Goal: Task Accomplishment & Management: Manage account settings

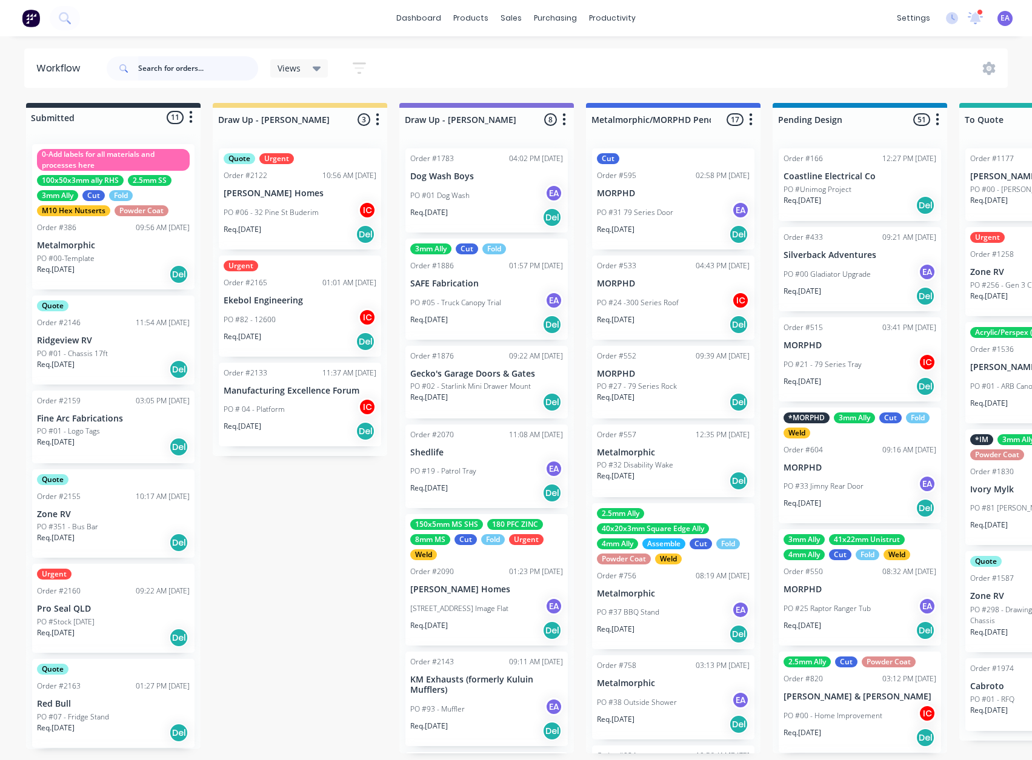
click at [209, 60] on input "text" at bounding box center [198, 68] width 120 height 24
type input "morphd"
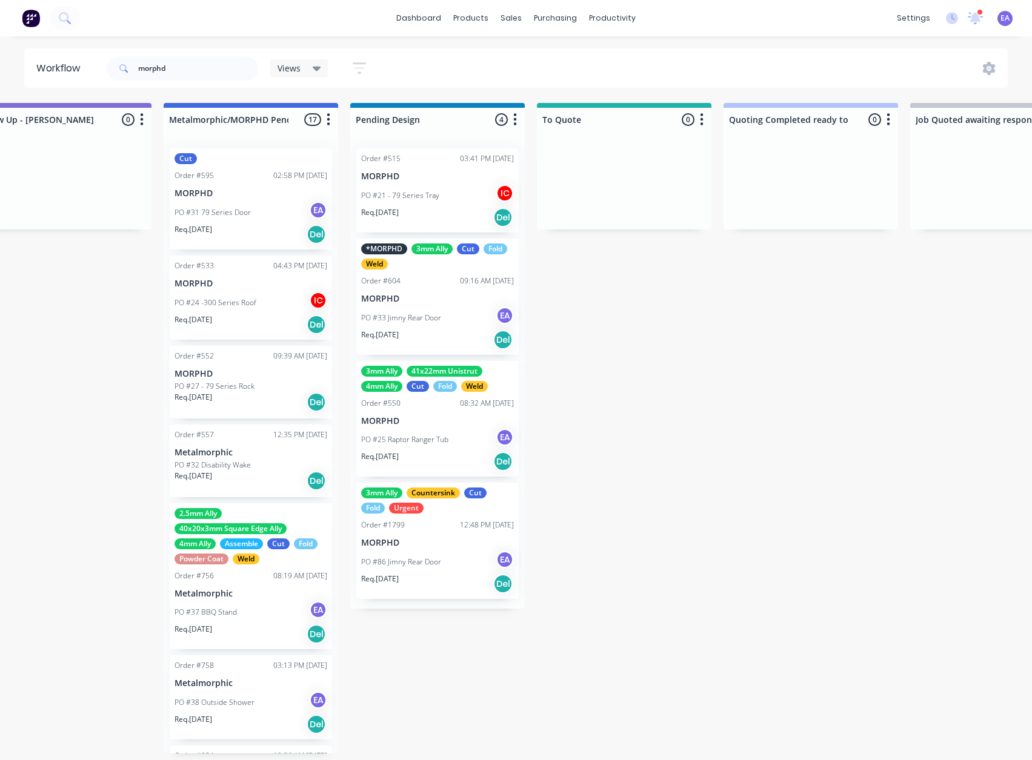
drag, startPoint x: 418, startPoint y: 502, endPoint x: 475, endPoint y: 505, distance: 57.0
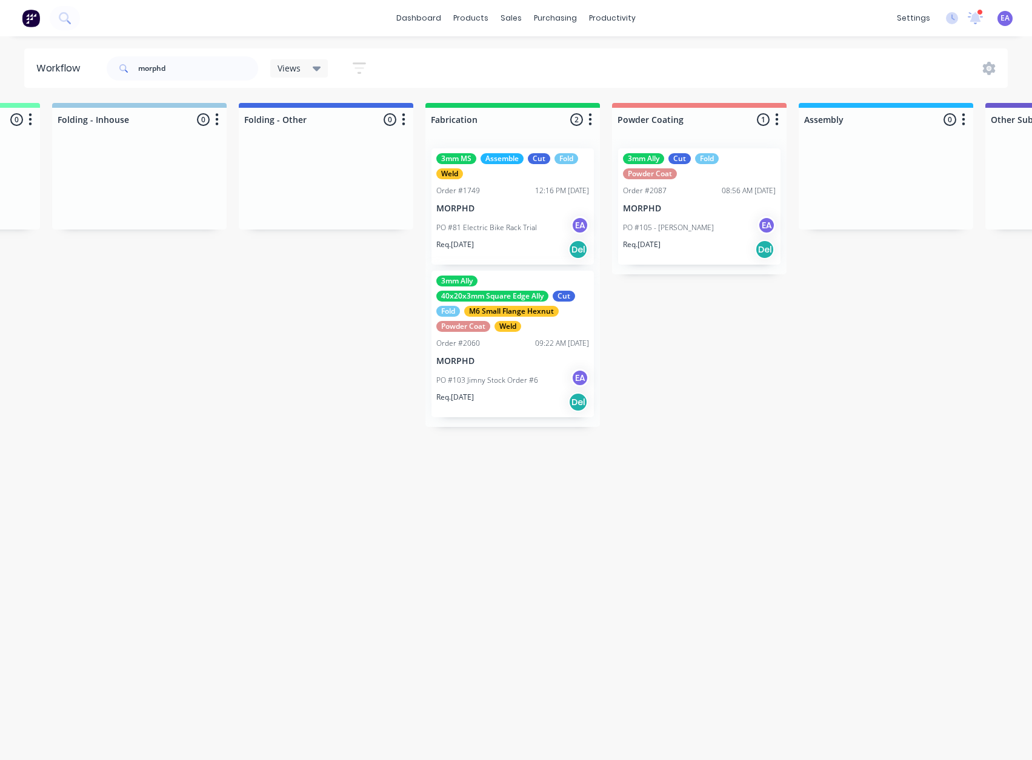
scroll to position [0, 2917]
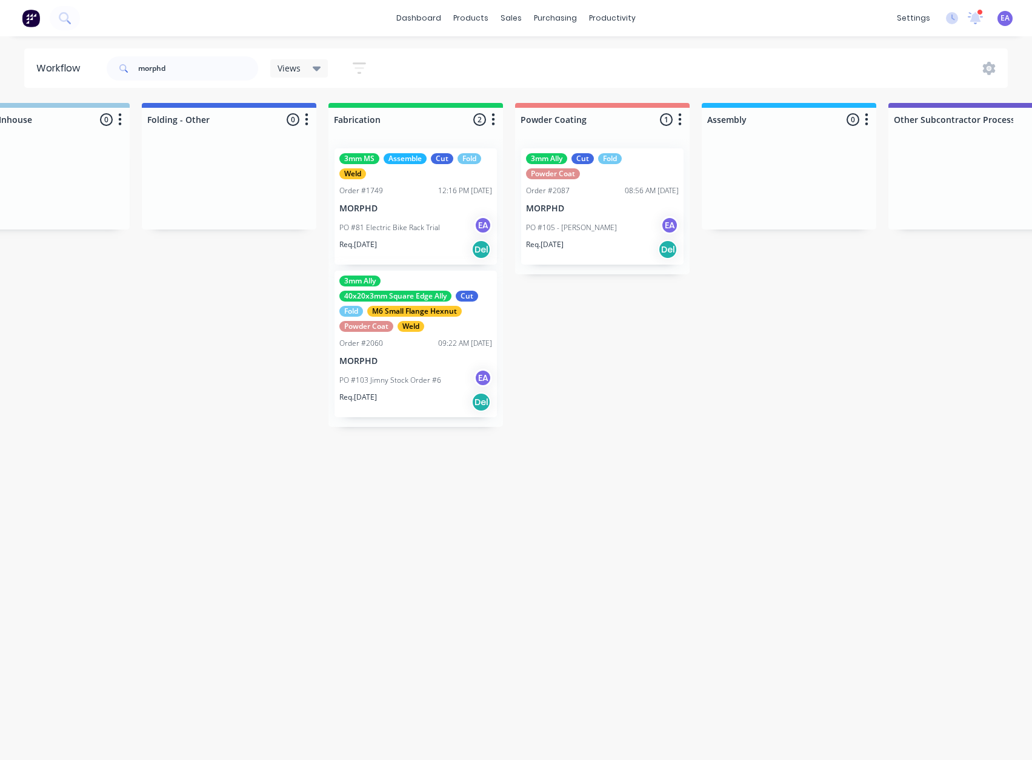
drag, startPoint x: 777, startPoint y: 500, endPoint x: 795, endPoint y: 500, distance: 18.2
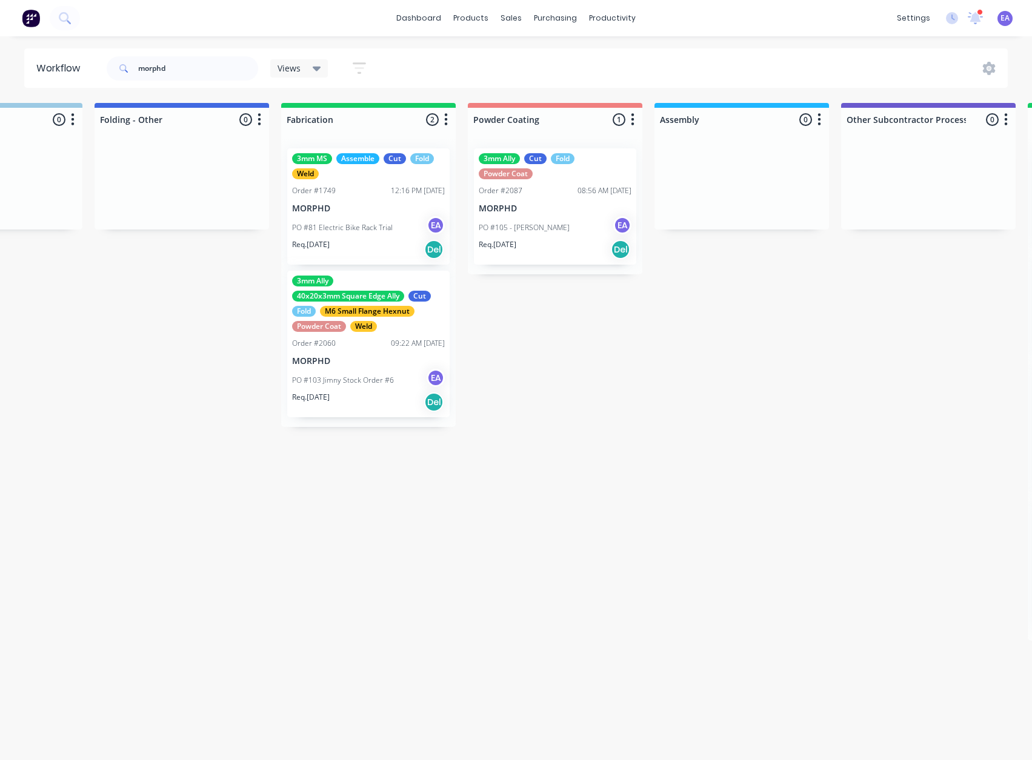
click at [394, 340] on div "09:22 AM [DATE]" at bounding box center [418, 343] width 54 height 11
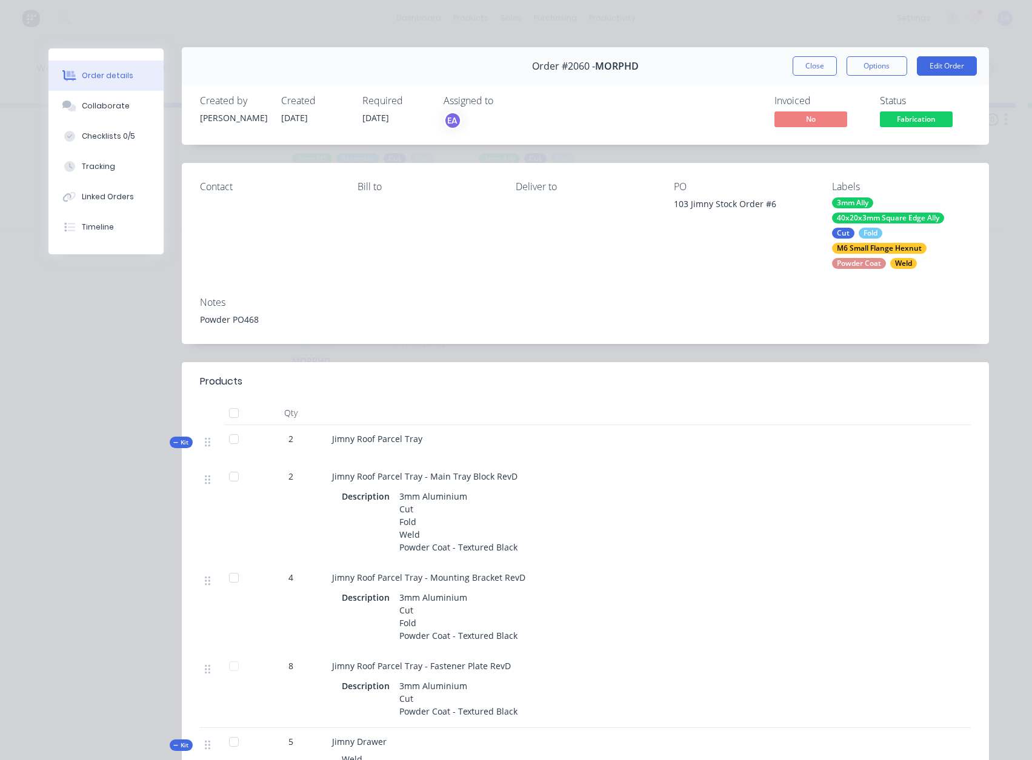
scroll to position [0, 0]
click at [814, 66] on button "Close" at bounding box center [814, 67] width 44 height 19
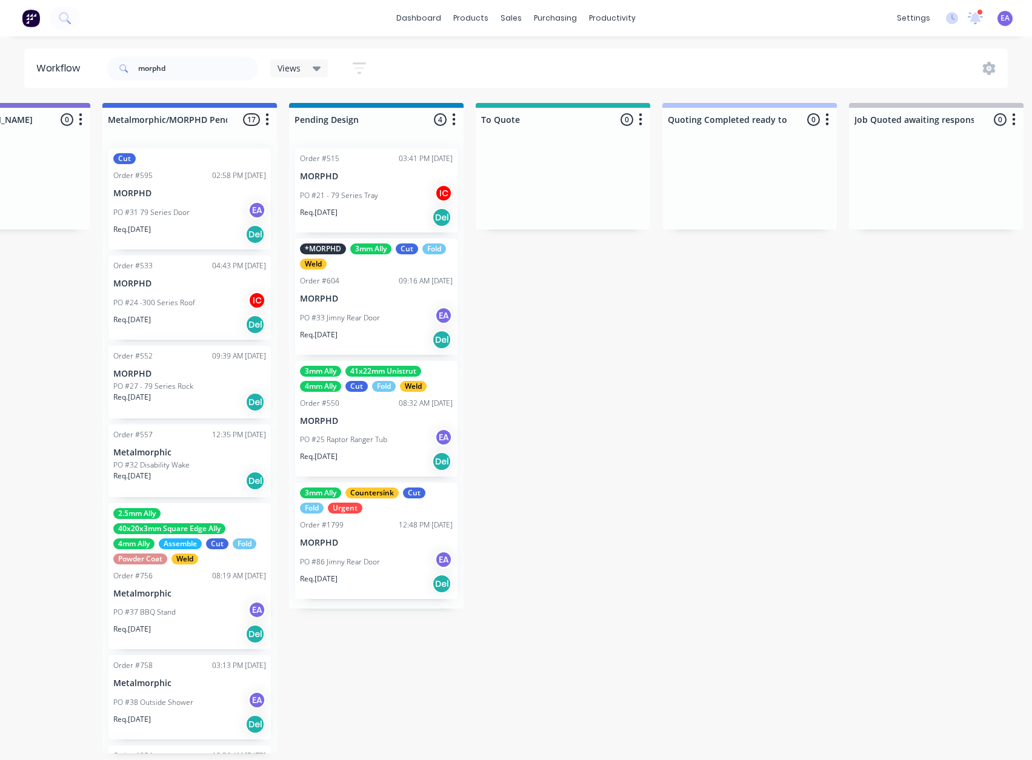
scroll to position [2, 0]
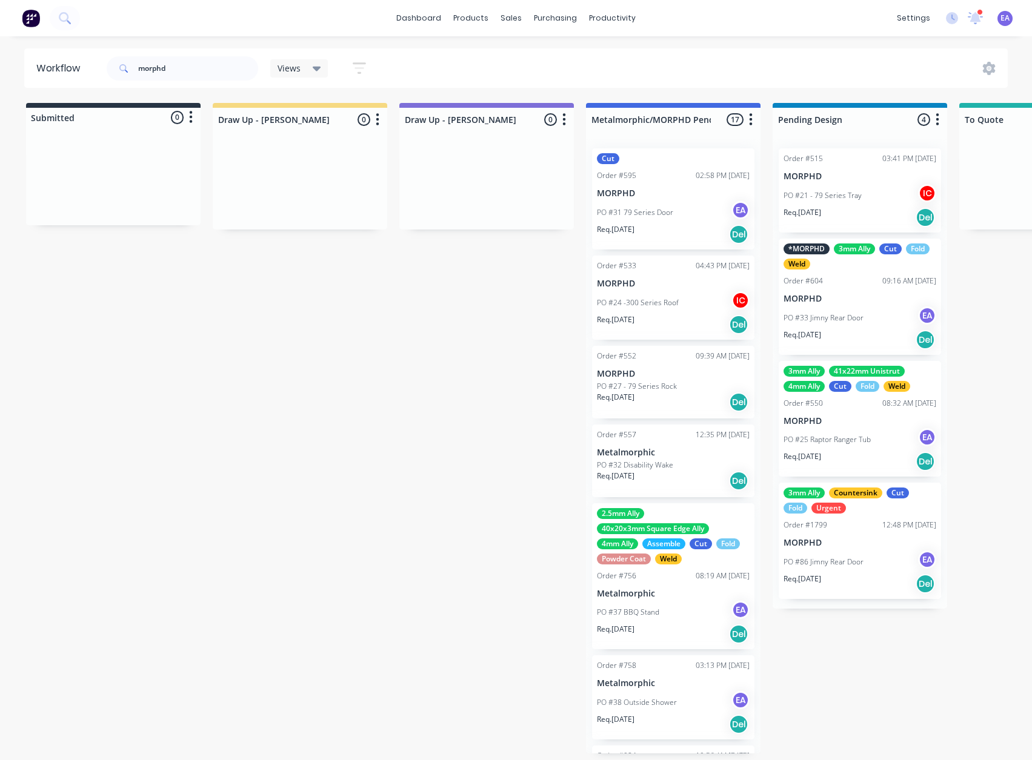
drag, startPoint x: 585, startPoint y: 450, endPoint x: 427, endPoint y: 482, distance: 161.3
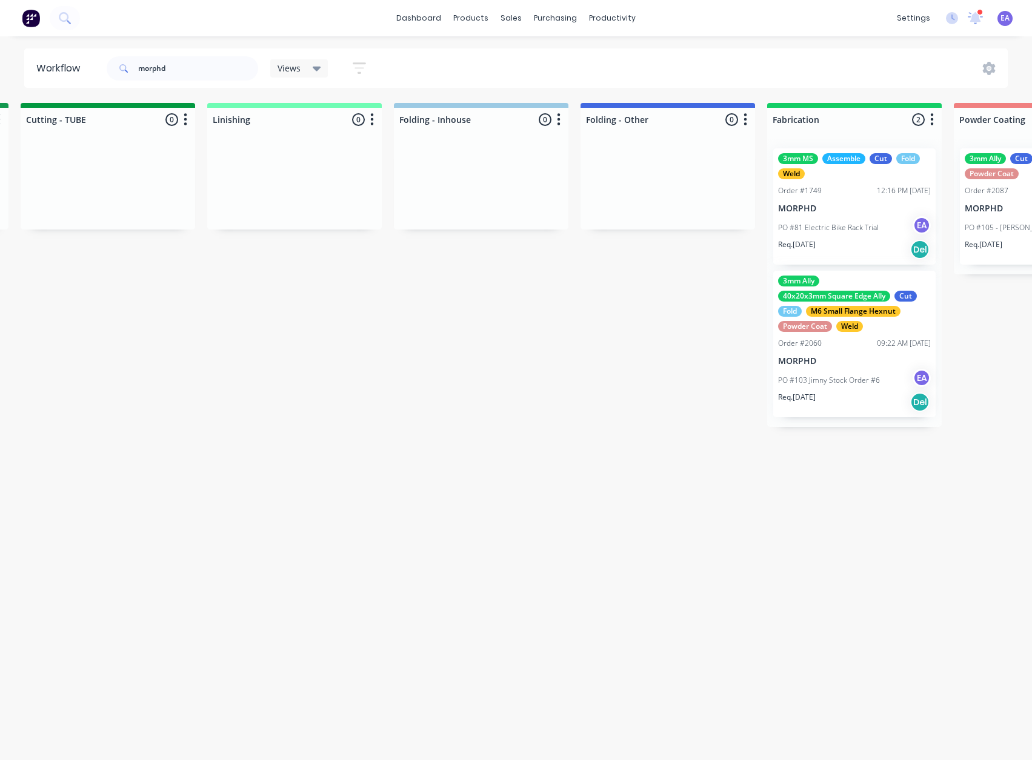
drag, startPoint x: 593, startPoint y: 479, endPoint x: 709, endPoint y: 481, distance: 116.3
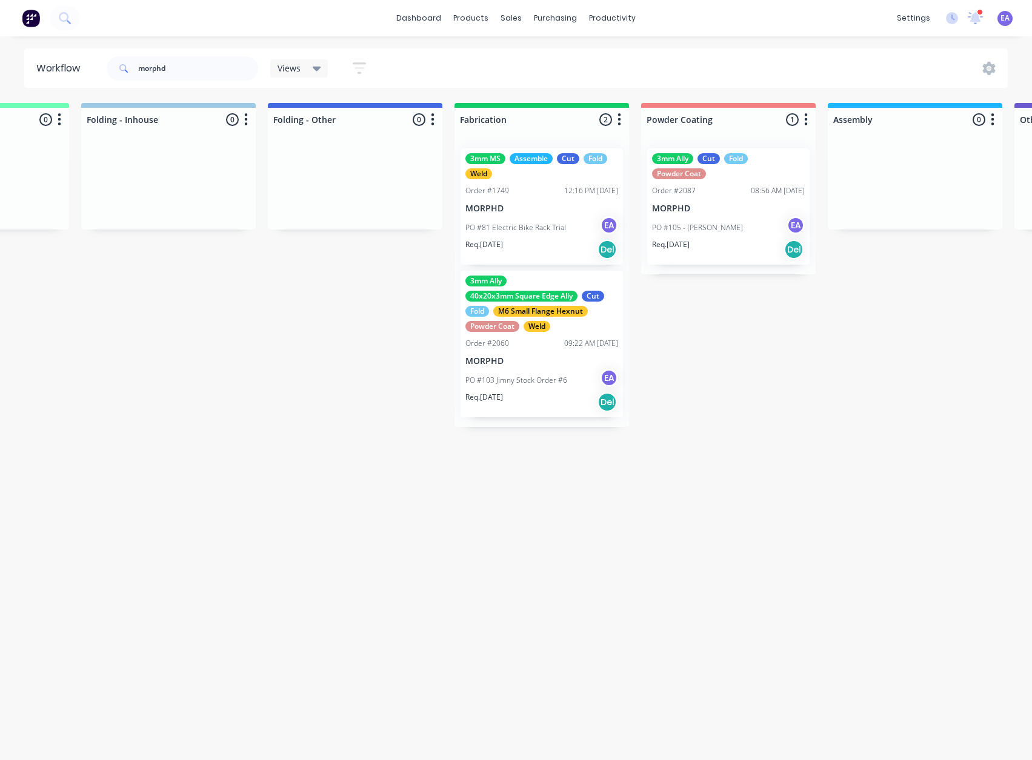
drag, startPoint x: 709, startPoint y: 481, endPoint x: 787, endPoint y: 485, distance: 78.3
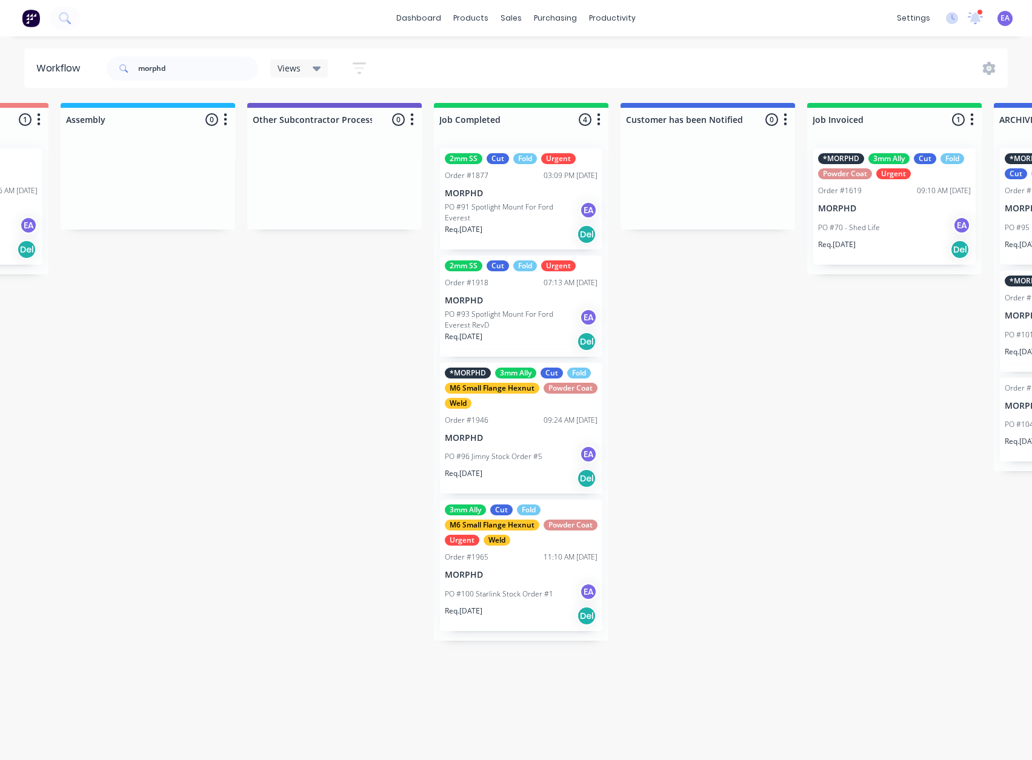
scroll to position [2, 3719]
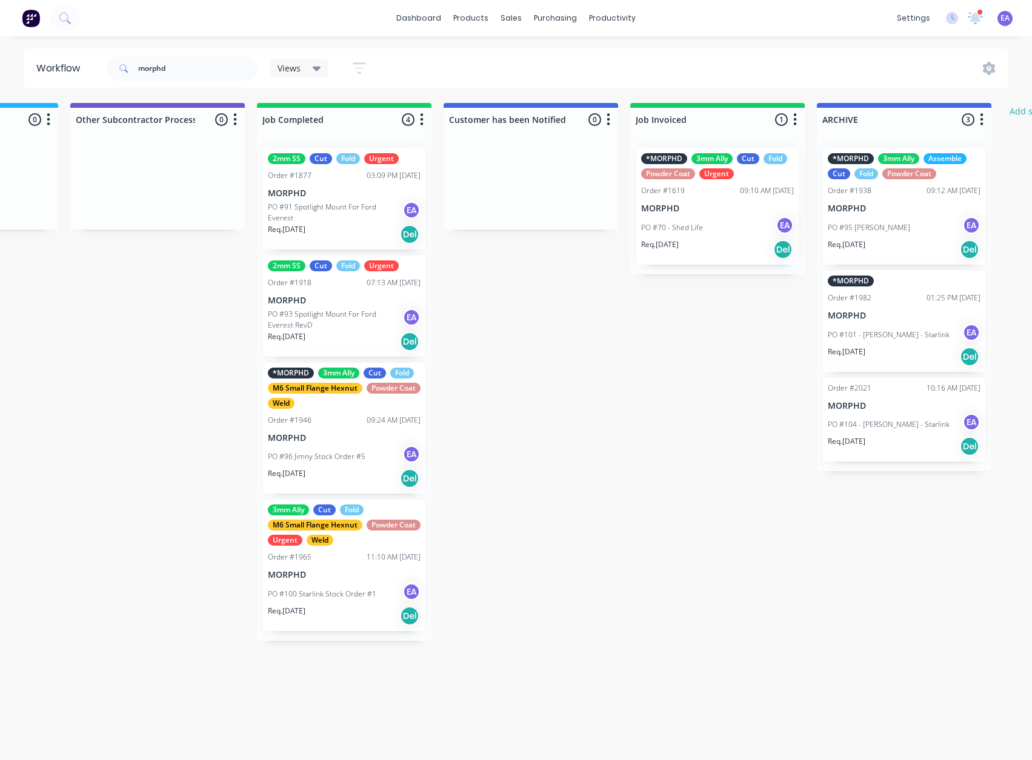
drag, startPoint x: 787, startPoint y: 485, endPoint x: 885, endPoint y: 483, distance: 97.6
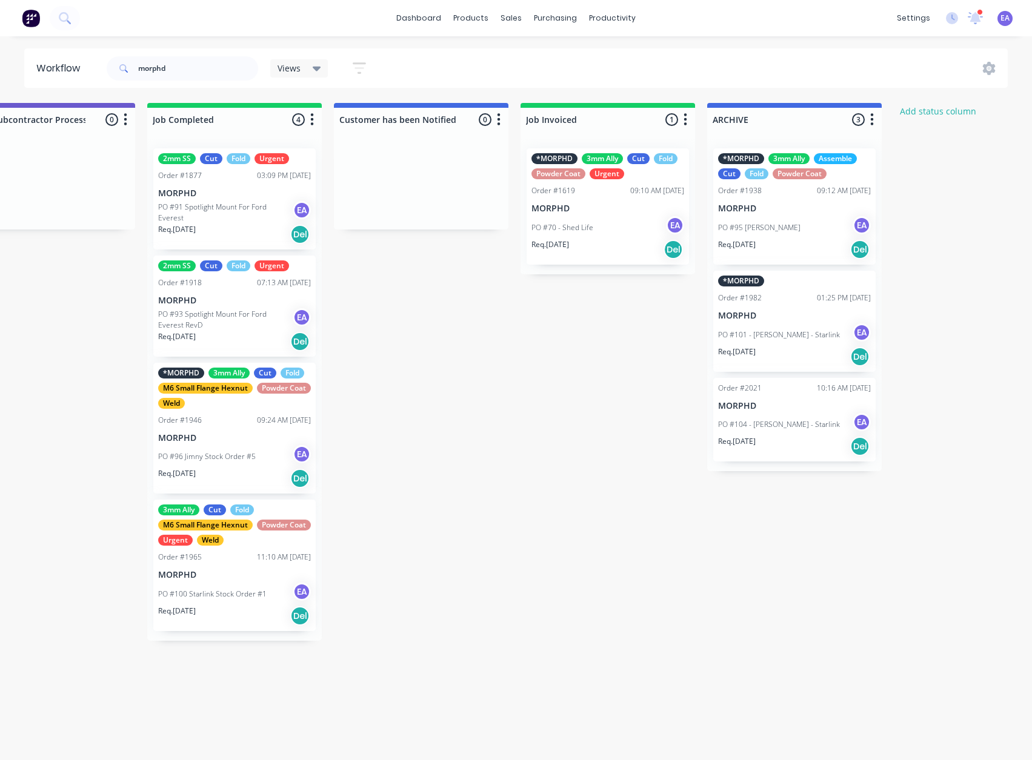
scroll to position [2, 3833]
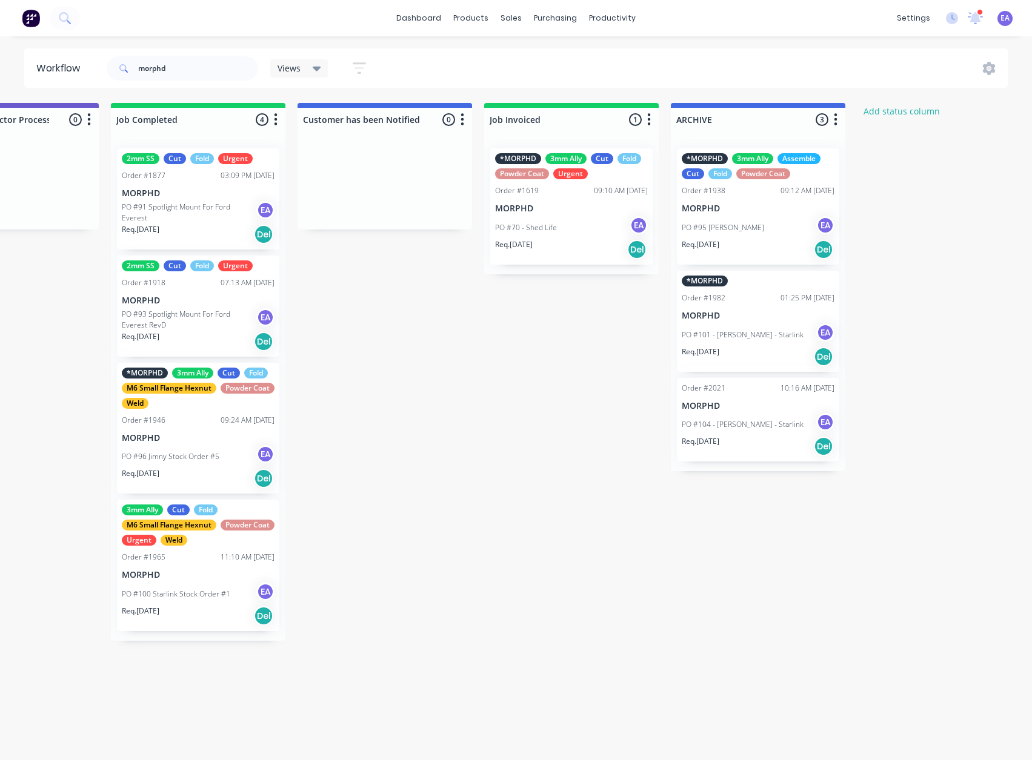
drag, startPoint x: 726, startPoint y: 555, endPoint x: 760, endPoint y: 559, distance: 33.6
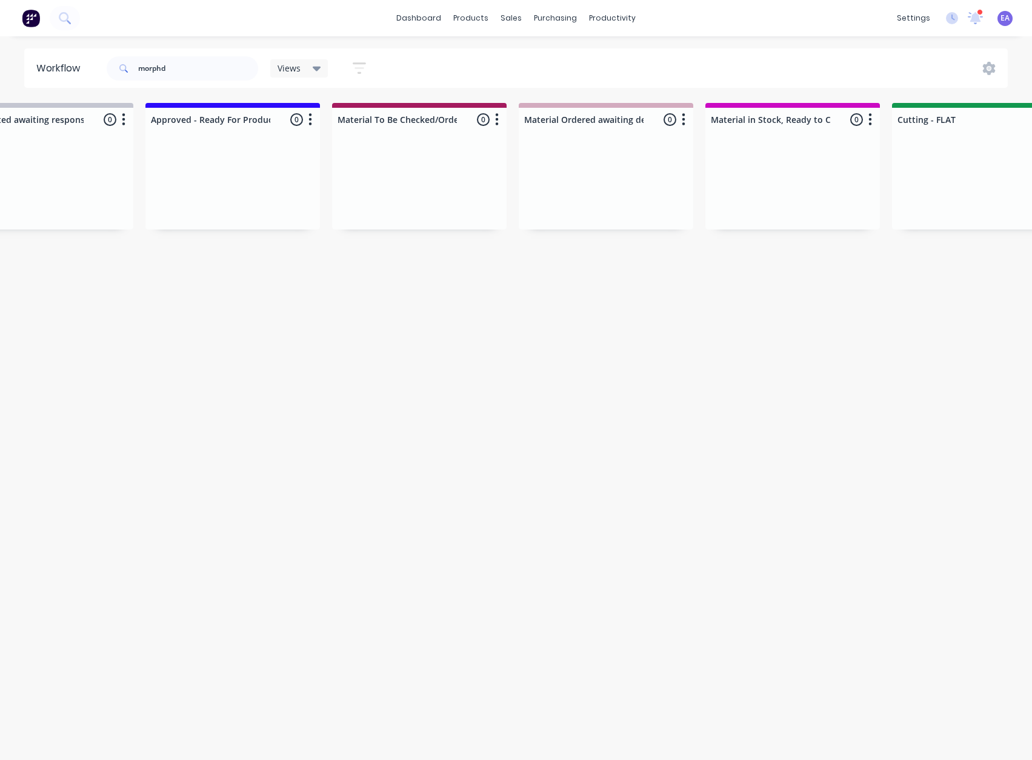
scroll to position [2, 0]
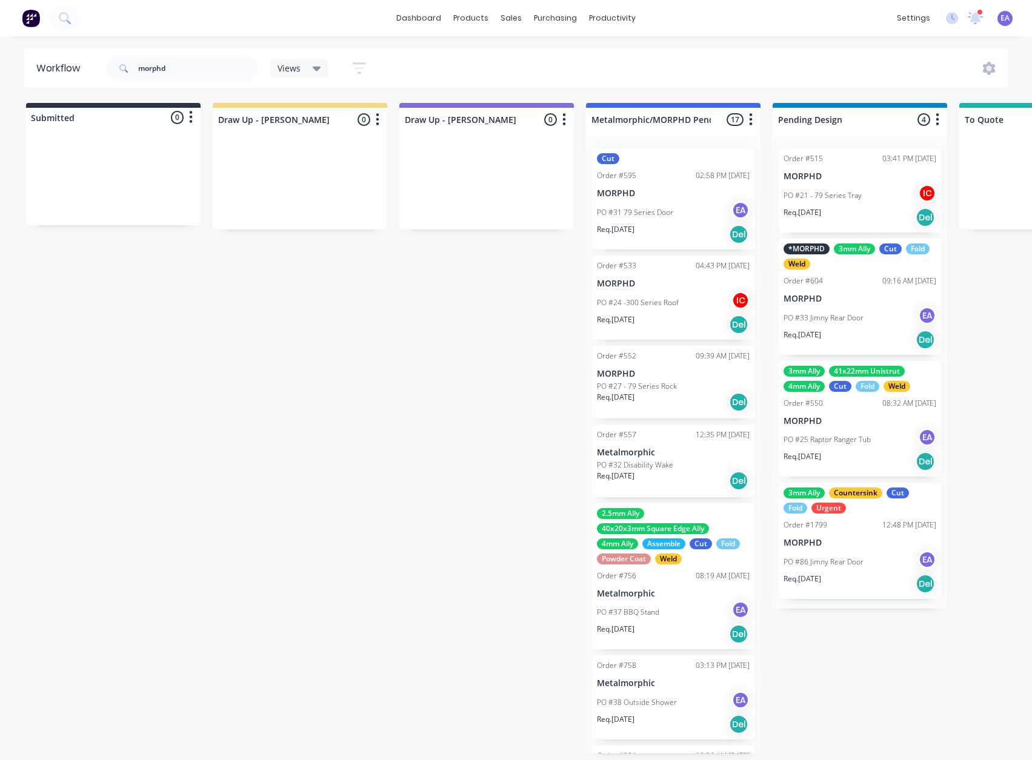
drag, startPoint x: 381, startPoint y: 316, endPoint x: 138, endPoint y: 363, distance: 247.6
drag, startPoint x: 59, startPoint y: 76, endPoint x: 44, endPoint y: 79, distance: 15.6
click at [46, 78] on header "Workflow morphd Views Save new view None (Default) edit [PERSON_NAME] edit [PER…" at bounding box center [516, 67] width 984 height 39
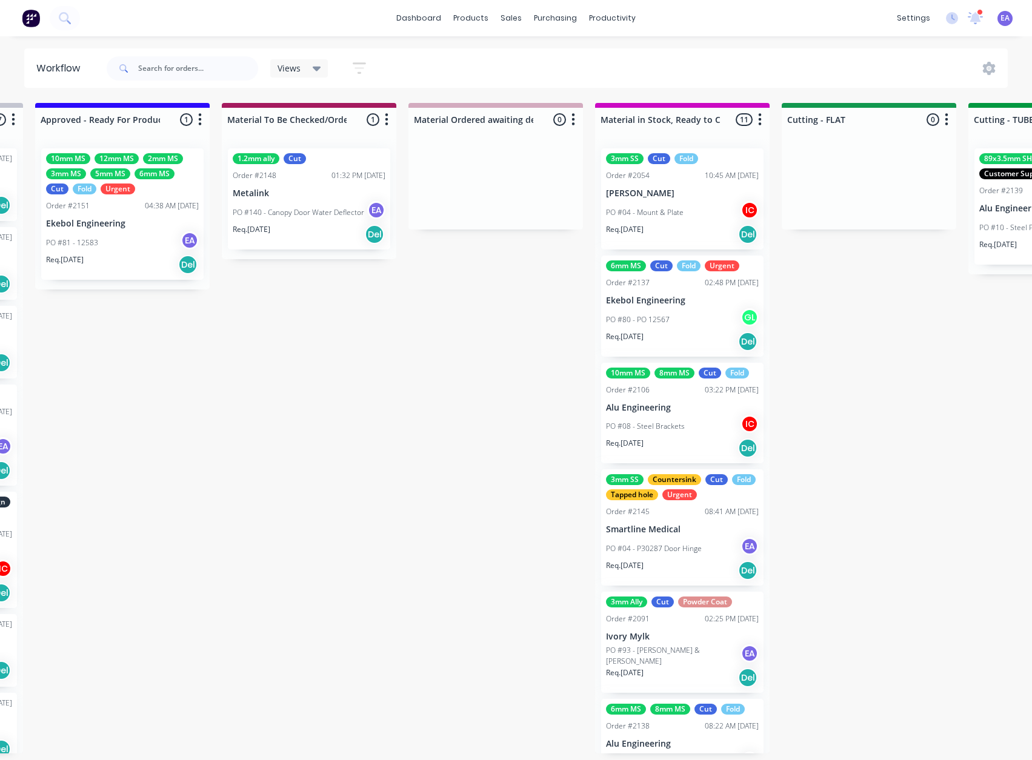
drag, startPoint x: 470, startPoint y: 509, endPoint x: 571, endPoint y: 513, distance: 101.2
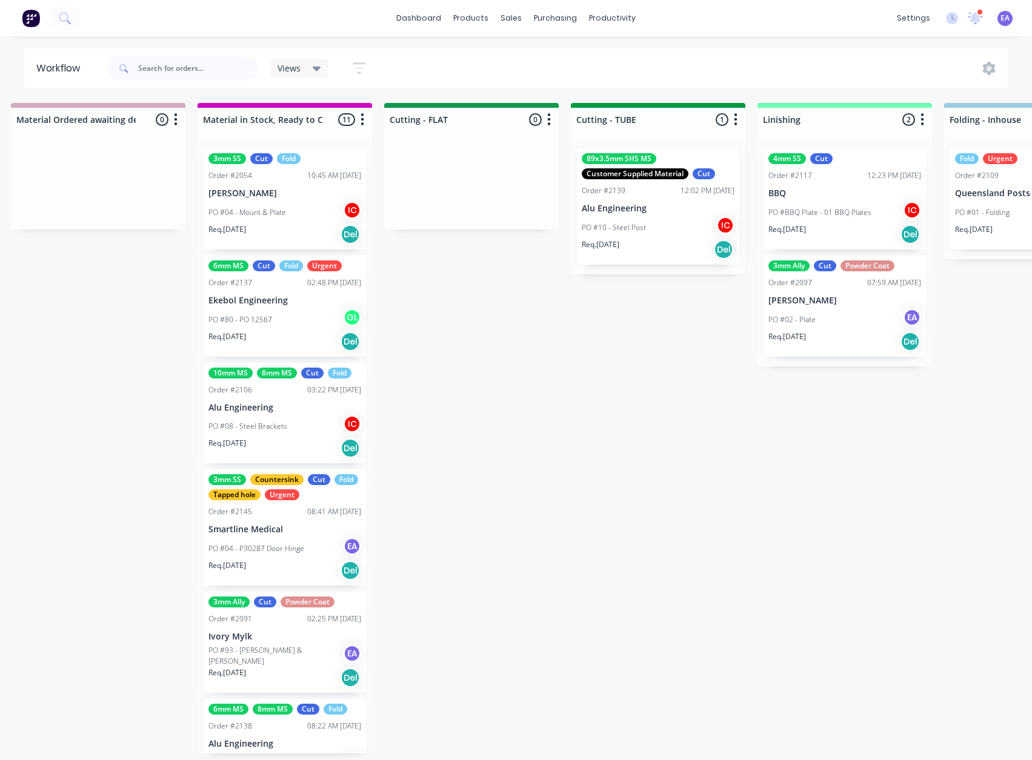
drag, startPoint x: 434, startPoint y: 526, endPoint x: 370, endPoint y: 542, distance: 66.0
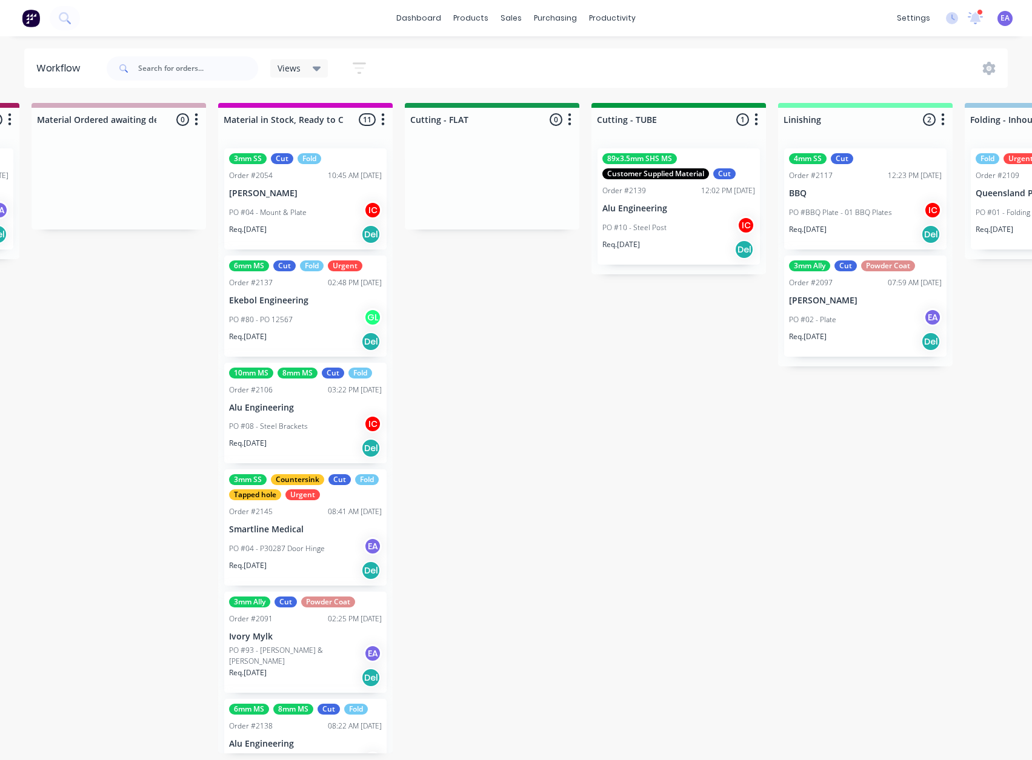
scroll to position [0, 1860]
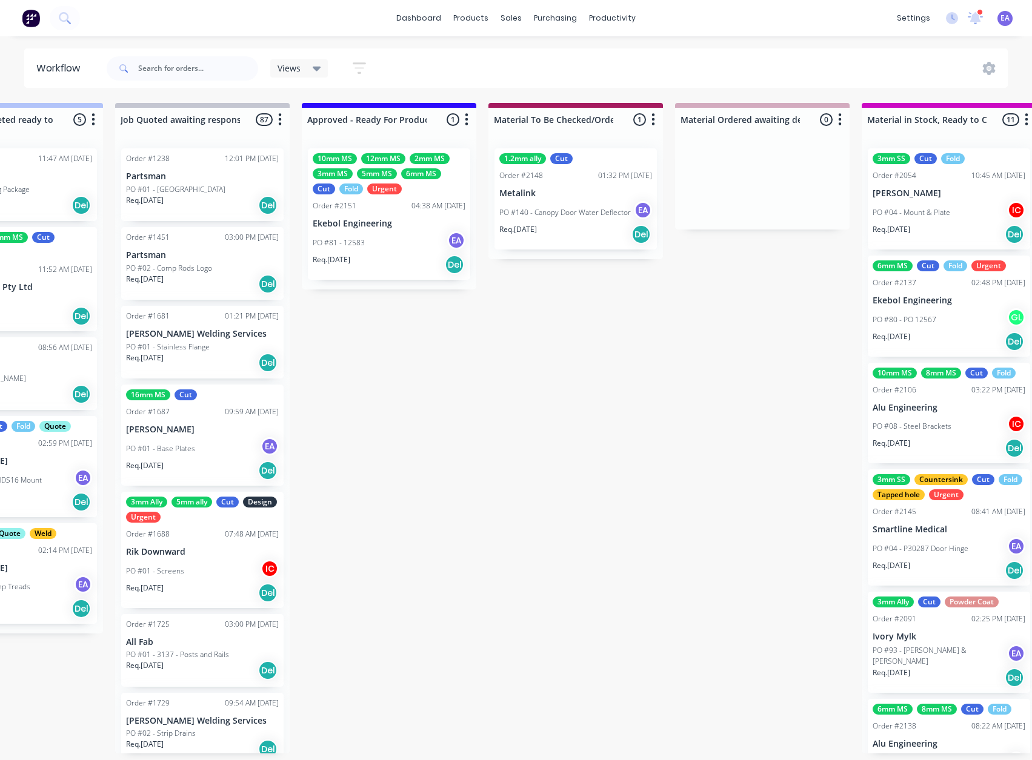
drag, startPoint x: 549, startPoint y: 489, endPoint x: 467, endPoint y: 518, distance: 86.6
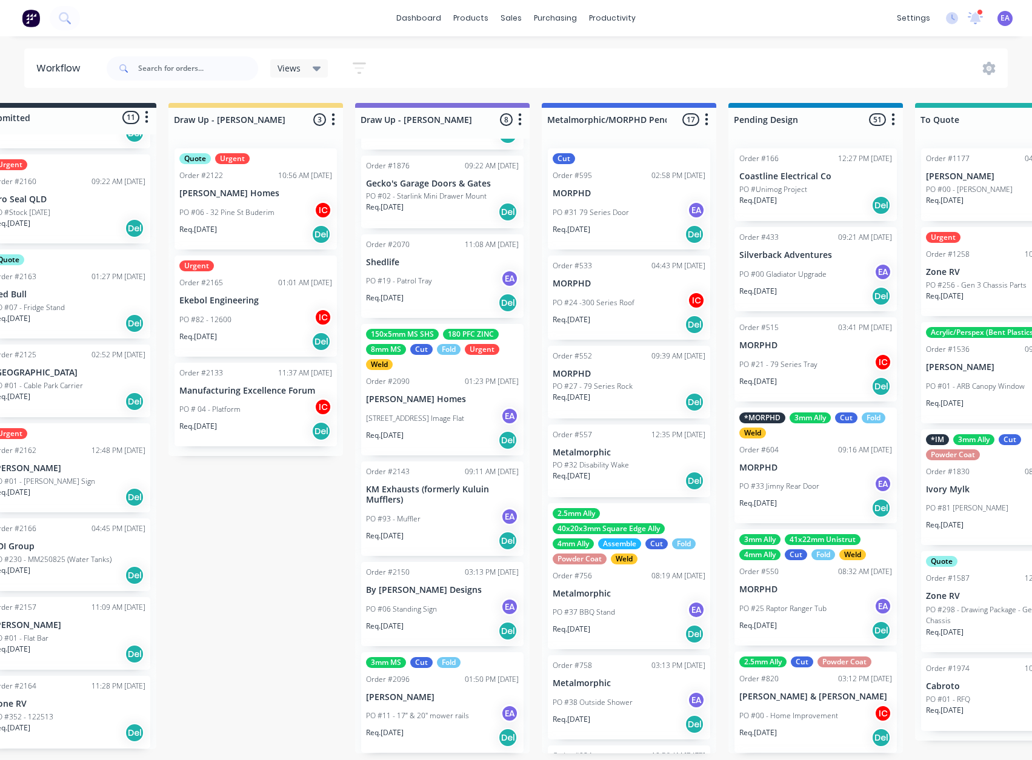
scroll to position [2, 0]
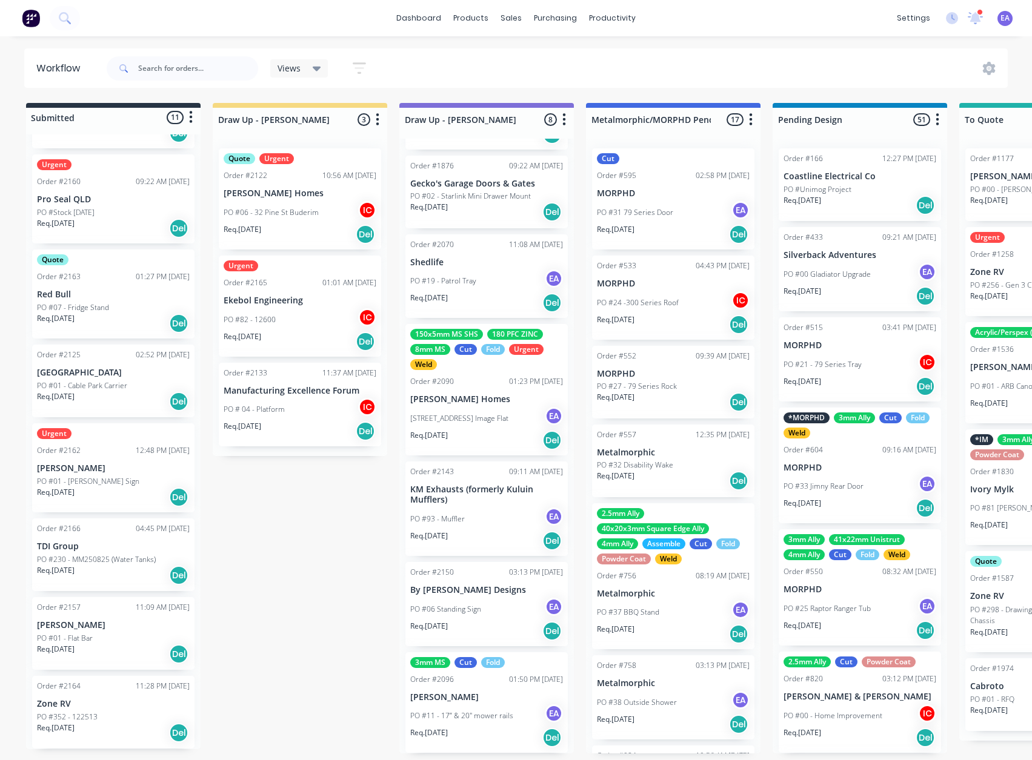
drag, startPoint x: 414, startPoint y: 496, endPoint x: 350, endPoint y: 526, distance: 70.7
click at [127, 482] on div "PO #01 - [PERSON_NAME] Sign" at bounding box center [113, 481] width 153 height 11
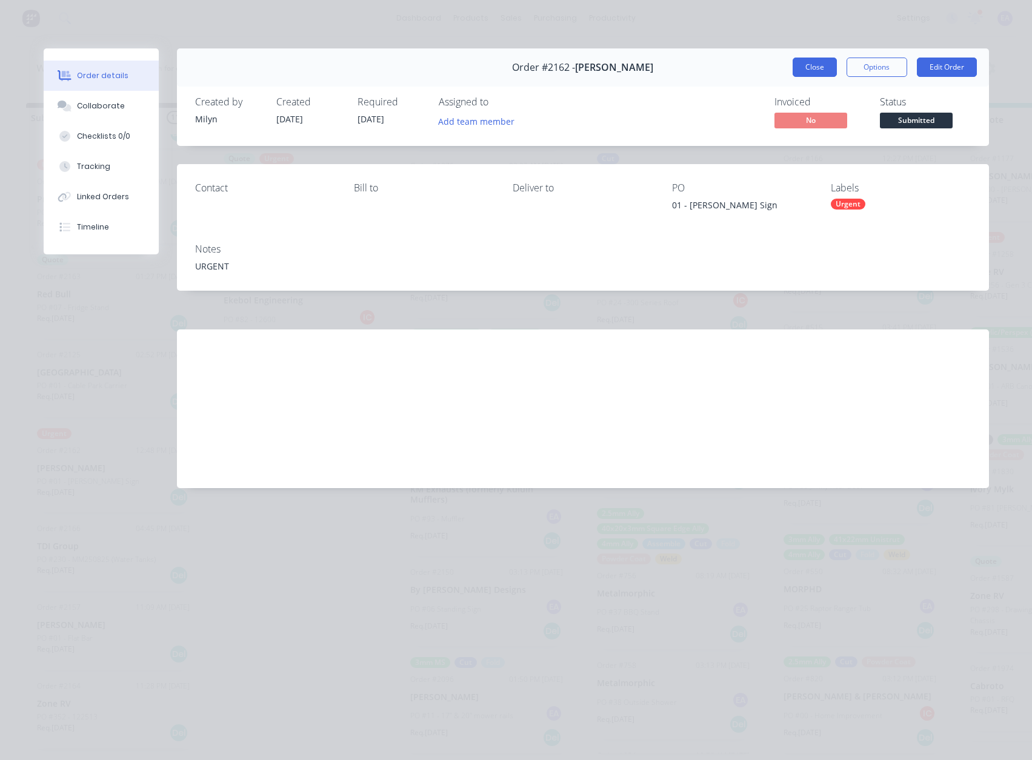
click at [815, 68] on button "Close" at bounding box center [814, 67] width 44 height 19
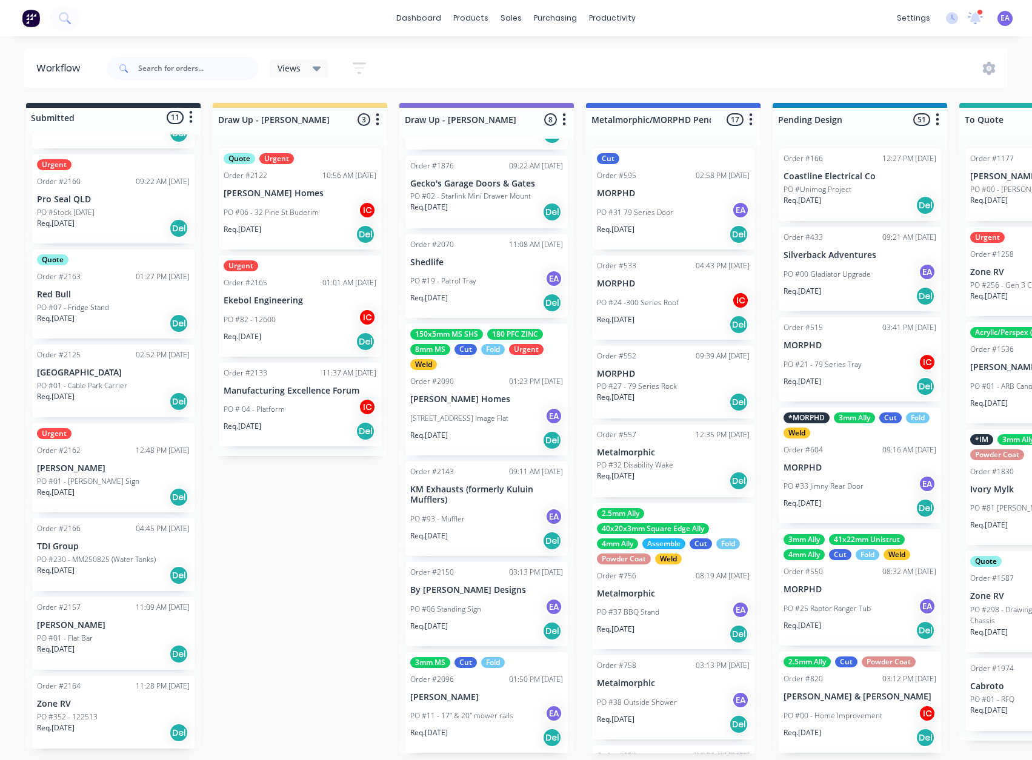
click at [107, 551] on div "Order #2166 04:45 PM [DATE] TDI Group PO #230 - MM250825 (Water Tanks) Req. [DA…" at bounding box center [113, 555] width 162 height 73
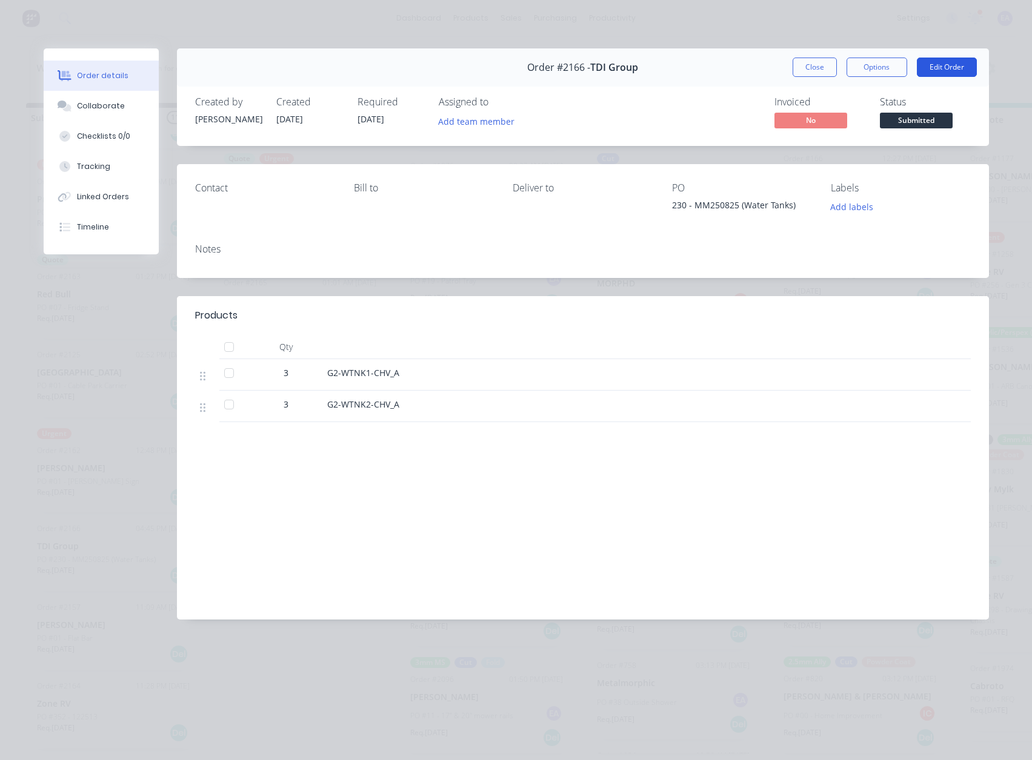
click at [943, 68] on button "Edit Order" at bounding box center [946, 67] width 60 height 19
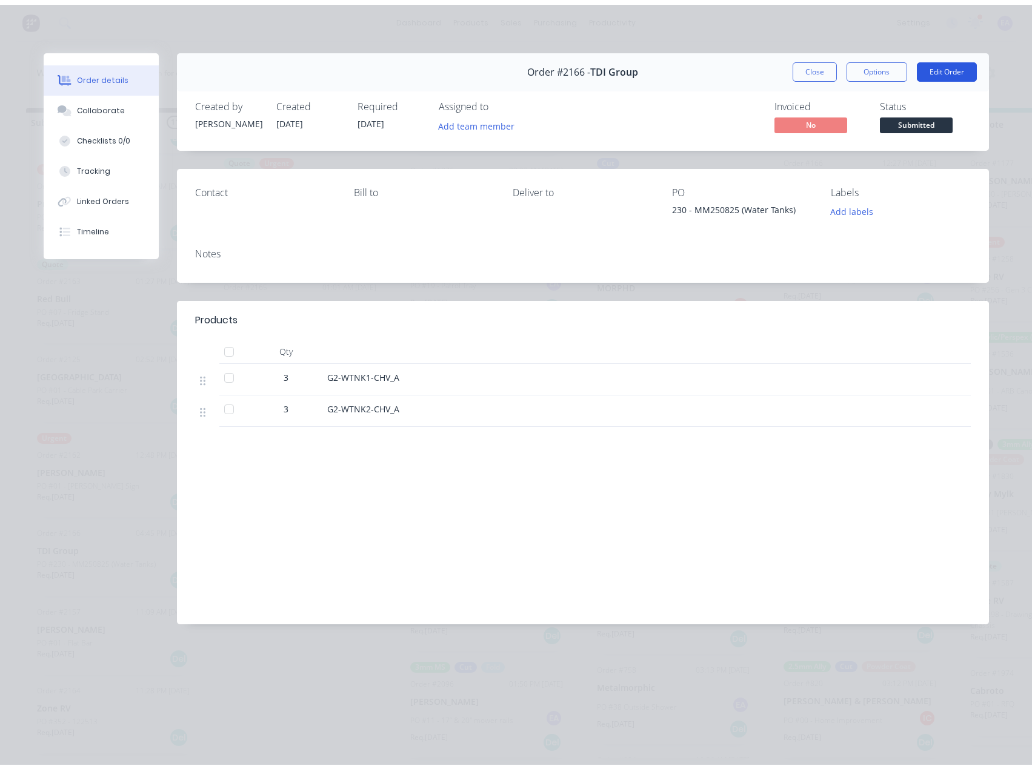
scroll to position [0, 0]
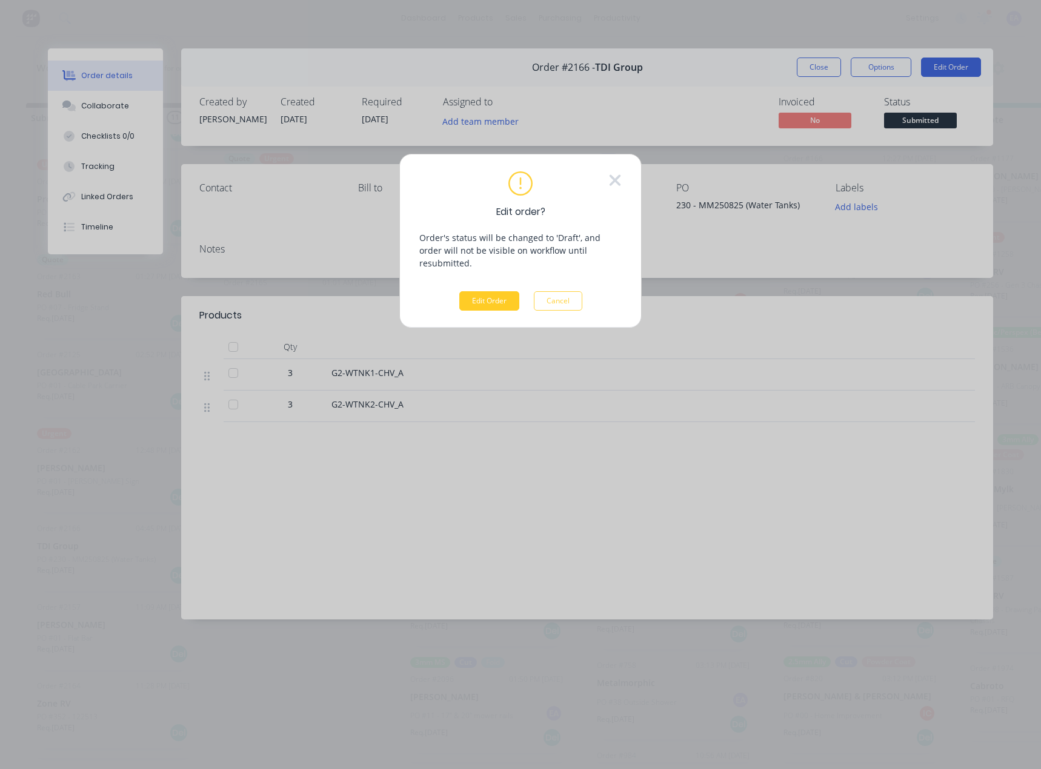
click at [481, 291] on button "Edit Order" at bounding box center [489, 300] width 60 height 19
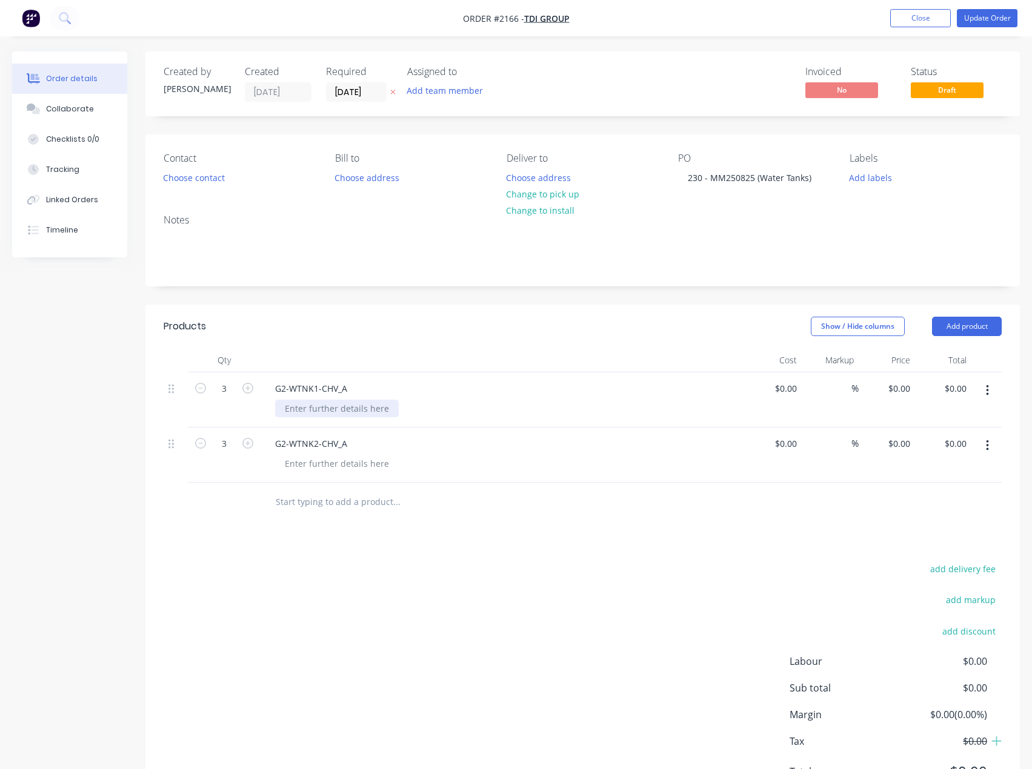
click at [338, 412] on div at bounding box center [337, 409] width 124 height 18
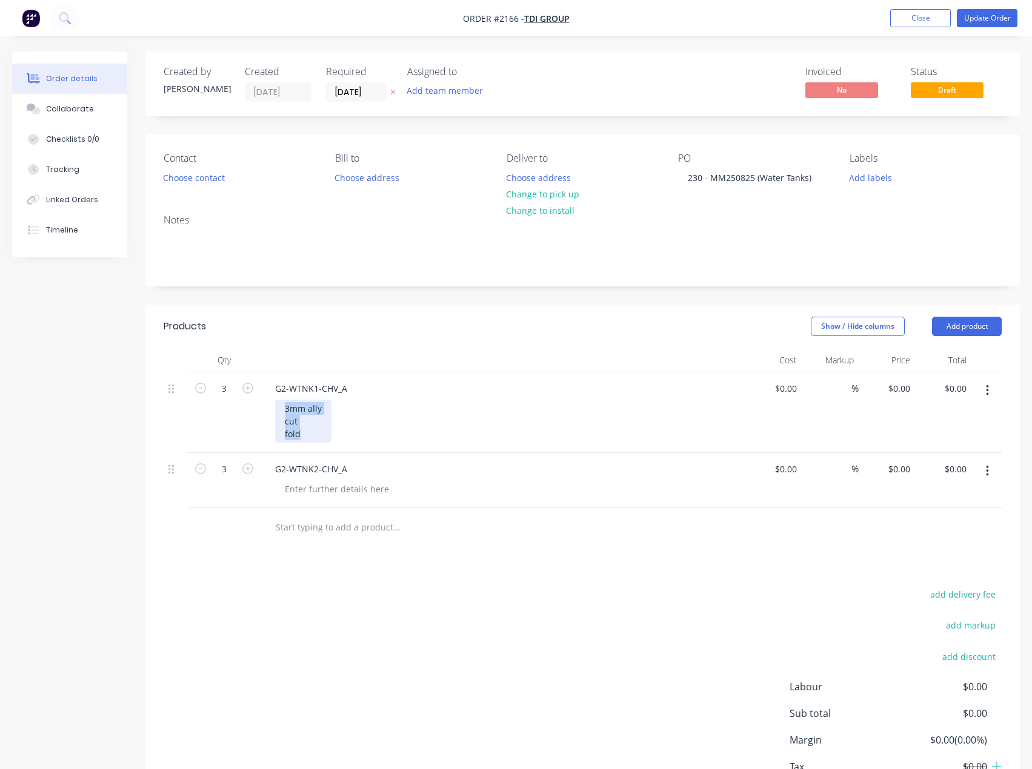
drag, startPoint x: 309, startPoint y: 436, endPoint x: 192, endPoint y: 381, distance: 129.0
click at [192, 381] on div "3 G2-WTNK1-CHV_A 3mm ally cut fold $0.00 $0.00 % $0.00 $0.00 $0.00 $0.00" at bounding box center [583, 413] width 838 height 81
copy div "3mm ally cut fold"
click at [354, 495] on div at bounding box center [337, 489] width 124 height 18
paste div
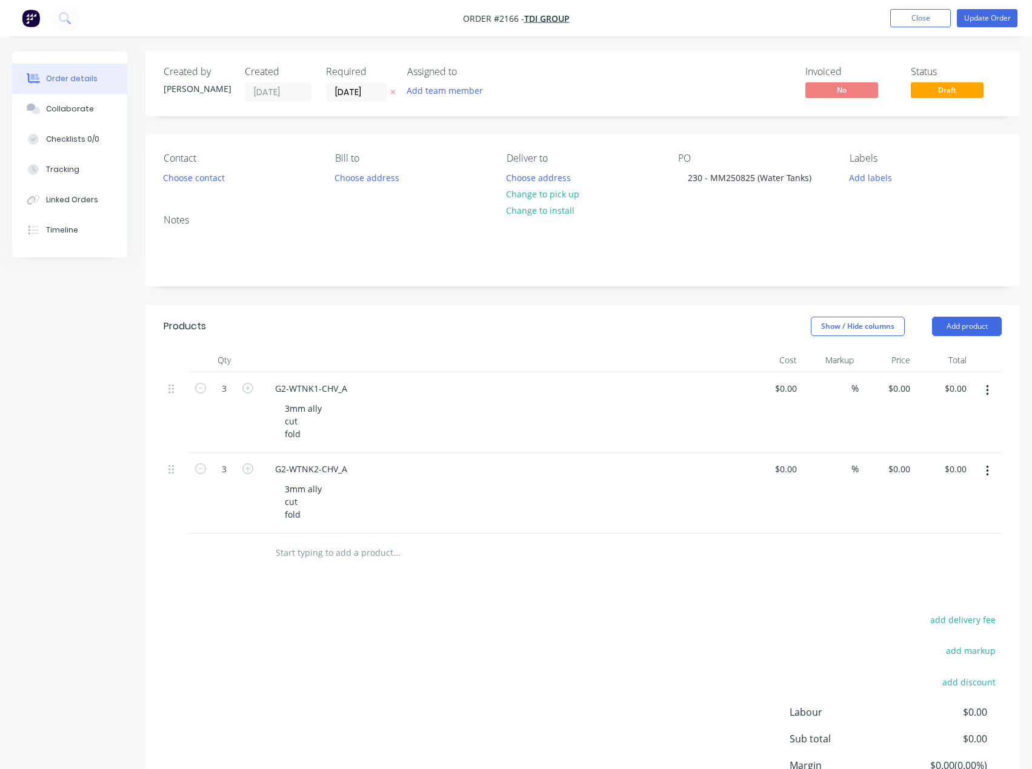
click at [305, 631] on div "add delivery fee add markup add discount Labour $0.00 Sub total $0.00 Margin $0…" at bounding box center [583, 729] width 838 height 234
click at [468, 87] on button "Add team member" at bounding box center [444, 90] width 89 height 16
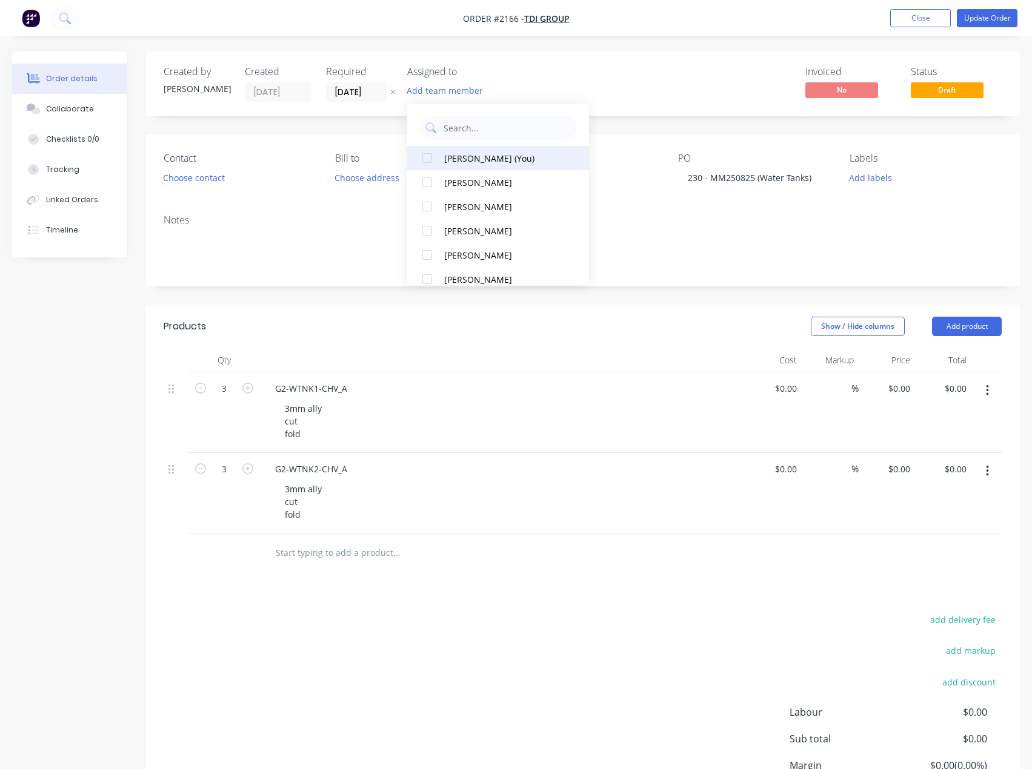
click at [505, 164] on div "[PERSON_NAME] (You)" at bounding box center [504, 158] width 121 height 13
click at [619, 102] on div "Invoiced No Status Draft" at bounding box center [764, 84] width 473 height 36
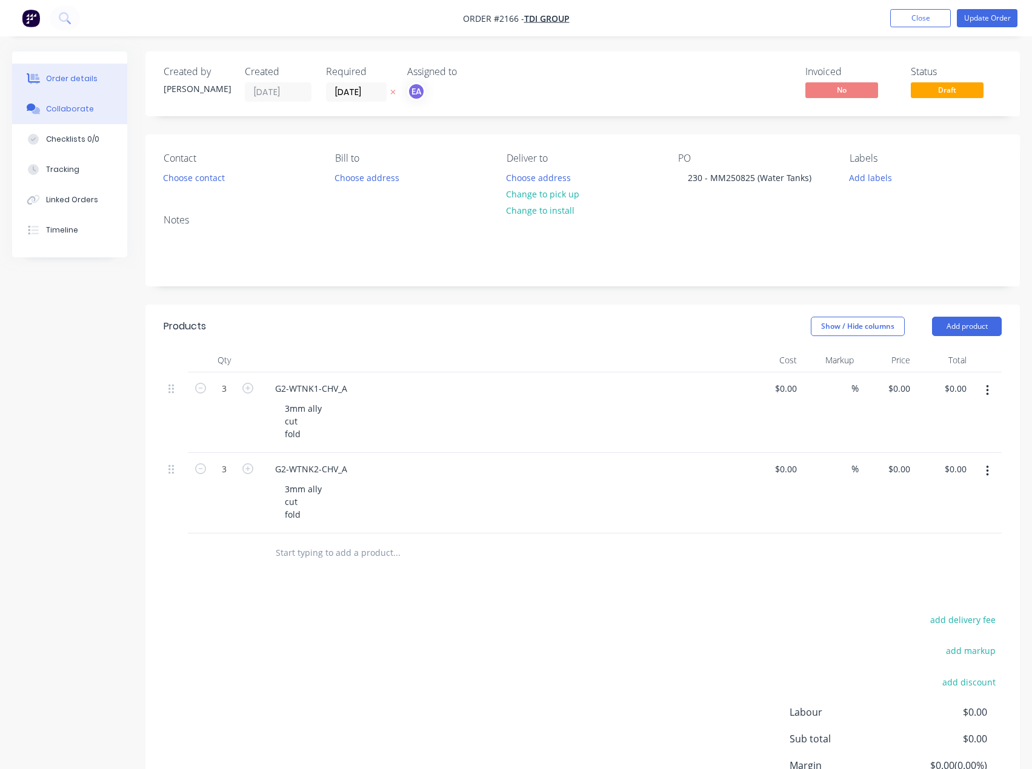
click at [80, 114] on button "Collaborate" at bounding box center [69, 109] width 115 height 30
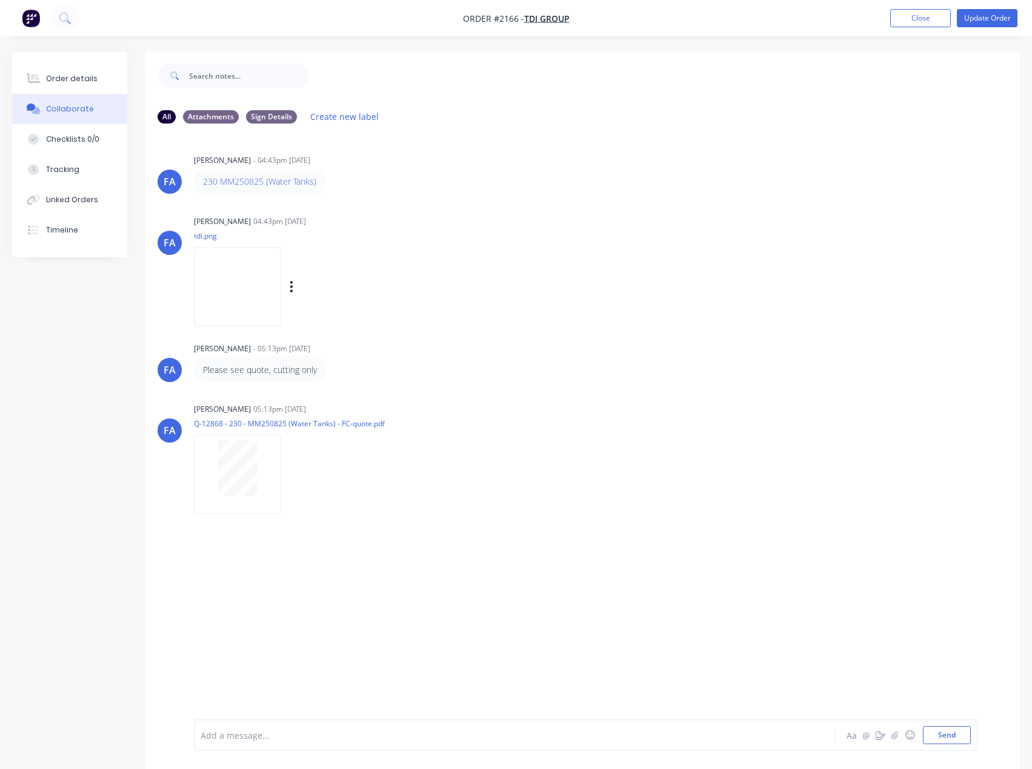
click at [267, 259] on img at bounding box center [237, 286] width 87 height 79
click at [66, 72] on button "Order details" at bounding box center [69, 79] width 115 height 30
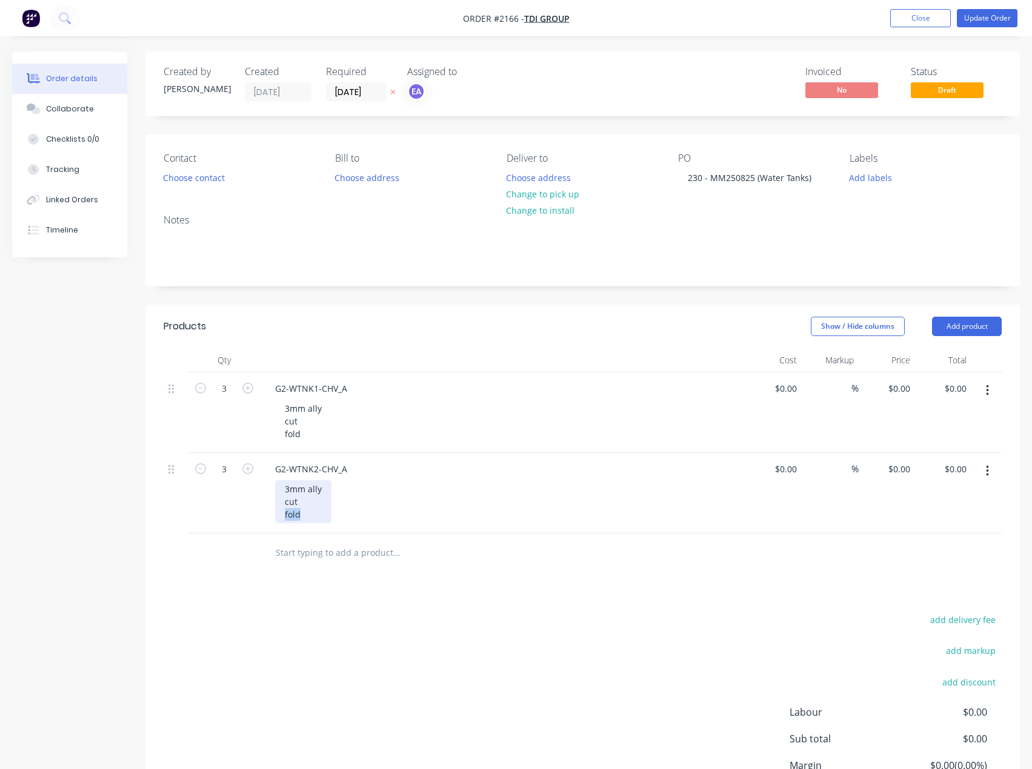
drag, startPoint x: 317, startPoint y: 515, endPoint x: 236, endPoint y: 531, distance: 82.6
click at [236, 531] on div "3 G2-WTNK2-CHV_A 3mm ally cut fold $0.00 $0.00 % $0.00 $0.00 $0.00 $0.00" at bounding box center [583, 493] width 838 height 81
drag, startPoint x: 328, startPoint y: 506, endPoint x: 278, endPoint y: 482, distance: 55.8
click at [278, 482] on div "3mm ally CUT ONLY" at bounding box center [324, 489] width 98 height 18
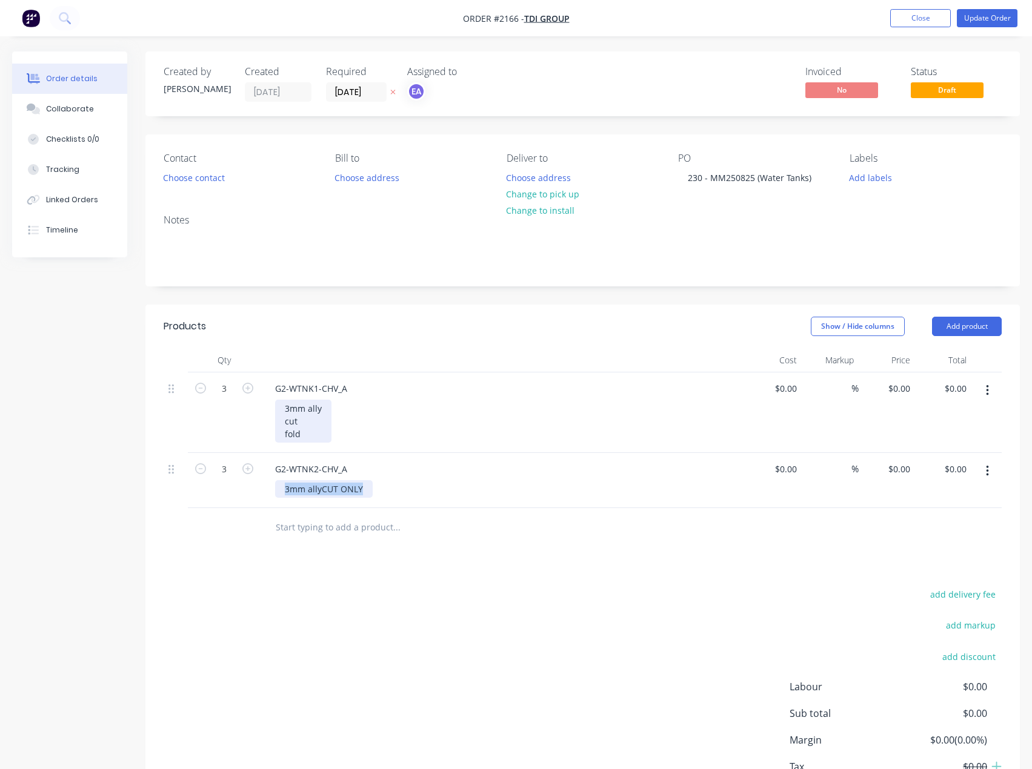
copy div "3mm ally CUT ONLY"
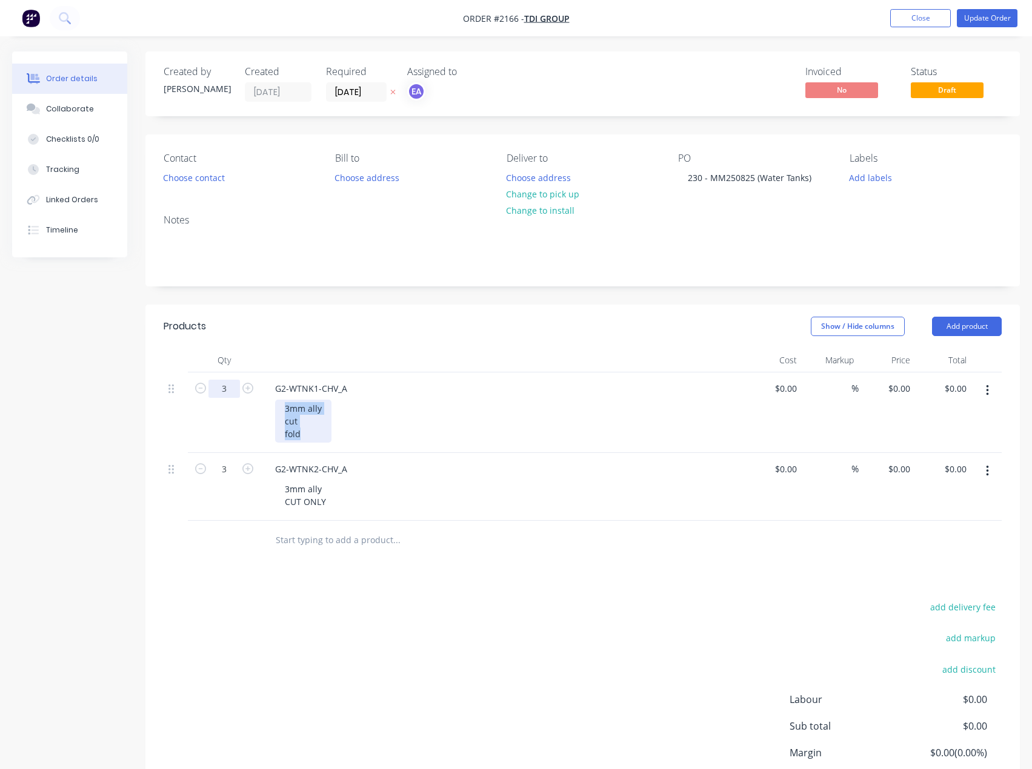
drag, startPoint x: 308, startPoint y: 440, endPoint x: 234, endPoint y: 396, distance: 86.4
click at [234, 396] on div "3 G2-WTNK1-CHV_A 3mm ally cut fold $0.00 $0.00 % $0.00 $0.00 $0.00 $0.00" at bounding box center [583, 413] width 838 height 81
paste div
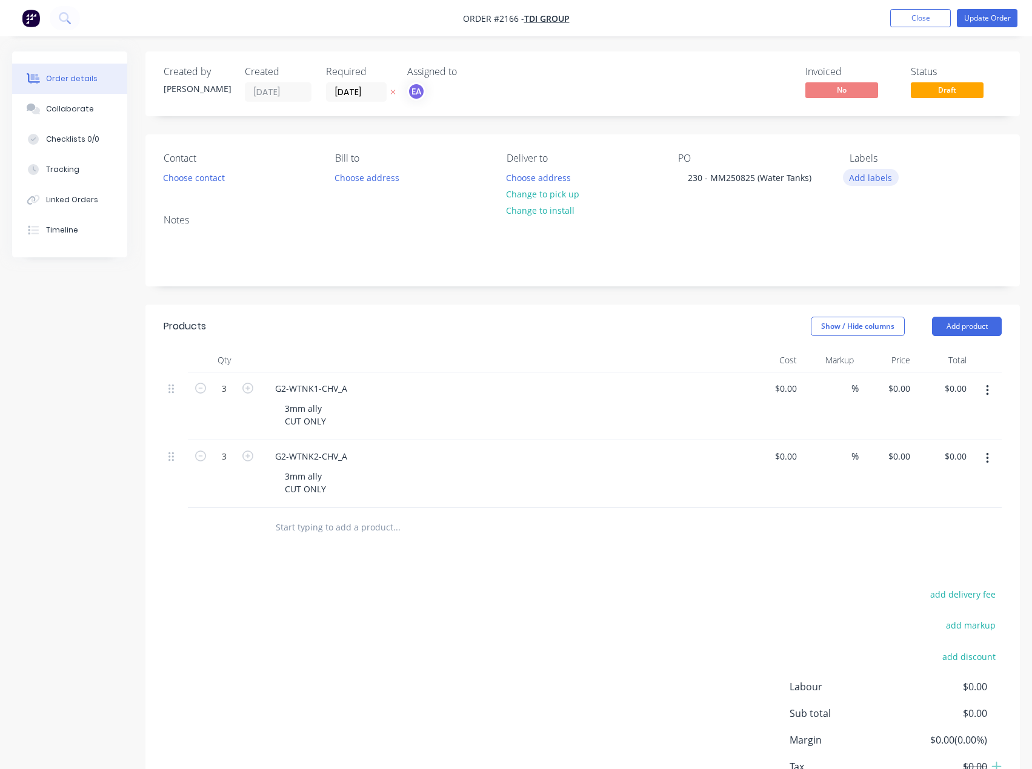
click at [872, 174] on button "Add labels" at bounding box center [871, 177] width 56 height 16
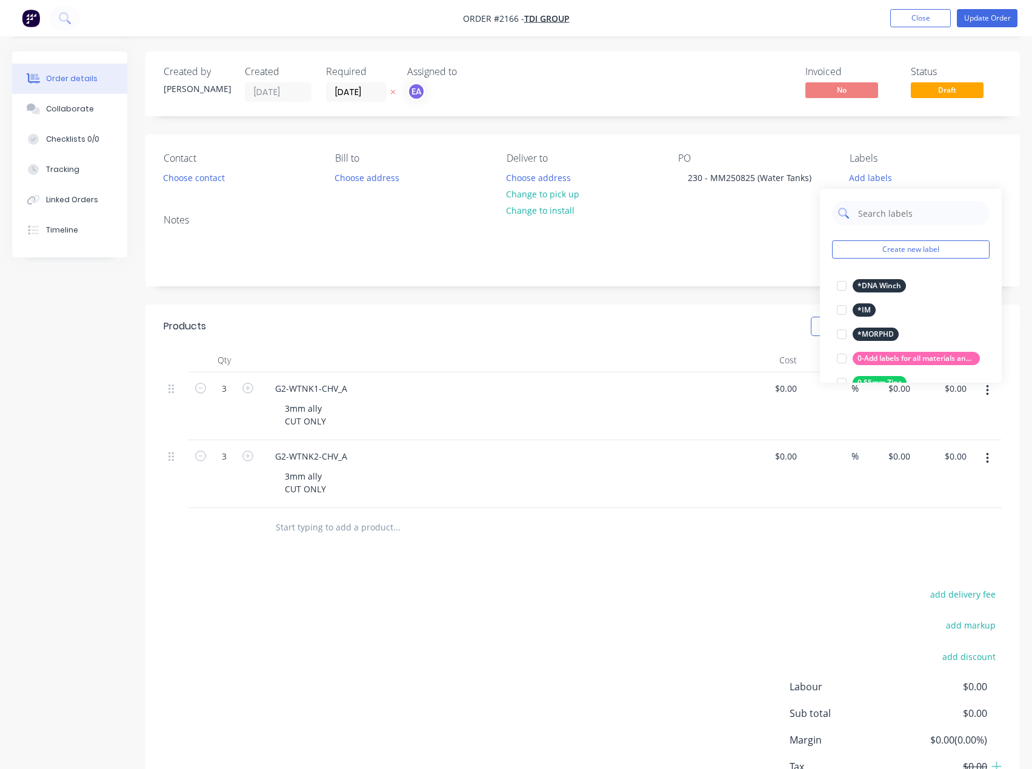
click at [912, 205] on input "text" at bounding box center [920, 213] width 127 height 24
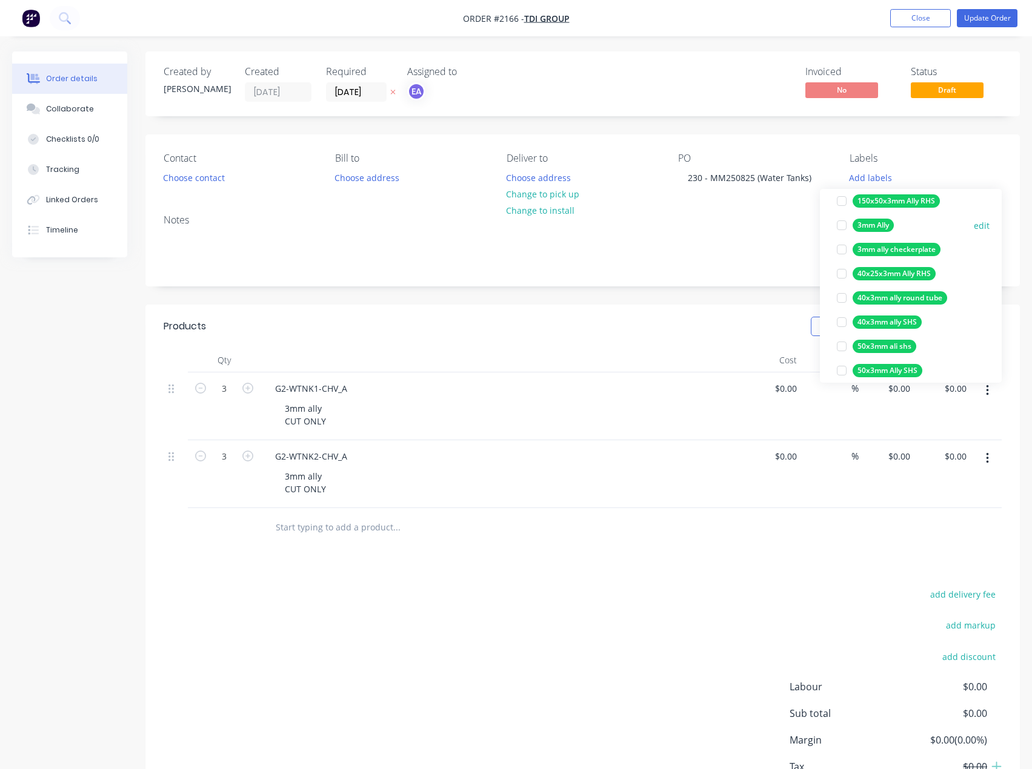
click at [839, 227] on div at bounding box center [841, 225] width 24 height 24
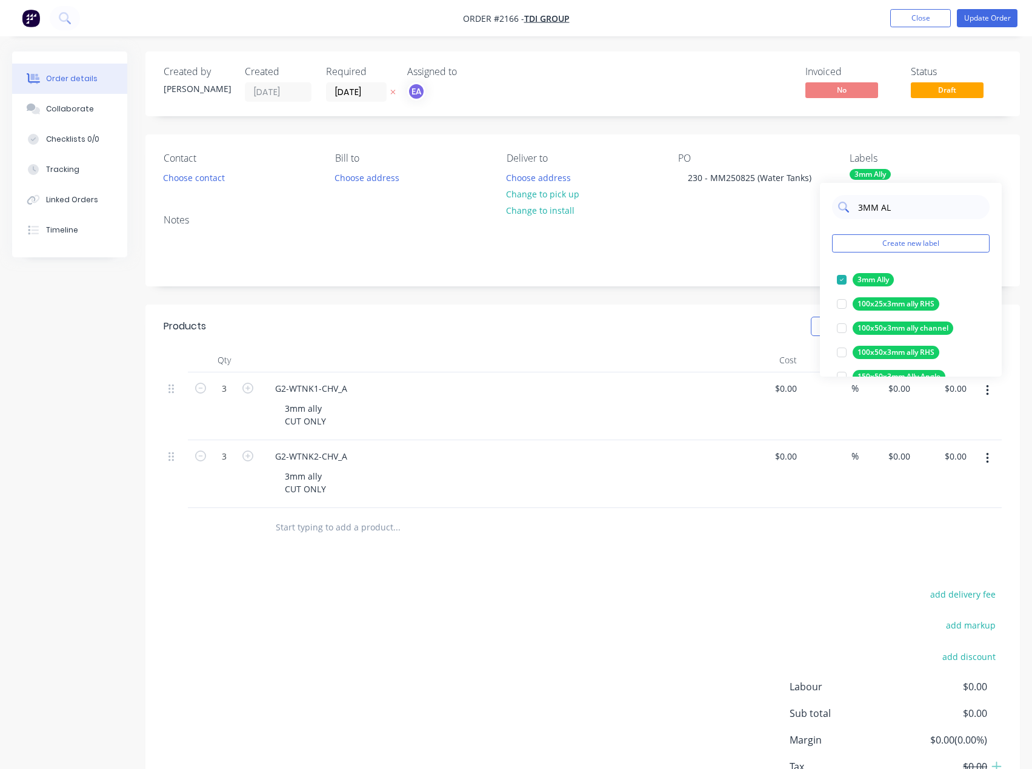
drag, startPoint x: 895, startPoint y: 207, endPoint x: 855, endPoint y: 210, distance: 40.1
click at [855, 210] on div "3MM AL" at bounding box center [910, 207] width 157 height 24
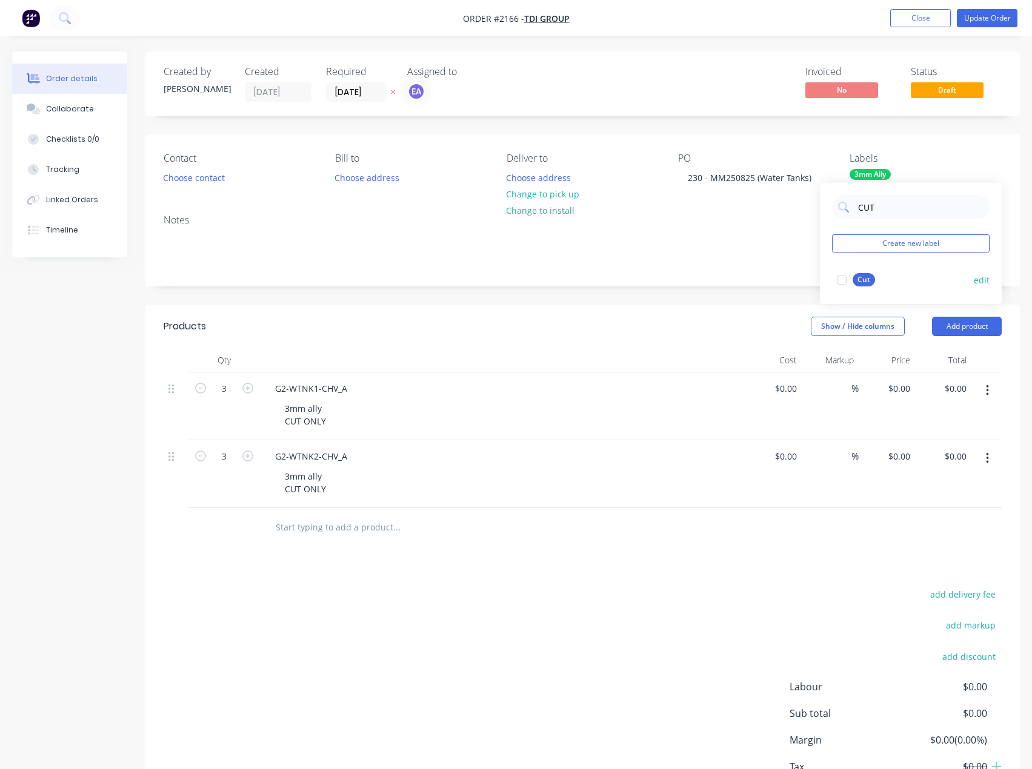
click at [840, 283] on div at bounding box center [841, 280] width 24 height 24
drag, startPoint x: 883, startPoint y: 203, endPoint x: 854, endPoint y: 204, distance: 28.5
click at [854, 204] on div "CUT" at bounding box center [910, 207] width 157 height 24
drag, startPoint x: 889, startPoint y: 210, endPoint x: 818, endPoint y: 224, distance: 71.8
click at [818, 224] on body "Order #2166 - TDI Group Add product Close Update Order Order details Collaborat…" at bounding box center [516, 428] width 1032 height 857
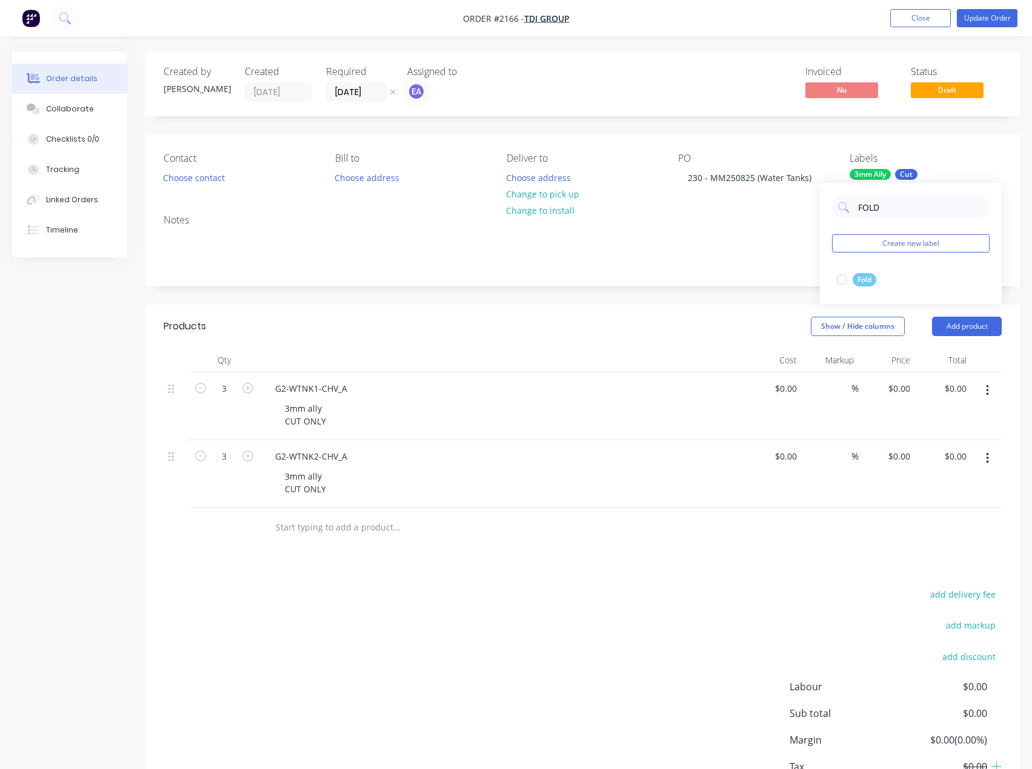
type input "FOL"
click at [545, 617] on div "add delivery fee add markup add discount Labour $0.00 Sub total $0.00 Margin $0…" at bounding box center [583, 703] width 838 height 234
click at [73, 113] on div "Collaborate" at bounding box center [70, 109] width 48 height 11
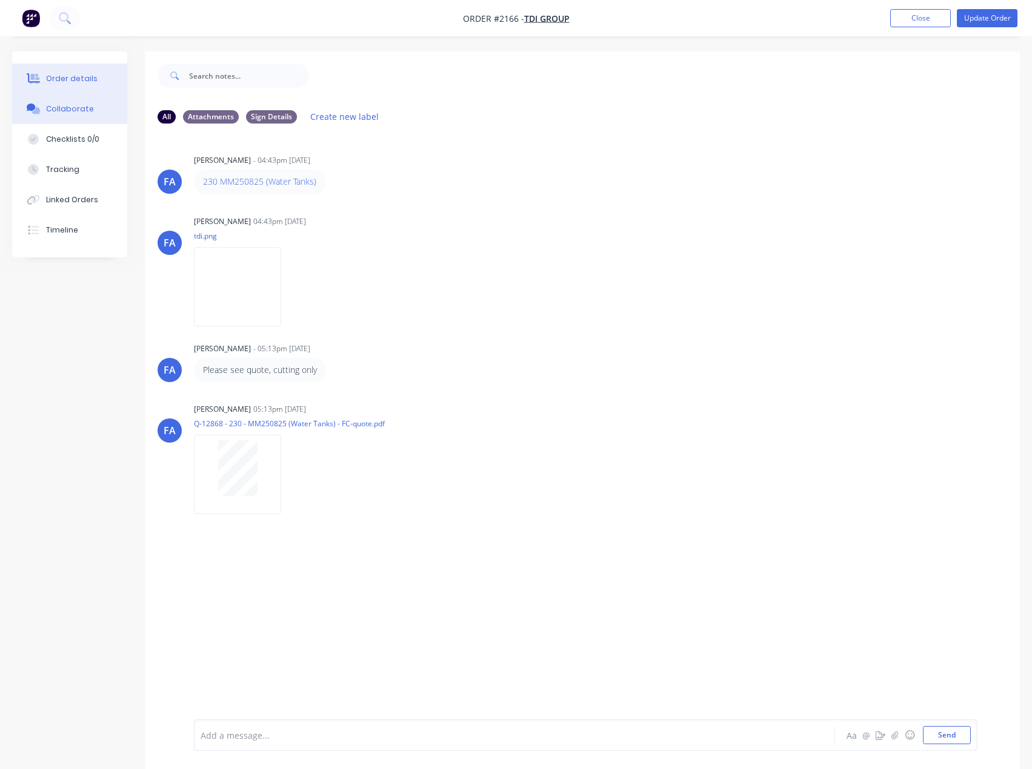
click at [68, 68] on button "Order details" at bounding box center [69, 79] width 115 height 30
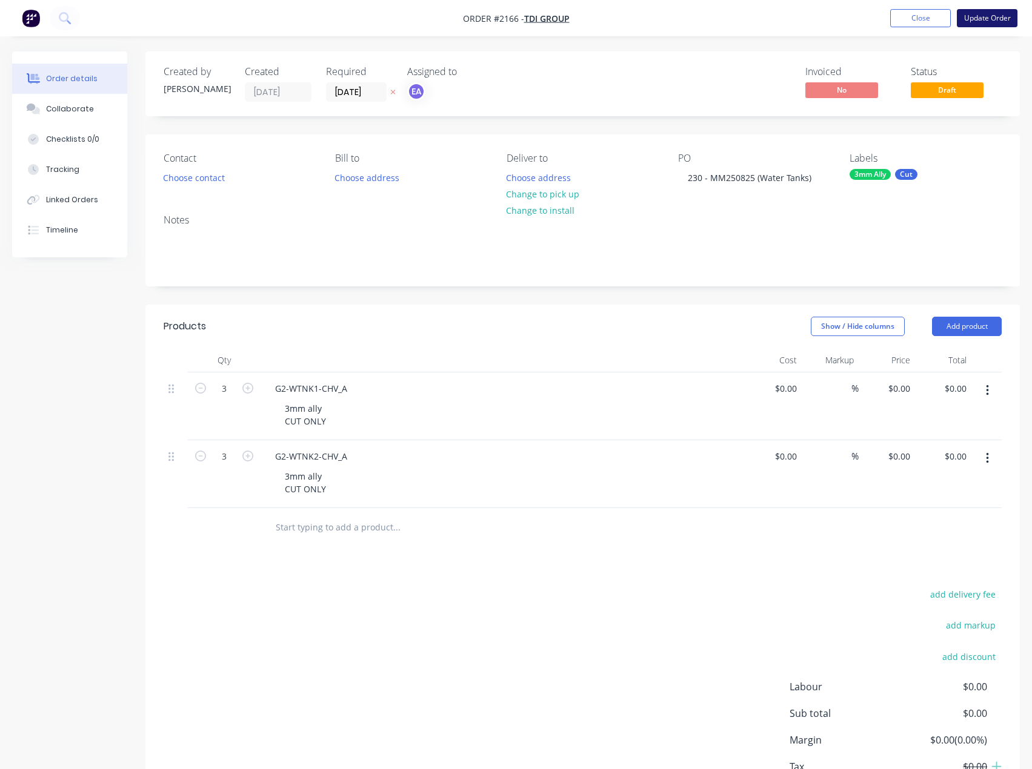
click at [988, 21] on button "Update Order" at bounding box center [986, 18] width 61 height 18
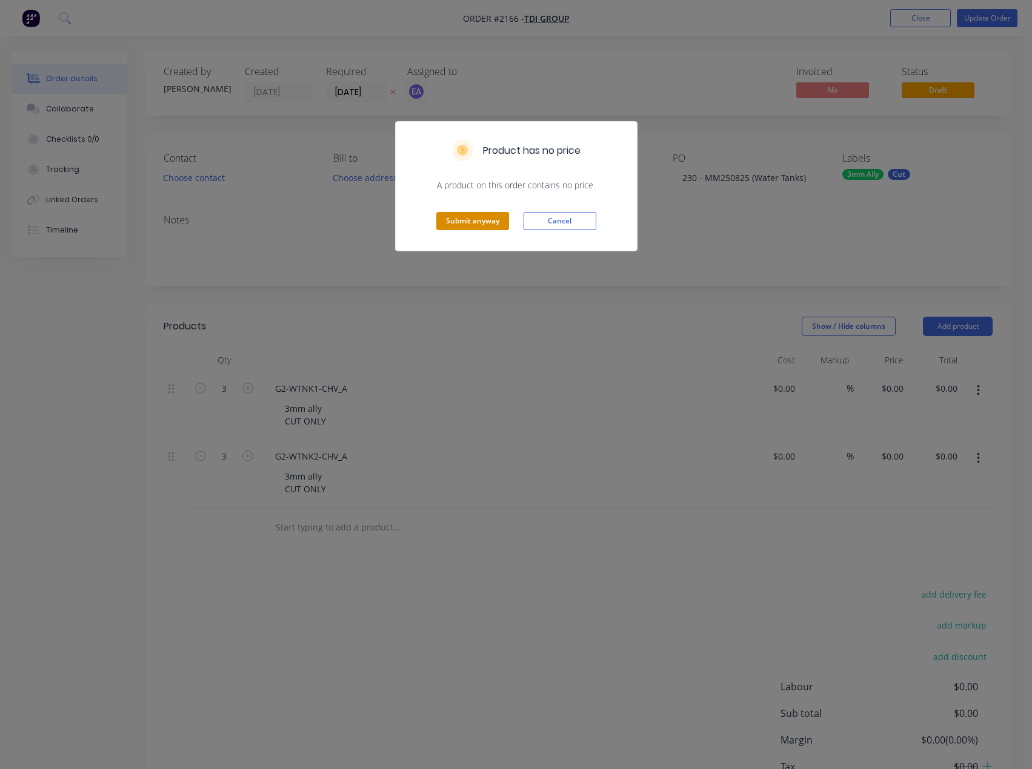
click at [491, 214] on button "Submit anyway" at bounding box center [472, 221] width 73 height 18
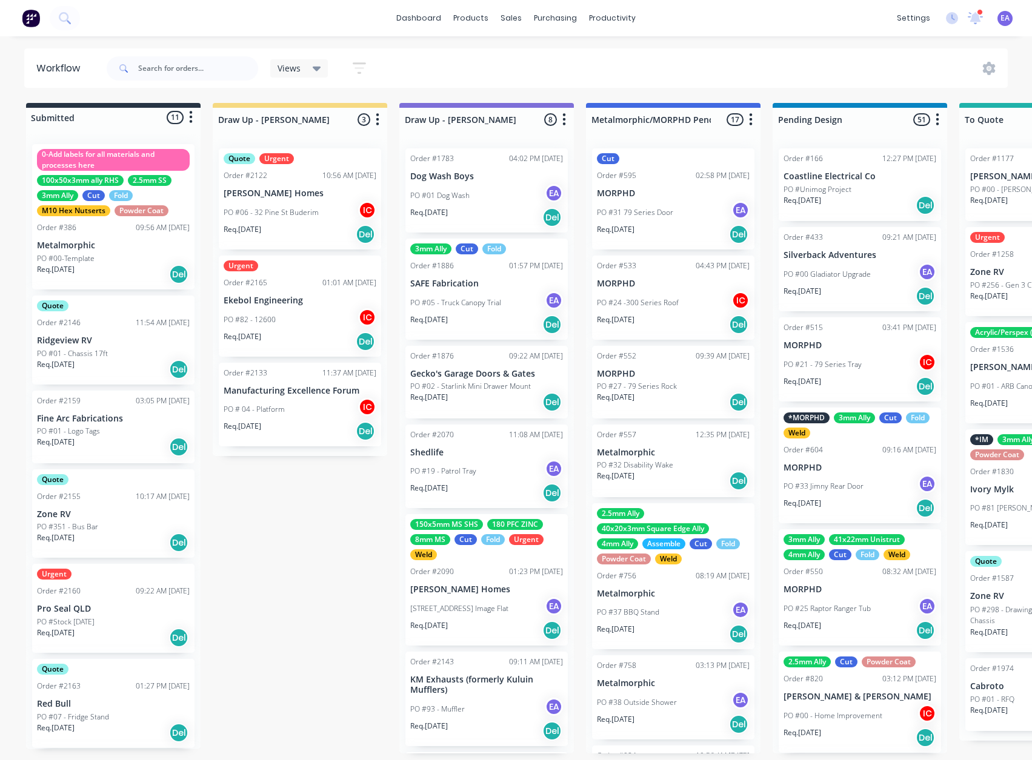
click at [111, 609] on p "Pro Seal QLD" at bounding box center [113, 609] width 153 height 10
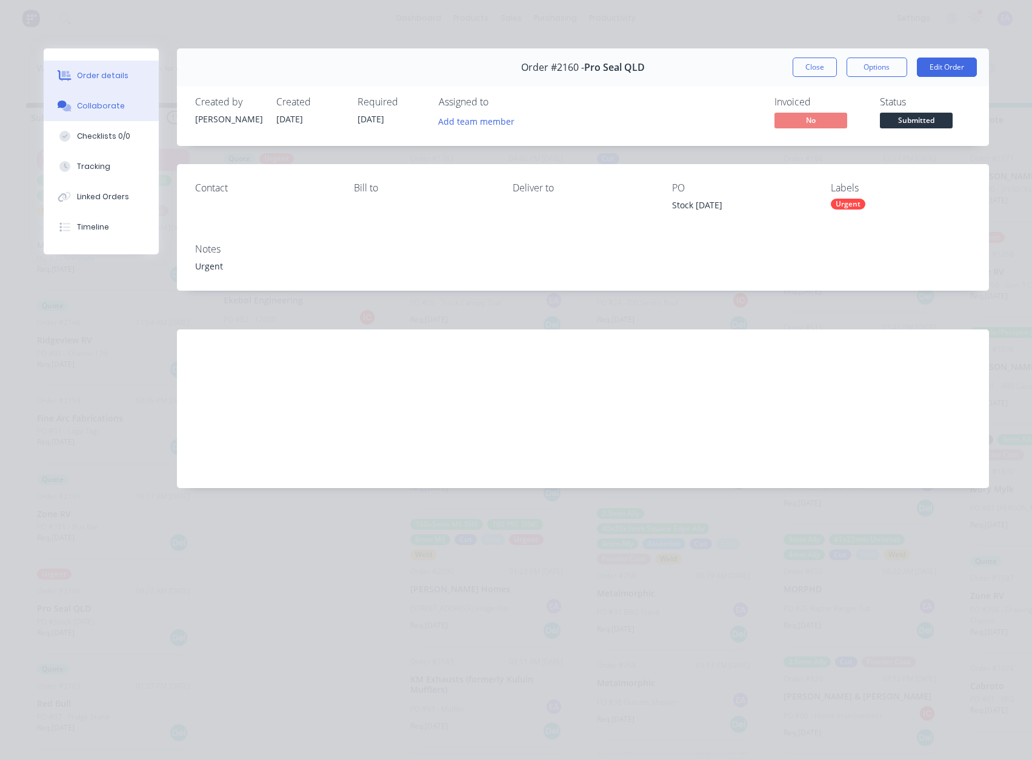
click at [118, 107] on div "Collaborate" at bounding box center [101, 106] width 48 height 11
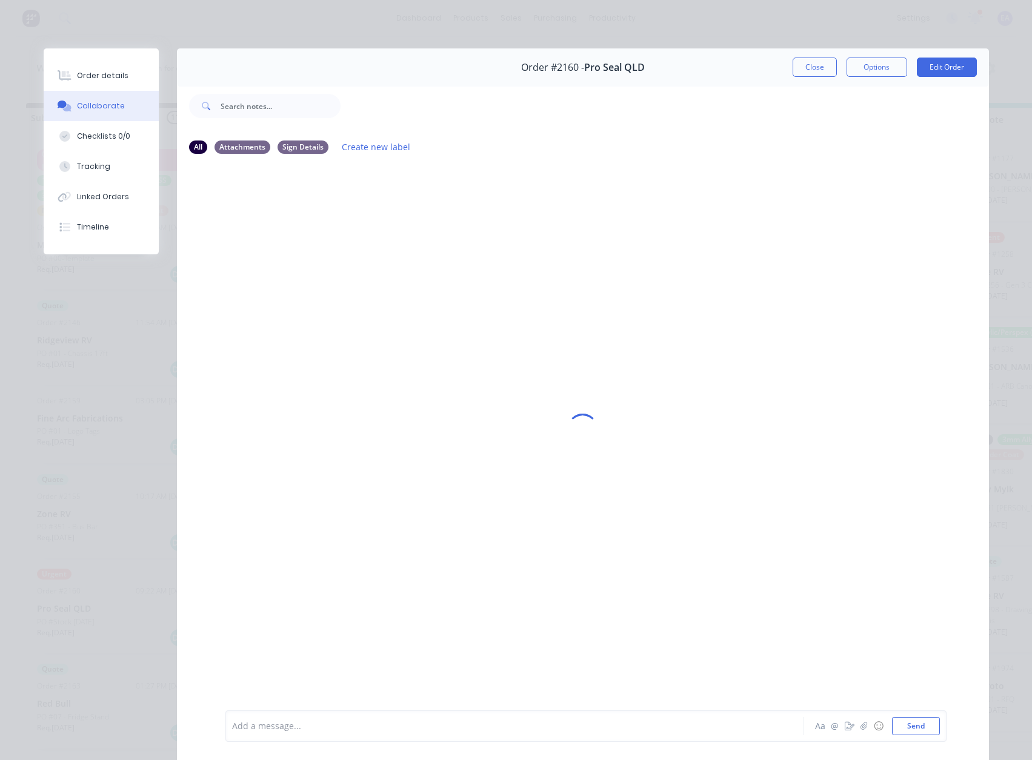
drag, startPoint x: 811, startPoint y: 69, endPoint x: 97, endPoint y: 550, distance: 861.0
click at [811, 69] on button "Close" at bounding box center [814, 67] width 44 height 19
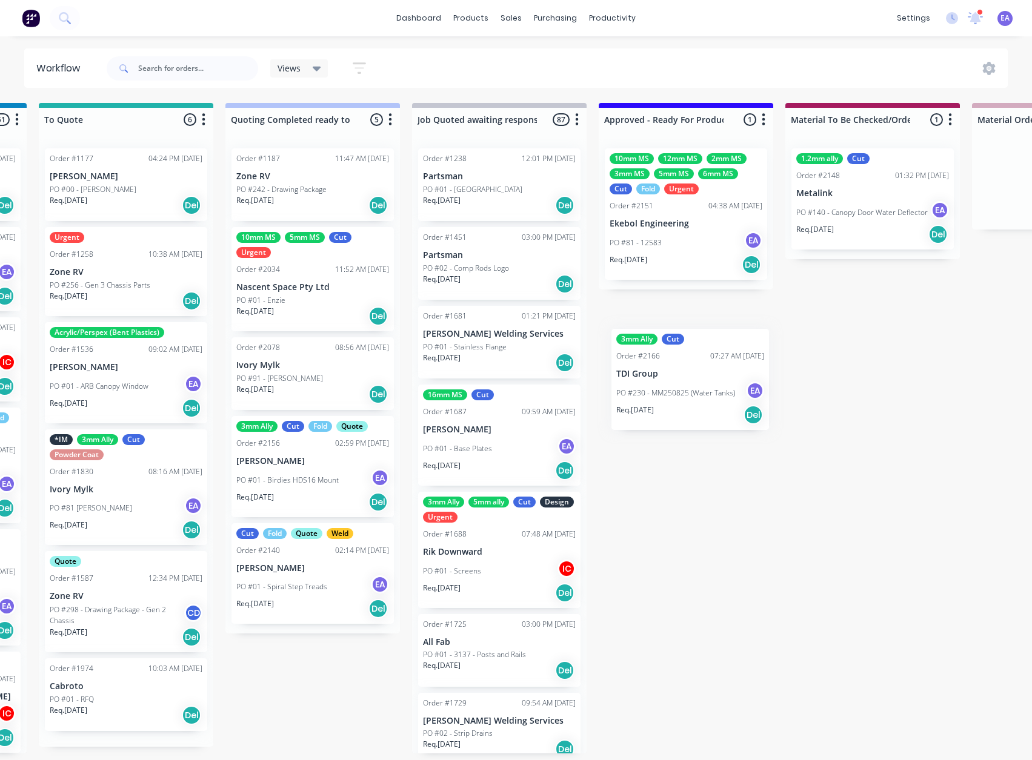
scroll to position [0, 925]
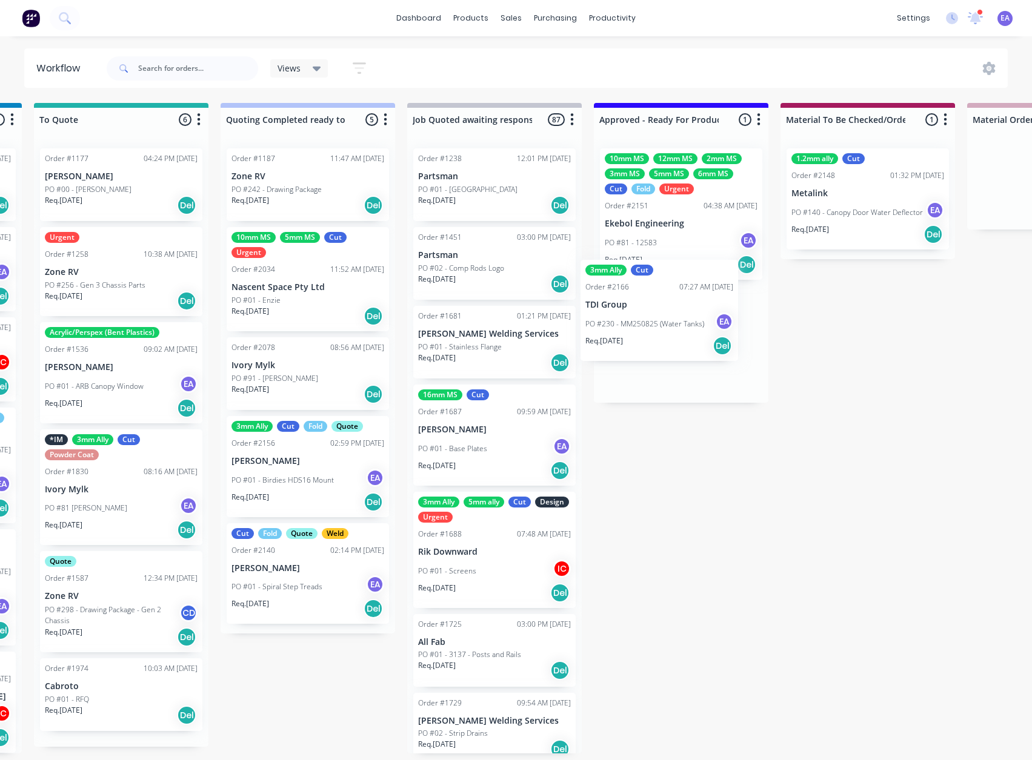
drag, startPoint x: 116, startPoint y: 547, endPoint x: 874, endPoint y: 445, distance: 764.7
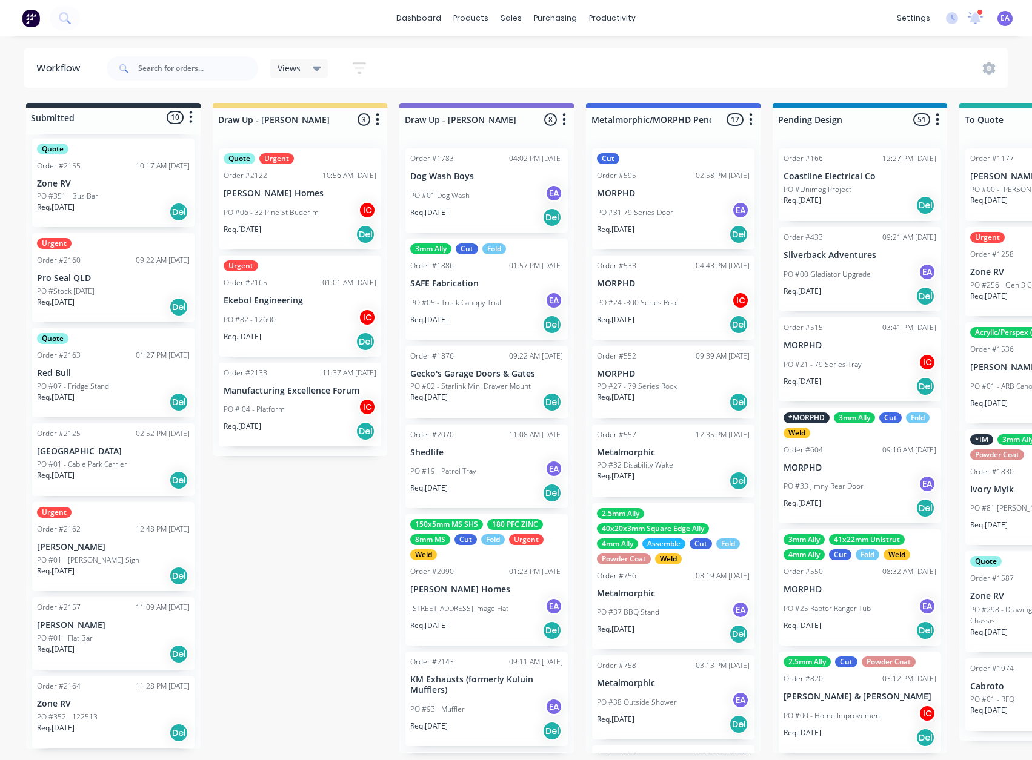
drag, startPoint x: 852, startPoint y: 456, endPoint x: 348, endPoint y: 561, distance: 514.9
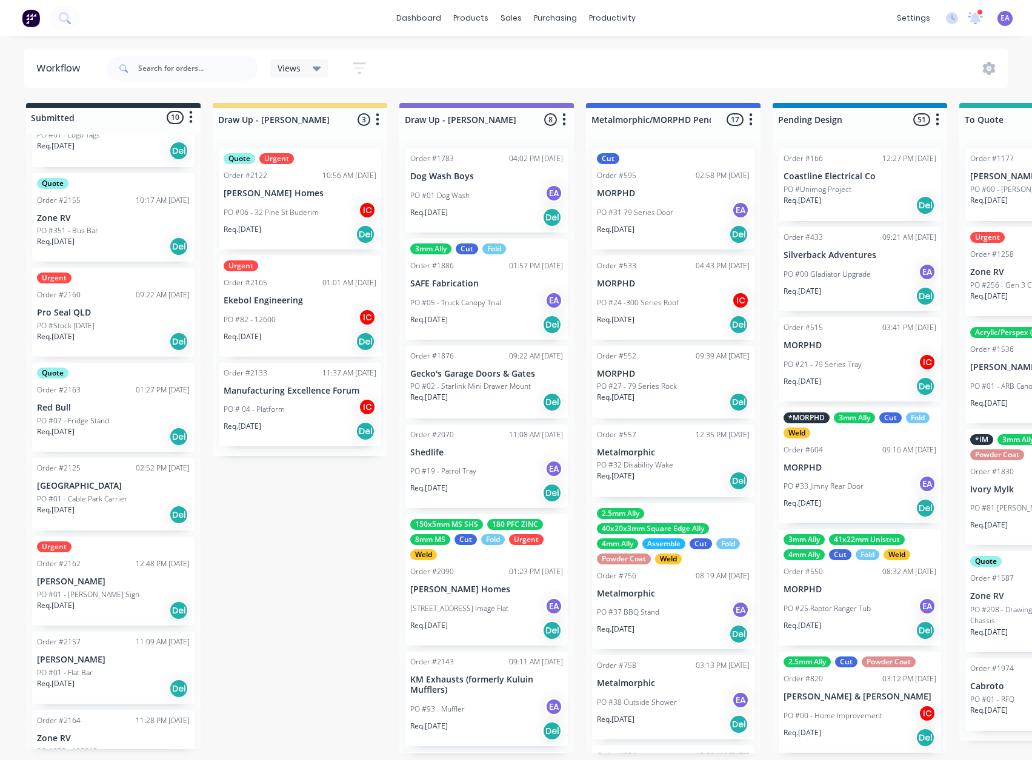
scroll to position [210, 0]
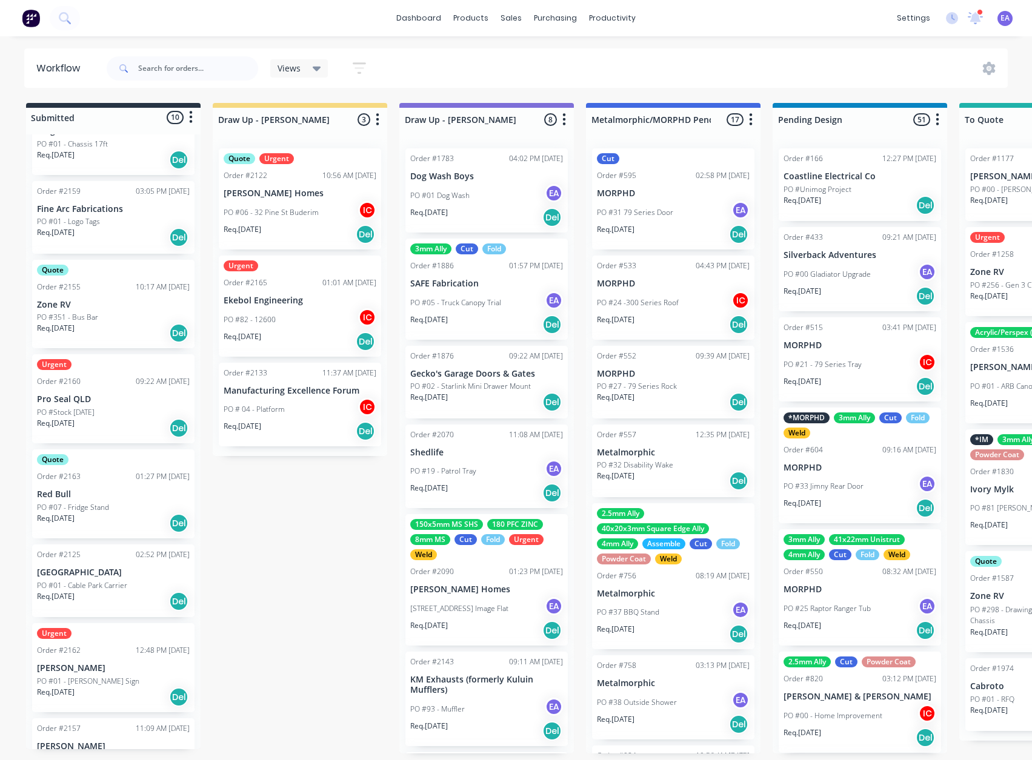
click at [116, 409] on div "PO #Stock [DATE]" at bounding box center [113, 412] width 153 height 11
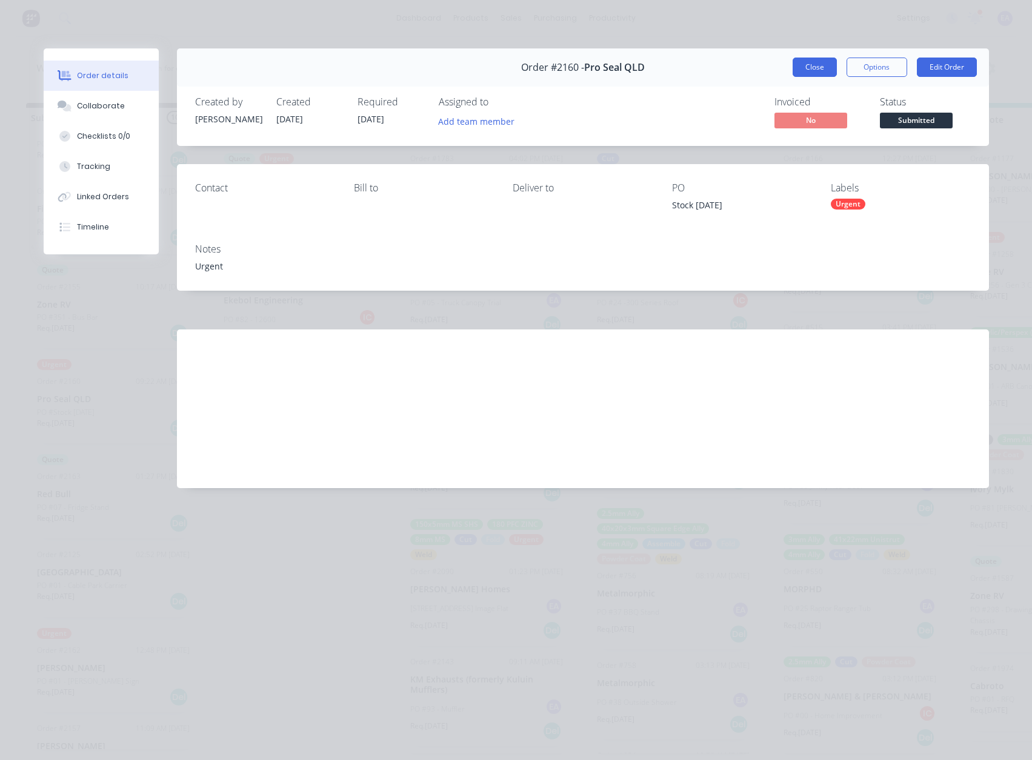
click at [830, 65] on button "Close" at bounding box center [814, 67] width 44 height 19
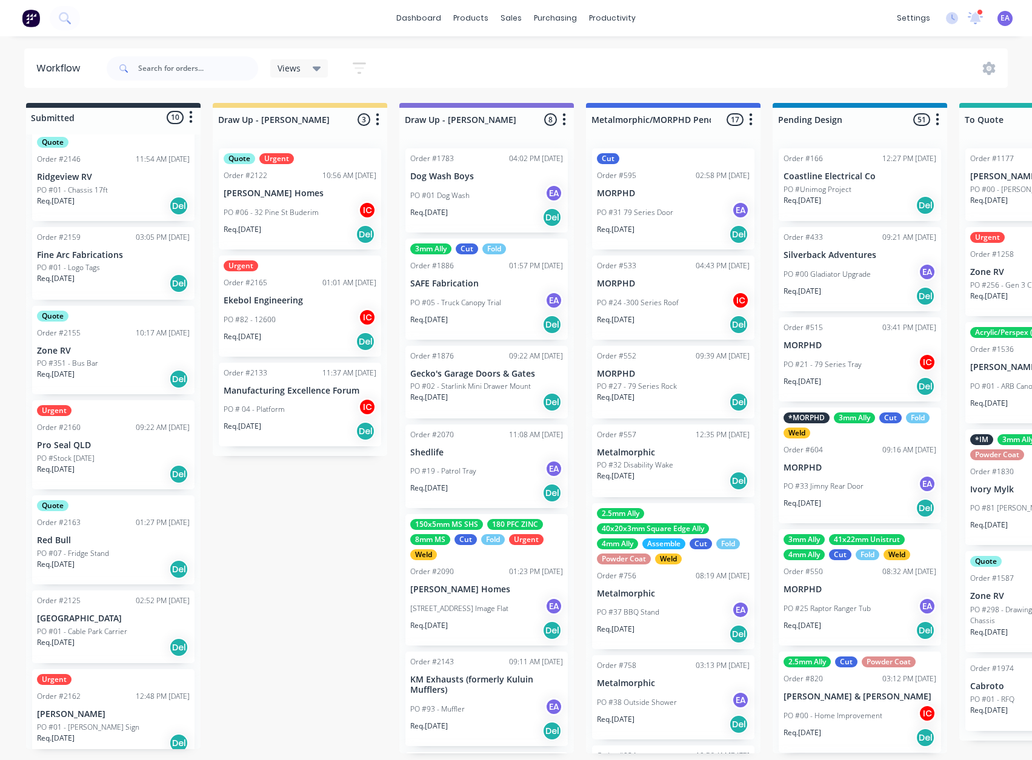
scroll to position [149, 0]
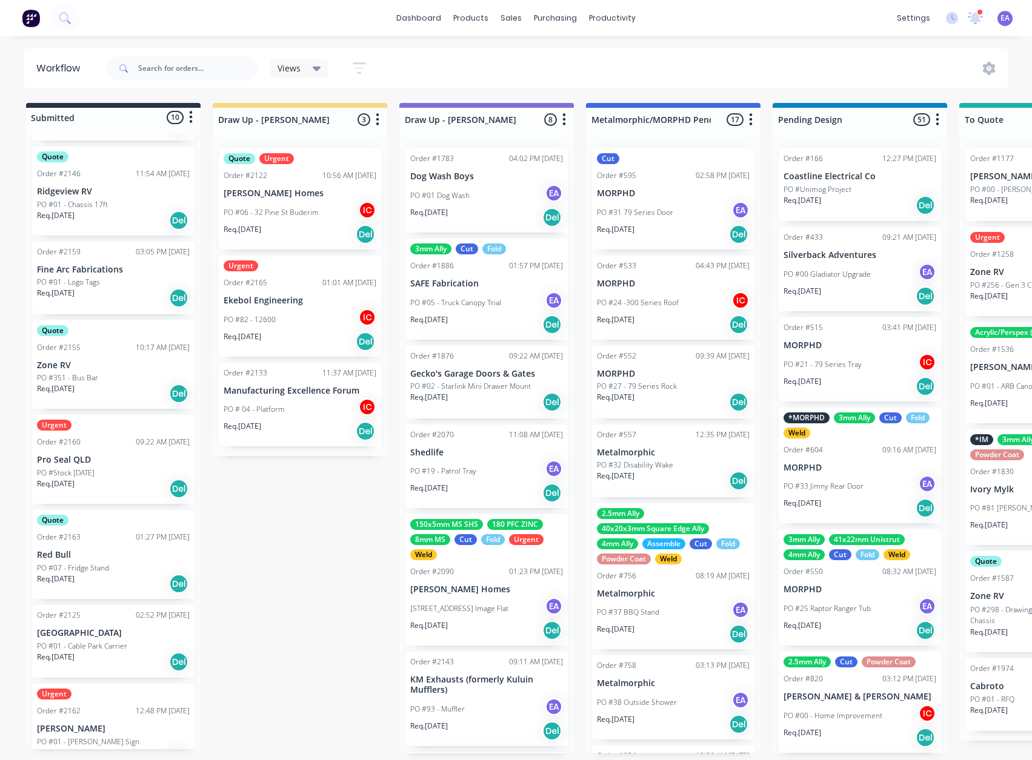
click at [107, 462] on p "Pro Seal QLD" at bounding box center [113, 460] width 153 height 10
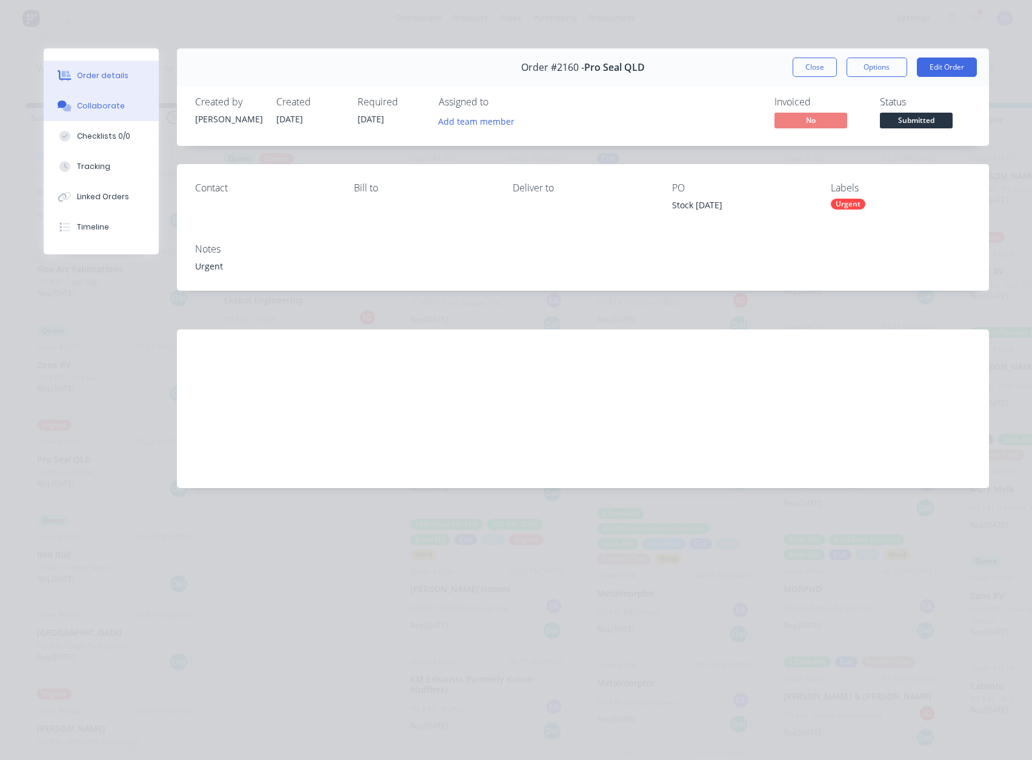
click at [119, 104] on div "Collaborate" at bounding box center [101, 106] width 48 height 11
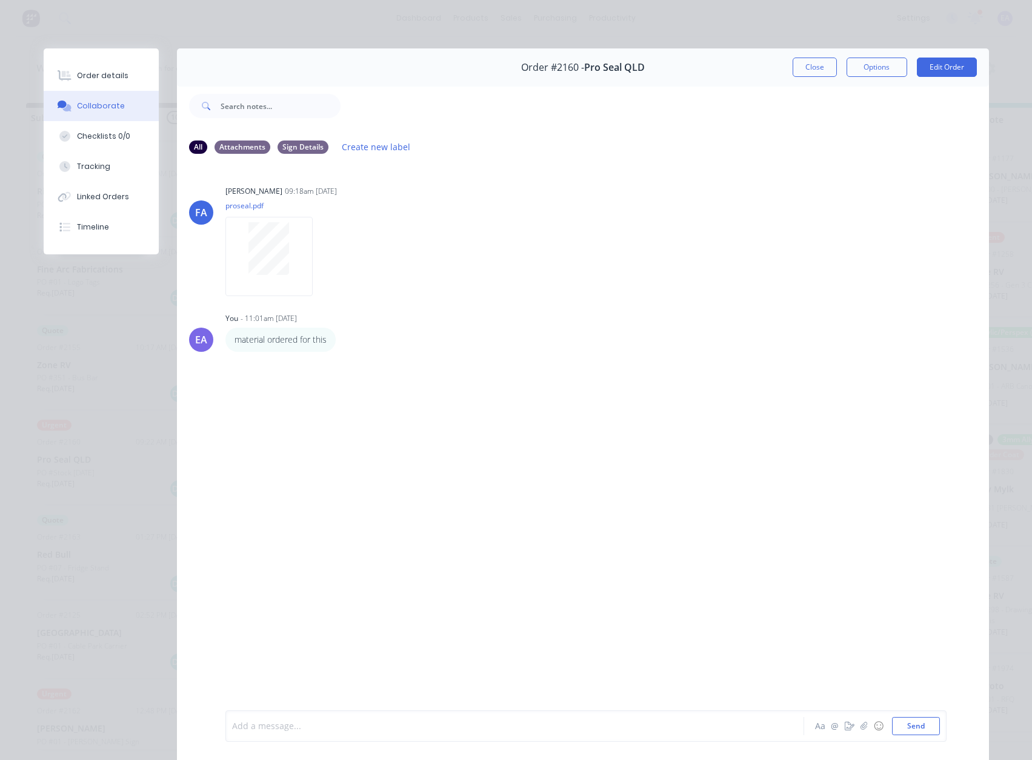
click at [300, 729] on div at bounding box center [498, 726] width 530 height 13
click at [921, 730] on button "Send" at bounding box center [916, 726] width 48 height 18
click at [112, 71] on div "Order details" at bounding box center [102, 75] width 51 height 11
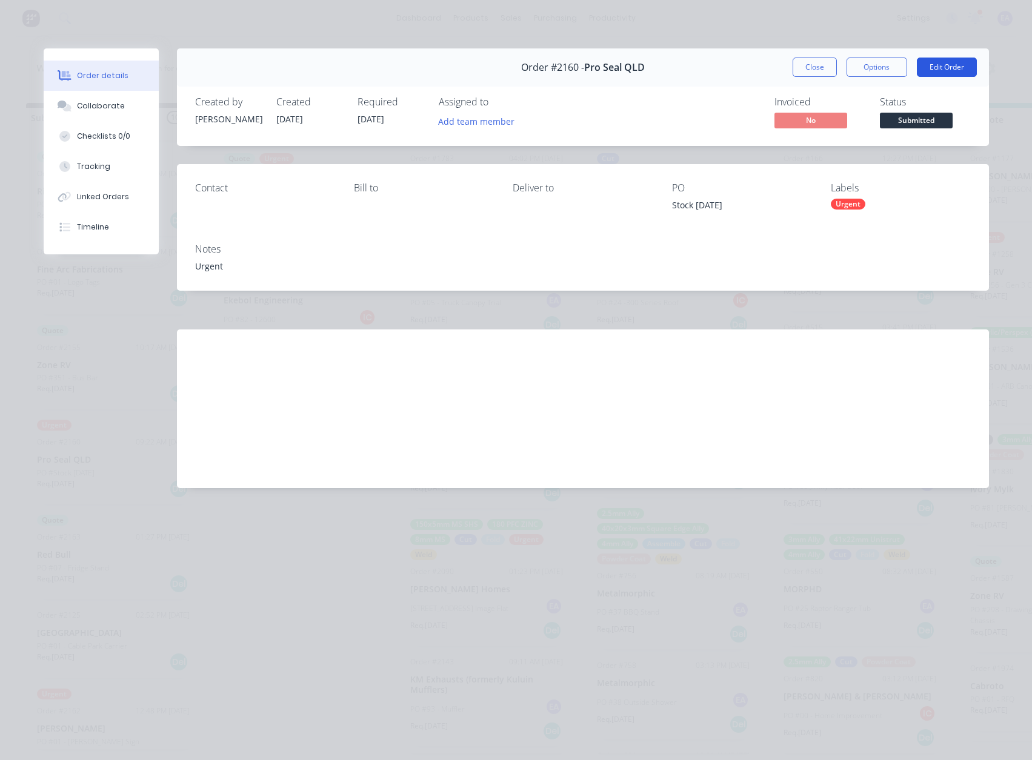
click at [923, 68] on button "Edit Order" at bounding box center [946, 67] width 60 height 19
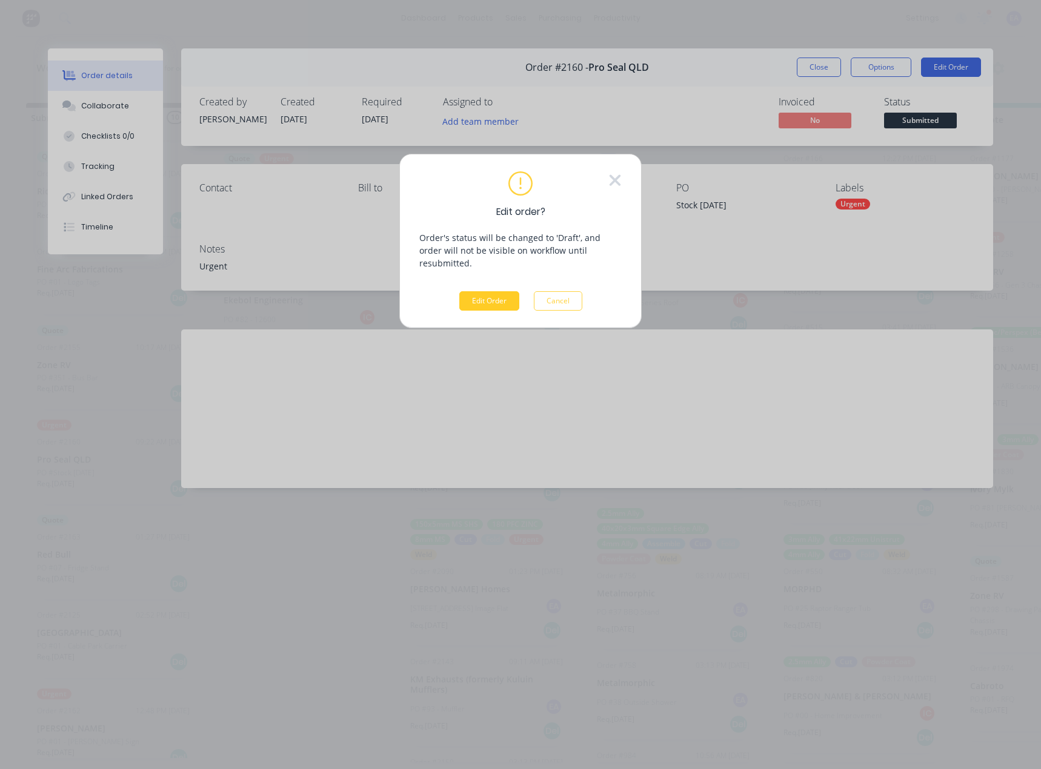
click at [489, 291] on button "Edit Order" at bounding box center [489, 300] width 60 height 19
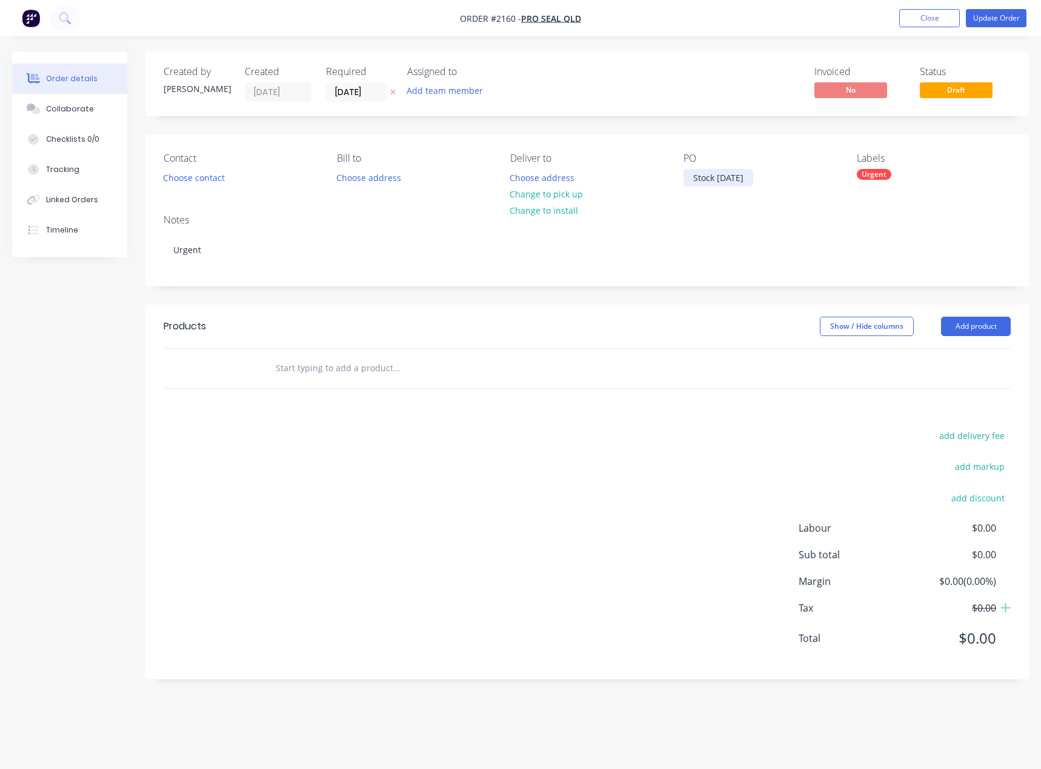
drag, startPoint x: 752, startPoint y: 173, endPoint x: 652, endPoint y: 184, distance: 101.1
click at [652, 184] on div "Contact Choose contact [PERSON_NAME] to Choose address Deliver to Choose addres…" at bounding box center [586, 169] width 883 height 70
paste div
click at [435, 519] on div "add delivery fee add markup add discount Labour $0.00 Sub total $0.00 Margin $0…" at bounding box center [587, 545] width 847 height 234
click at [964, 330] on button "Add product" at bounding box center [976, 326] width 70 height 19
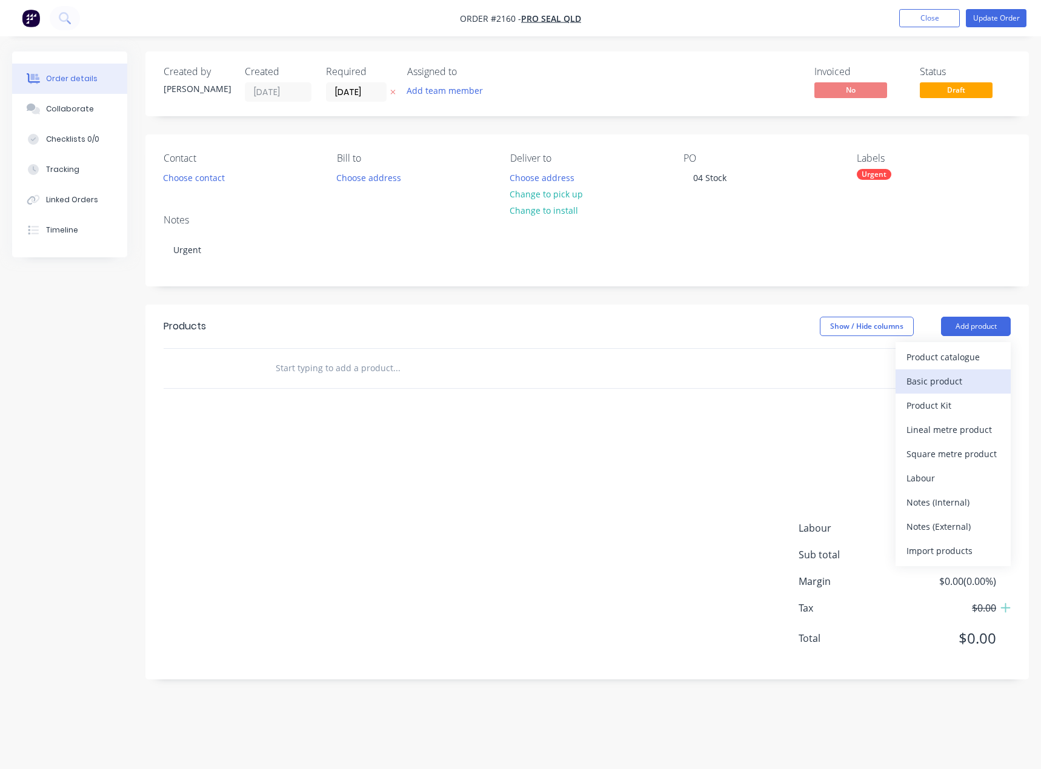
click at [949, 374] on div "Basic product" at bounding box center [952, 382] width 93 height 18
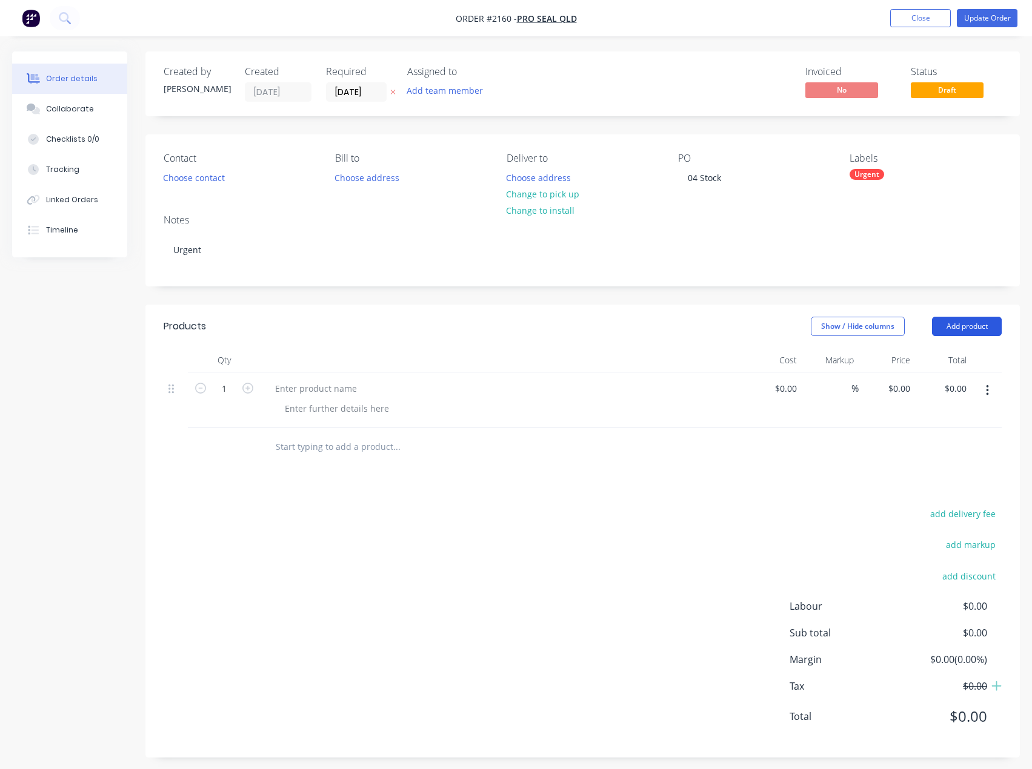
click at [978, 326] on button "Add product" at bounding box center [967, 326] width 70 height 19
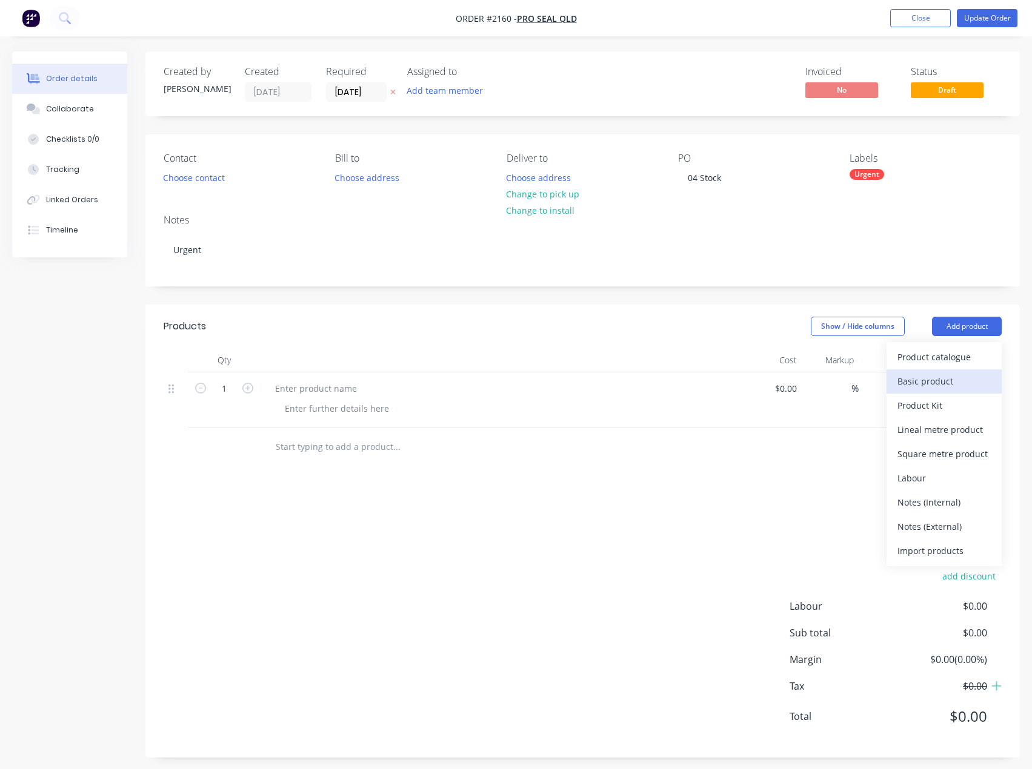
click at [935, 379] on div "Basic product" at bounding box center [943, 382] width 93 height 18
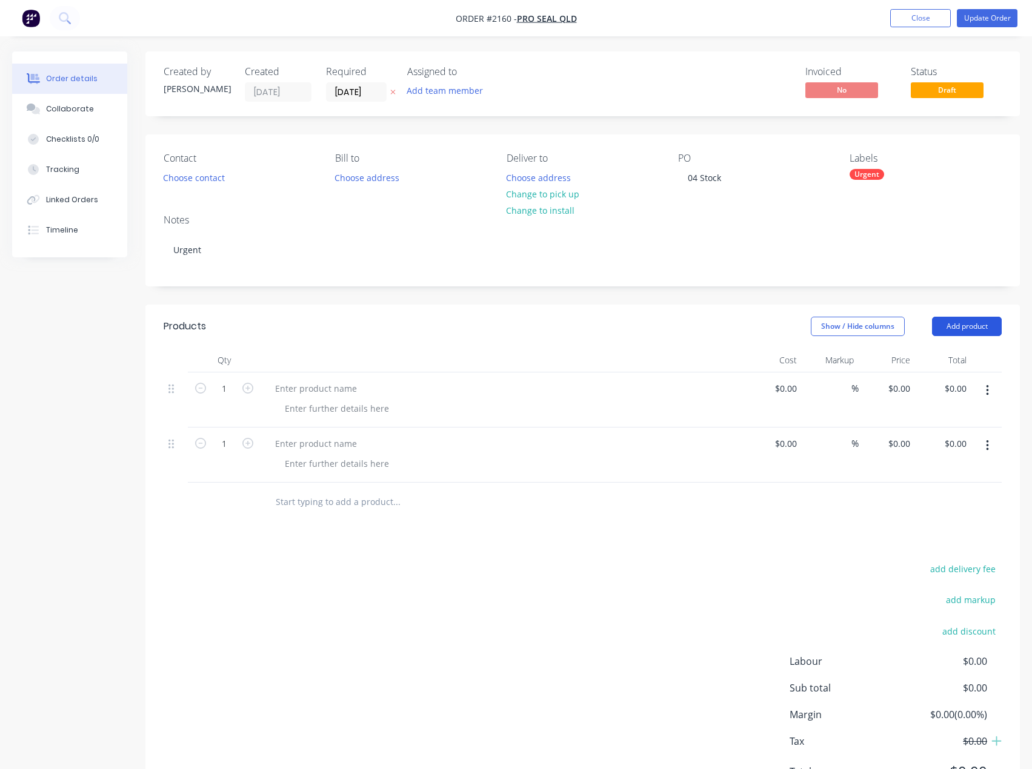
click at [970, 329] on button "Add product" at bounding box center [967, 326] width 70 height 19
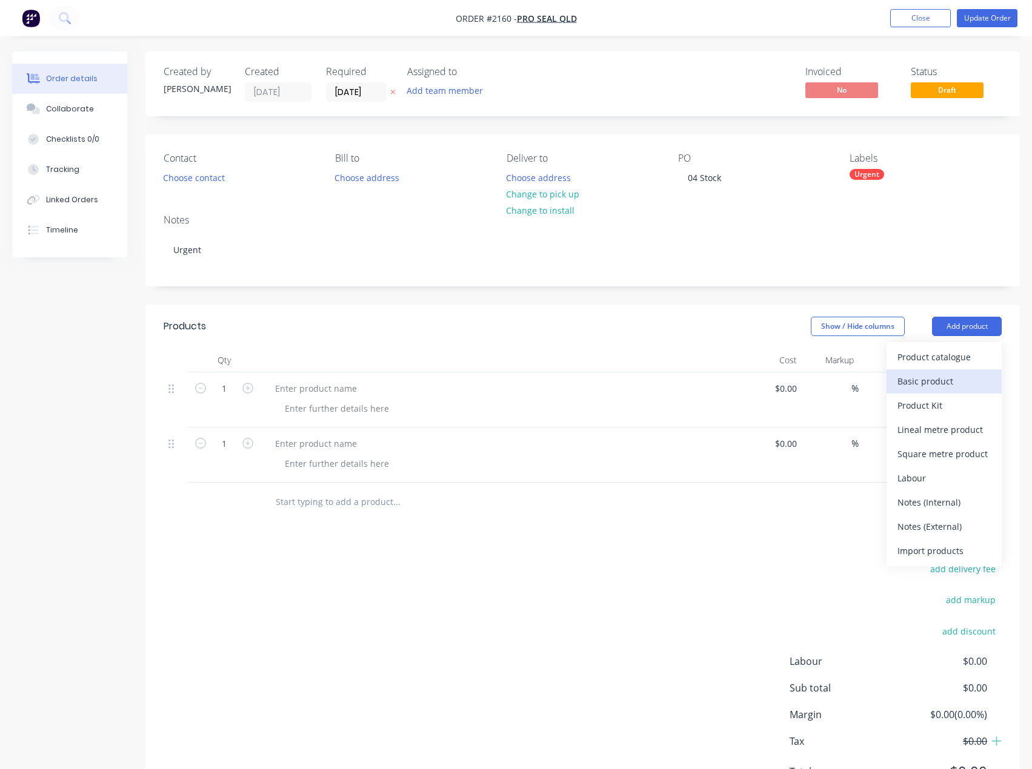
click at [938, 383] on div "Basic product" at bounding box center [943, 382] width 93 height 18
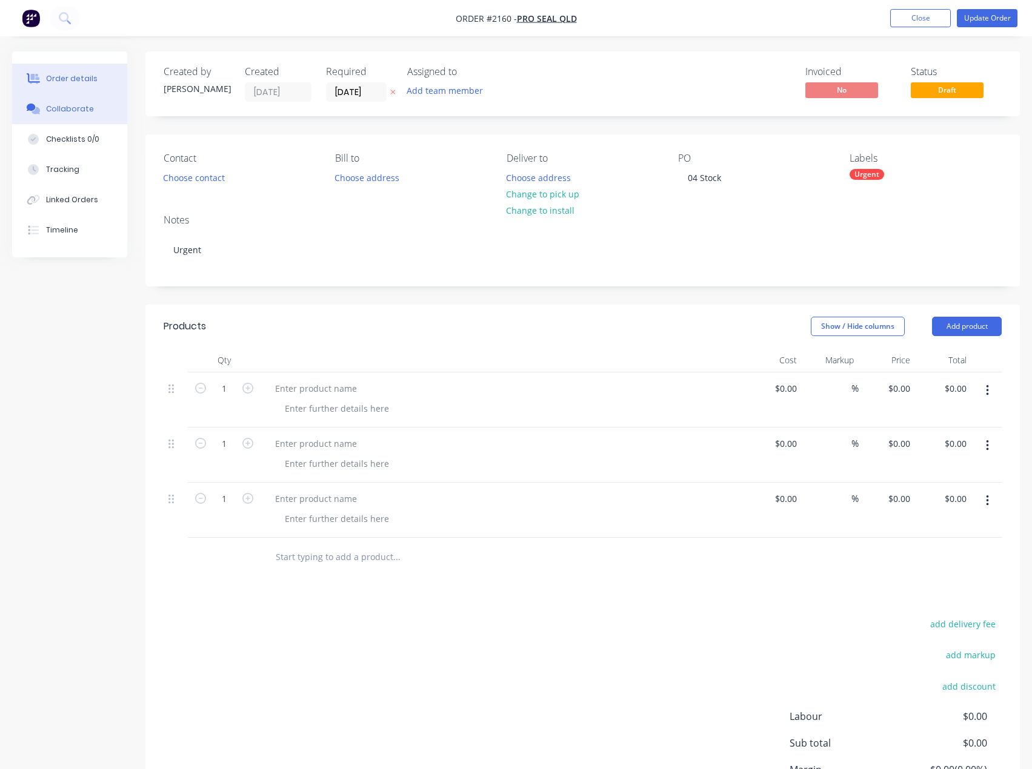
click at [70, 110] on div "Collaborate" at bounding box center [70, 109] width 48 height 11
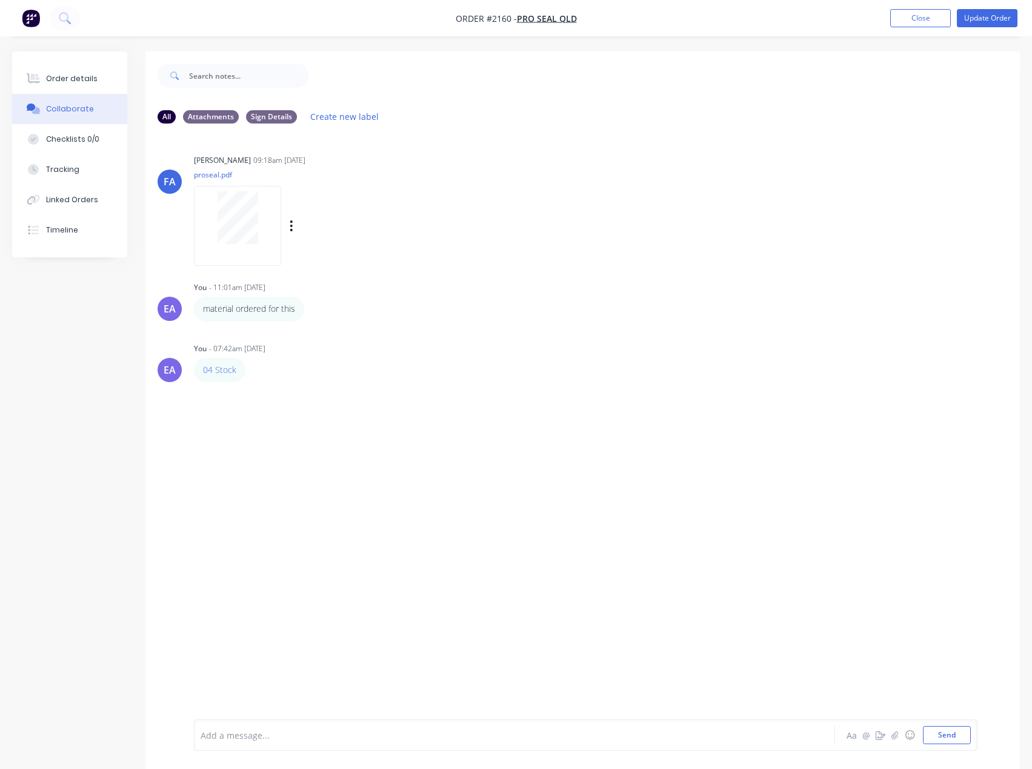
click at [264, 242] on div at bounding box center [237, 217] width 76 height 53
click at [219, 264] on div at bounding box center [237, 225] width 87 height 79
click at [64, 81] on div "Order details" at bounding box center [71, 78] width 51 height 11
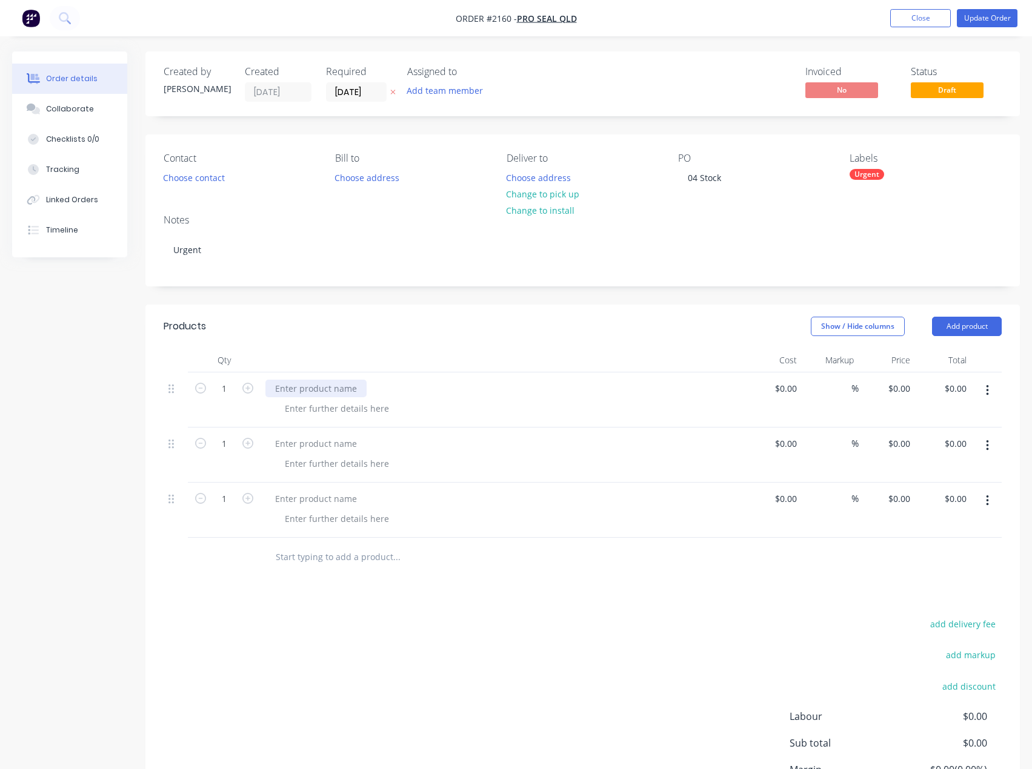
click at [341, 388] on div at bounding box center [315, 389] width 101 height 18
drag, startPoint x: 345, startPoint y: 389, endPoint x: 268, endPoint y: 380, distance: 77.5
click at [268, 380] on div "75x75x0.8mm ally" at bounding box center [310, 389] width 91 height 18
click at [308, 413] on div at bounding box center [337, 409] width 124 height 18
click at [376, 404] on div at bounding box center [337, 409] width 124 height 18
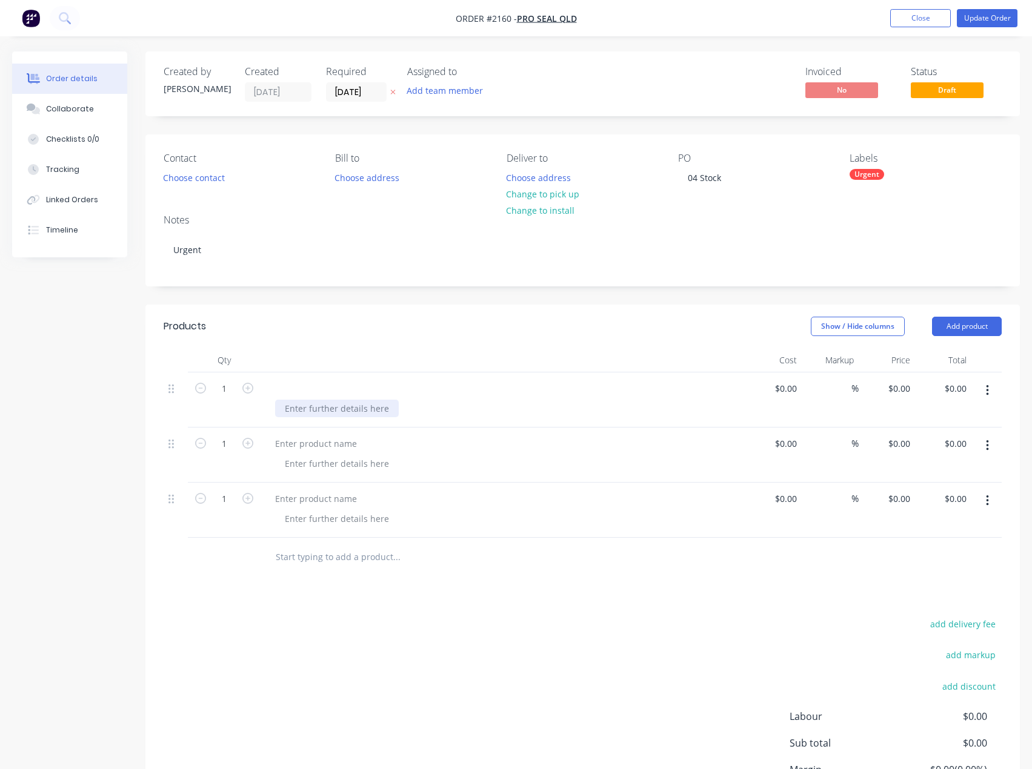
paste div
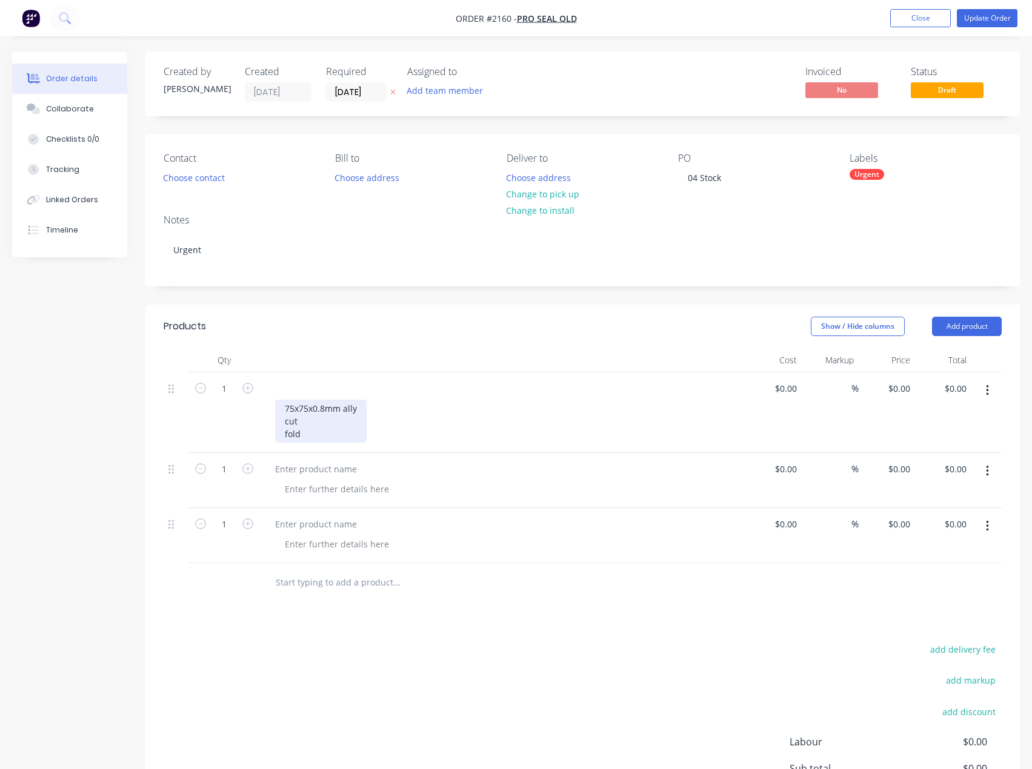
click at [360, 407] on div "75x75x0.8mm ally cut fold" at bounding box center [320, 421] width 91 height 43
click at [314, 471] on div at bounding box center [315, 469] width 101 height 18
click at [220, 398] on input "1" at bounding box center [223, 389] width 31 height 18
type input "20"
drag, startPoint x: 271, startPoint y: 681, endPoint x: 254, endPoint y: 634, distance: 50.2
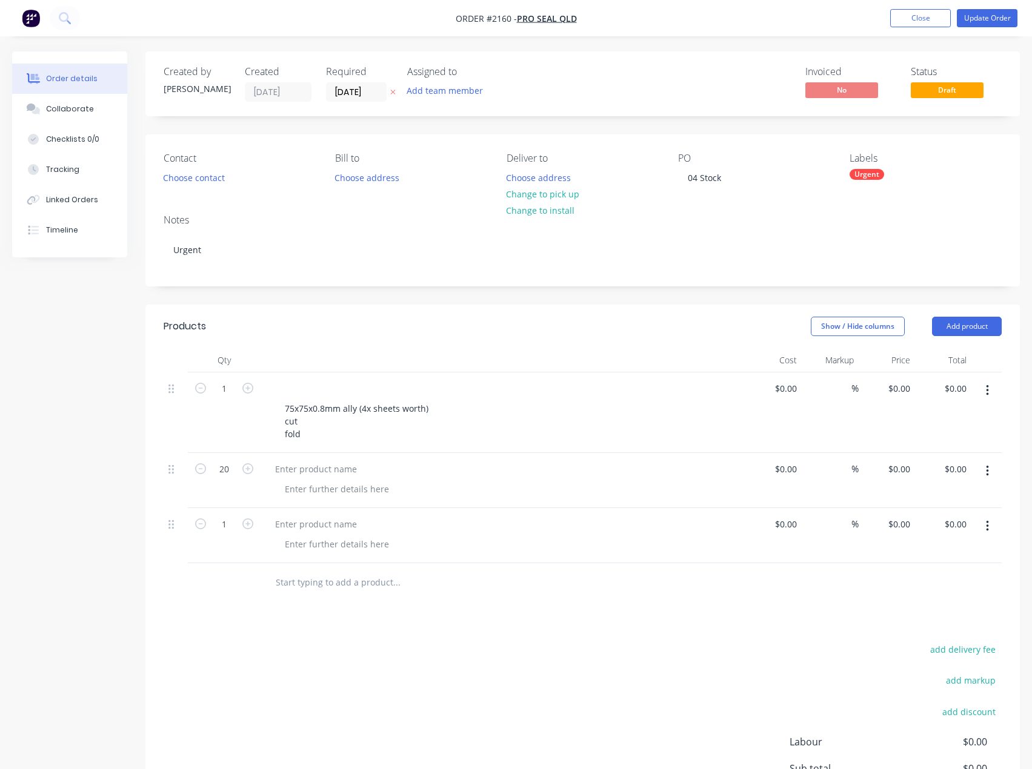
click at [271, 679] on div "add delivery fee add markup add discount Labour $0.00 Sub total $0.00 Margin $0…" at bounding box center [583, 758] width 838 height 234
click at [231, 398] on input "1" at bounding box center [223, 389] width 31 height 18
type input "2"
type input "10"
click at [388, 694] on div "add delivery fee add markup add discount Labour $0.00 Sub total $0.00 Margin $0…" at bounding box center [583, 758] width 838 height 234
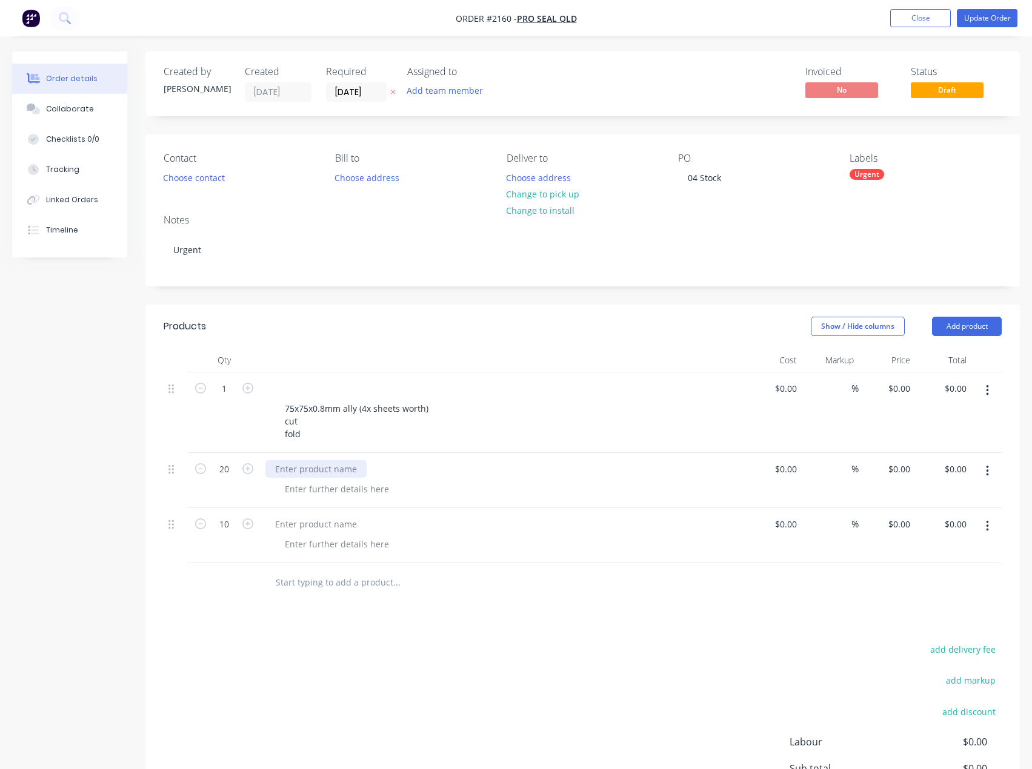
click at [308, 473] on div at bounding box center [315, 469] width 101 height 18
click at [316, 485] on div at bounding box center [337, 489] width 124 height 18
click at [311, 488] on div at bounding box center [337, 489] width 124 height 18
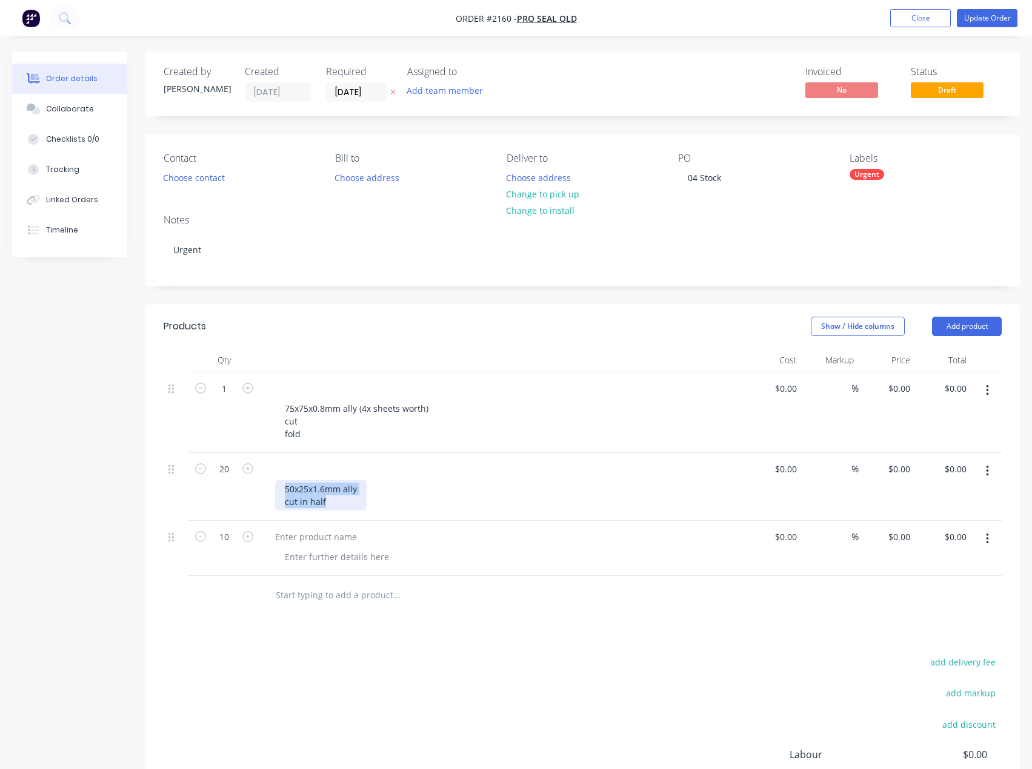
drag, startPoint x: 331, startPoint y: 507, endPoint x: 265, endPoint y: 480, distance: 71.4
click at [265, 480] on div "50x25x1.6mm ally cut in half" at bounding box center [502, 487] width 485 height 68
copy div "50x25x1.6mm ally cut in half"
click at [314, 555] on div at bounding box center [337, 557] width 124 height 18
paste div
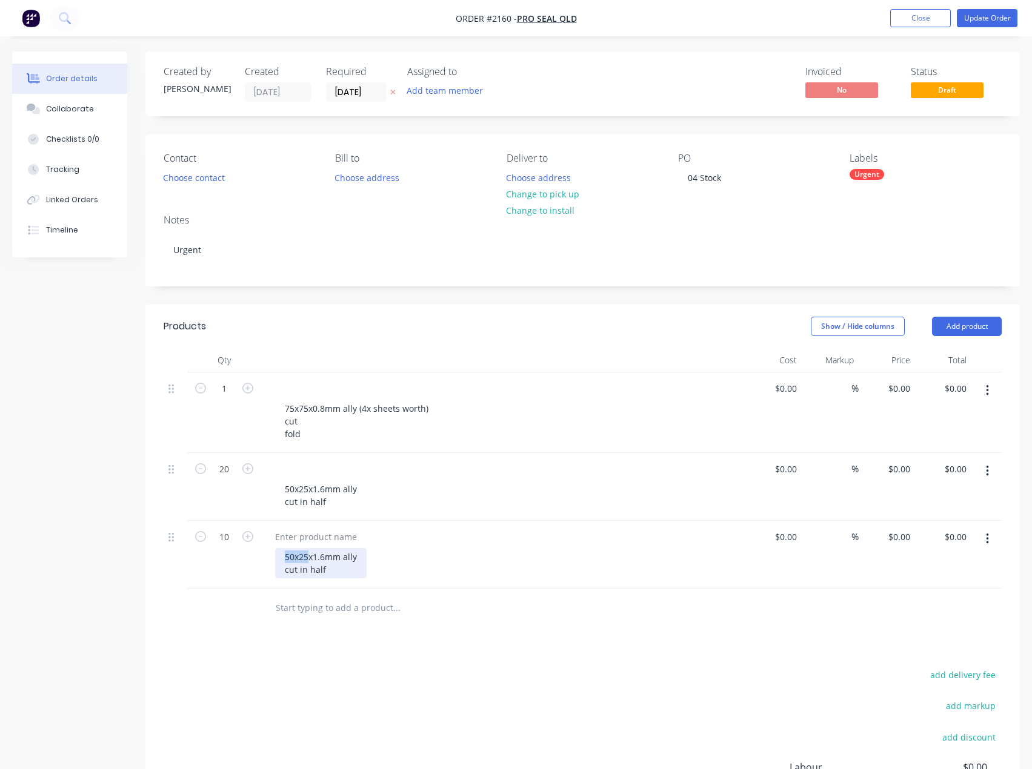
drag, startPoint x: 307, startPoint y: 557, endPoint x: 262, endPoint y: 558, distance: 45.5
click at [262, 558] on div "50x25x1.6mm ally cut in half" at bounding box center [502, 555] width 485 height 68
click at [275, 468] on div at bounding box center [274, 469] width 19 height 18
drag, startPoint x: 341, startPoint y: 469, endPoint x: 251, endPoint y: 474, distance: 90.4
click at [252, 474] on div "20 (no part saved) 50x25x1.6mm ally cut in half $0.00 $0.00 % $0.00 $0.00 $0.00…" at bounding box center [583, 487] width 838 height 68
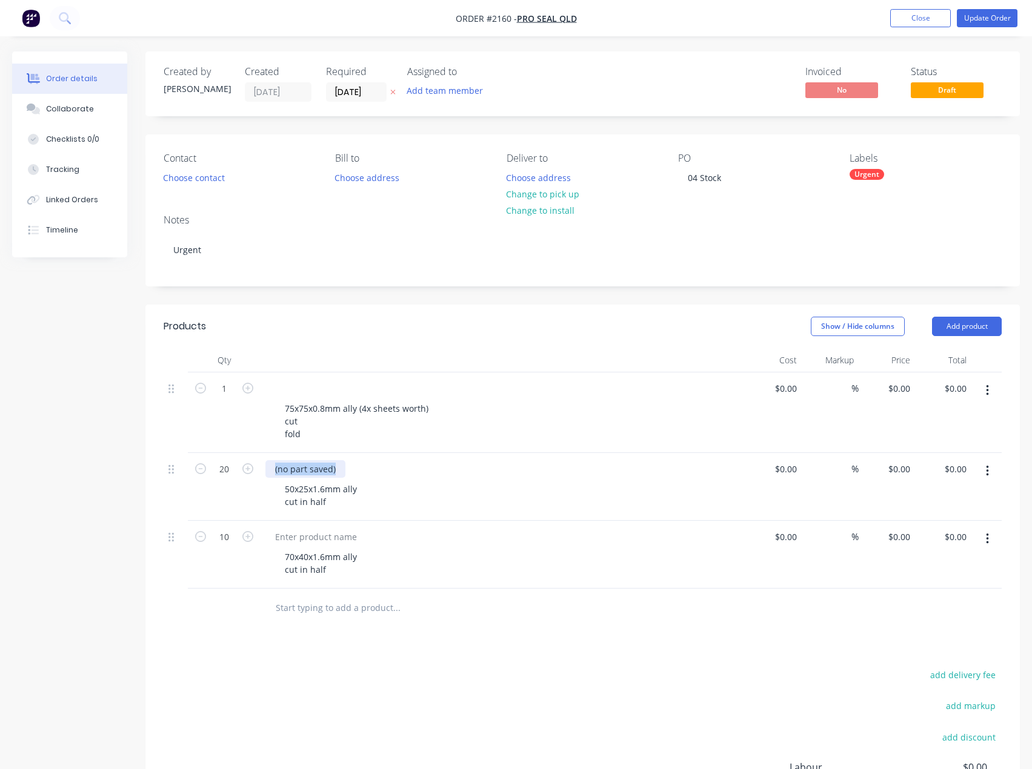
copy div "(no part saved)"
click at [305, 535] on div at bounding box center [315, 537] width 101 height 18
click at [293, 528] on div "70x40x1.6mm ally cut in half" at bounding box center [502, 555] width 485 height 68
click at [294, 536] on div at bounding box center [315, 537] width 101 height 18
paste div
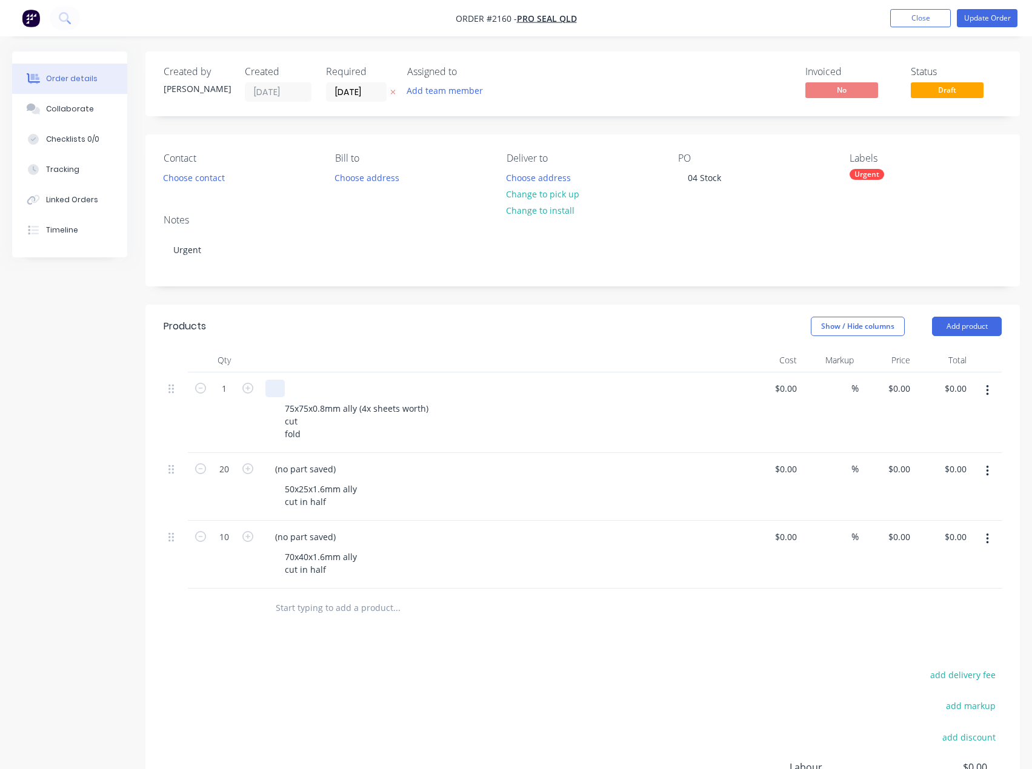
click at [278, 388] on div at bounding box center [274, 389] width 19 height 18
click at [277, 385] on div at bounding box center [274, 389] width 19 height 18
click at [251, 385] on icon "button" at bounding box center [247, 388] width 11 height 11
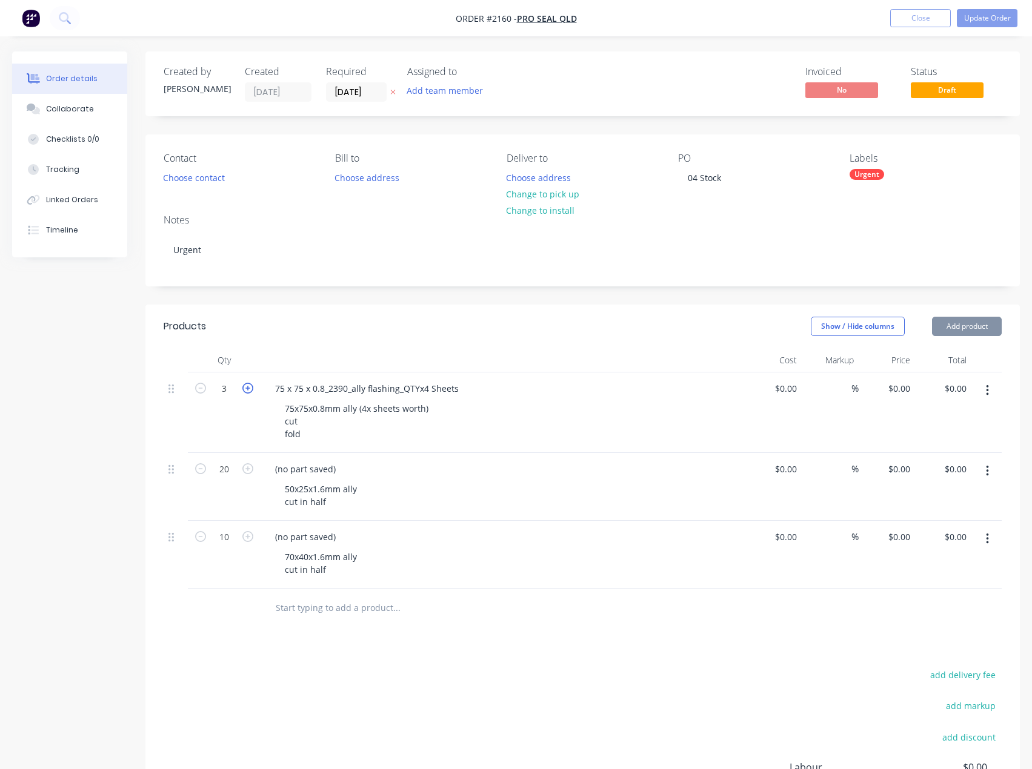
type input "4"
click at [464, 85] on button "Add team member" at bounding box center [444, 90] width 89 height 16
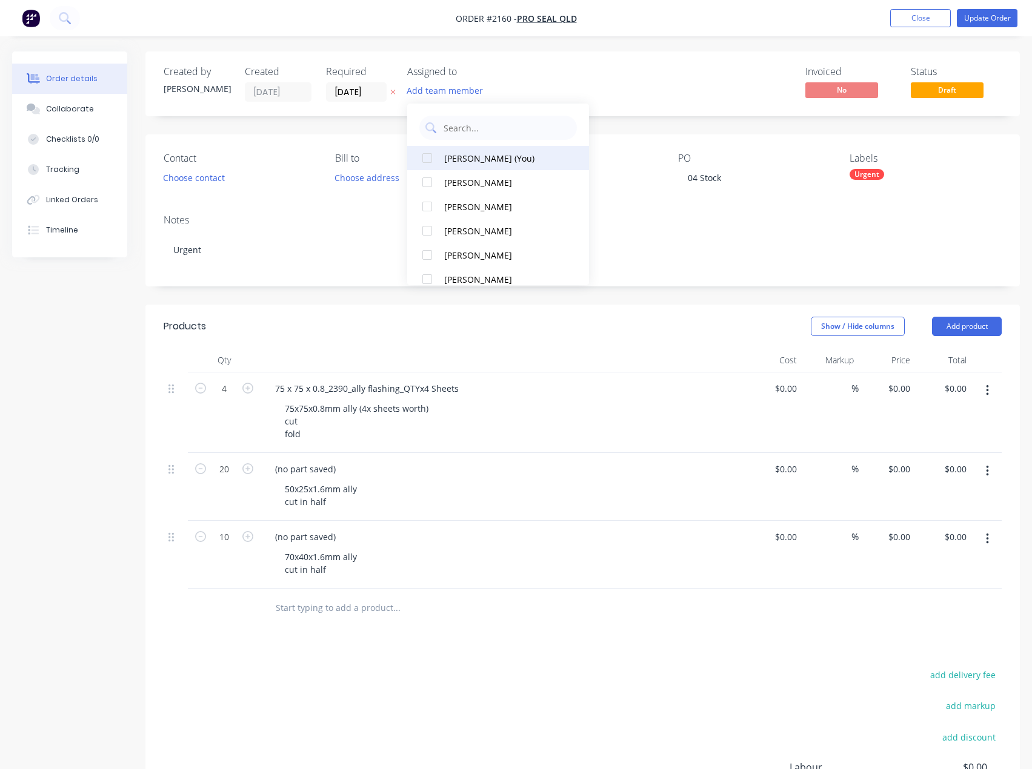
click at [486, 154] on div "[PERSON_NAME] (You)" at bounding box center [504, 158] width 121 height 13
click at [714, 52] on div "Created by [PERSON_NAME] Created [DATE] Required [DATE] Assigned to EA Invoiced…" at bounding box center [582, 83] width 874 height 65
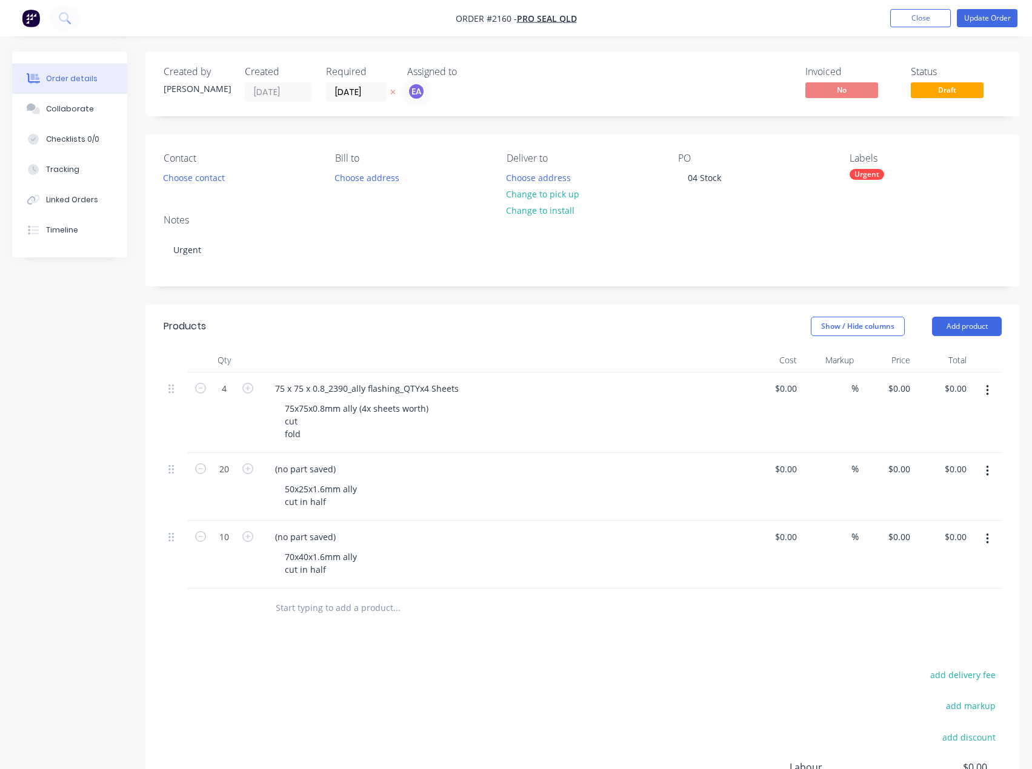
click at [868, 169] on div "Urgent" at bounding box center [866, 174] width 35 height 11
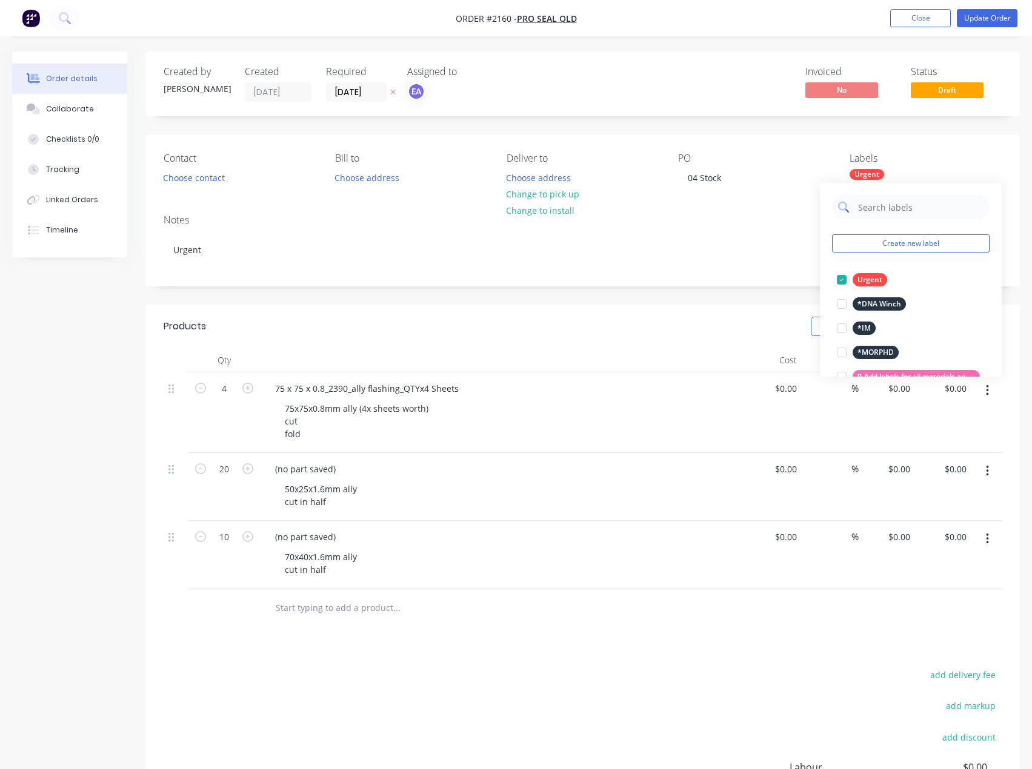
click at [907, 204] on input "text" at bounding box center [920, 207] width 127 height 24
type input "0.8mm all"
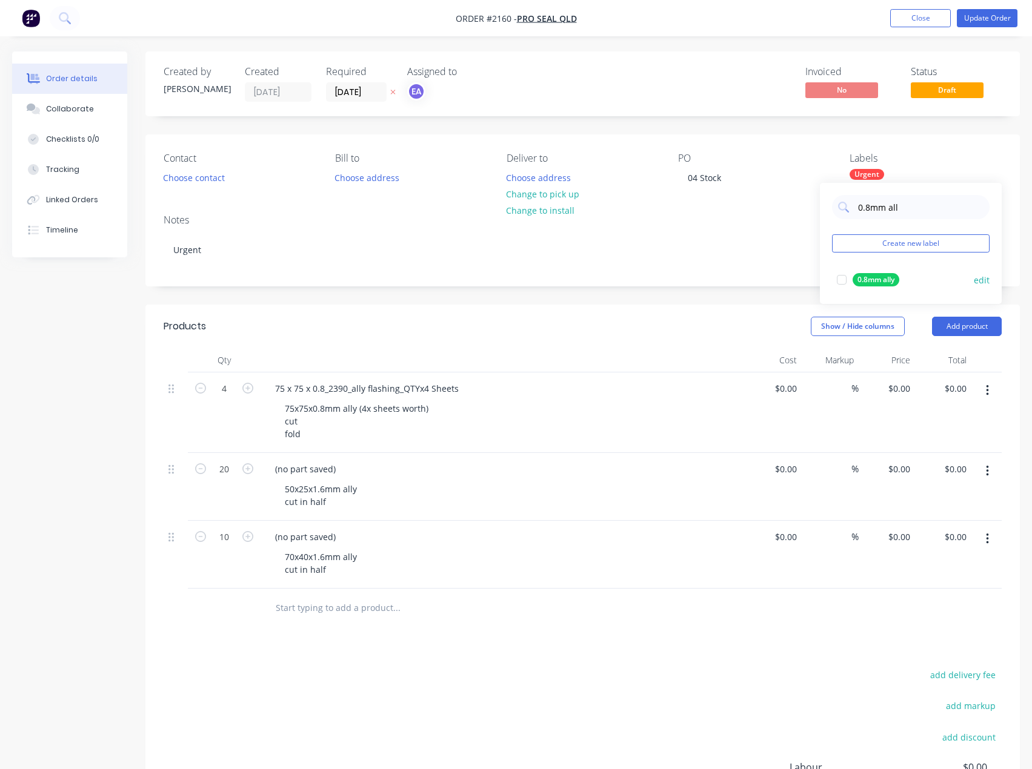
click at [840, 277] on div at bounding box center [841, 280] width 24 height 24
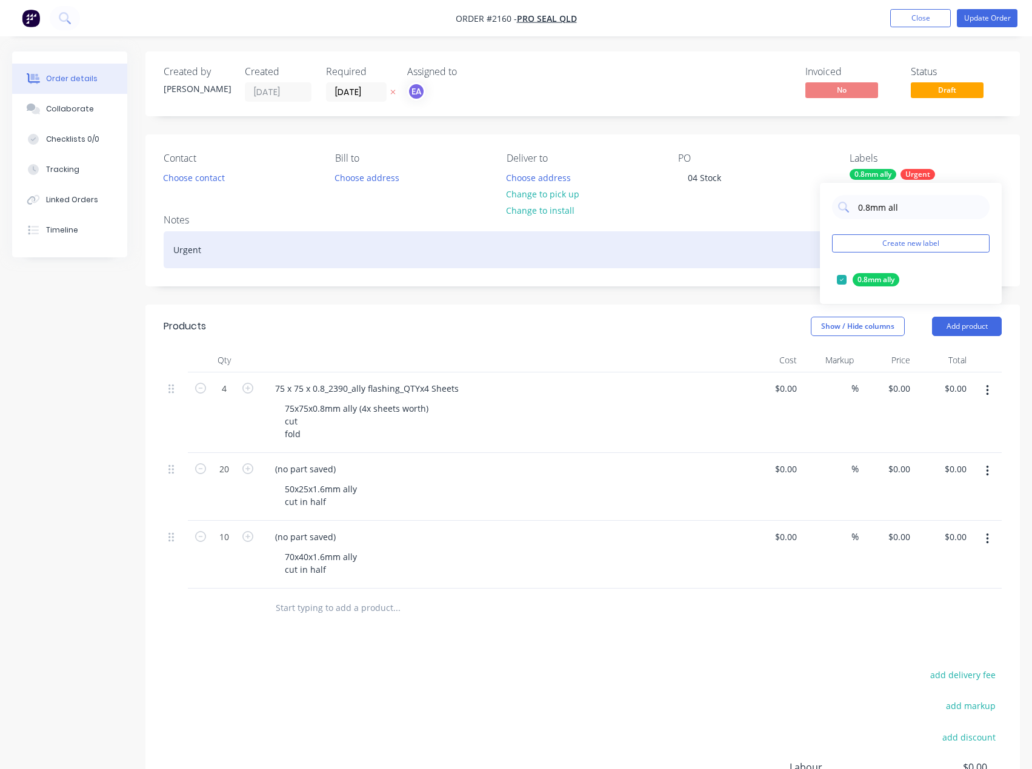
click at [787, 259] on div "Urgent" at bounding box center [583, 249] width 838 height 37
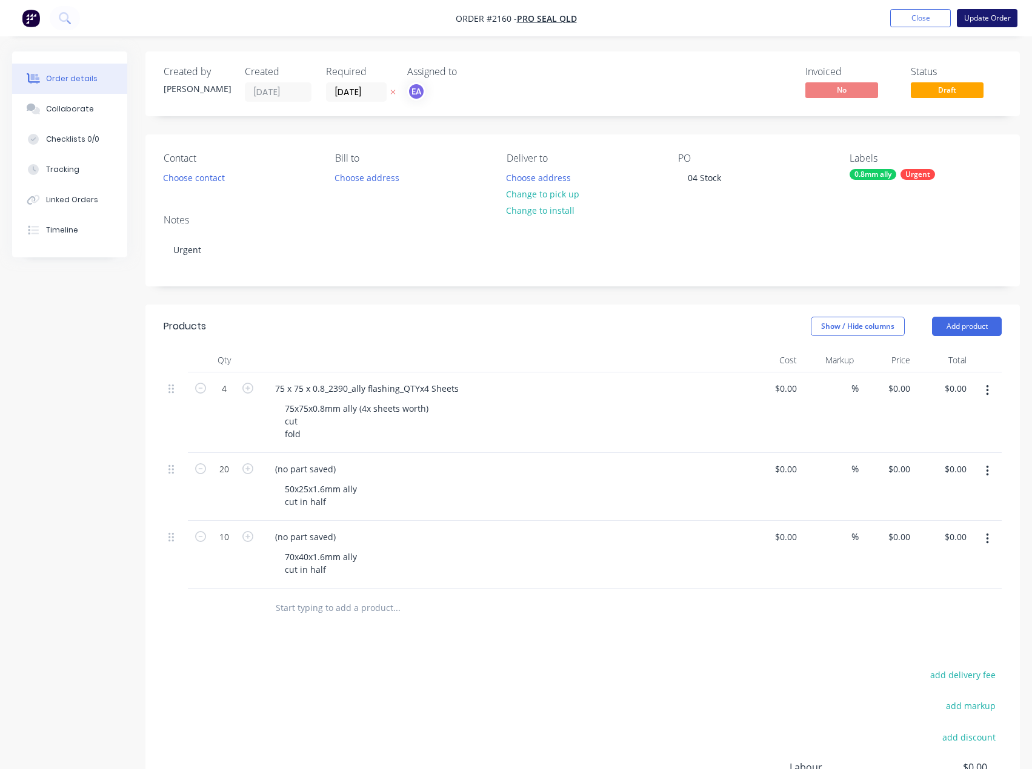
click at [972, 17] on button "Update Order" at bounding box center [986, 18] width 61 height 18
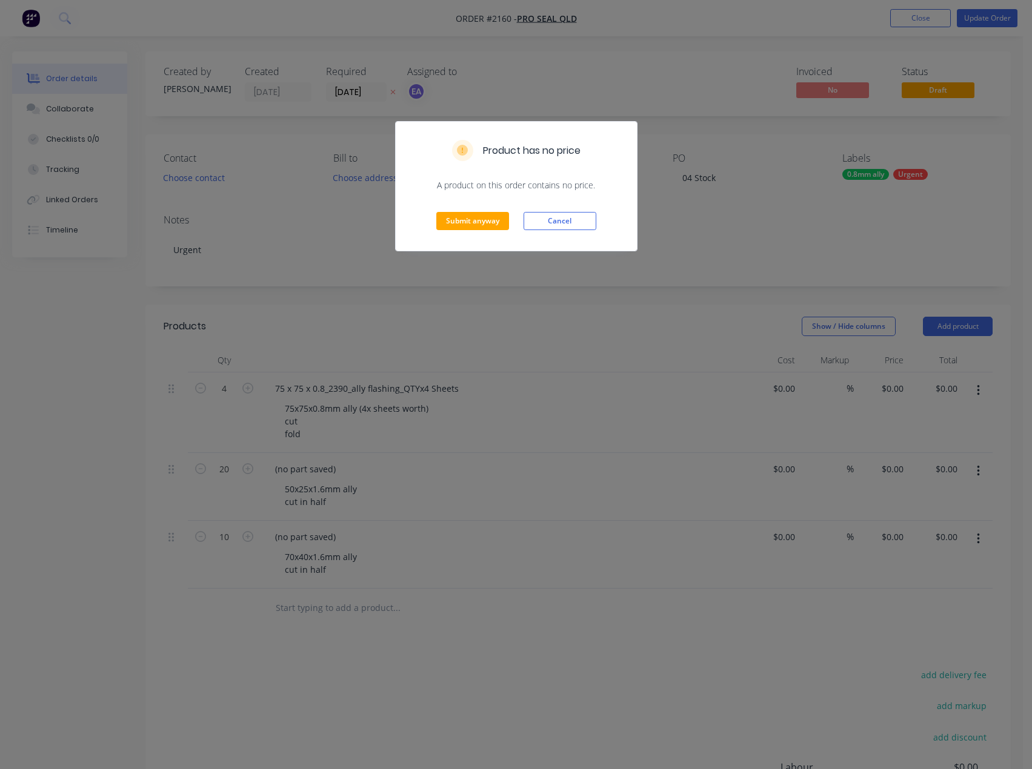
click at [585, 210] on div "Submit anyway Cancel" at bounding box center [516, 220] width 241 height 59
drag, startPoint x: 585, startPoint y: 216, endPoint x: 973, endPoint y: 204, distance: 388.5
click at [590, 217] on button "Cancel" at bounding box center [559, 221] width 73 height 18
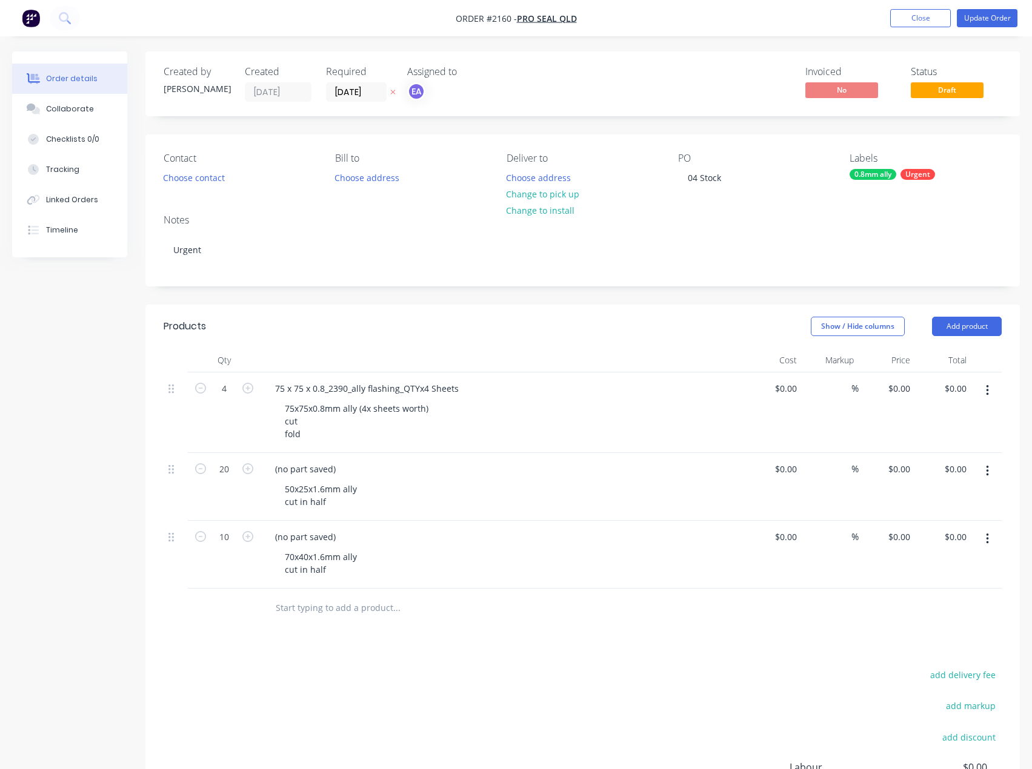
click at [903, 177] on div "Urgent" at bounding box center [917, 174] width 35 height 11
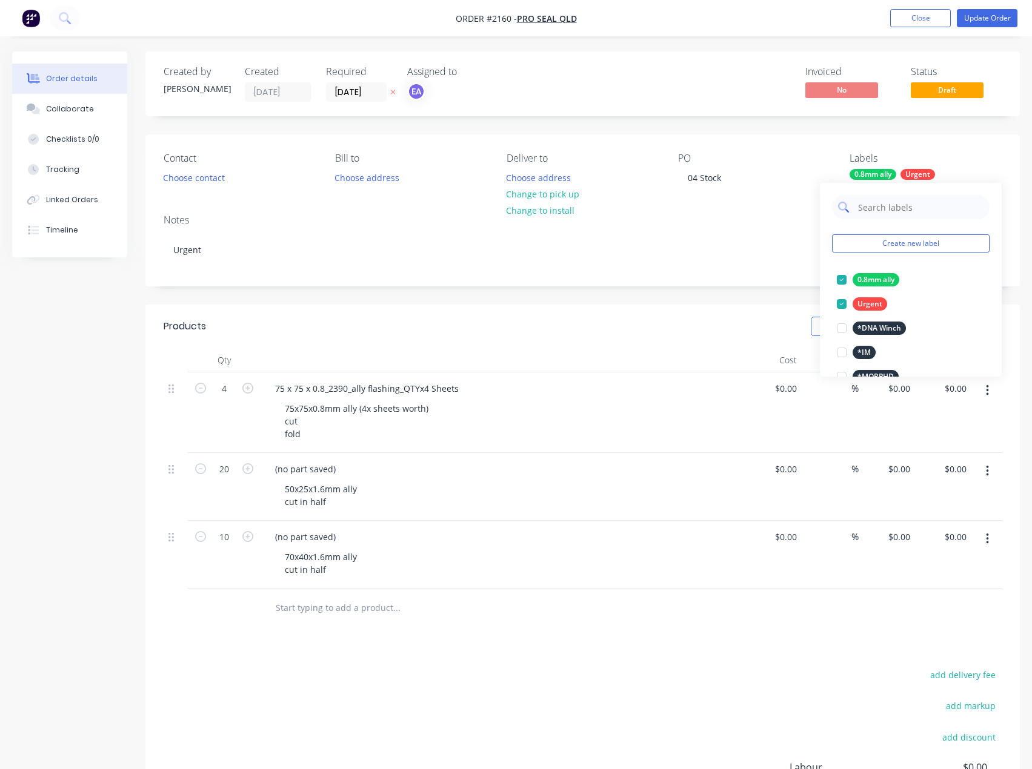
click at [897, 202] on input "text" at bounding box center [920, 207] width 127 height 24
drag, startPoint x: 838, startPoint y: 280, endPoint x: 858, endPoint y: 262, distance: 27.0
click at [839, 280] on div at bounding box center [841, 280] width 24 height 24
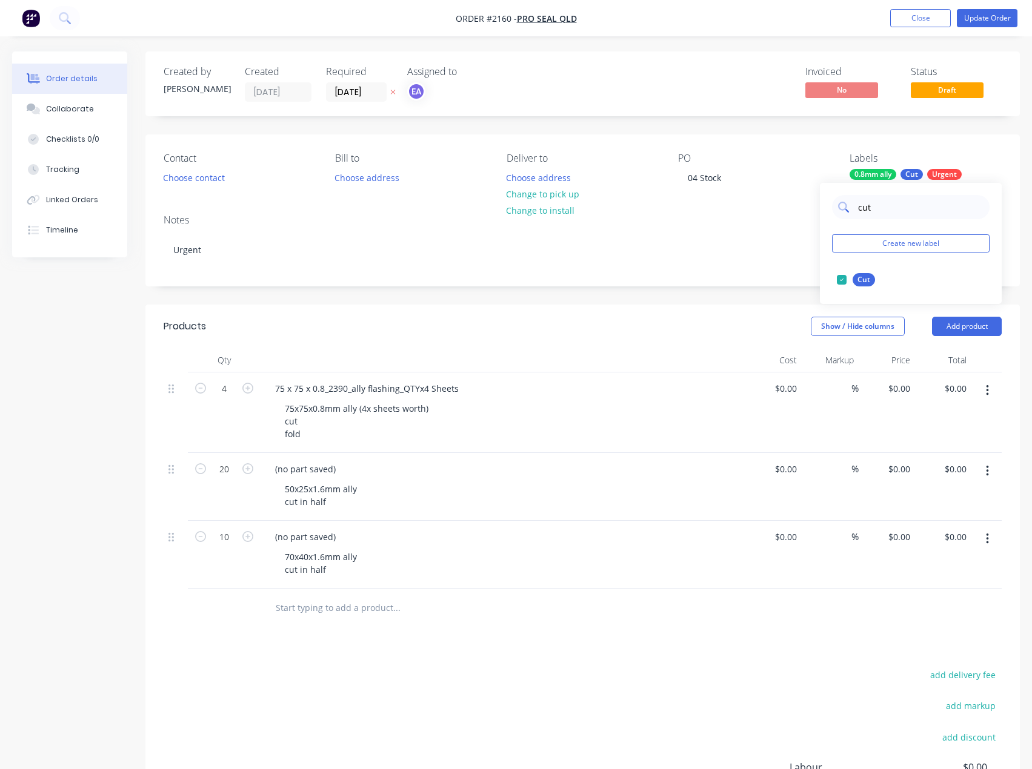
drag, startPoint x: 878, startPoint y: 210, endPoint x: 834, endPoint y: 213, distance: 44.3
click at [834, 213] on div "cut" at bounding box center [910, 207] width 157 height 24
type input "fold"
click at [840, 279] on div at bounding box center [841, 280] width 24 height 24
drag, startPoint x: 782, startPoint y: 270, endPoint x: 834, endPoint y: 196, distance: 90.6
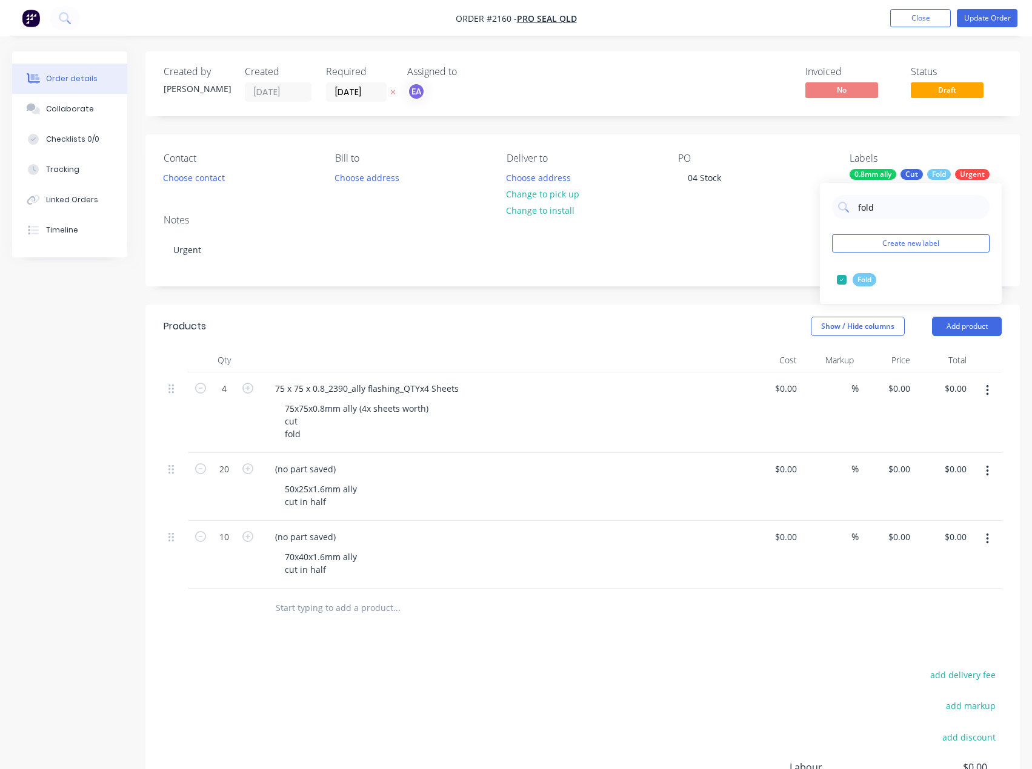
click at [782, 270] on div "Notes Urgent" at bounding box center [582, 245] width 874 height 81
click at [976, 21] on button "Update Order" at bounding box center [986, 18] width 61 height 18
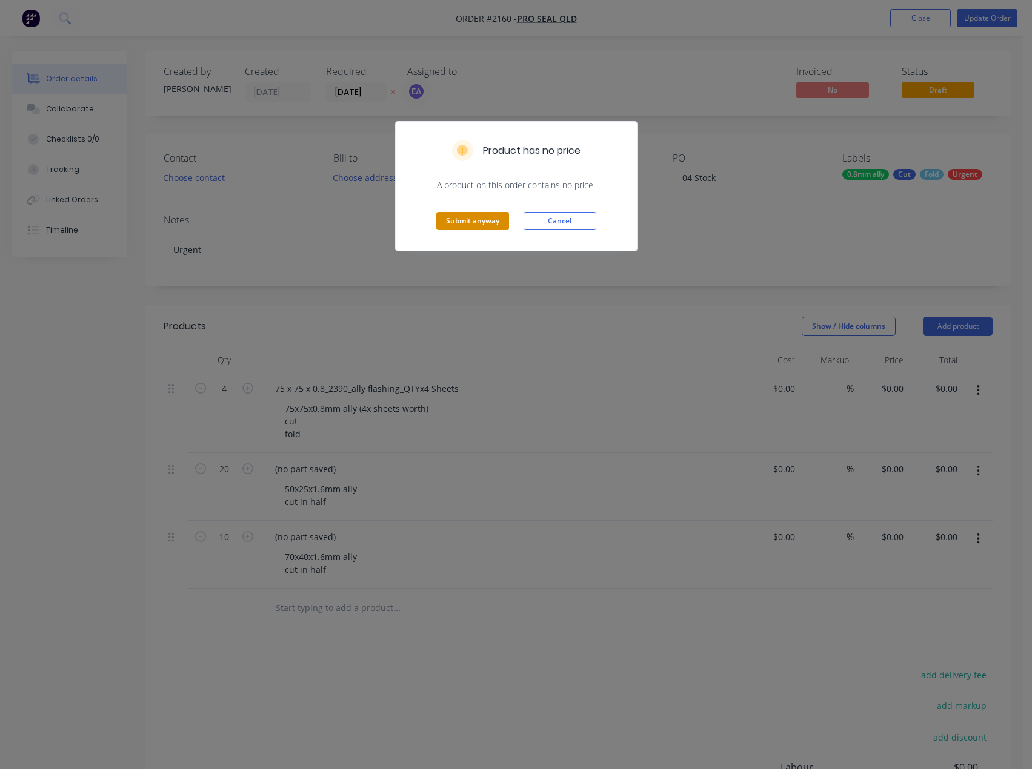
click at [469, 223] on button "Submit anyway" at bounding box center [472, 221] width 73 height 18
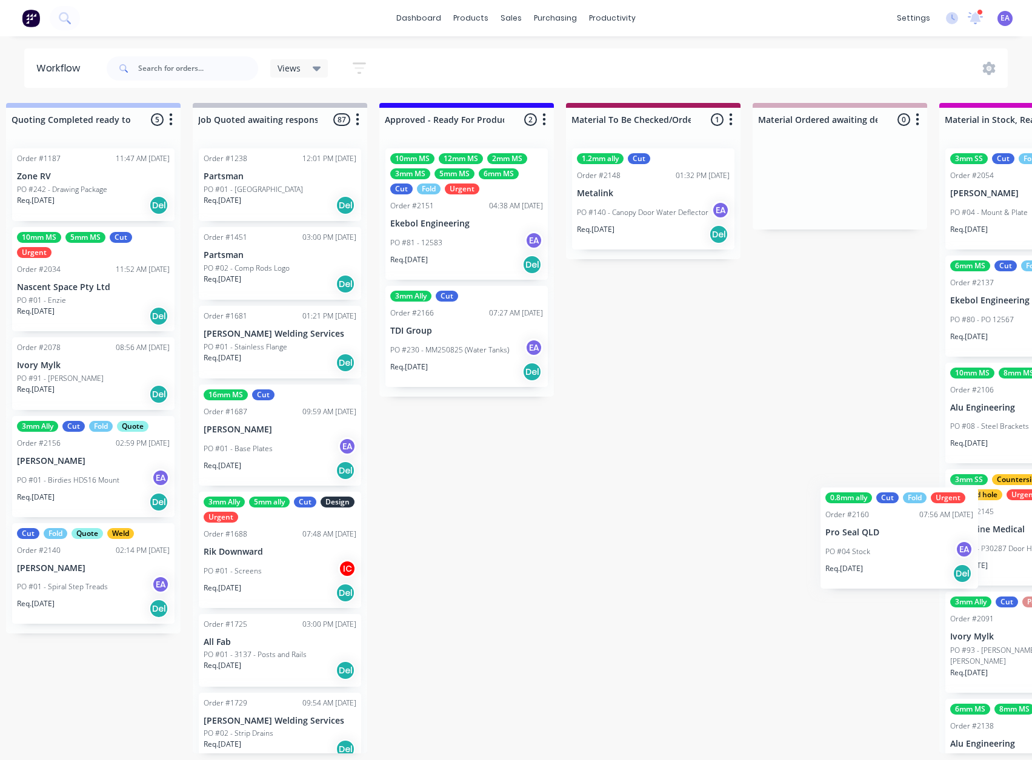
scroll to position [2, 1147]
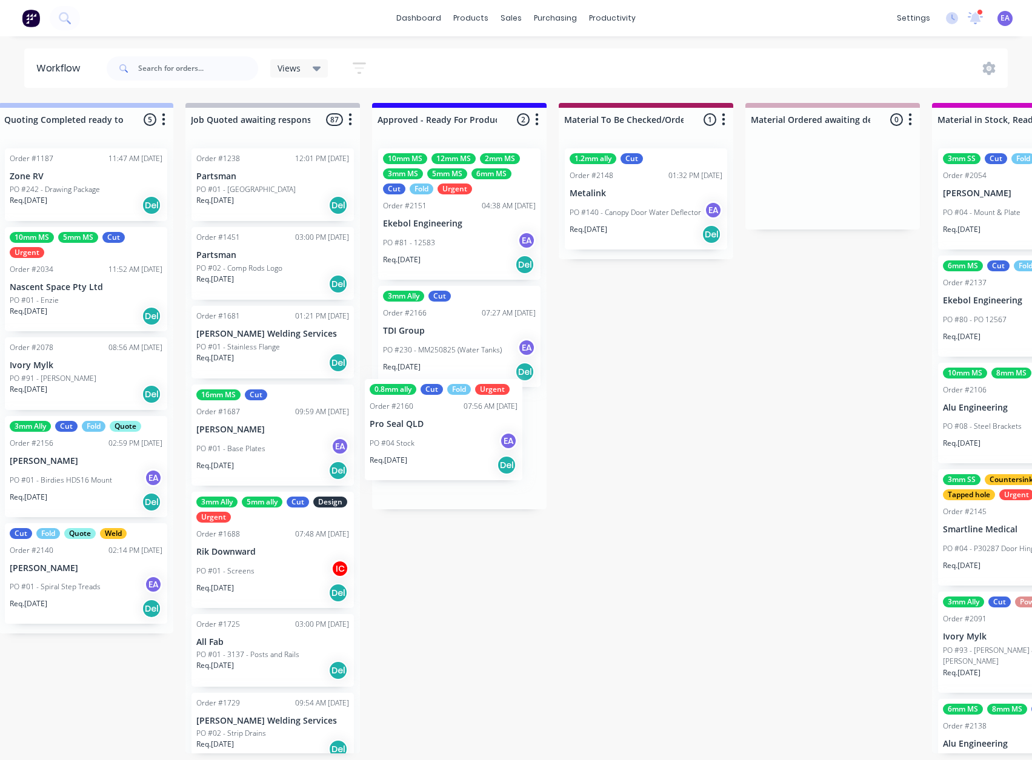
drag, startPoint x: 128, startPoint y: 615, endPoint x: 465, endPoint y: 429, distance: 384.4
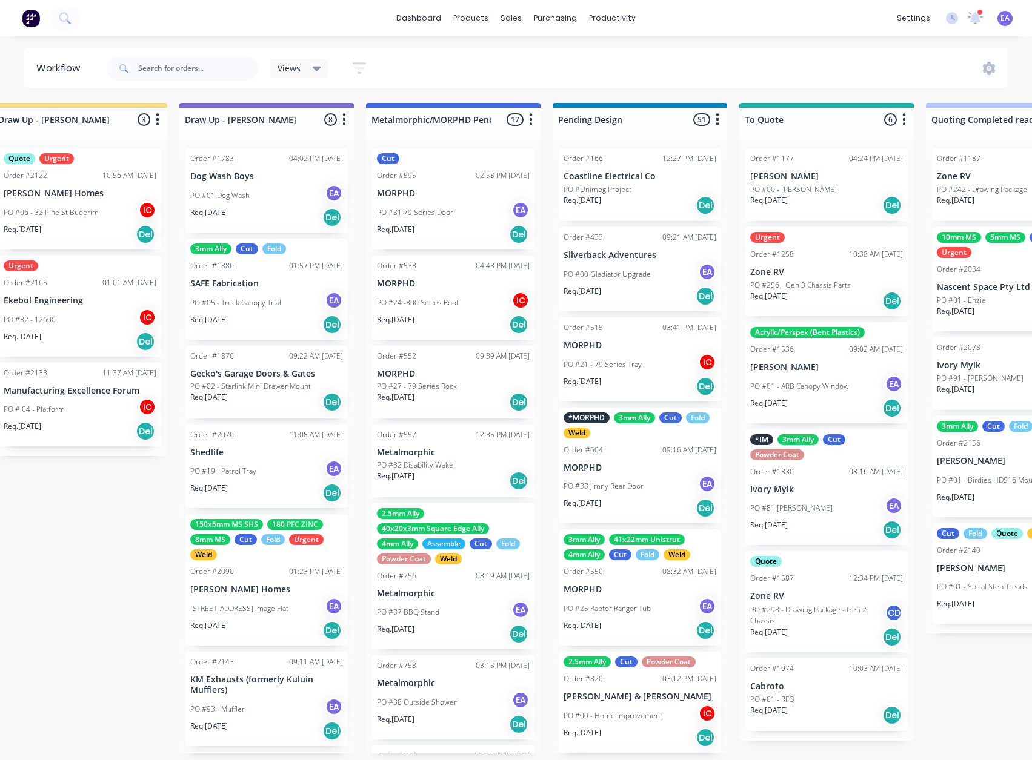
scroll to position [2, 0]
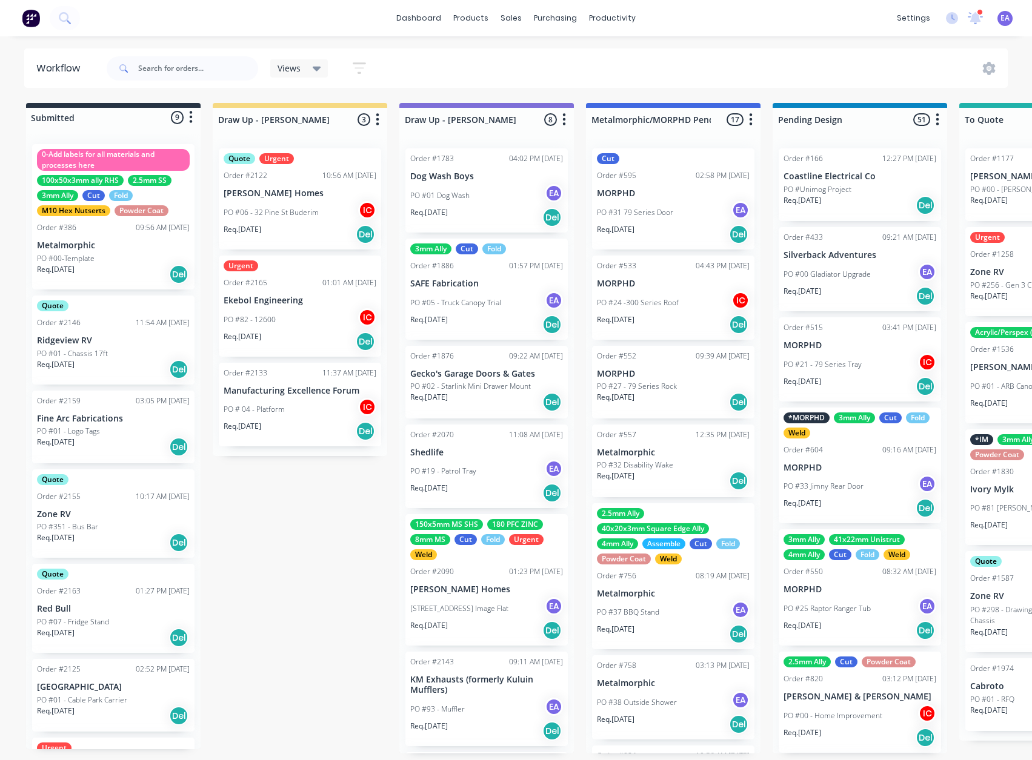
drag, startPoint x: 692, startPoint y: 480, endPoint x: 439, endPoint y: 534, distance: 258.9
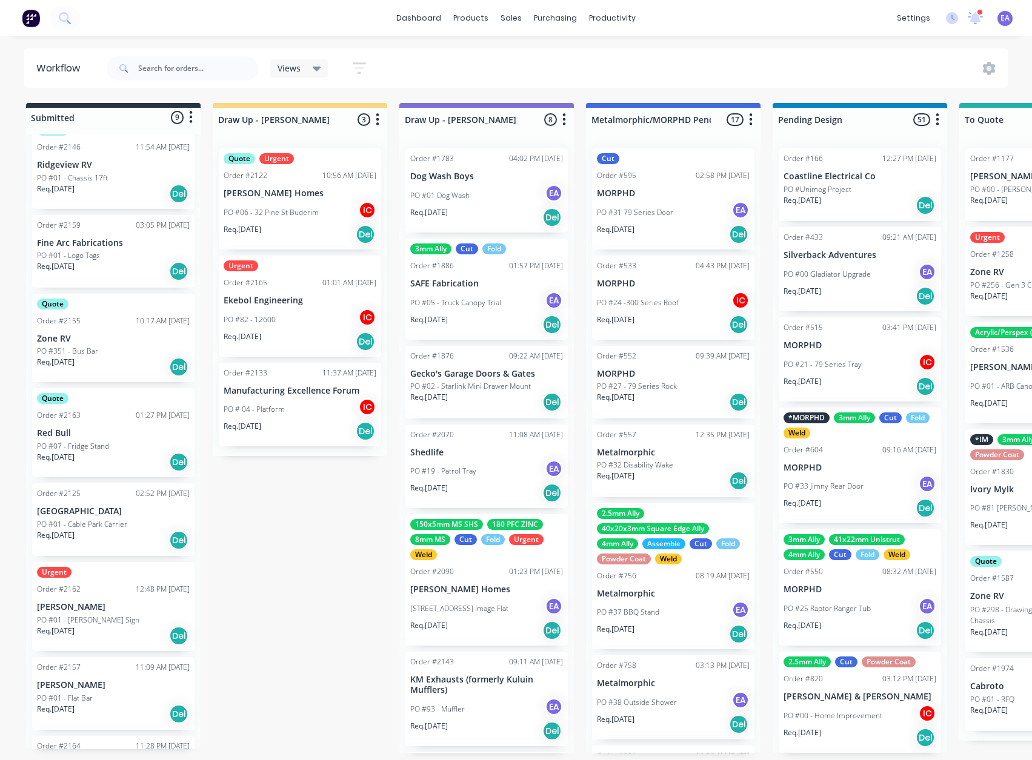
scroll to position [175, 0]
click at [113, 437] on p "Red Bull" at bounding box center [113, 434] width 153 height 10
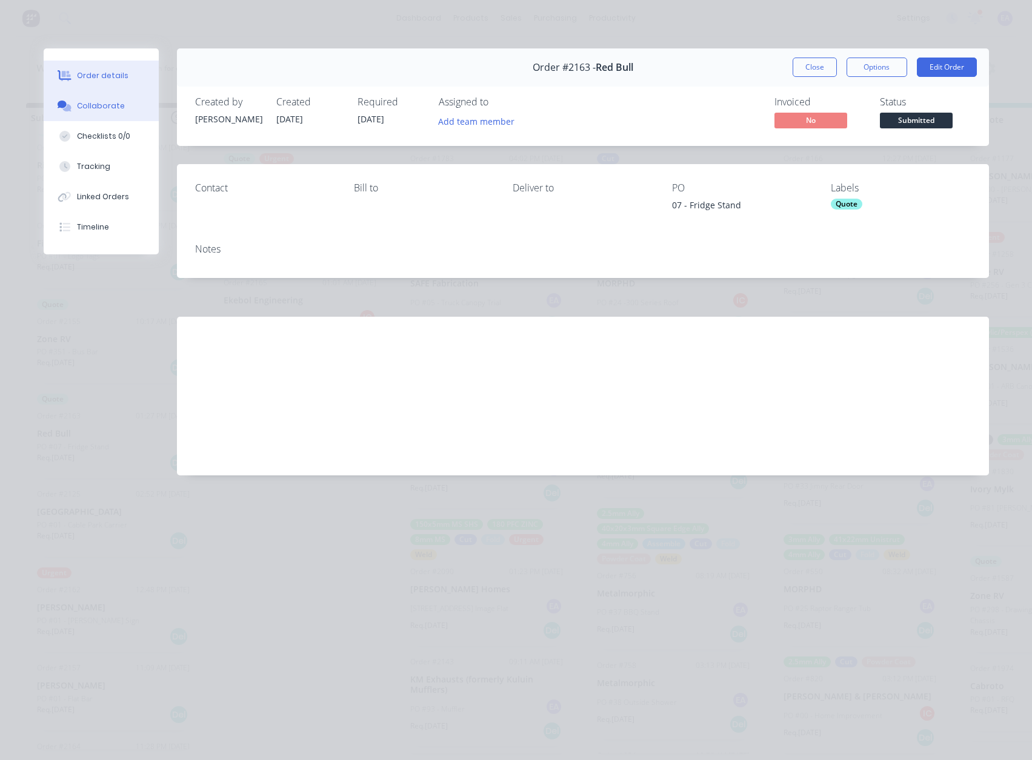
click at [78, 107] on div "Collaborate" at bounding box center [101, 106] width 48 height 11
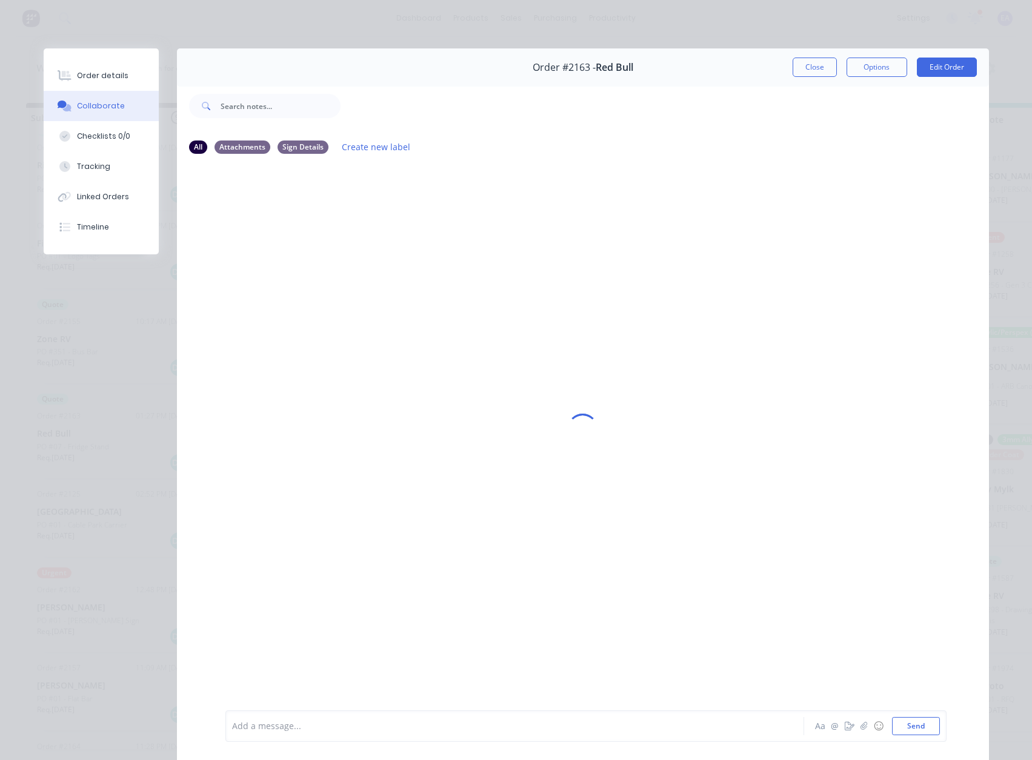
click at [99, 109] on div "Collaborate" at bounding box center [101, 106] width 48 height 11
click at [801, 65] on button "Close" at bounding box center [814, 67] width 44 height 19
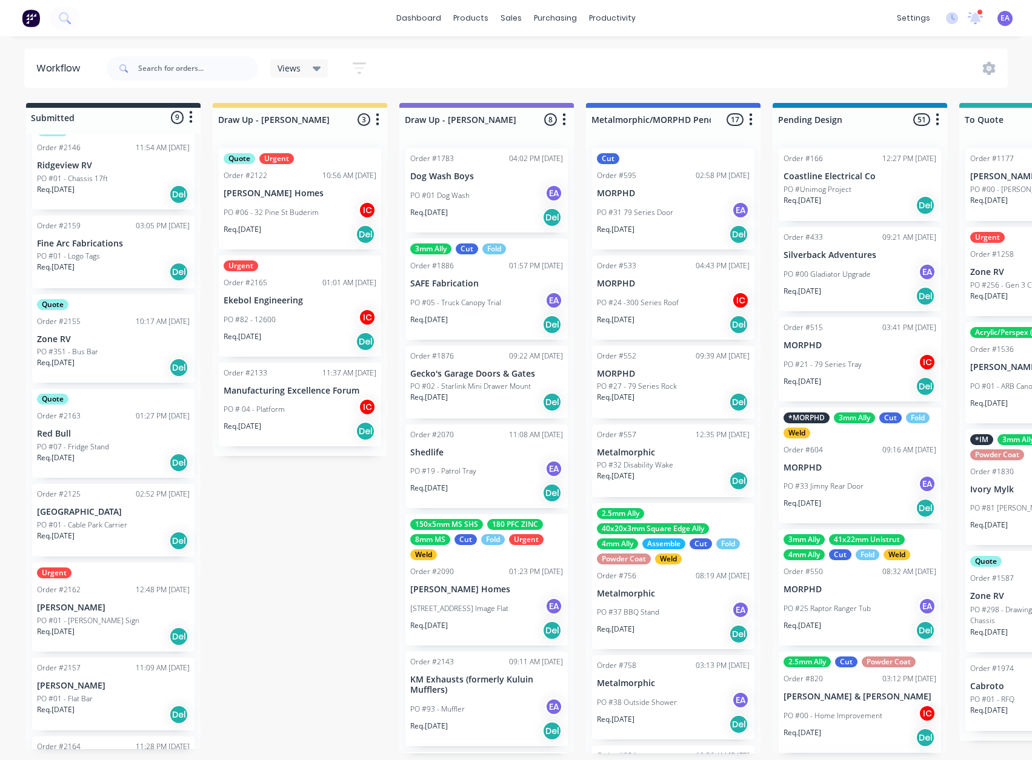
scroll to position [236, 0]
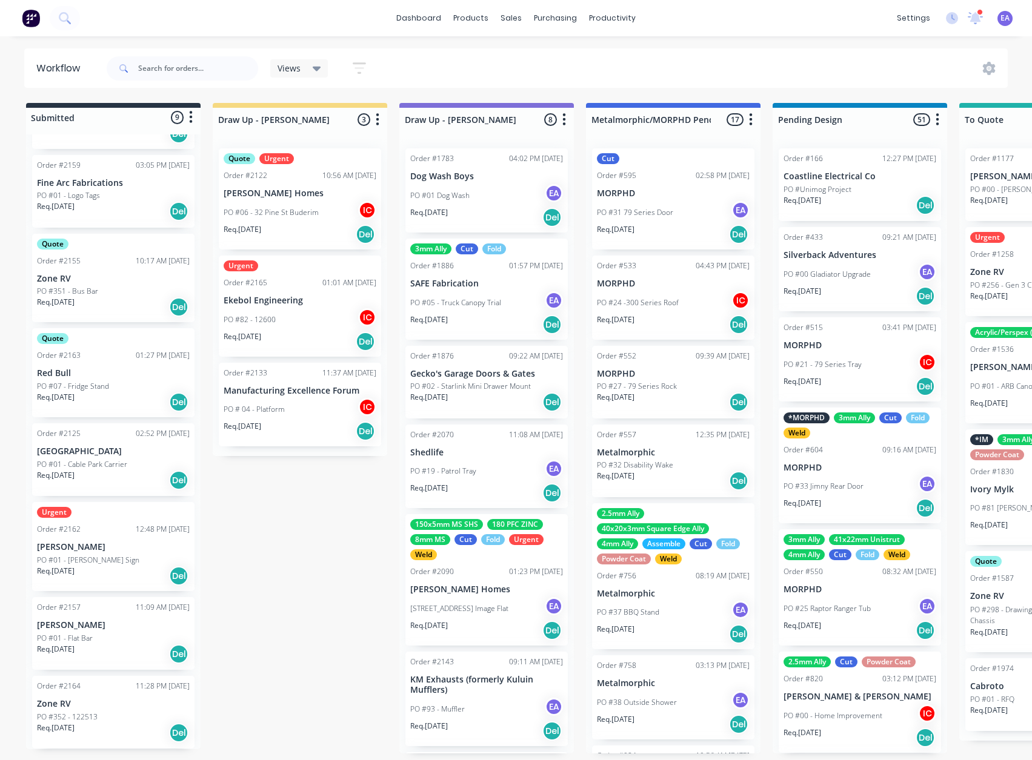
click at [121, 555] on div "PO #01 - [PERSON_NAME] Sign" at bounding box center [113, 560] width 153 height 11
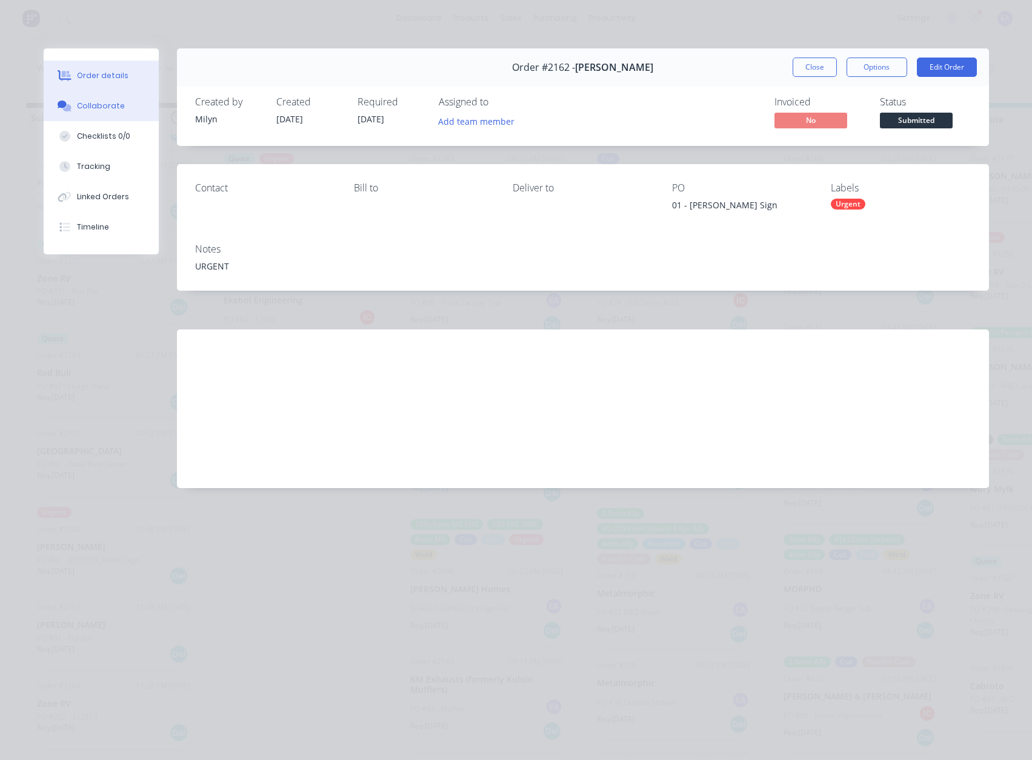
click at [98, 116] on button "Collaborate" at bounding box center [101, 106] width 115 height 30
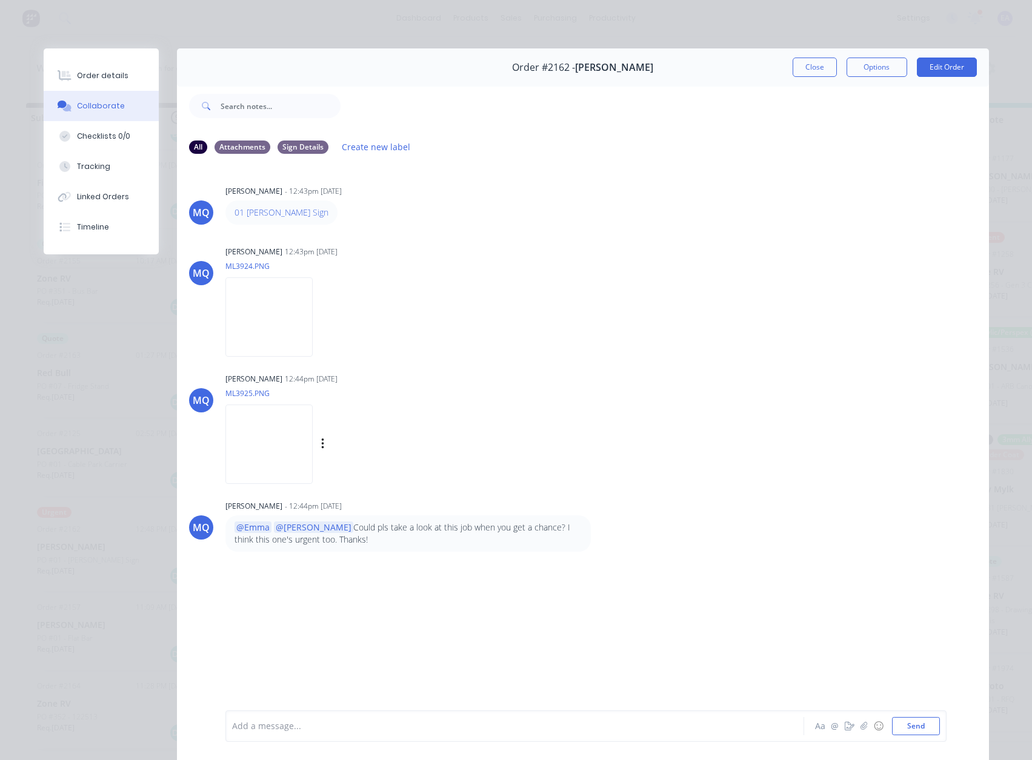
click at [313, 460] on img at bounding box center [268, 444] width 87 height 79
click at [276, 734] on div "Add a message..." at bounding box center [497, 726] width 531 height 18
drag, startPoint x: 815, startPoint y: 64, endPoint x: 594, endPoint y: 475, distance: 466.4
click at [815, 64] on button "Close" at bounding box center [814, 67] width 44 height 19
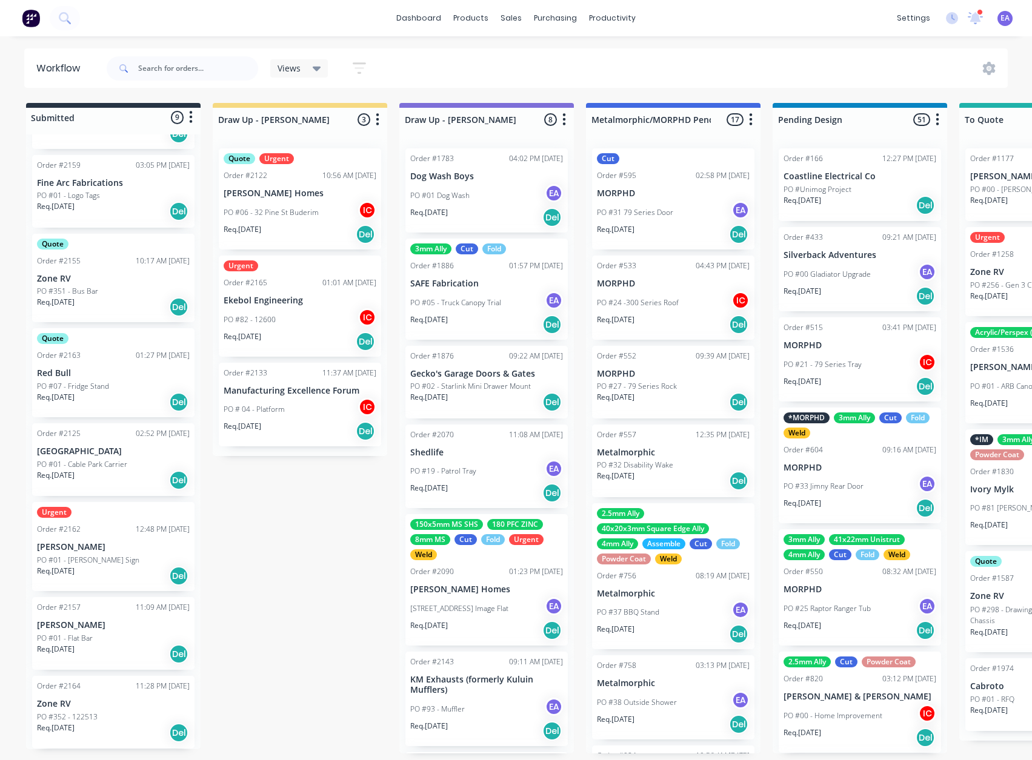
click at [128, 716] on div "PO #352 - 122513" at bounding box center [113, 717] width 153 height 11
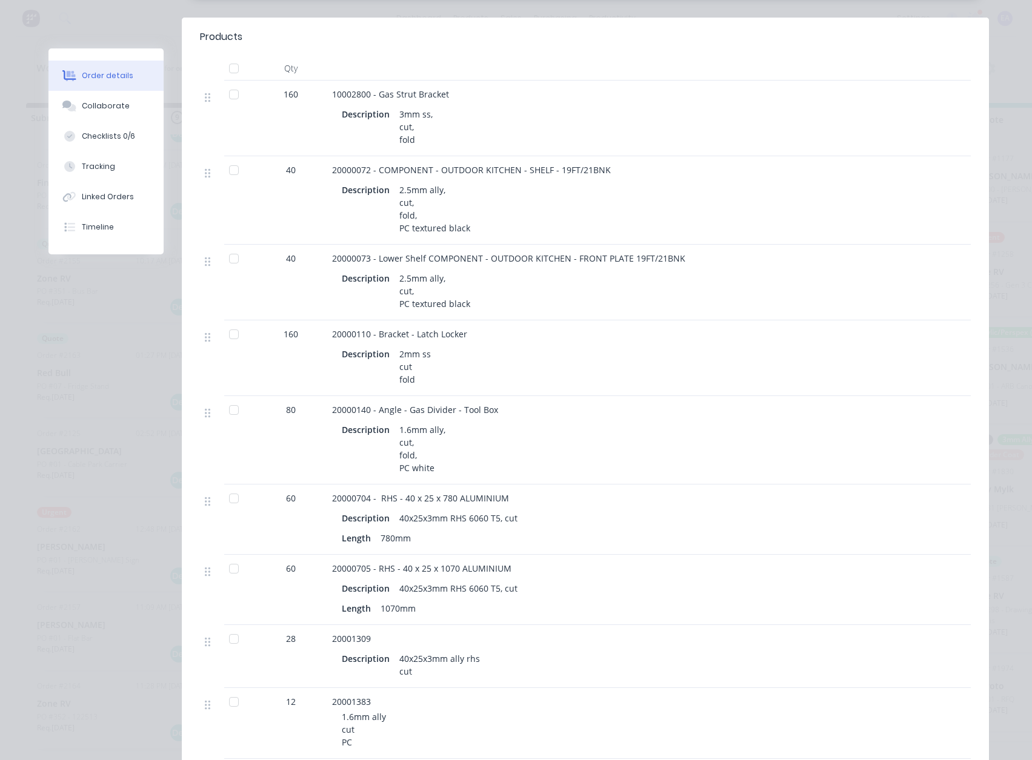
scroll to position [303, 0]
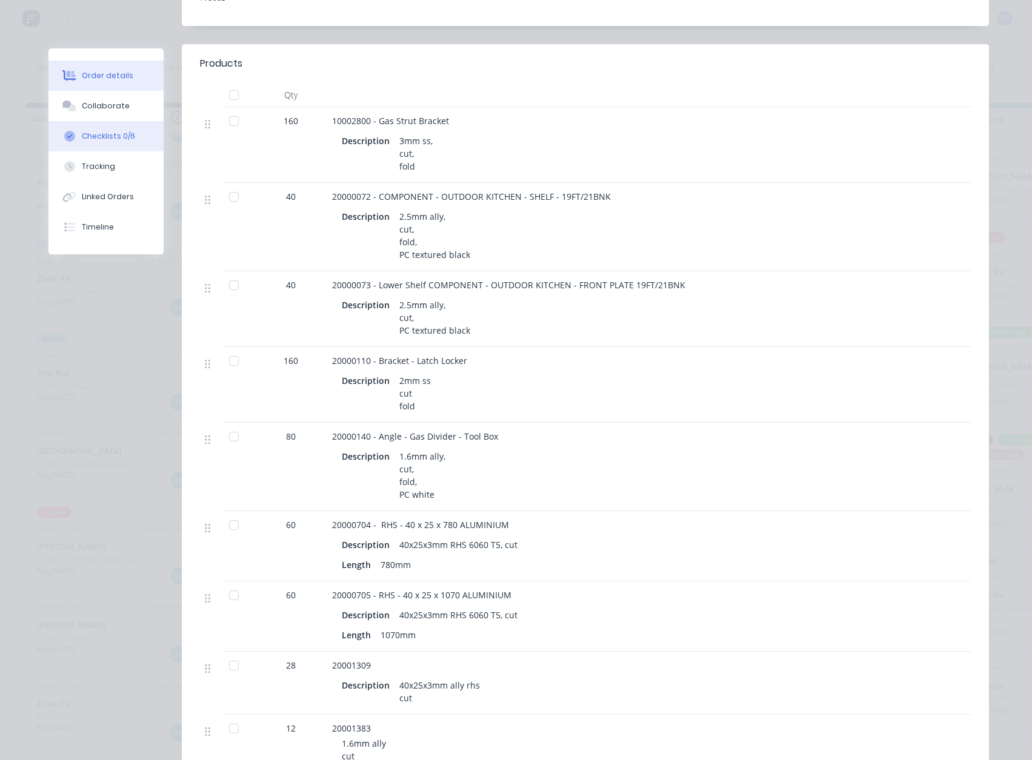
click at [117, 139] on div "Checklists 0/6" at bounding box center [108, 136] width 53 height 11
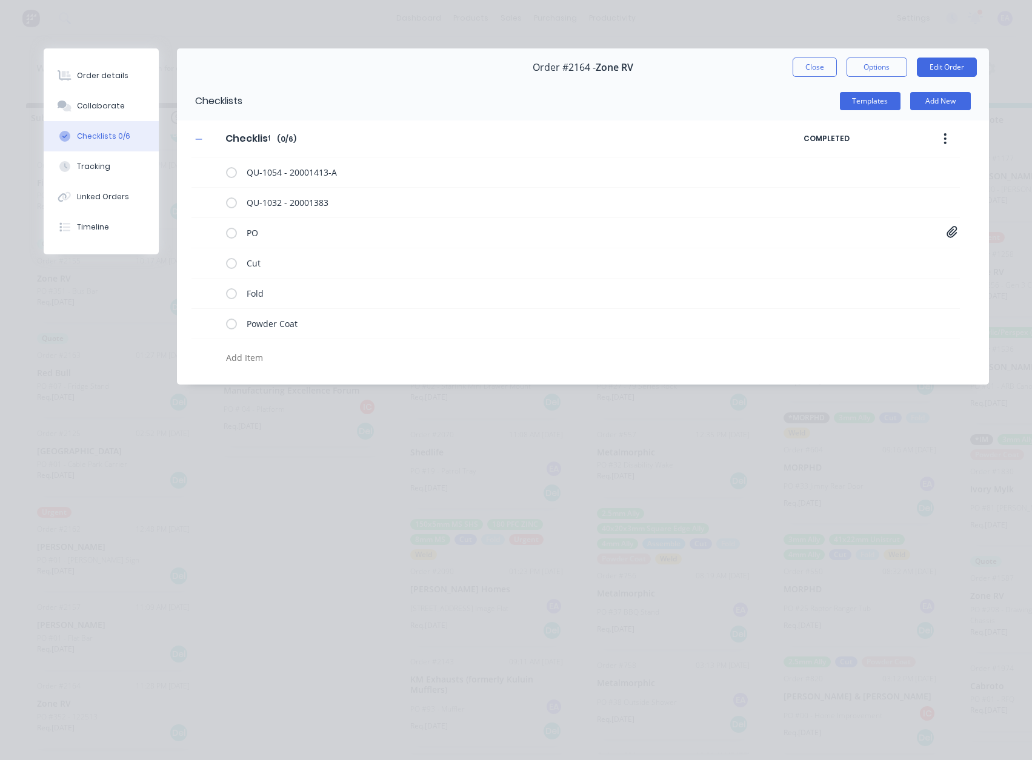
scroll to position [0, 0]
click at [952, 233] on icon at bounding box center [951, 232] width 11 height 12
click at [824, 262] on link "PO-122513.pdf" at bounding box center [854, 258] width 141 height 13
click at [98, 78] on div "Order details" at bounding box center [102, 75] width 51 height 11
type textarea "x"
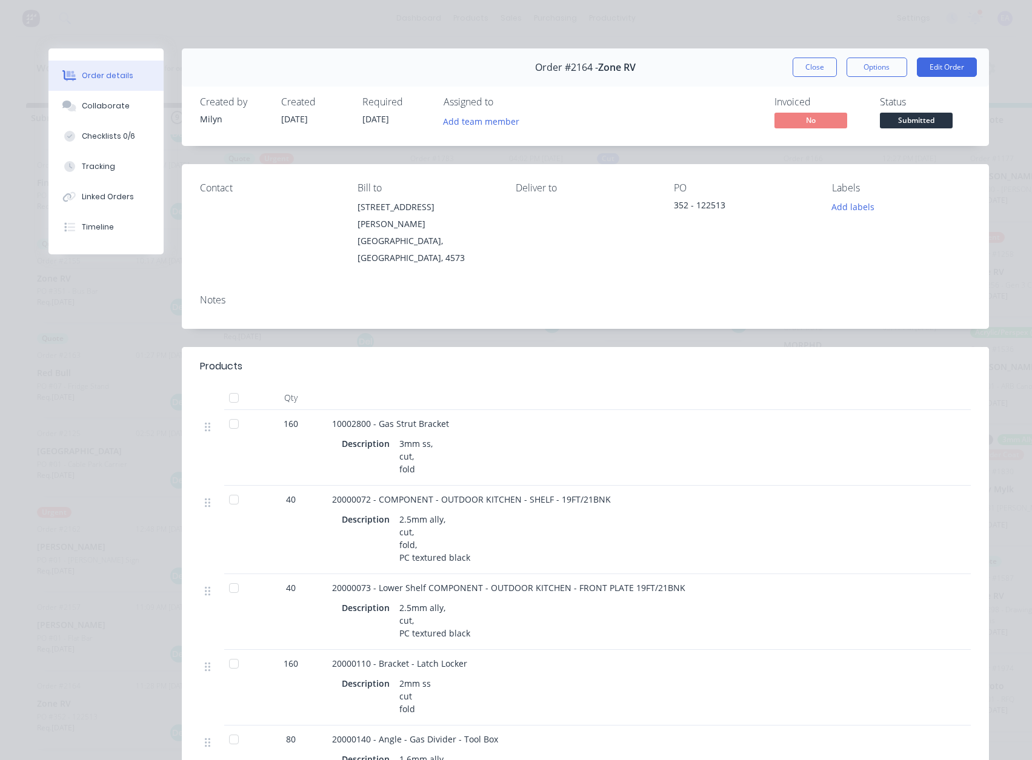
scroll to position [61, 0]
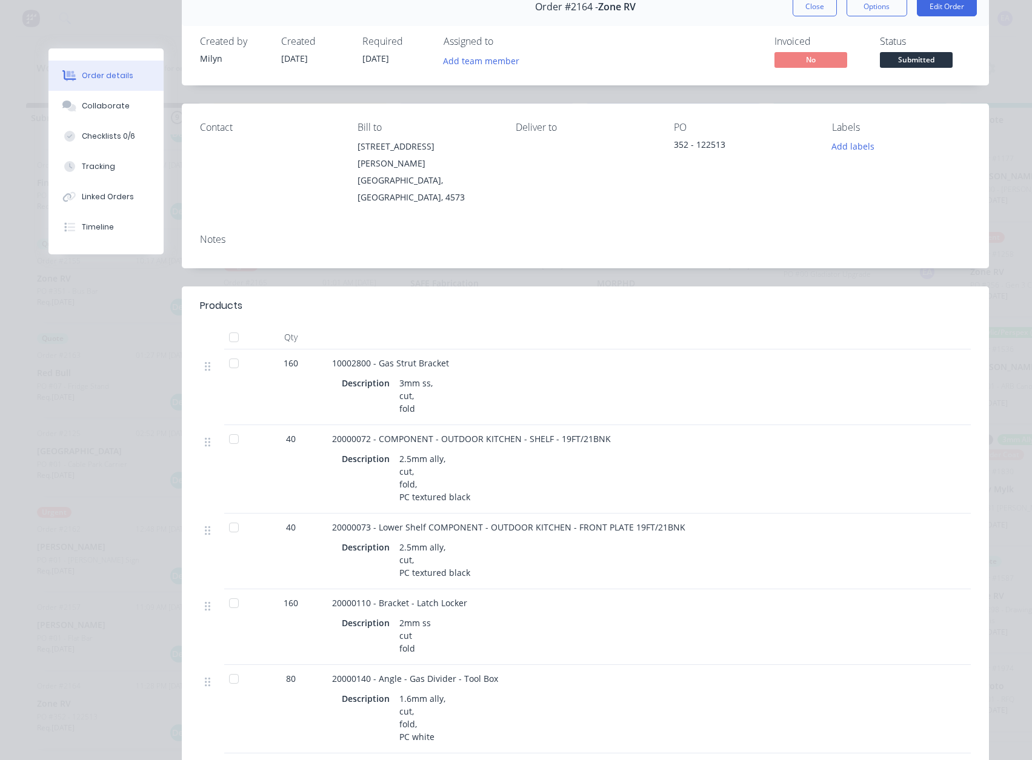
drag, startPoint x: 228, startPoint y: 343, endPoint x: 236, endPoint y: 343, distance: 7.9
click at [228, 351] on div at bounding box center [234, 363] width 24 height 24
click at [231, 427] on div at bounding box center [234, 439] width 24 height 24
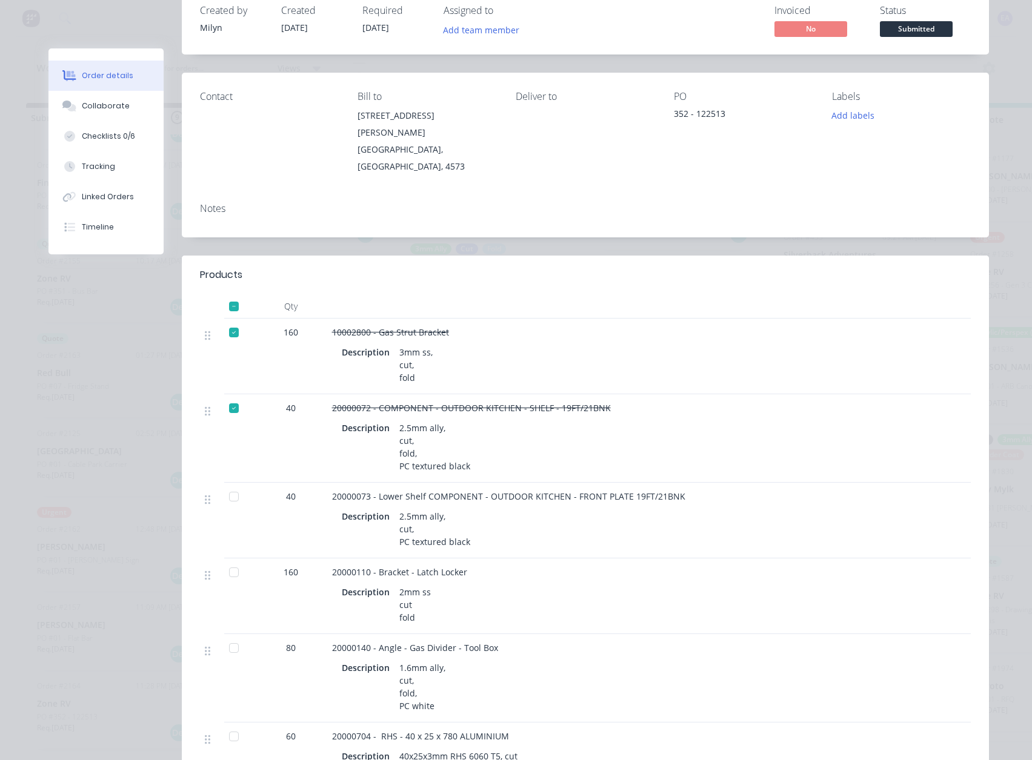
scroll to position [121, 0]
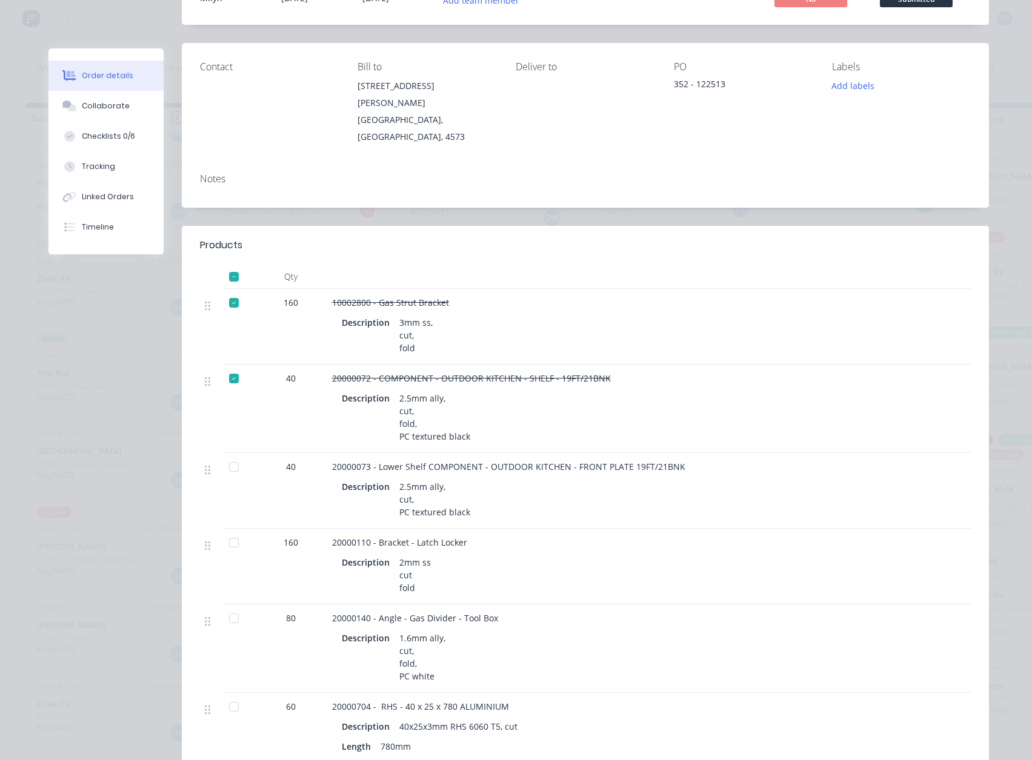
click at [225, 455] on div at bounding box center [234, 467] width 24 height 24
drag, startPoint x: 726, startPoint y: 83, endPoint x: 660, endPoint y: 91, distance: 67.1
click at [660, 91] on div "Contact [PERSON_NAME] to [STREET_ADDRESS][PERSON_NAME] Deliver to PO 352 - 1225…" at bounding box center [585, 103] width 807 height 121
copy div "352 - 122513"
drag, startPoint x: 607, startPoint y: 360, endPoint x: 316, endPoint y: 366, distance: 290.8
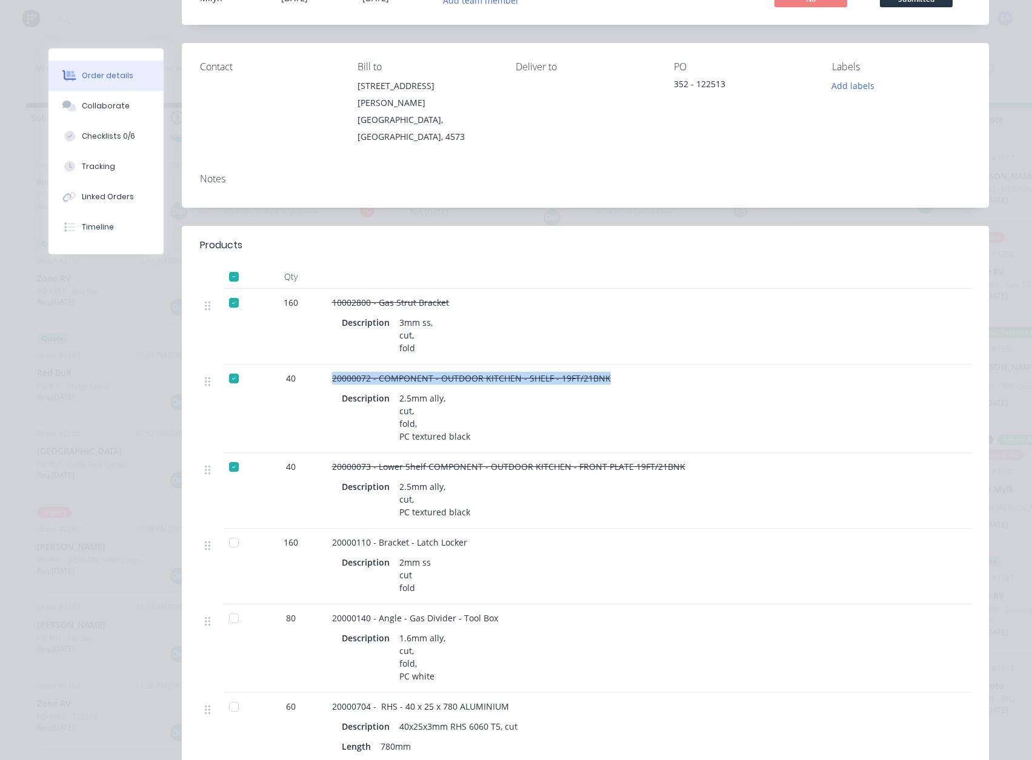
click at [316, 366] on div "40 20000072 - COMPONENT - OUTDOOR KITCHEN - SHELF - 19FT/21BNK Description 2.5m…" at bounding box center [585, 409] width 771 height 88
copy div "20000072 - COMPONENT - OUTDOOR KITCHEN - SHELF - 19FT/21BNK"
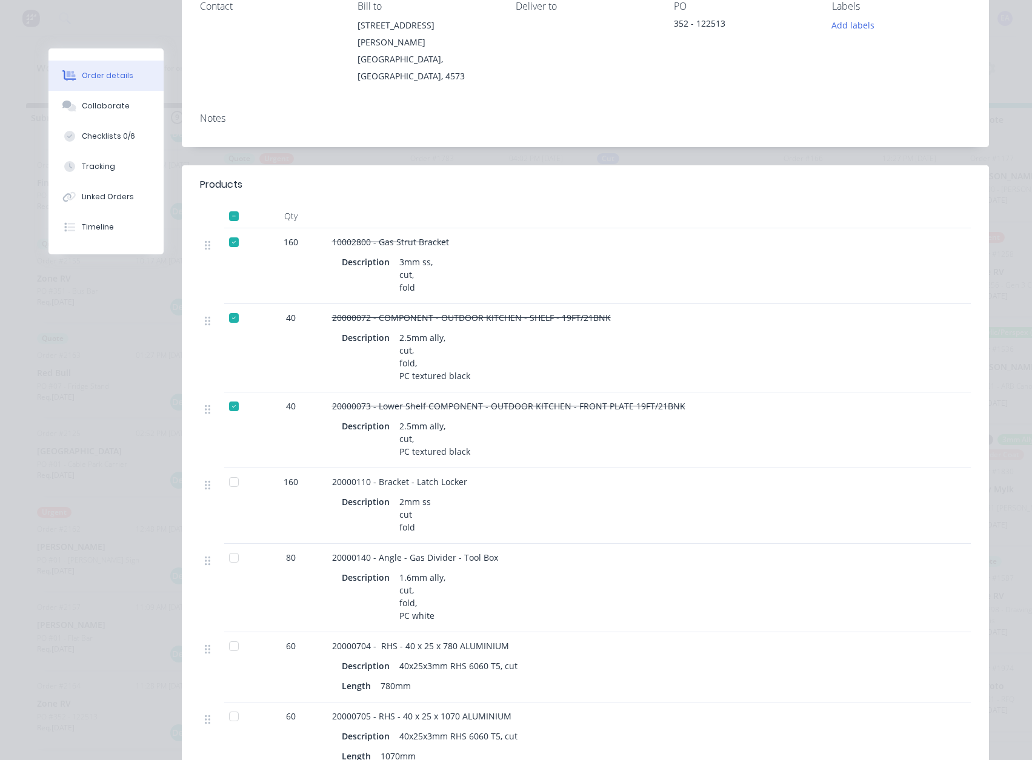
click at [505, 417] on div "Description 2.5mm ally, cut, PC textured black" at bounding box center [570, 438] width 456 height 43
drag, startPoint x: 231, startPoint y: 461, endPoint x: 134, endPoint y: 446, distance: 98.1
click at [231, 470] on div at bounding box center [234, 482] width 24 height 24
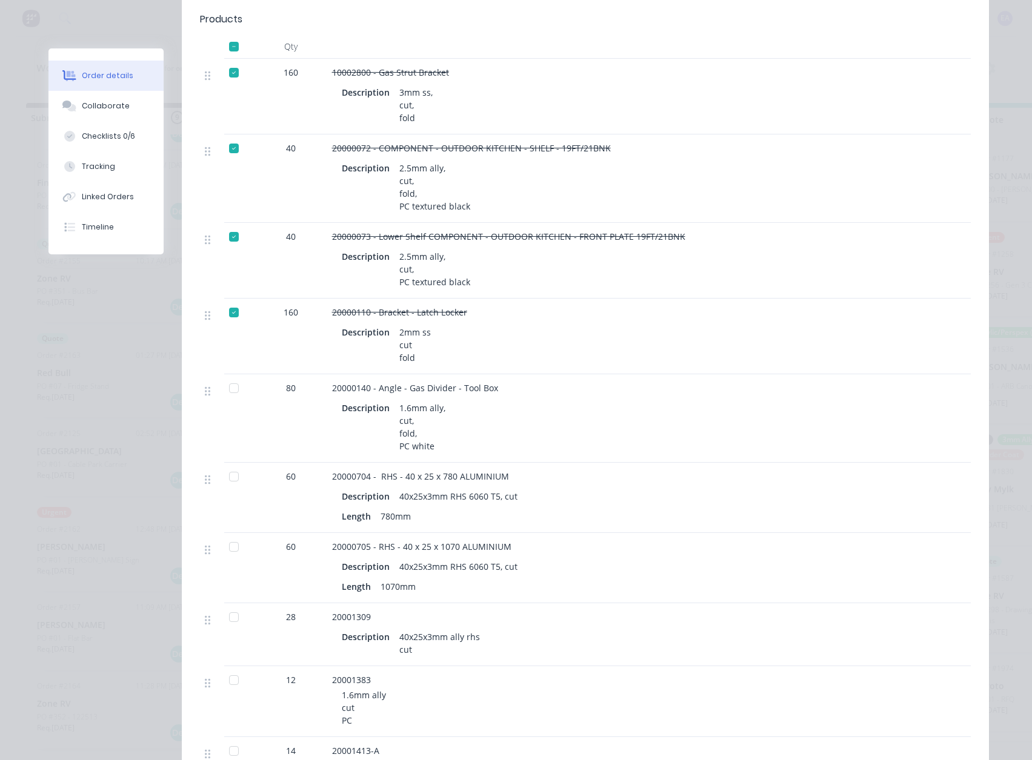
scroll to position [363, 0]
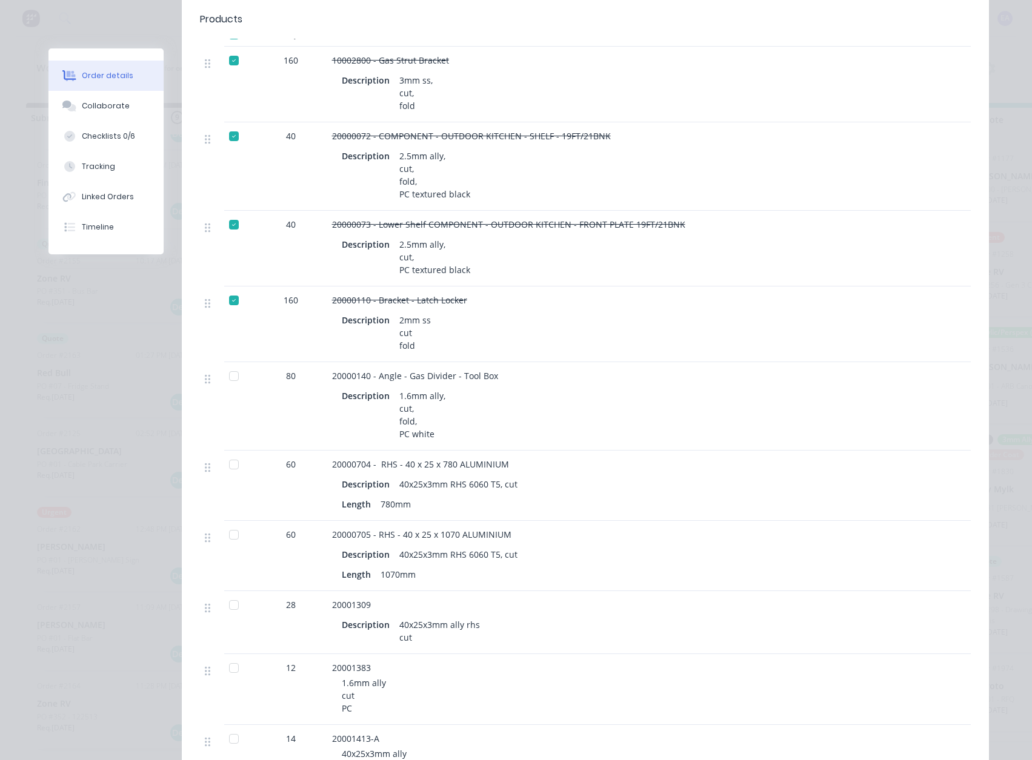
click at [822, 391] on div at bounding box center [832, 406] width 40 height 88
click at [232, 364] on div at bounding box center [234, 376] width 24 height 24
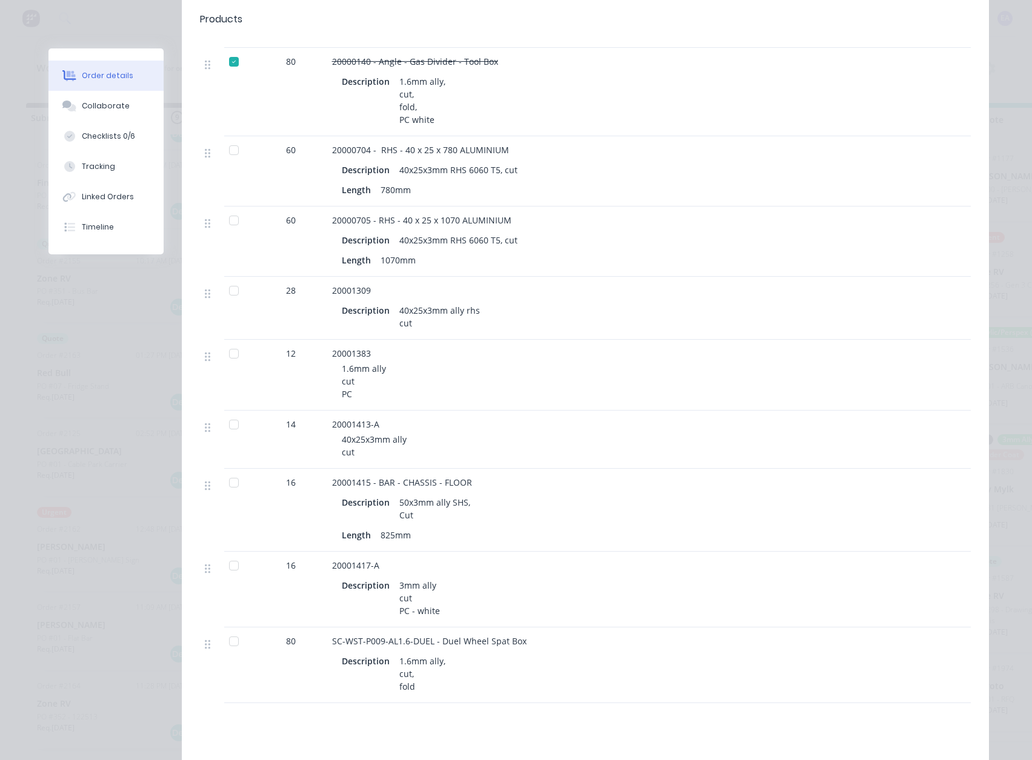
scroll to position [727, 0]
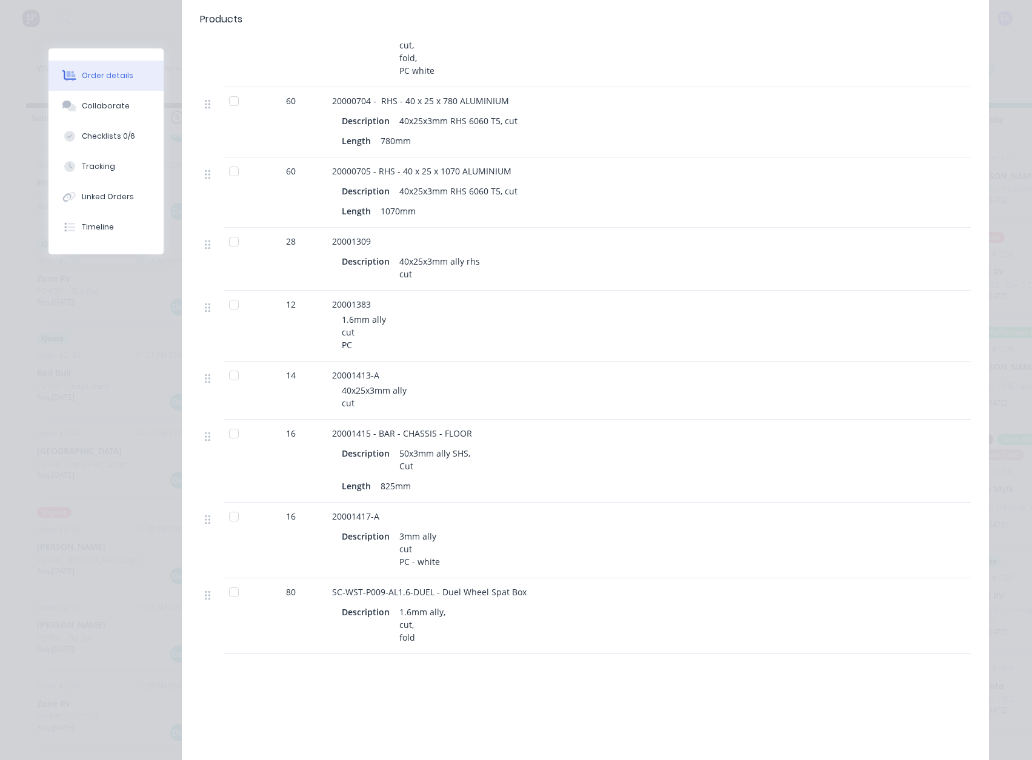
click at [228, 580] on div at bounding box center [234, 592] width 24 height 24
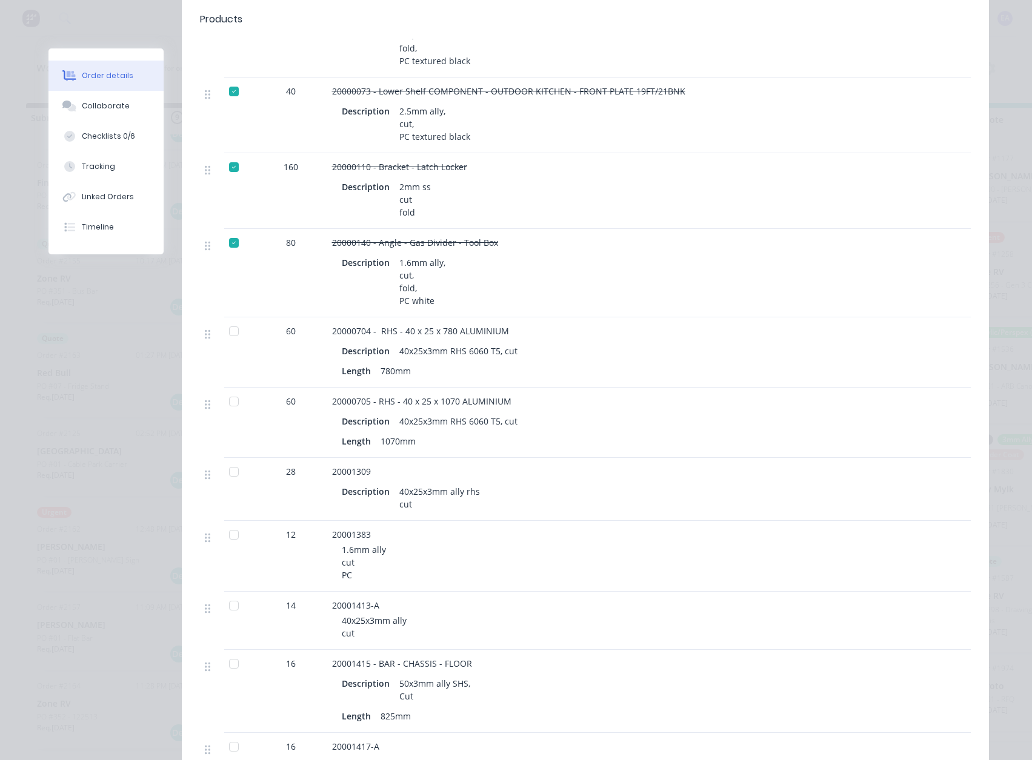
scroll to position [0, 0]
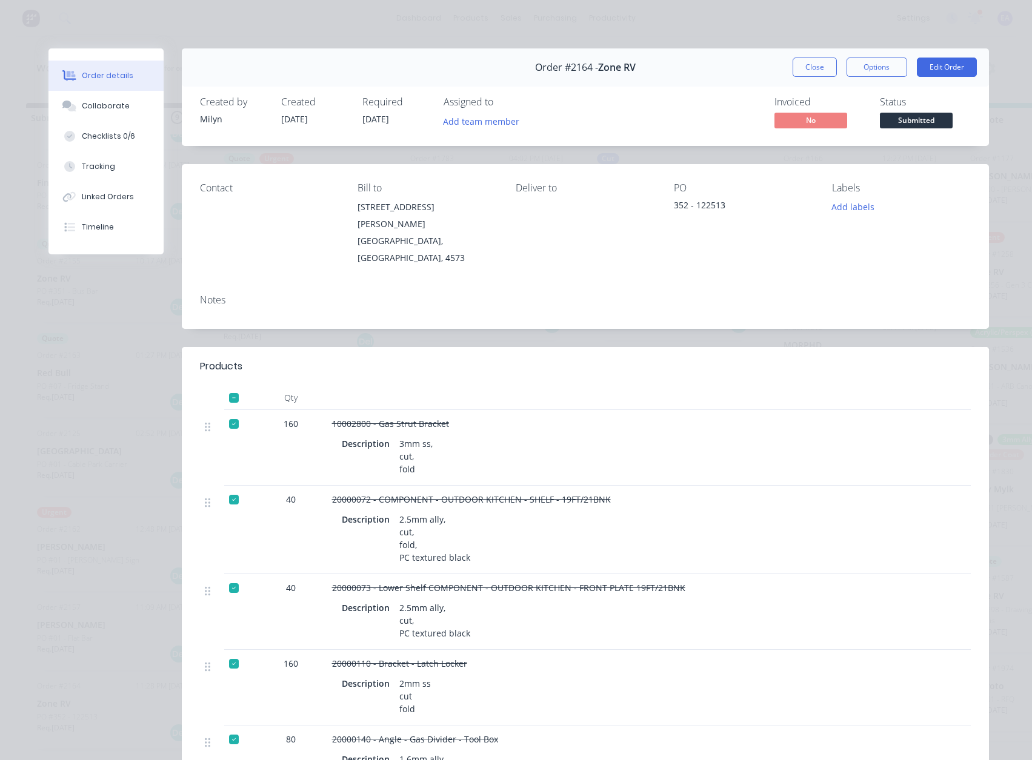
drag, startPoint x: 493, startPoint y: 125, endPoint x: 497, endPoint y: 133, distance: 8.7
click at [493, 125] on button "Add team member" at bounding box center [480, 121] width 89 height 16
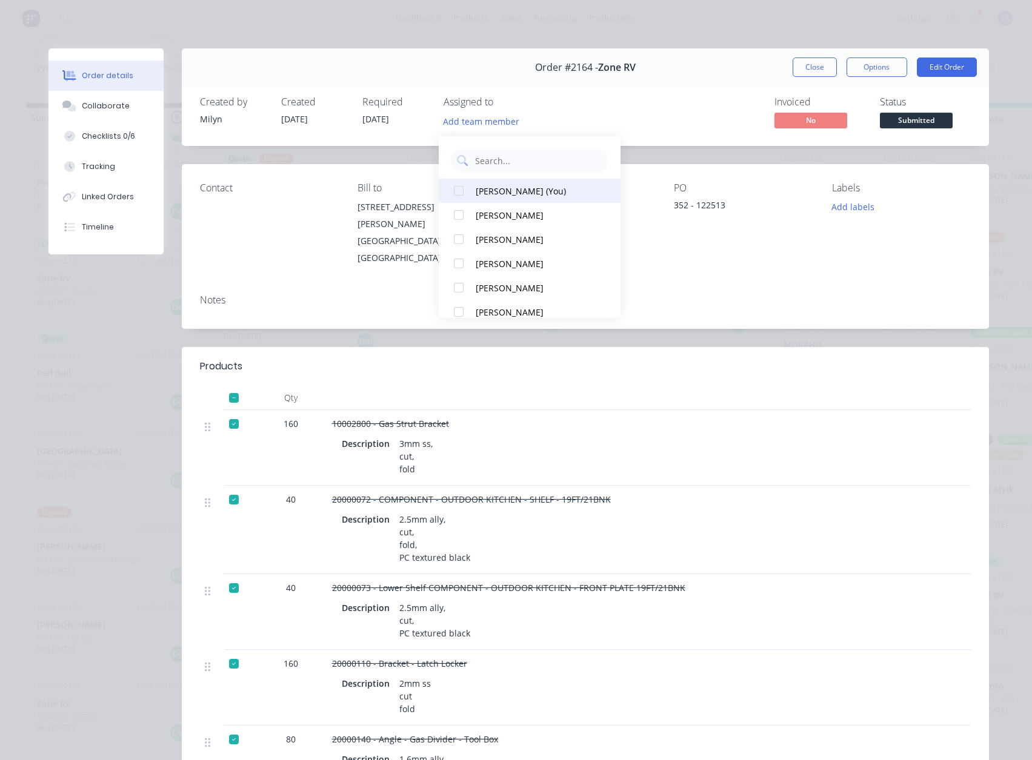
click at [513, 191] on div "[PERSON_NAME] (You)" at bounding box center [536, 191] width 121 height 13
click at [648, 104] on div "Invoiced No Status Submitted" at bounding box center [768, 113] width 406 height 35
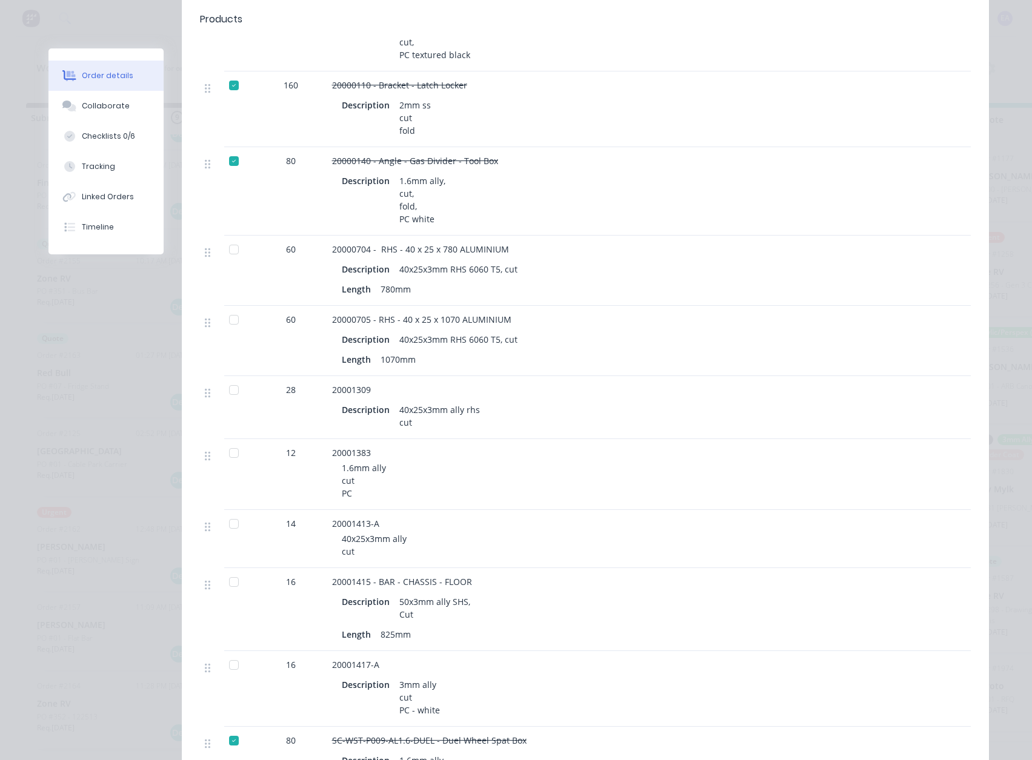
scroll to position [545, 0]
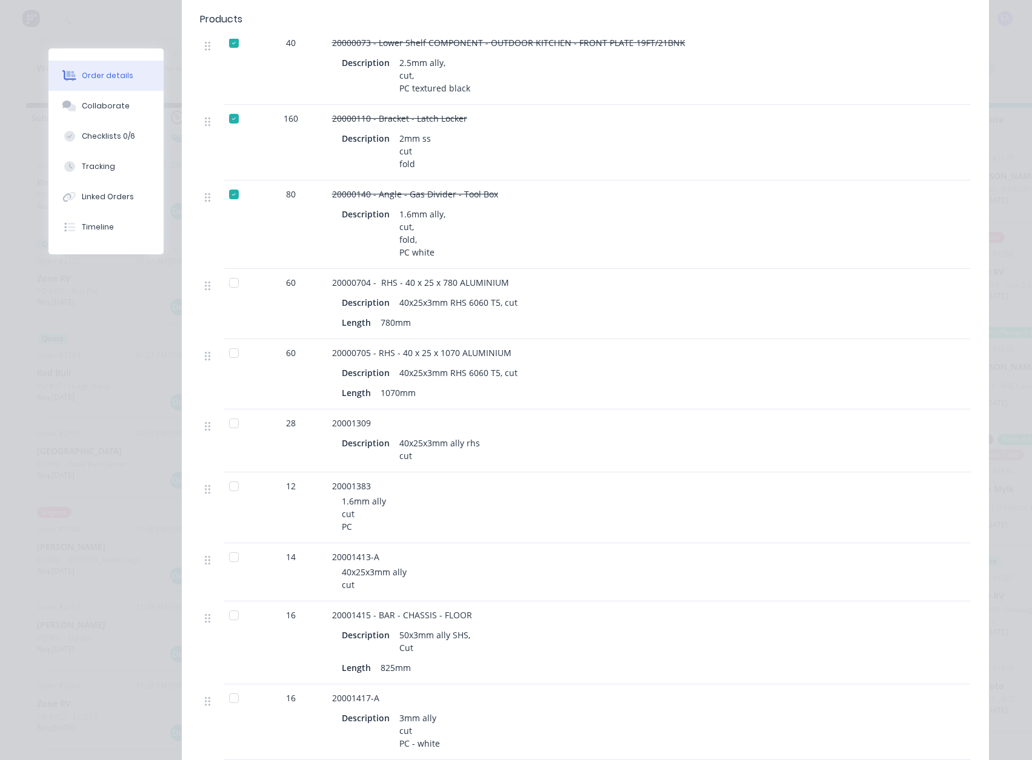
click at [229, 271] on div at bounding box center [234, 283] width 24 height 24
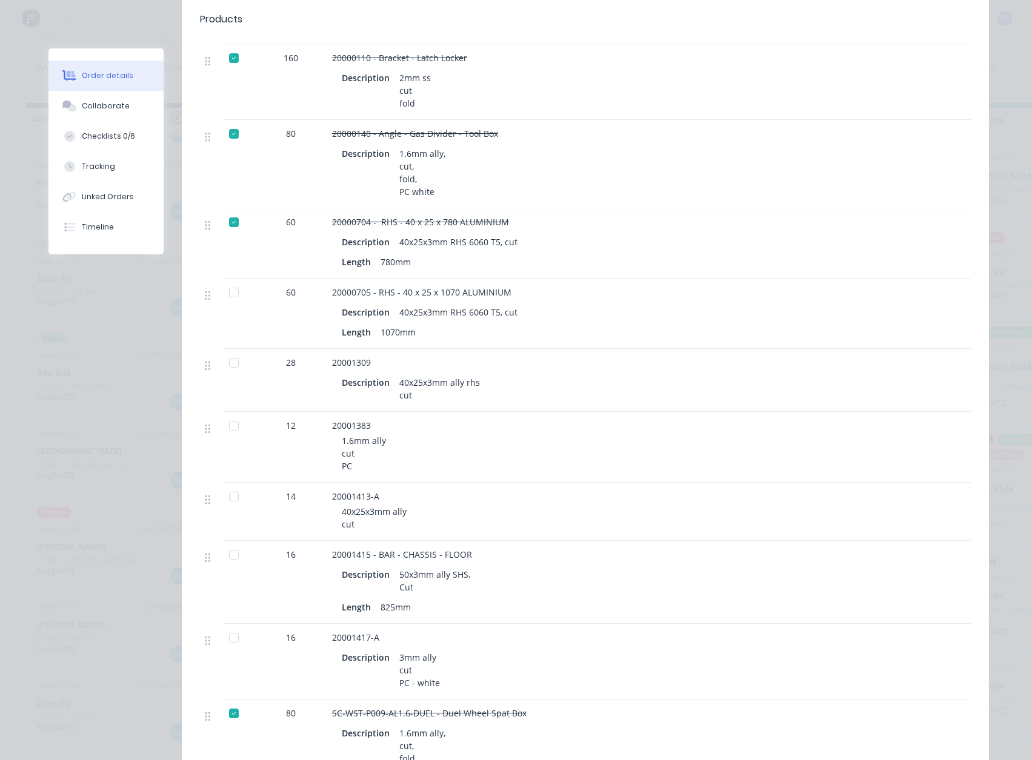
click at [230, 351] on div at bounding box center [234, 363] width 24 height 24
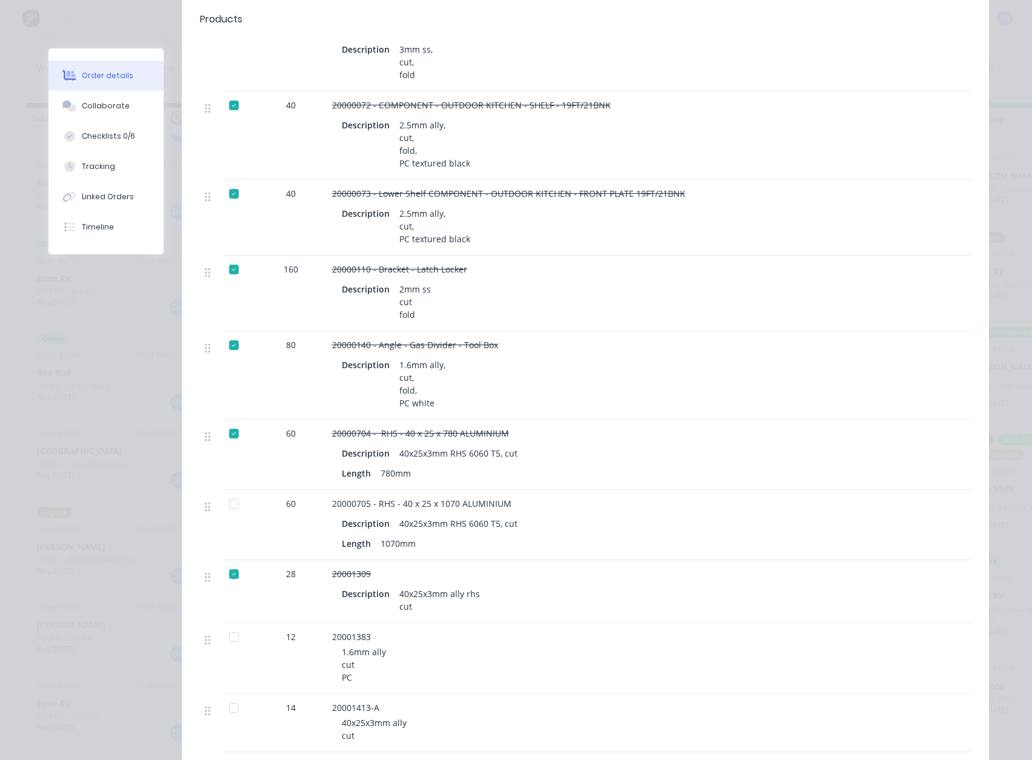
scroll to position [424, 0]
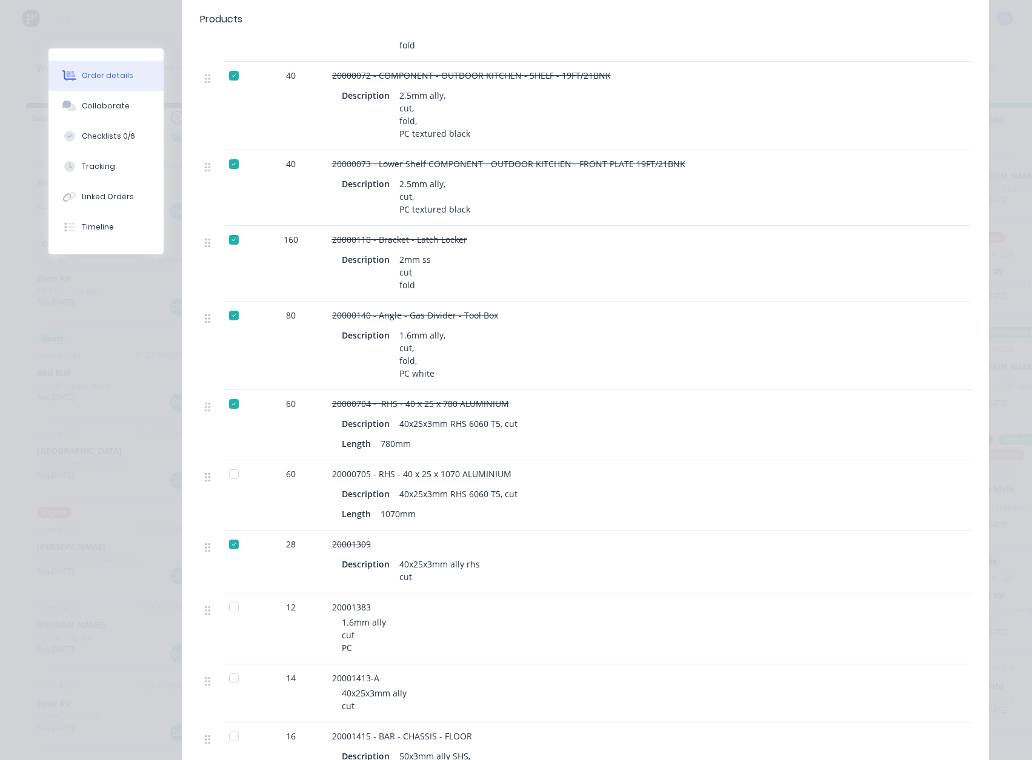
click at [228, 392] on div at bounding box center [234, 404] width 24 height 24
drag, startPoint x: 227, startPoint y: 462, endPoint x: 236, endPoint y: 396, distance: 66.6
click at [227, 462] on div at bounding box center [234, 474] width 24 height 24
click at [233, 392] on div at bounding box center [234, 404] width 24 height 24
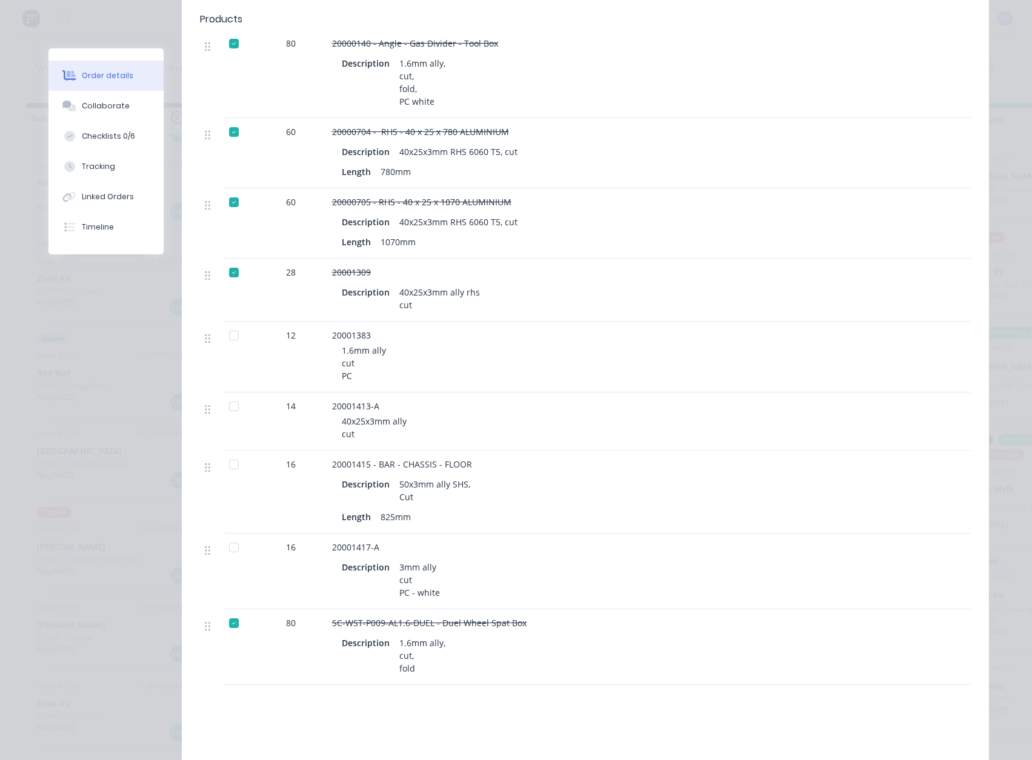
scroll to position [666, 0]
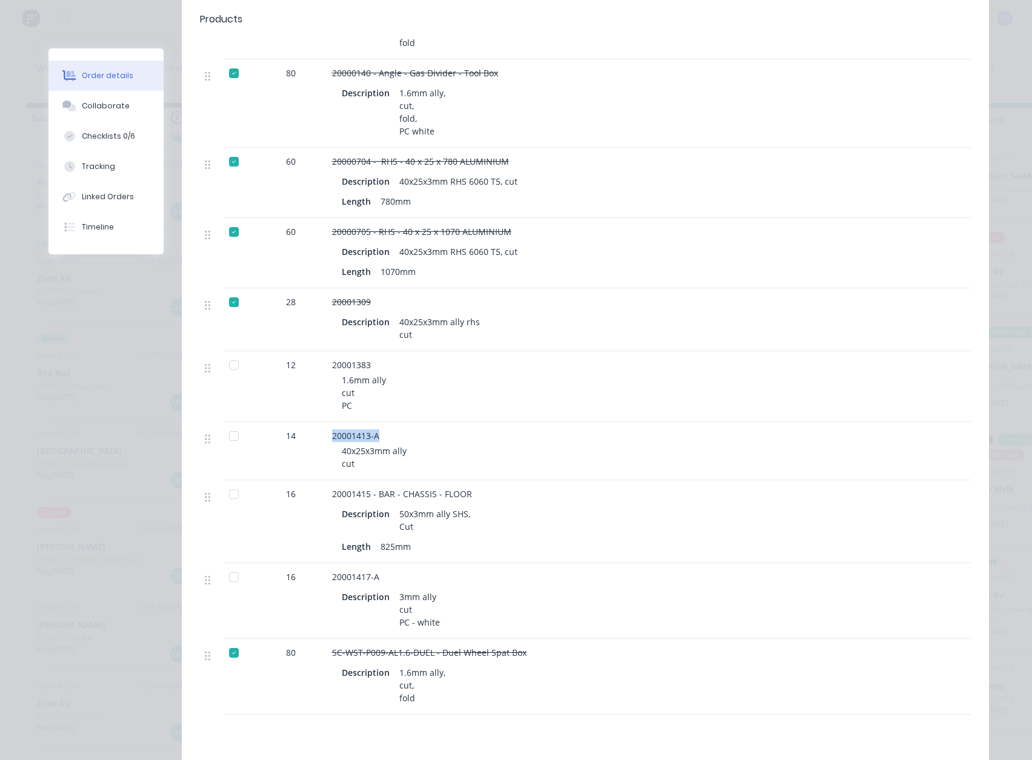
drag, startPoint x: 371, startPoint y: 419, endPoint x: 324, endPoint y: 423, distance: 47.5
click at [327, 423] on div "20001413-A 40x25x3mm ally cut" at bounding box center [569, 451] width 485 height 58
copy span "20001413-A"
click at [595, 429] on div "20001413-A" at bounding box center [569, 435] width 475 height 13
click at [228, 424] on div at bounding box center [234, 436] width 24 height 24
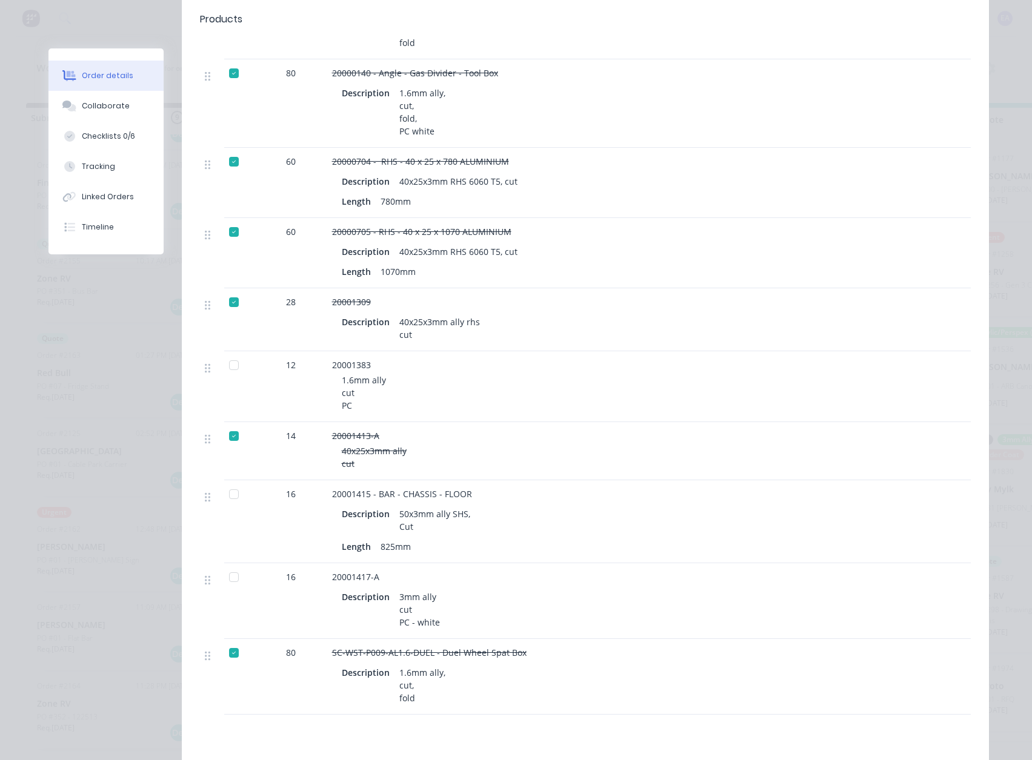
click at [227, 482] on div at bounding box center [234, 494] width 24 height 24
click at [350, 387] on div "1.6mm ally cut PC" at bounding box center [574, 393] width 465 height 38
click at [230, 565] on div at bounding box center [234, 577] width 24 height 24
click at [413, 605] on div "3mm ally cut PC - white" at bounding box center [419, 609] width 50 height 43
drag, startPoint x: 360, startPoint y: 349, endPoint x: 323, endPoint y: 353, distance: 37.1
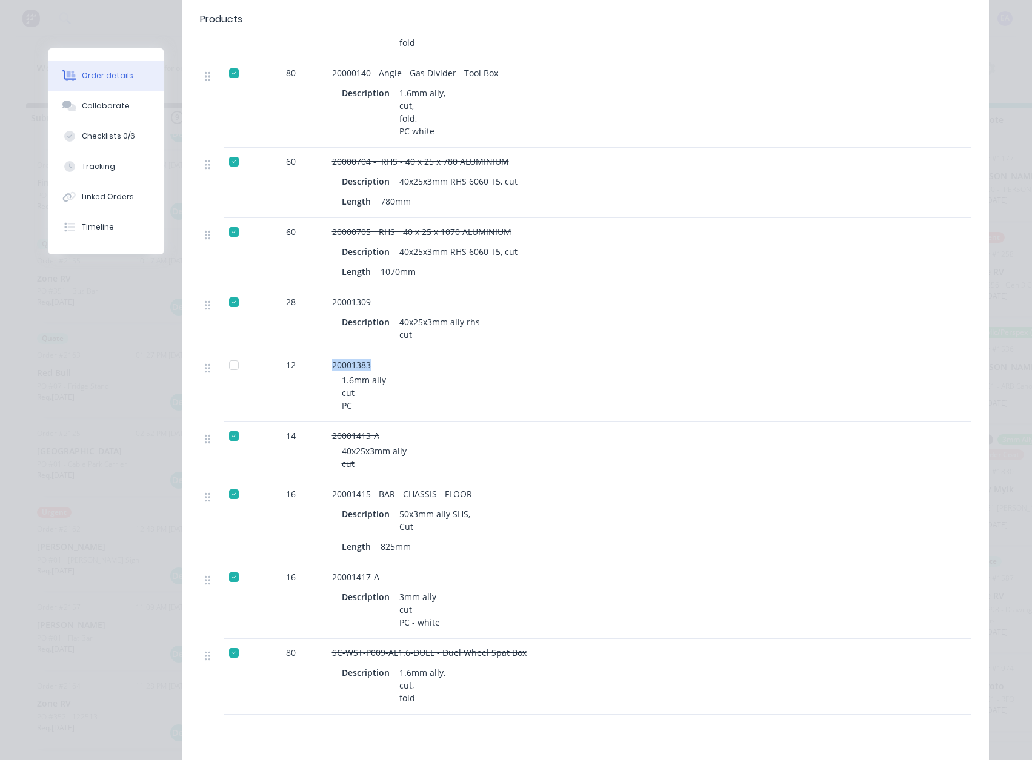
click at [327, 353] on div "20001383 1.6mm ally cut PC" at bounding box center [569, 386] width 485 height 71
copy span "20001383"
drag, startPoint x: 231, startPoint y: 348, endPoint x: 166, endPoint y: 360, distance: 65.9
click at [231, 353] on div at bounding box center [234, 365] width 24 height 24
click at [346, 382] on div "1.6mm ally cut PC" at bounding box center [574, 393] width 465 height 38
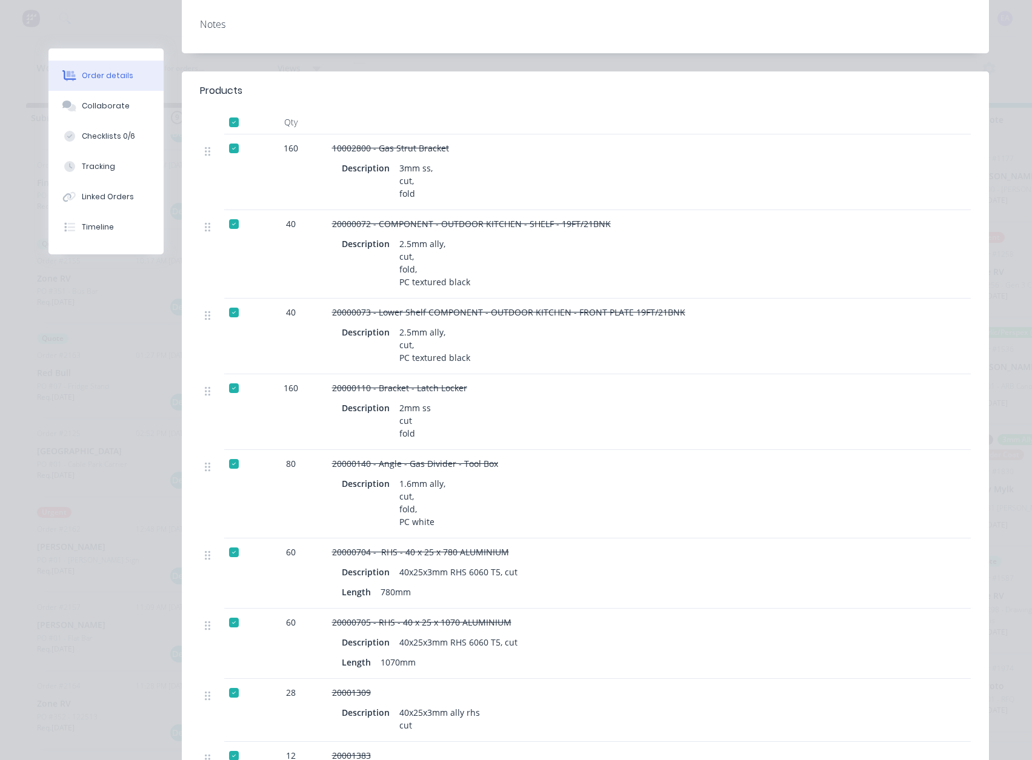
scroll to position [242, 0]
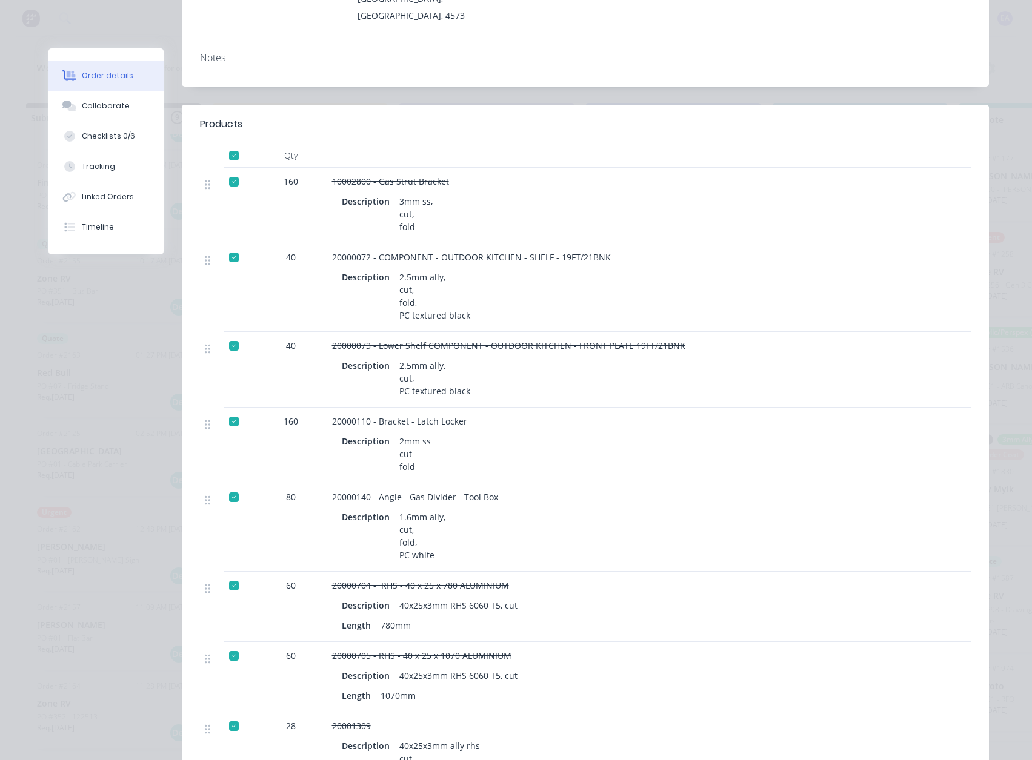
click at [228, 144] on div at bounding box center [234, 156] width 24 height 24
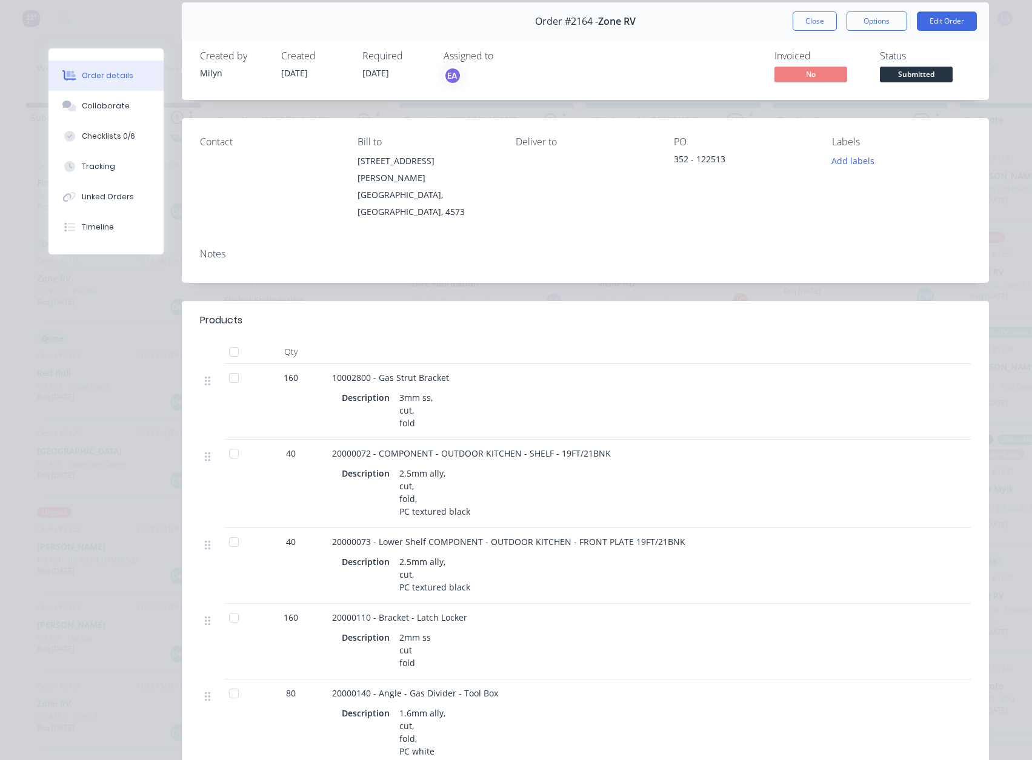
scroll to position [0, 0]
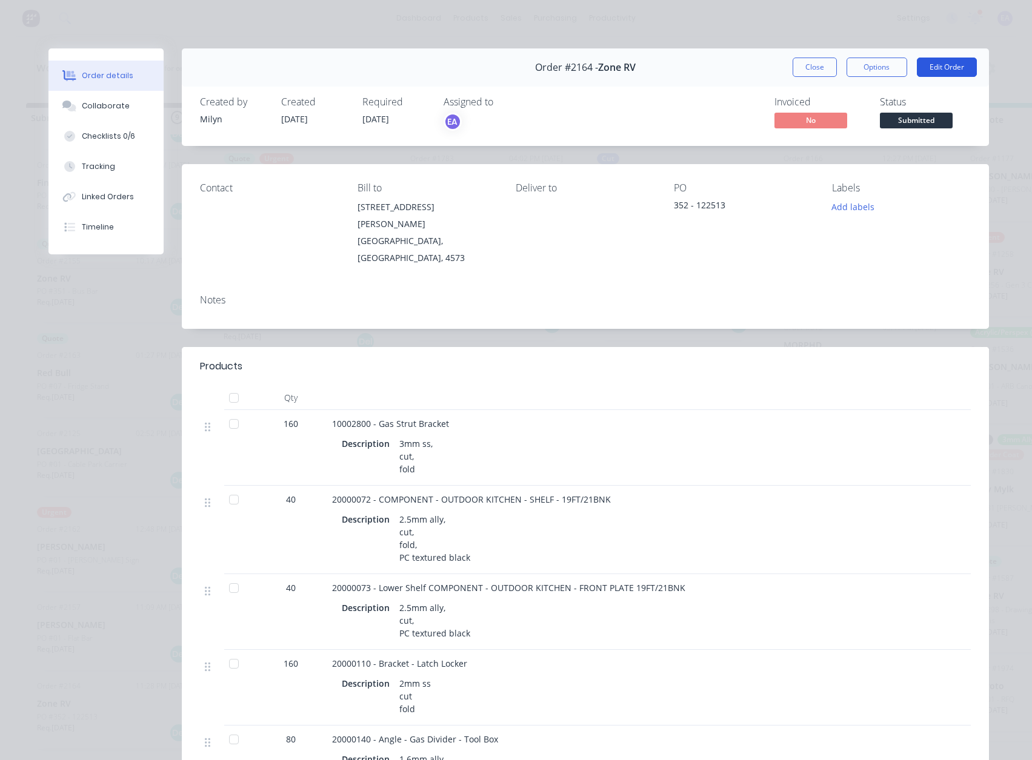
click at [941, 68] on button "Edit Order" at bounding box center [946, 67] width 60 height 19
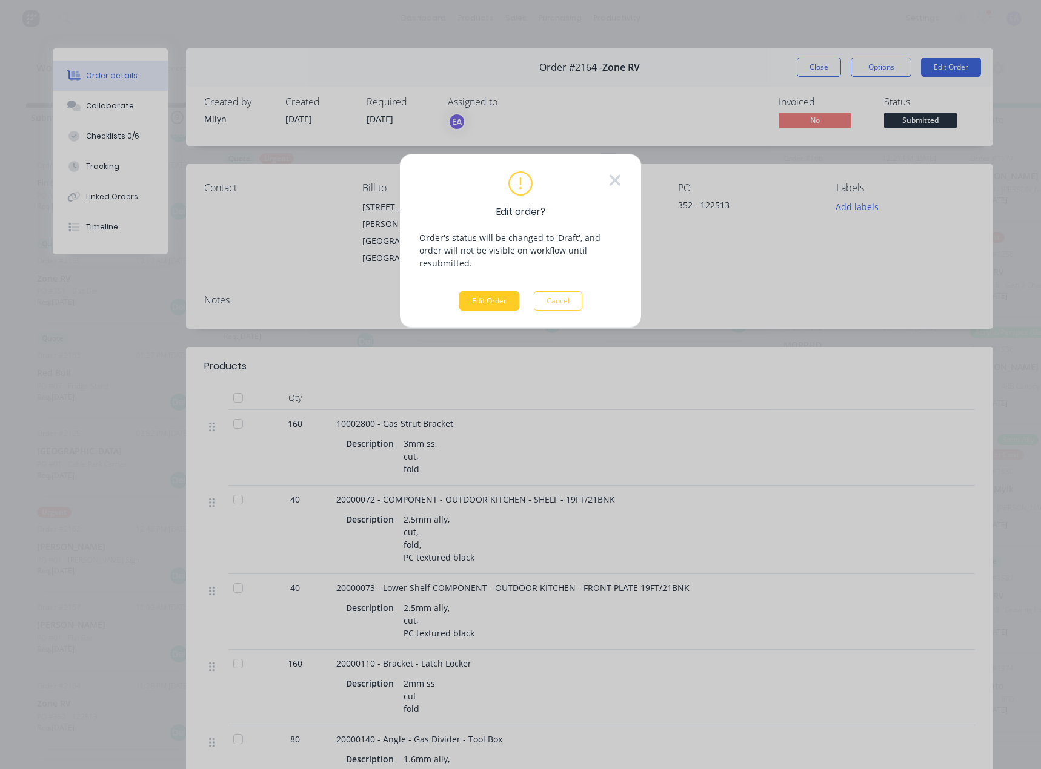
click at [482, 291] on button "Edit Order" at bounding box center [489, 300] width 60 height 19
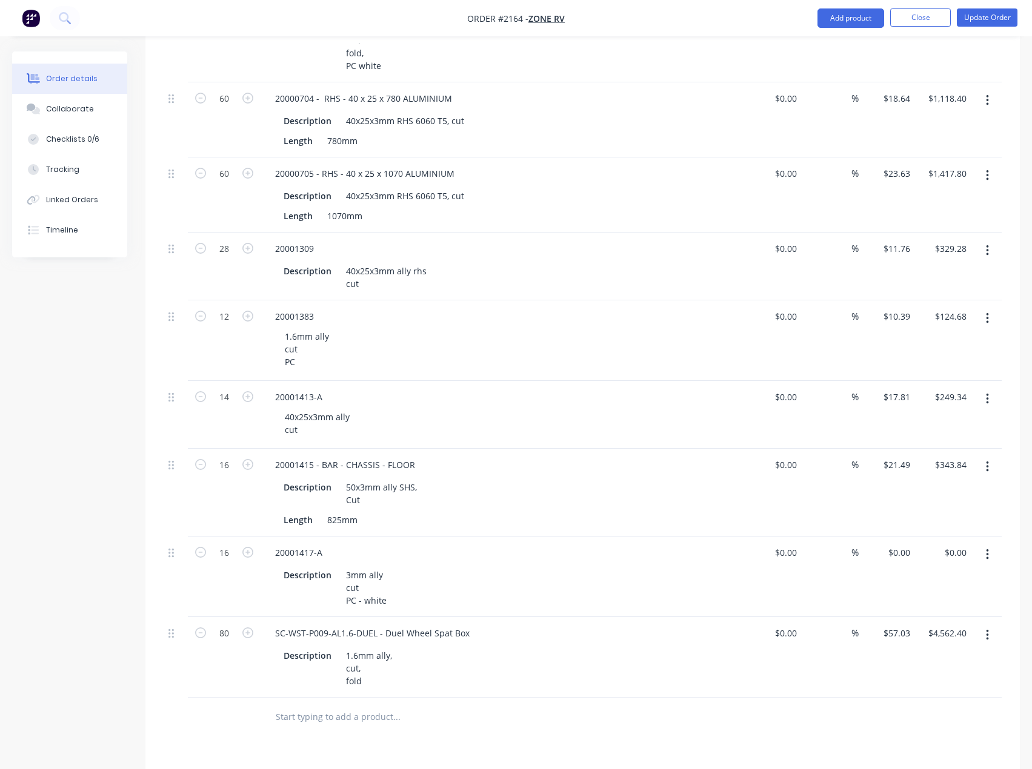
scroll to position [787, 0]
click at [302, 328] on div "1.6mm ally cut PC" at bounding box center [307, 348] width 64 height 43
click at [365, 571] on div "3mm ally cut PC - white" at bounding box center [366, 587] width 50 height 43
click at [129, 557] on div "Created by [PERSON_NAME] Created [DATE] Required [DATE] Assigned to EA Invoiced…" at bounding box center [515, 154] width 1007 height 1781
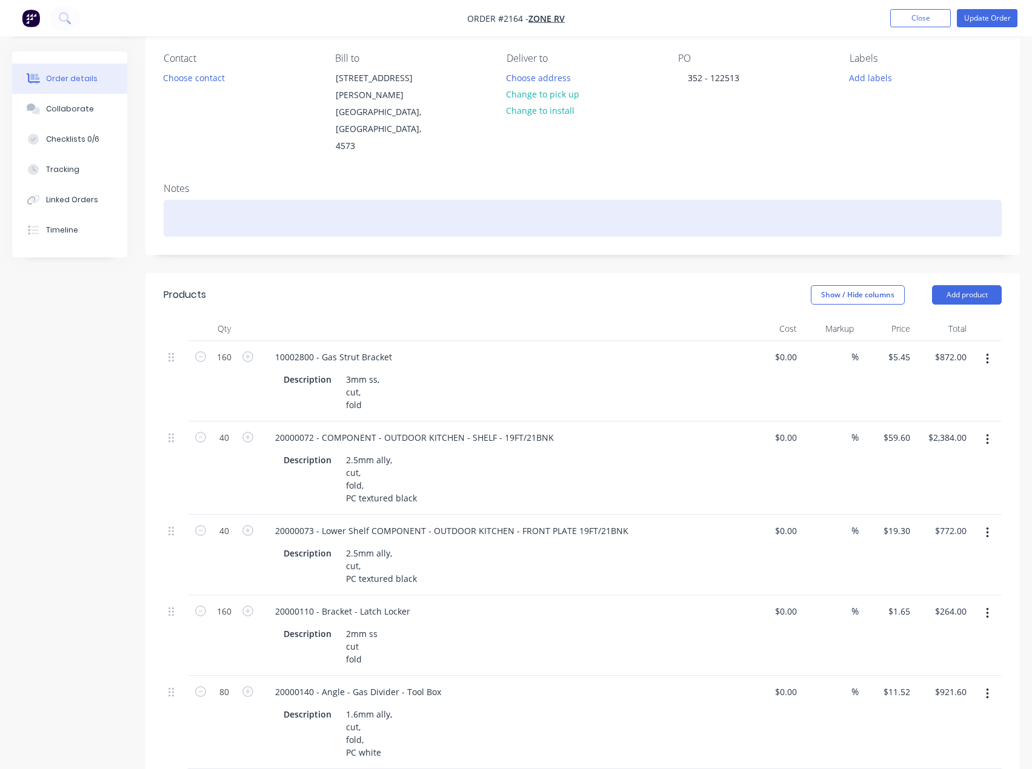
scroll to position [0, 0]
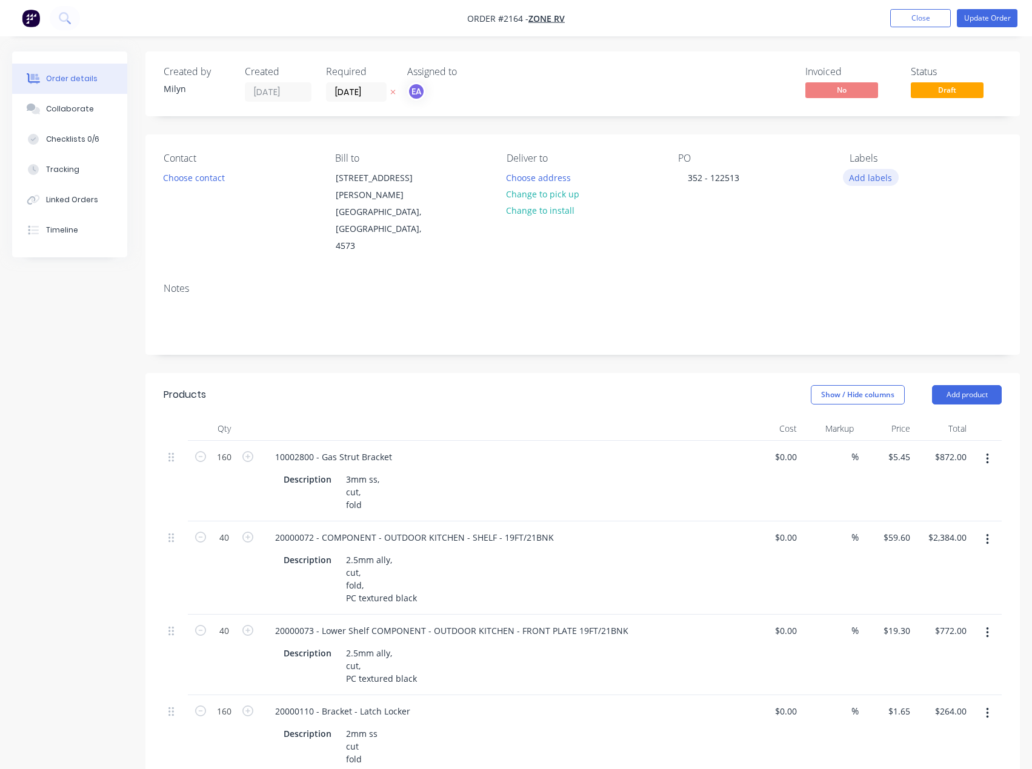
click at [867, 175] on button "Add labels" at bounding box center [871, 177] width 56 height 16
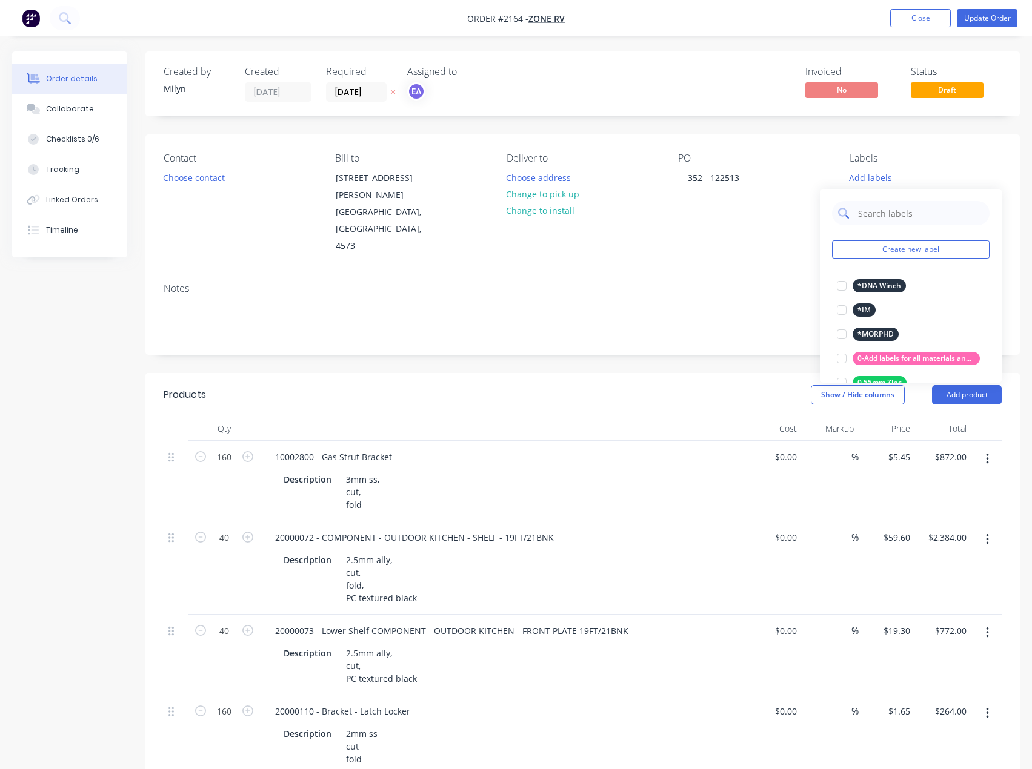
click at [909, 204] on input "text" at bounding box center [920, 213] width 127 height 24
drag, startPoint x: 844, startPoint y: 289, endPoint x: 879, endPoint y: 233, distance: 65.6
click at [845, 285] on div at bounding box center [841, 286] width 24 height 24
drag, startPoint x: 864, startPoint y: 202, endPoint x: 844, endPoint y: 204, distance: 19.4
click at [844, 204] on div "cut" at bounding box center [910, 207] width 157 height 24
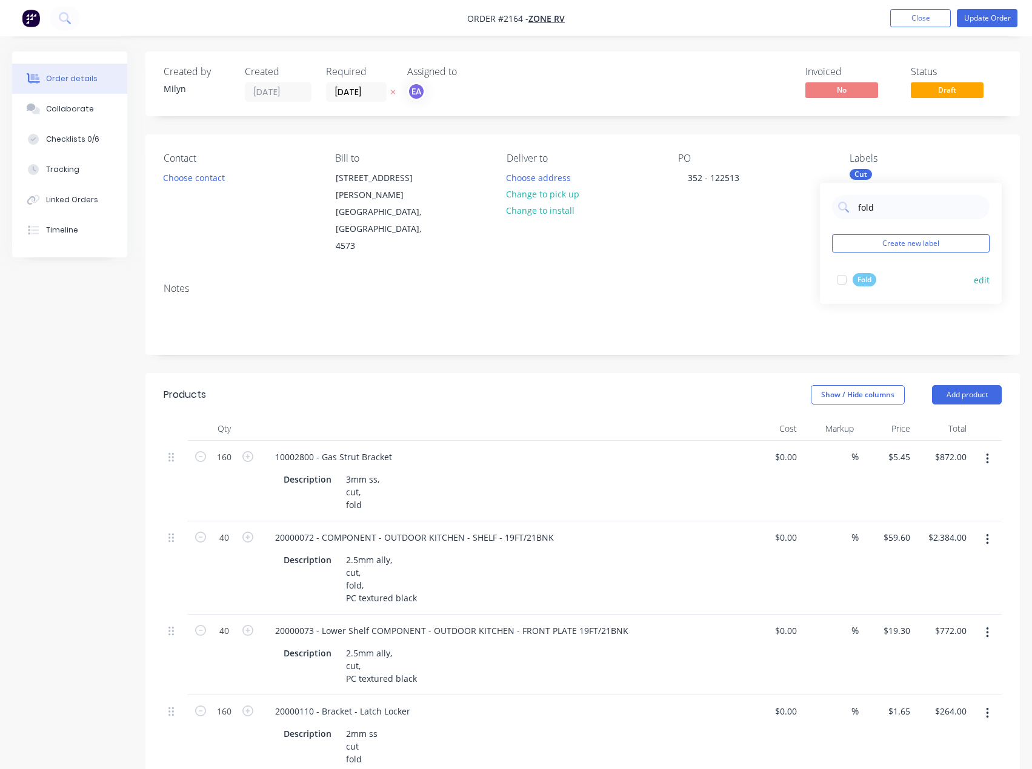
click at [844, 281] on div at bounding box center [841, 280] width 24 height 24
drag, startPoint x: 846, startPoint y: 210, endPoint x: 794, endPoint y: 214, distance: 52.3
drag, startPoint x: 874, startPoint y: 210, endPoint x: 858, endPoint y: 207, distance: 16.6
click at [858, 207] on input "foldpowd" at bounding box center [920, 207] width 127 height 24
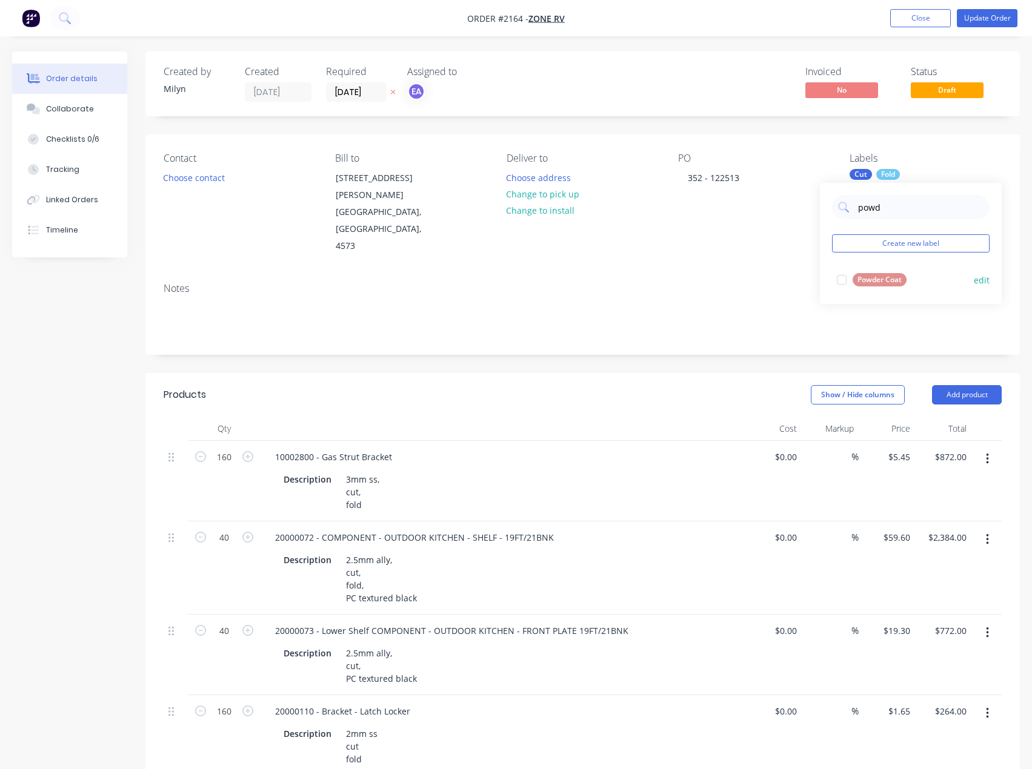
click at [844, 280] on div at bounding box center [841, 280] width 24 height 24
drag, startPoint x: 886, startPoint y: 212, endPoint x: 815, endPoint y: 208, distance: 71.0
drag, startPoint x: 907, startPoint y: 202, endPoint x: 840, endPoint y: 211, distance: 67.2
click at [840, 211] on div "powd" at bounding box center [910, 207] width 157 height 24
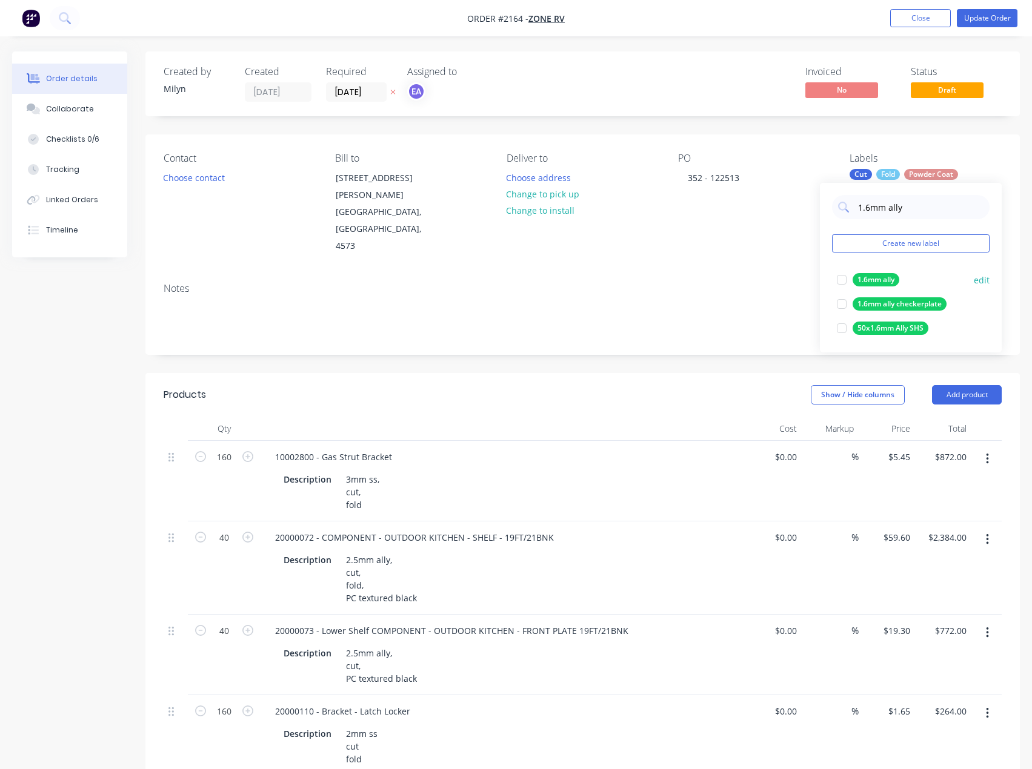
click at [840, 279] on div at bounding box center [841, 280] width 24 height 24
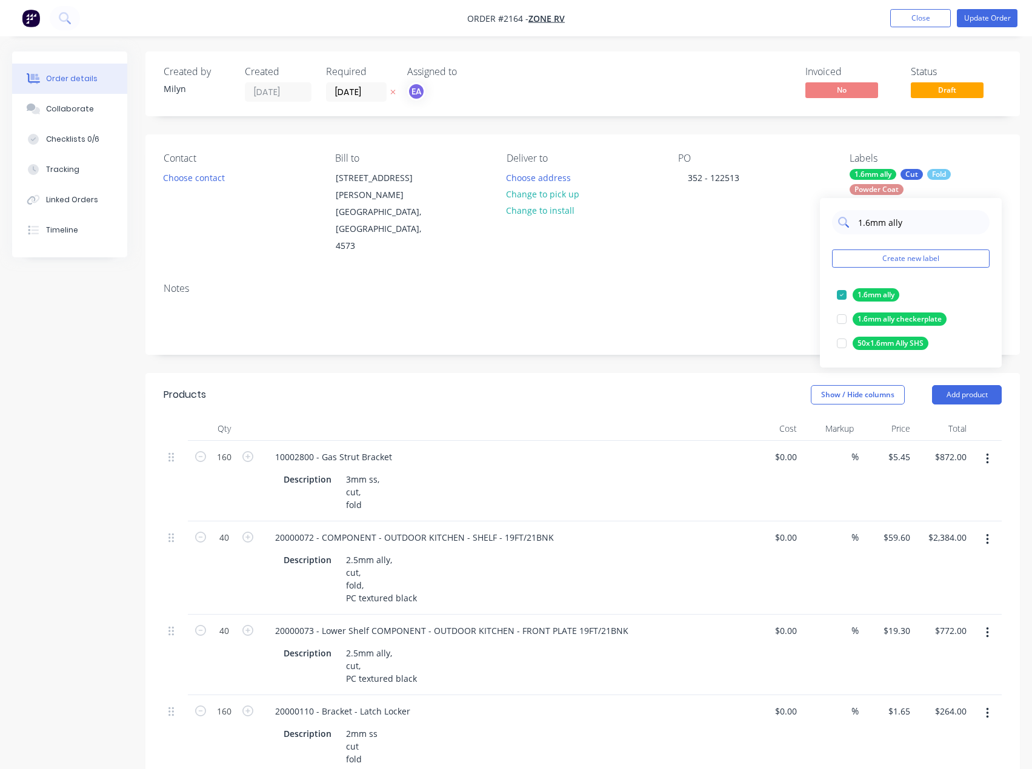
drag, startPoint x: 915, startPoint y: 226, endPoint x: 844, endPoint y: 231, distance: 71.7
click at [844, 231] on div "1.6mm ally" at bounding box center [910, 222] width 157 height 24
click at [840, 293] on div at bounding box center [841, 295] width 24 height 24
drag, startPoint x: 914, startPoint y: 229, endPoint x: 853, endPoint y: 226, distance: 61.3
click at [853, 226] on div "2.5mm al" at bounding box center [910, 222] width 157 height 24
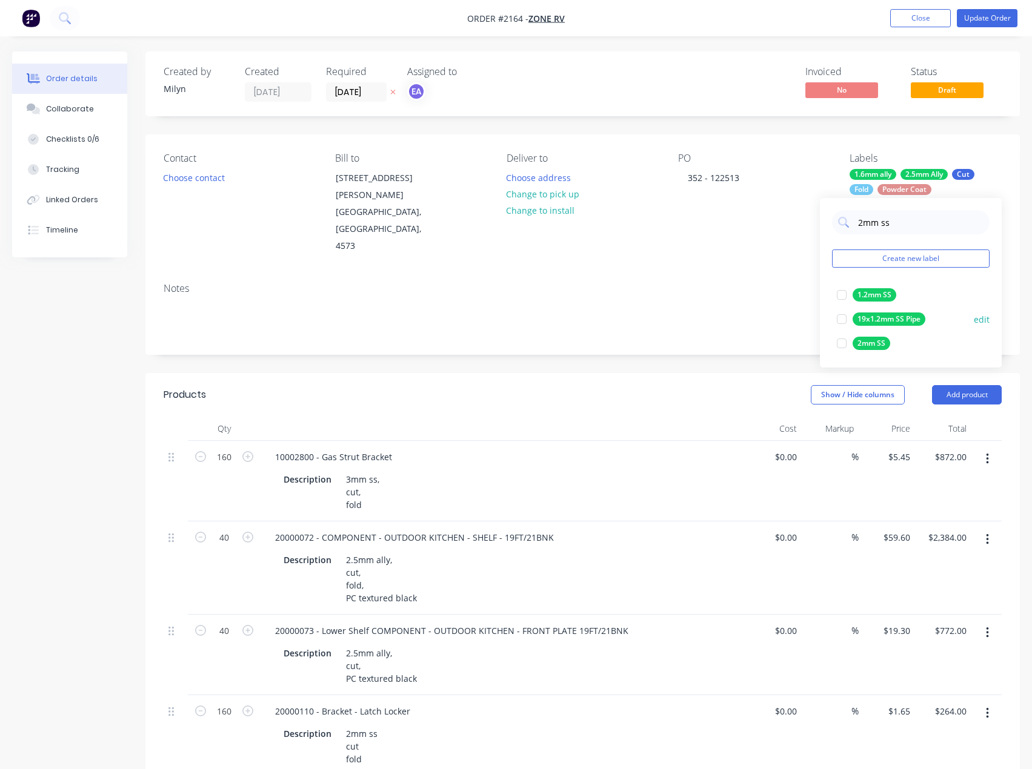
click at [839, 345] on div at bounding box center [841, 343] width 24 height 24
drag, startPoint x: 904, startPoint y: 216, endPoint x: 857, endPoint y: 224, distance: 48.4
click at [857, 224] on input "2mm ss" at bounding box center [920, 222] width 127 height 24
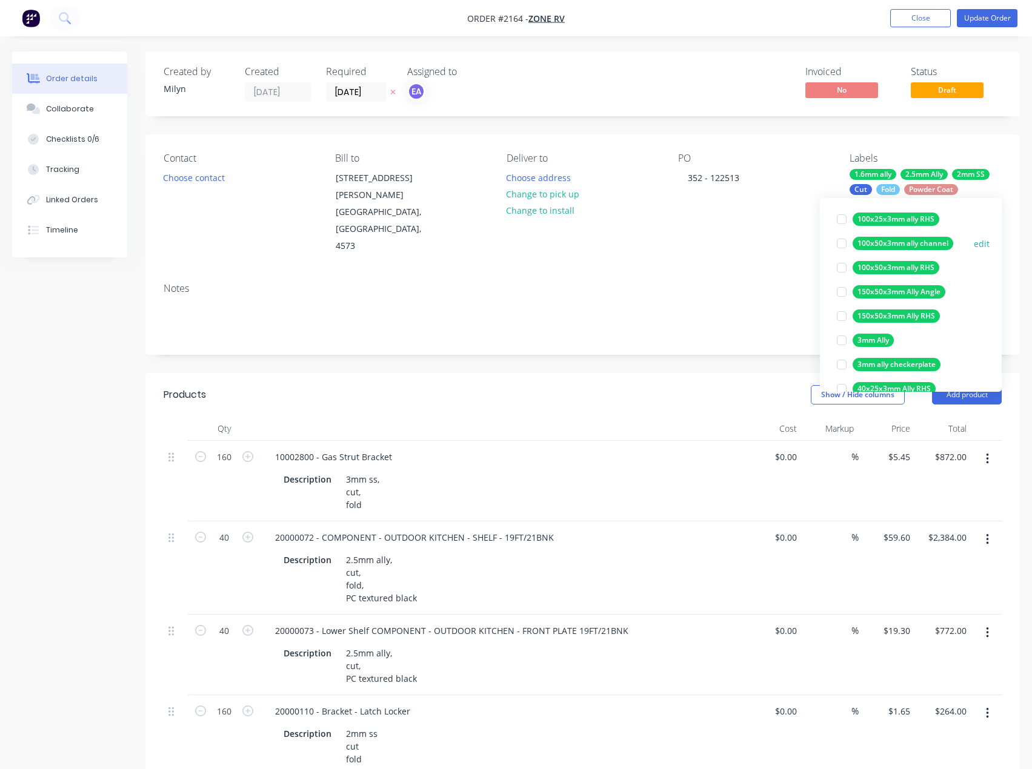
scroll to position [121, 0]
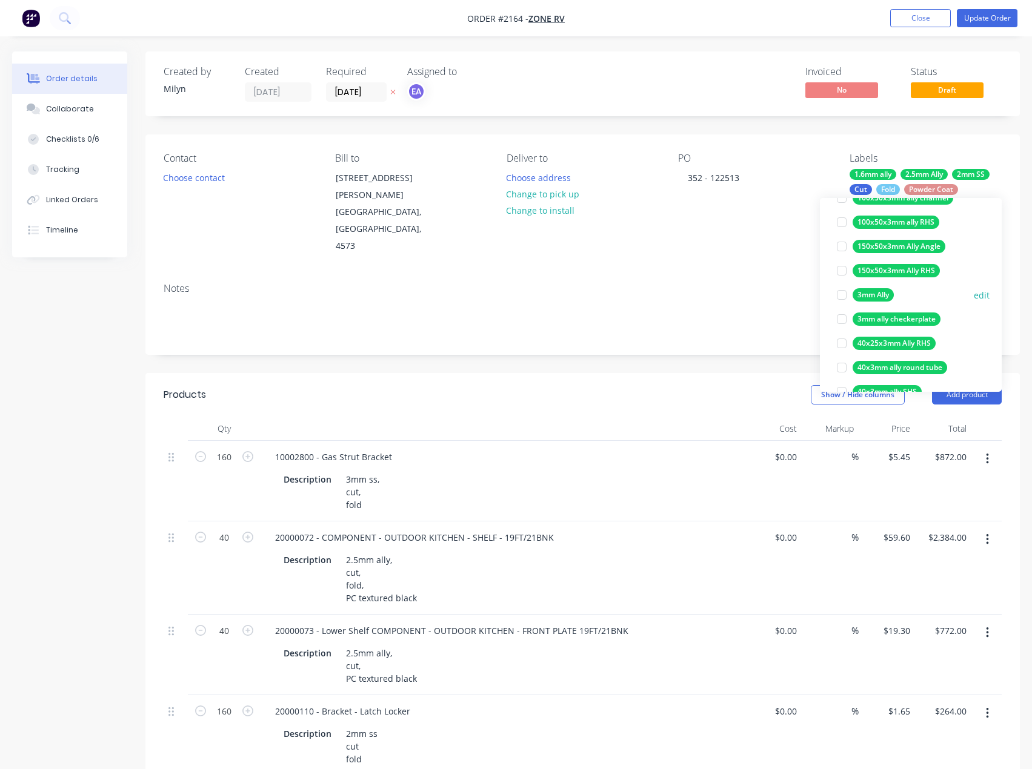
click at [844, 296] on div at bounding box center [841, 295] width 24 height 24
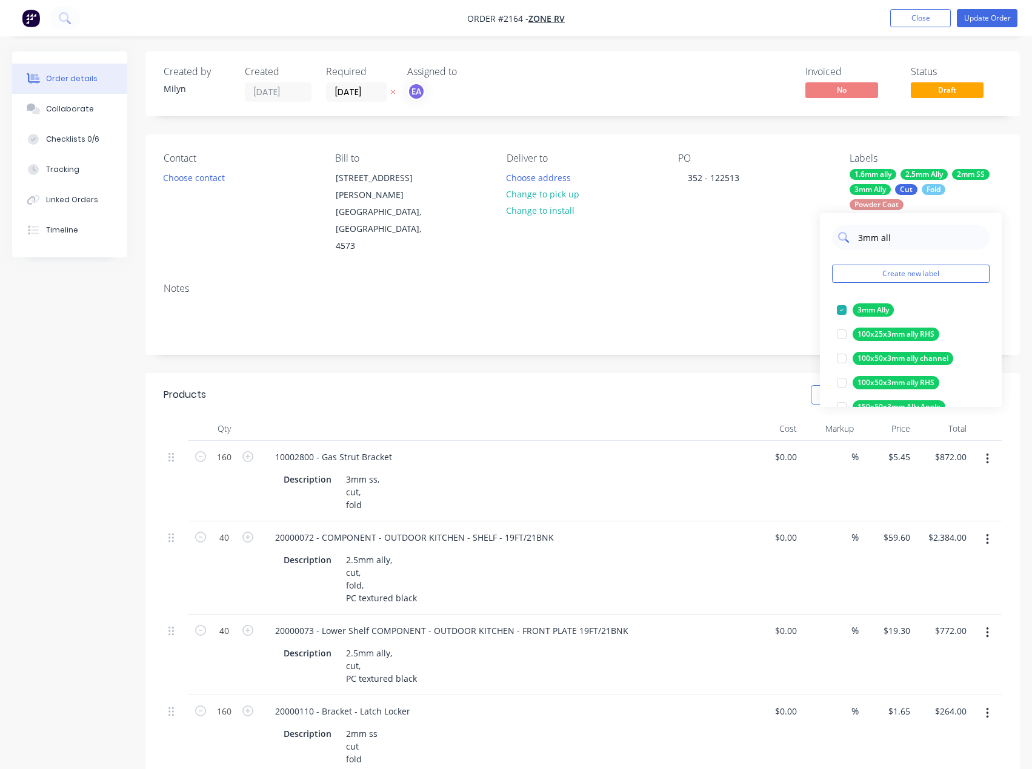
drag, startPoint x: 896, startPoint y: 240, endPoint x: 838, endPoint y: 240, distance: 57.5
click at [838, 240] on div "3mm all" at bounding box center [910, 237] width 157 height 24
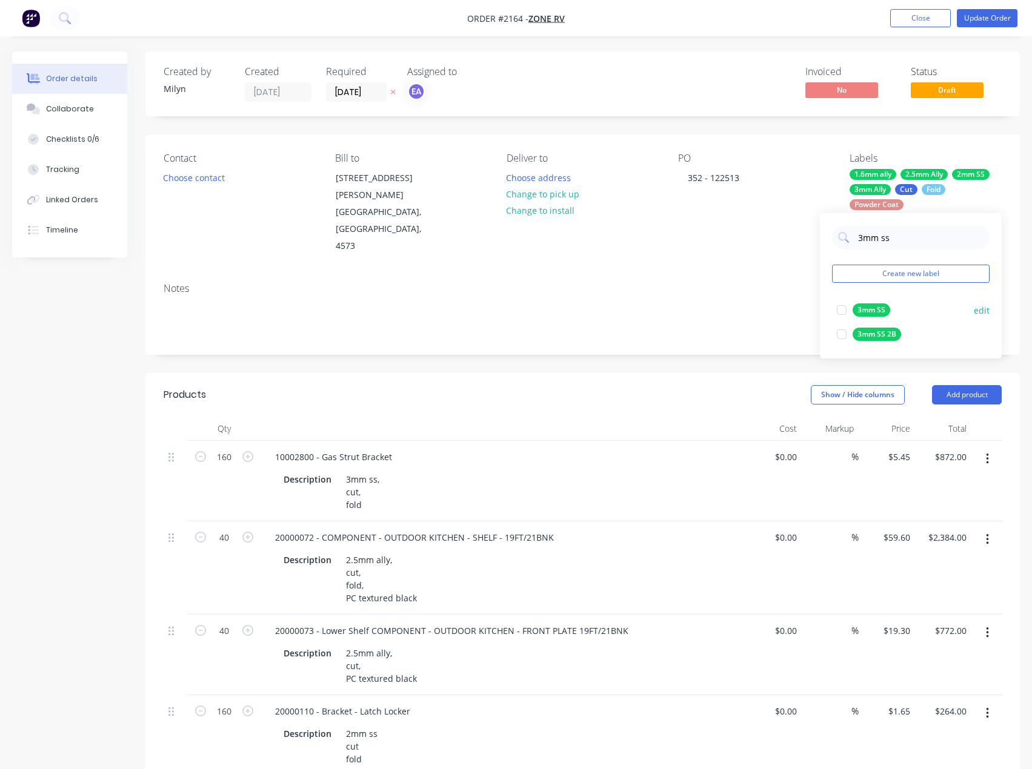
click at [840, 310] on div at bounding box center [841, 310] width 24 height 24
drag, startPoint x: 905, startPoint y: 234, endPoint x: 846, endPoint y: 235, distance: 58.8
click at [846, 235] on div "3mm ss" at bounding box center [910, 237] width 157 height 24
drag, startPoint x: 839, startPoint y: 309, endPoint x: 850, endPoint y: 290, distance: 21.7
click at [840, 310] on div at bounding box center [841, 310] width 24 height 24
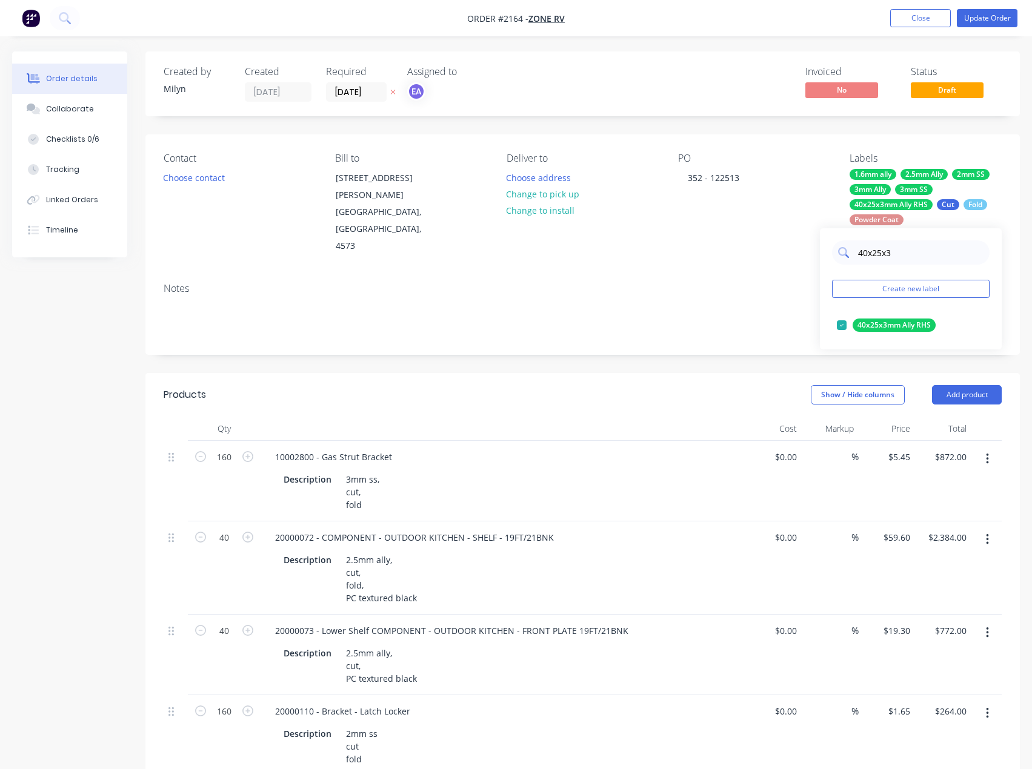
drag, startPoint x: 904, startPoint y: 244, endPoint x: 852, endPoint y: 255, distance: 52.6
click at [852, 255] on div "40x25x3" at bounding box center [910, 252] width 157 height 24
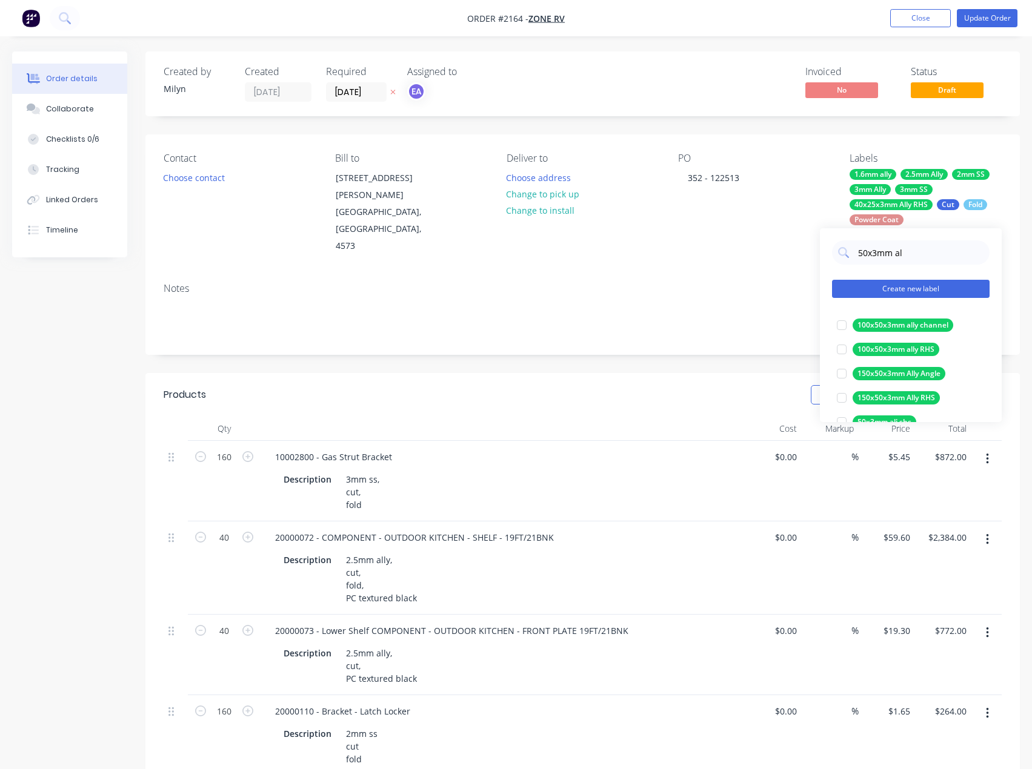
type input "50x3mm all"
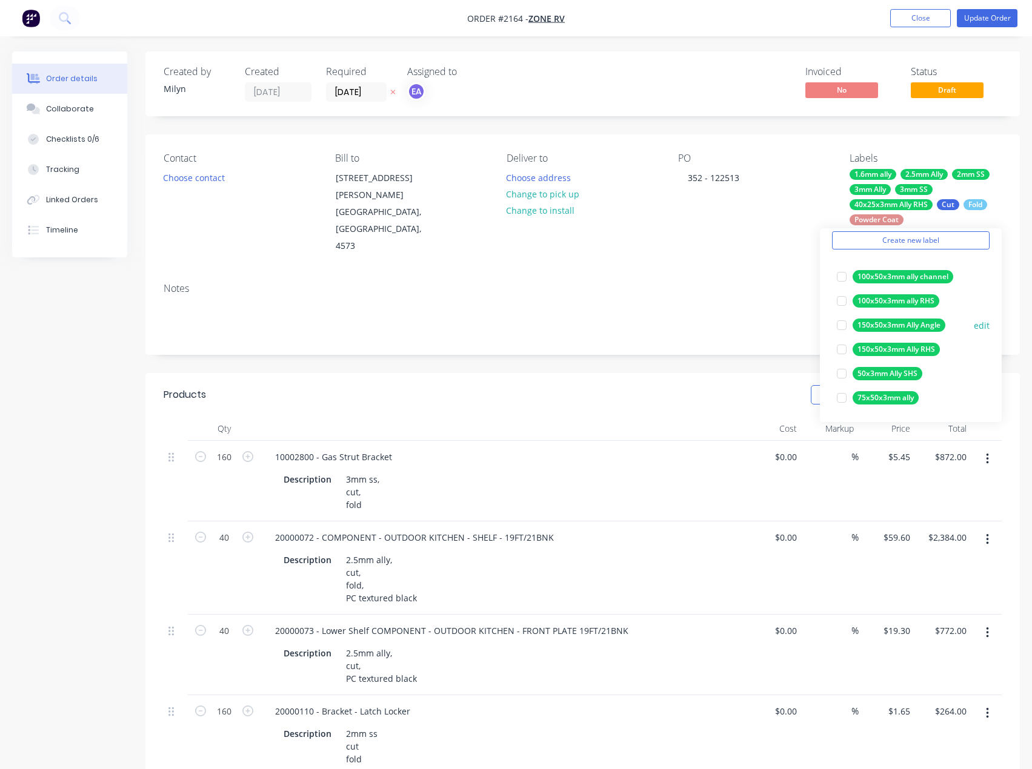
click at [841, 373] on div at bounding box center [841, 374] width 24 height 24
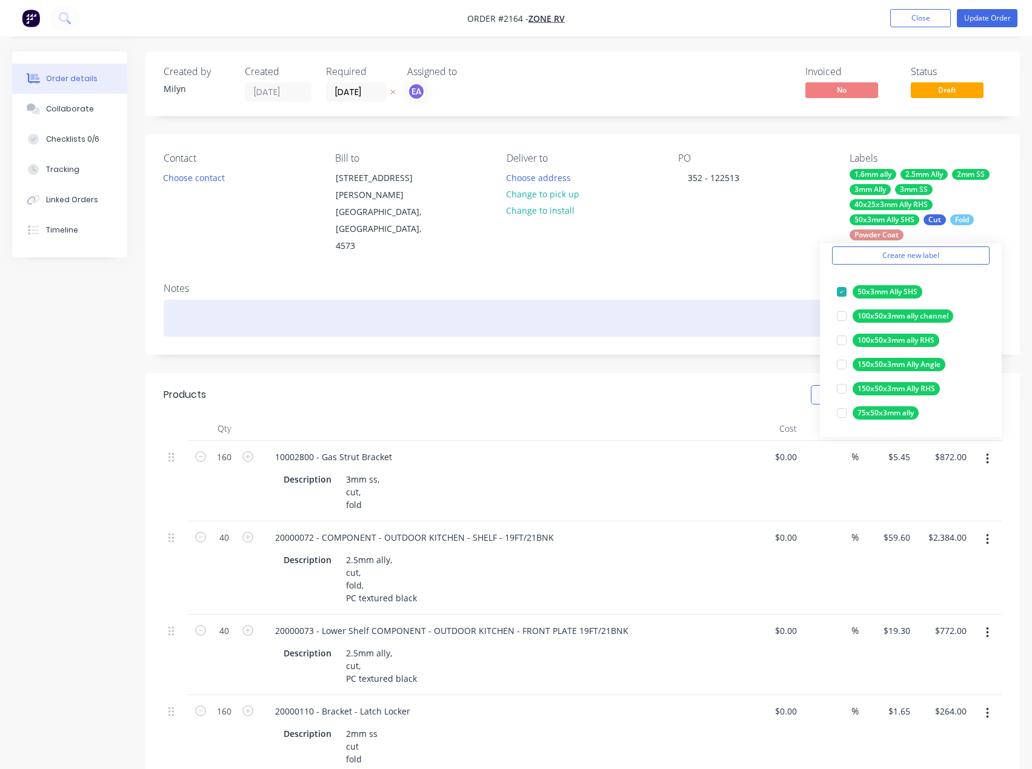
drag, startPoint x: 662, startPoint y: 336, endPoint x: 409, endPoint y: 305, distance: 254.4
click at [662, 335] on div "Notes" at bounding box center [582, 313] width 874 height 81
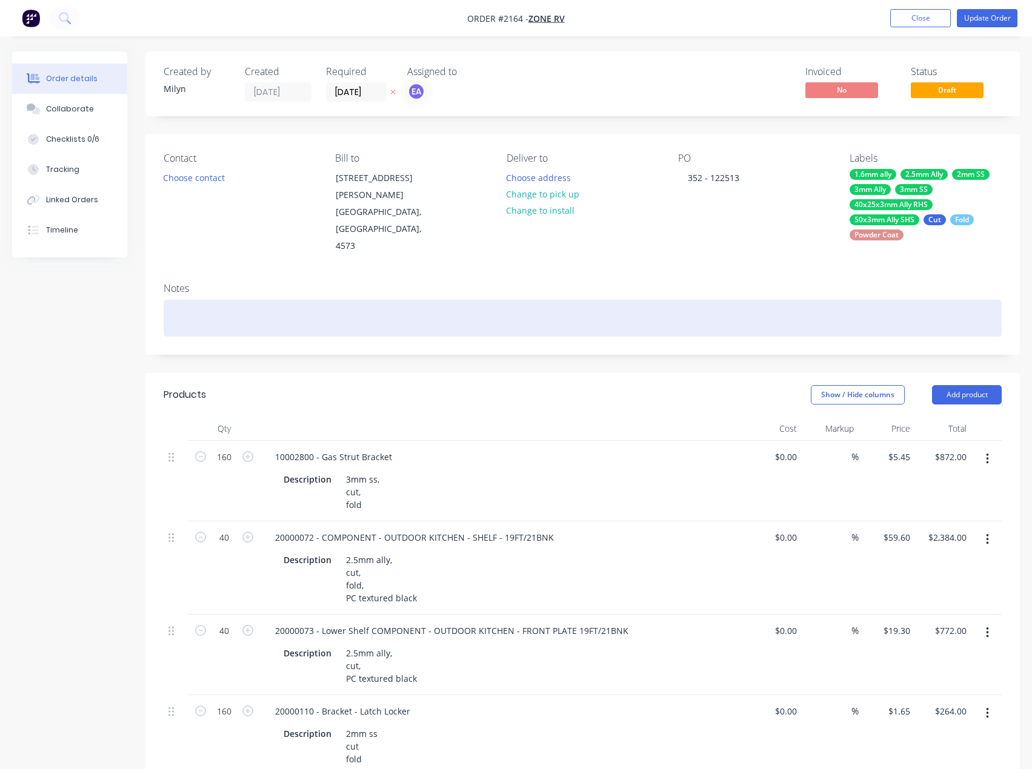
click at [231, 300] on div at bounding box center [583, 318] width 838 height 37
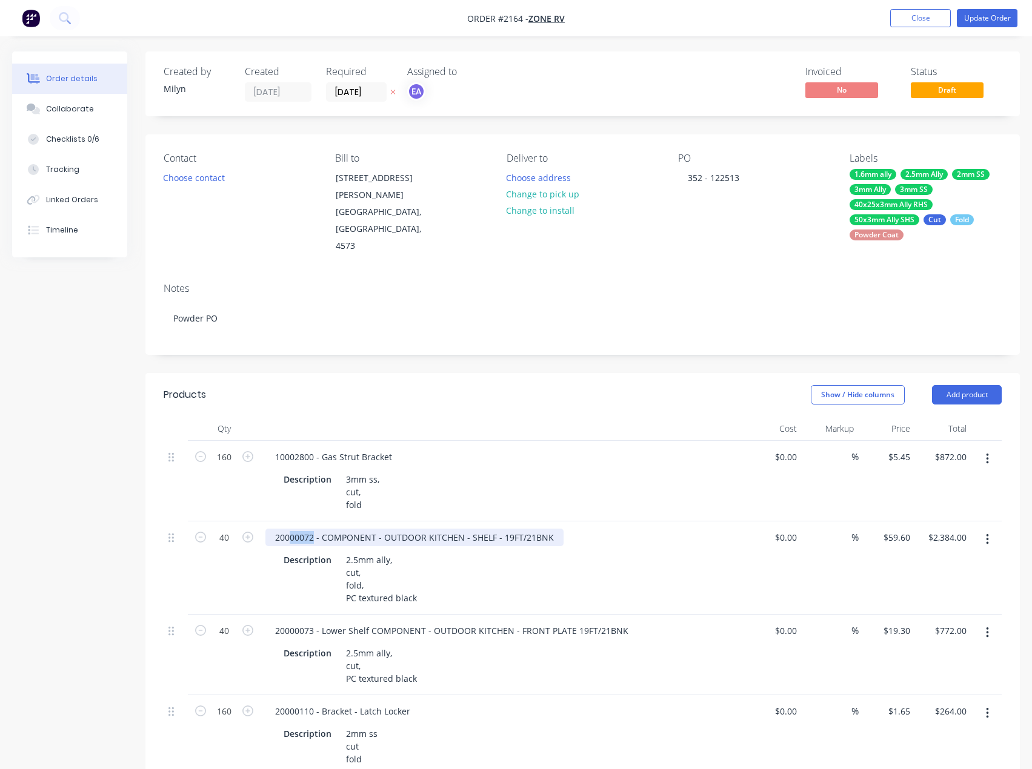
drag, startPoint x: 313, startPoint y: 522, endPoint x: 274, endPoint y: 529, distance: 40.0
click at [274, 529] on div "20000072 - COMPONENT - OUTDOOR KITCHEN - SHELF - 19FT/21BNK" at bounding box center [414, 538] width 298 height 18
click at [273, 529] on div "20000072 - COMPONENT - OUTDOOR KITCHEN - SHELF - 19FT/21BNK" at bounding box center [414, 538] width 298 height 18
drag, startPoint x: 273, startPoint y: 523, endPoint x: 312, endPoint y: 522, distance: 38.8
click at [312, 529] on div "20000072 - COMPONENT - OUTDOOR KITCHEN - SHELF - 19FT/21BNK" at bounding box center [414, 538] width 298 height 18
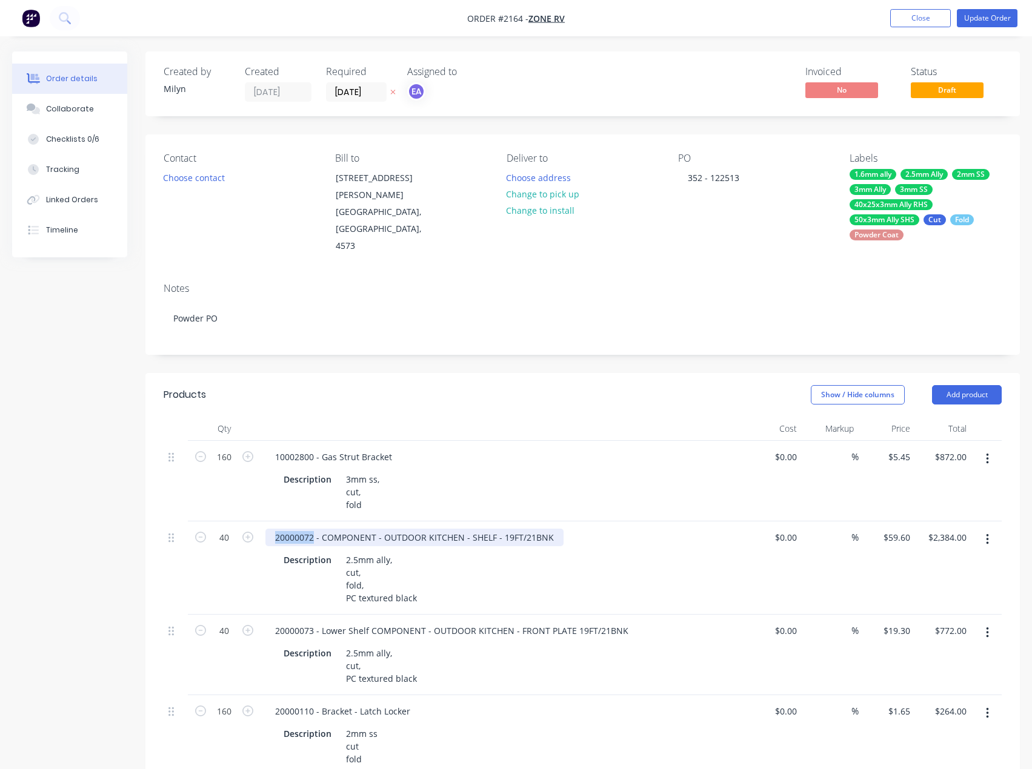
copy div "20000072"
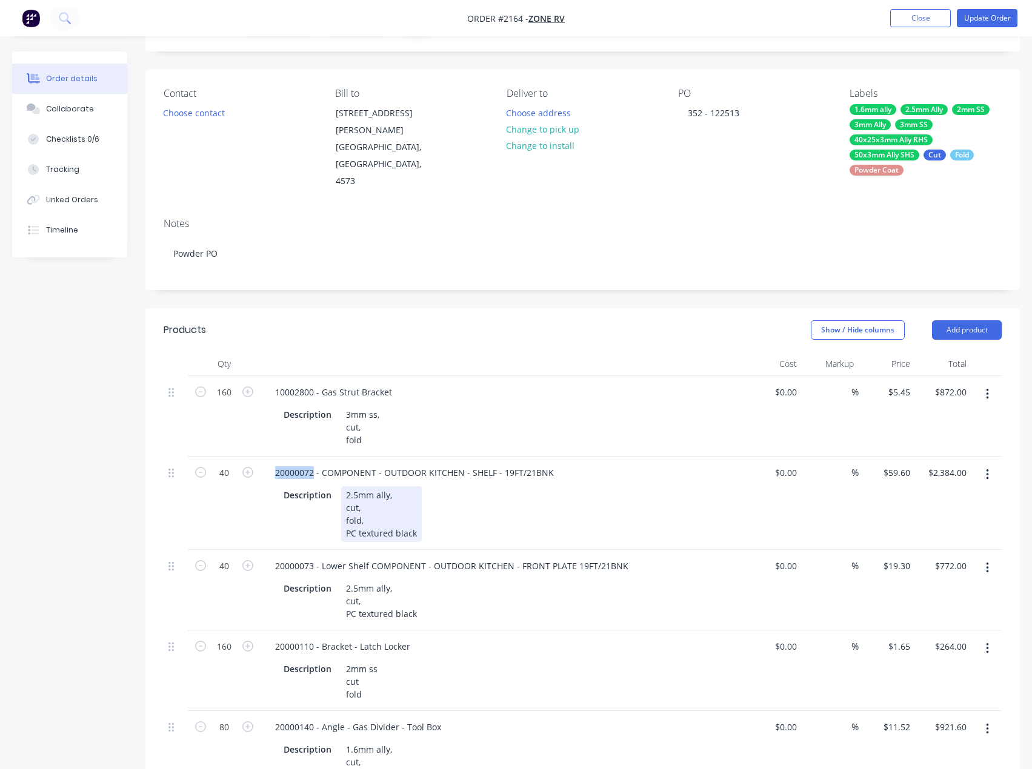
scroll to position [121, 0]
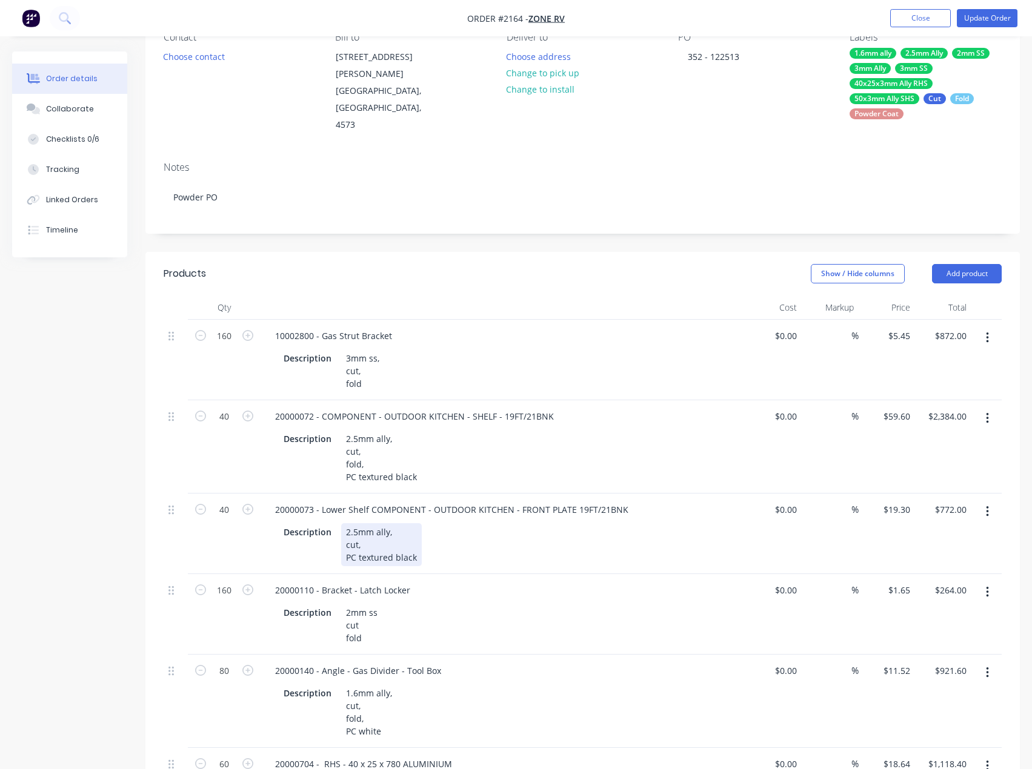
click at [460, 533] on div "Description 2.5mm ally, cut, PC textured black" at bounding box center [500, 544] width 443 height 43
drag, startPoint x: 275, startPoint y: 494, endPoint x: 312, endPoint y: 494, distance: 37.0
click at [312, 501] on div "20000073 - Lower Shelf COMPONENT - OUTDOOR KITCHEN - FRONT PLATE 19FT/21BNK" at bounding box center [451, 510] width 373 height 18
copy div "20000073"
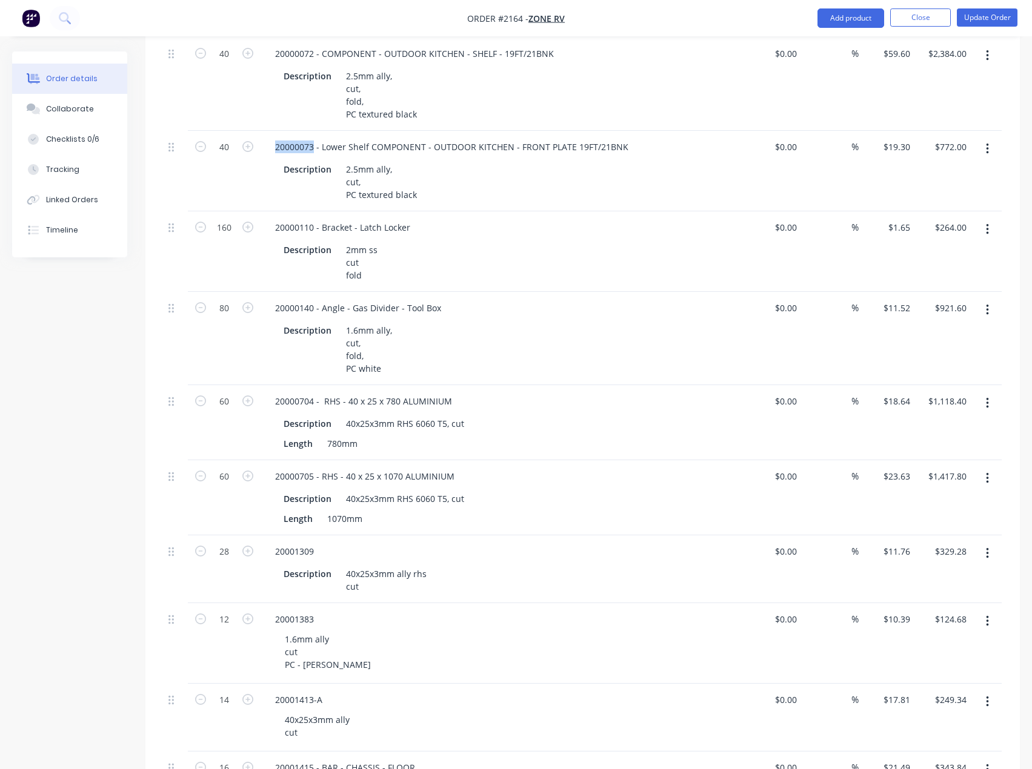
scroll to position [485, 0]
click at [359, 352] on div "1.6mm ally, cut, fold, PC white" at bounding box center [370, 349] width 58 height 56
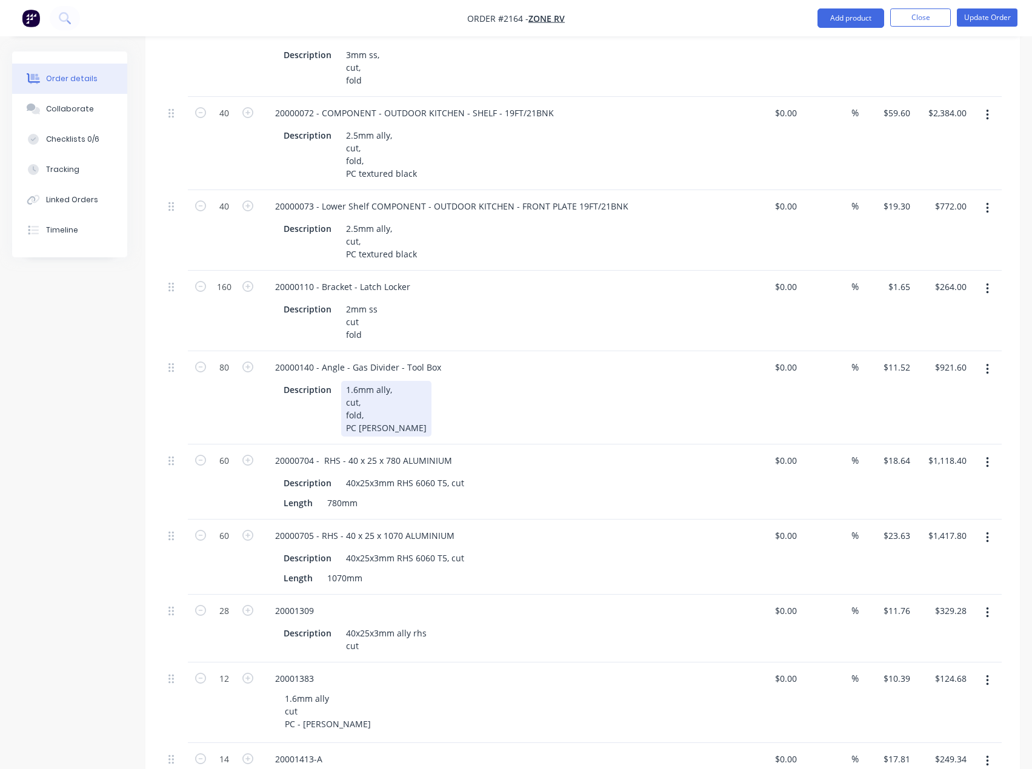
scroll to position [424, 0]
drag, startPoint x: 313, startPoint y: 351, endPoint x: 256, endPoint y: 349, distance: 57.0
click at [256, 352] on div "80 20000140 - Angle - Gas Divider - Tool Box Description 1.6mm ally, cut, fold,…" at bounding box center [583, 398] width 838 height 93
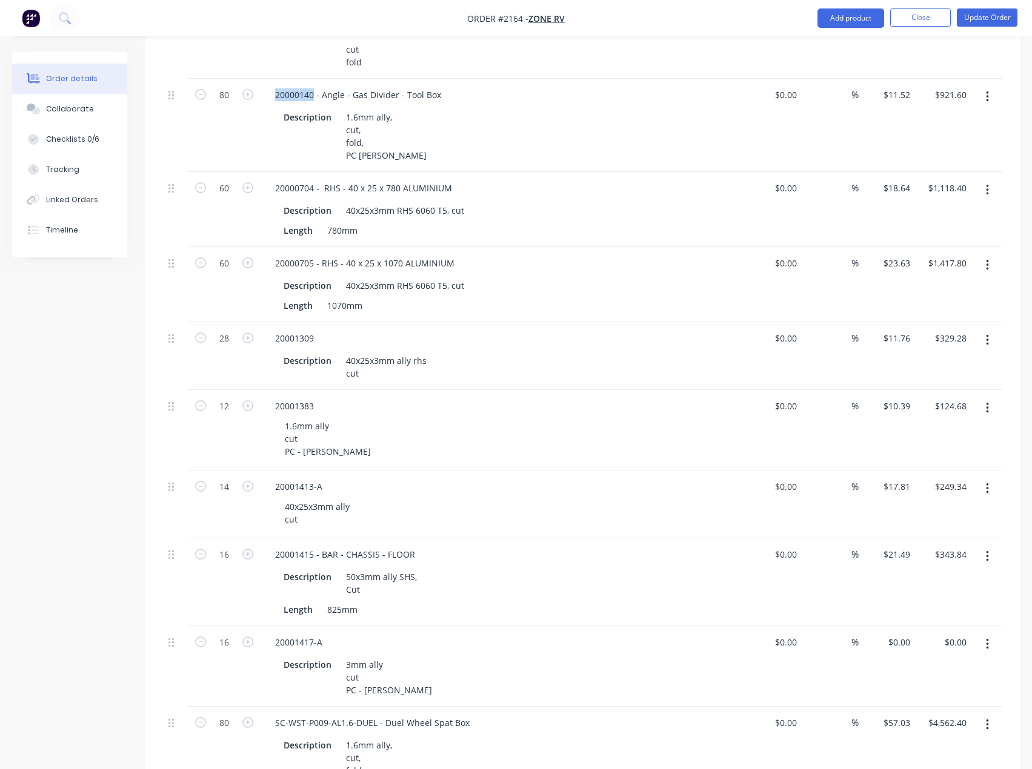
scroll to position [727, 0]
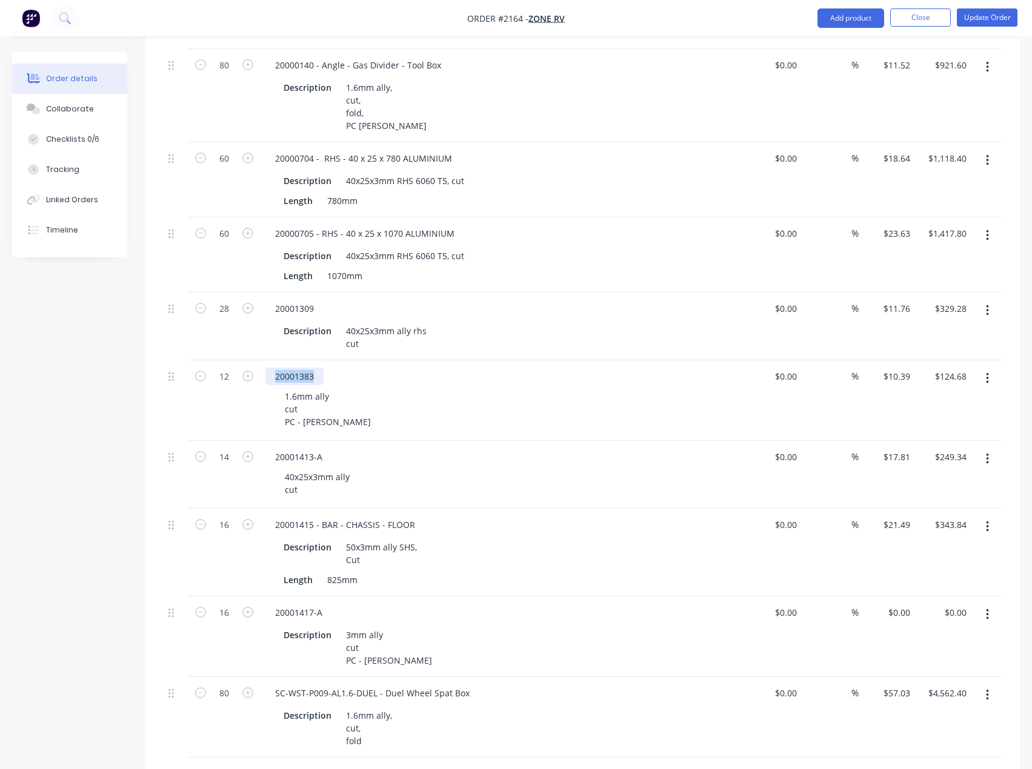
drag, startPoint x: 317, startPoint y: 358, endPoint x: 268, endPoint y: 362, distance: 49.9
click at [268, 368] on div "20001383" at bounding box center [294, 377] width 58 height 18
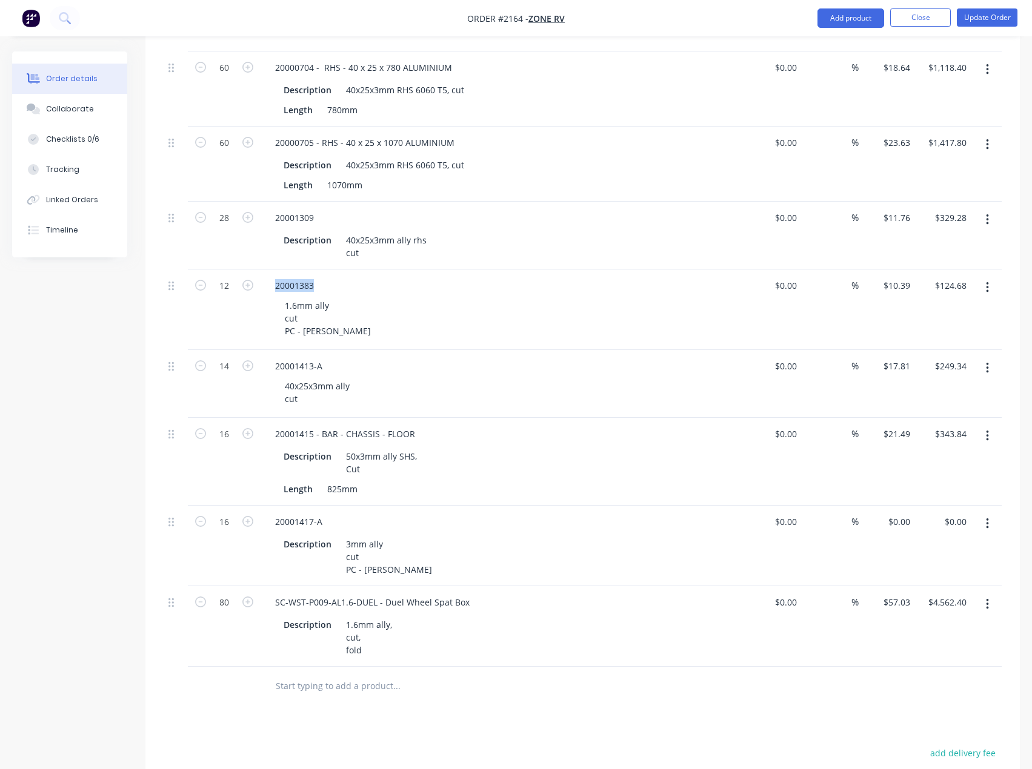
scroll to position [848, 0]
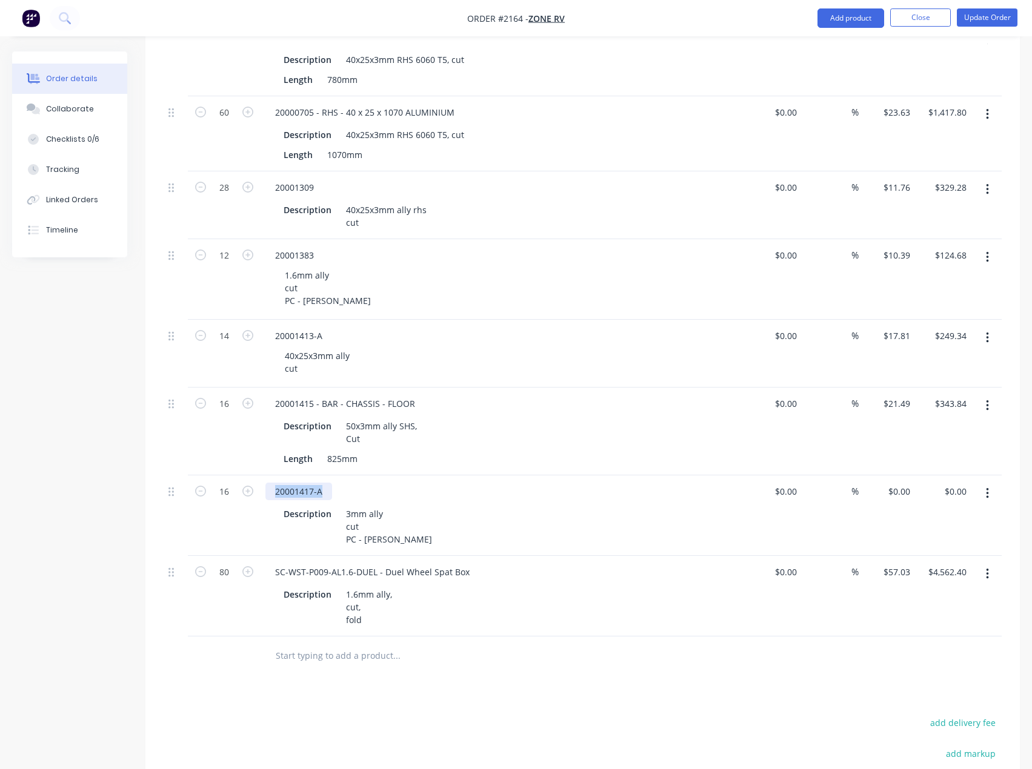
drag, startPoint x: 329, startPoint y: 476, endPoint x: 259, endPoint y: 477, distance: 70.3
click at [259, 477] on div "16 20001417-A Description 3mm ally cut PC - [PERSON_NAME] $0.00 $0.00 % $0.00 $…" at bounding box center [583, 516] width 838 height 81
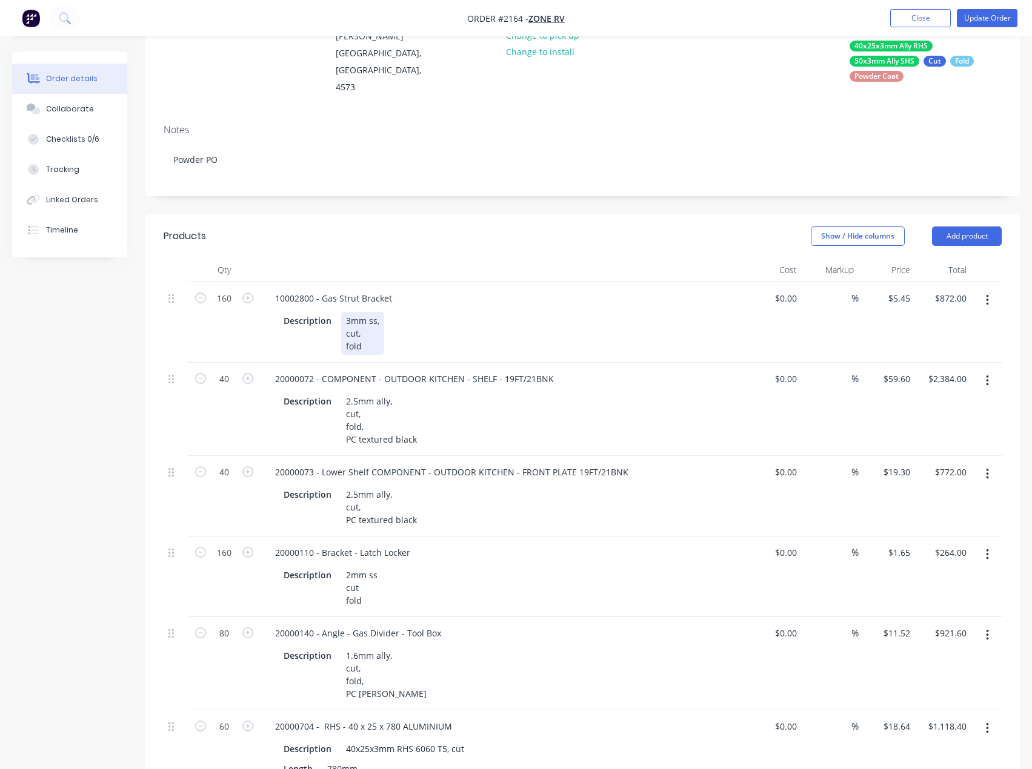
scroll to position [0, 0]
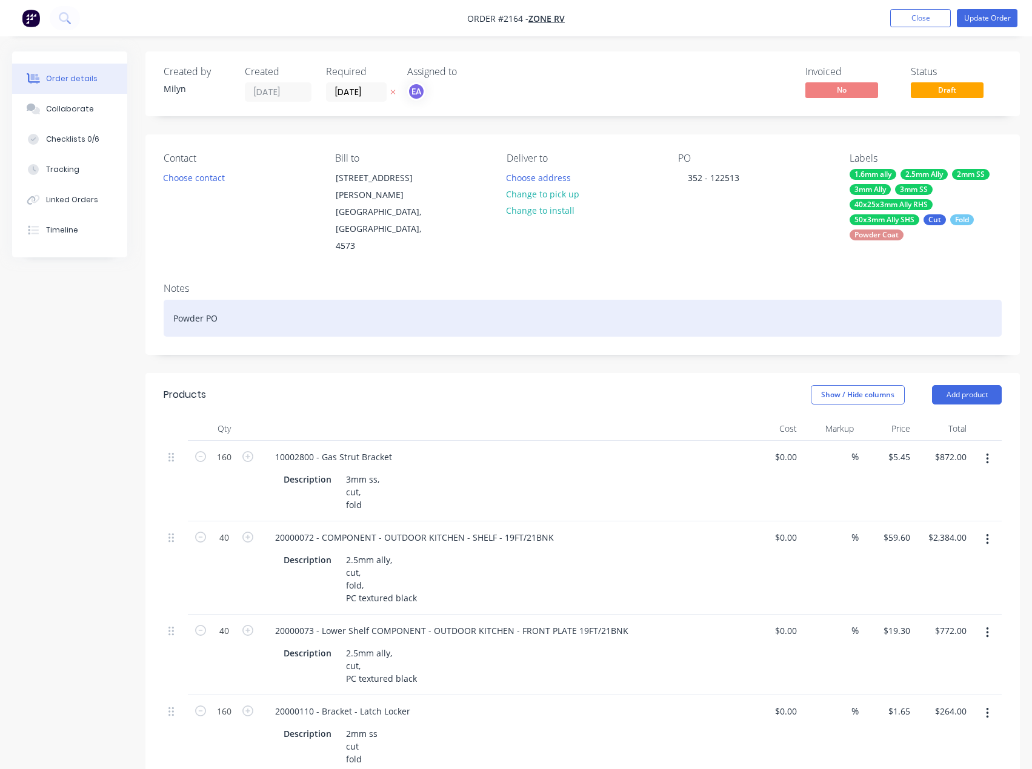
click at [233, 303] on div "Powder PO" at bounding box center [583, 318] width 838 height 37
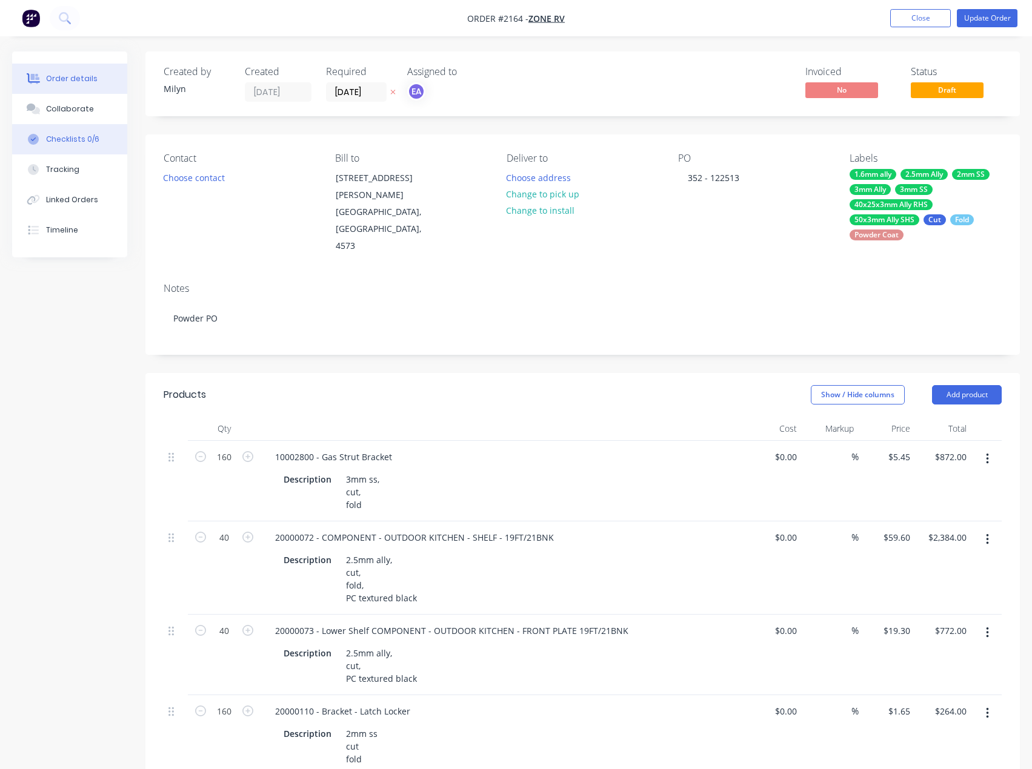
click at [75, 139] on div "Checklists 0/6" at bounding box center [72, 139] width 53 height 11
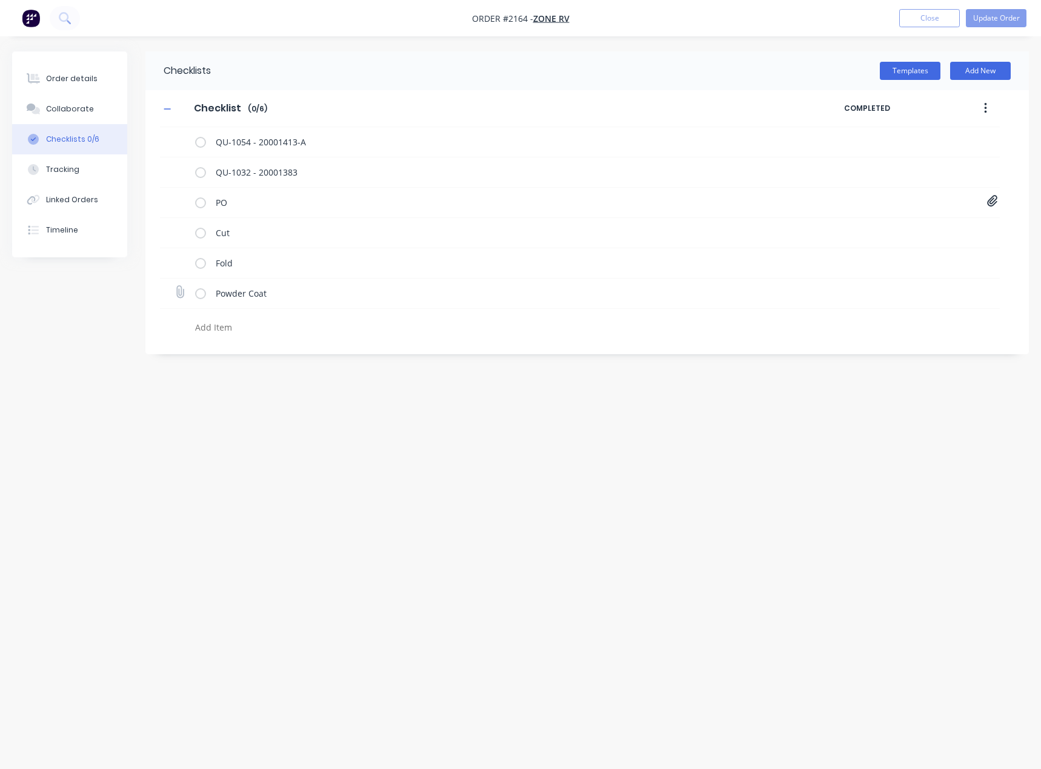
type textarea "x"
click at [180, 294] on icon at bounding box center [179, 292] width 16 height 16
click at [174, 286] on input "file" at bounding box center [174, 286] width 0 height 0
type input "C:\fakepath\Purchase Order PO0473.pdf"
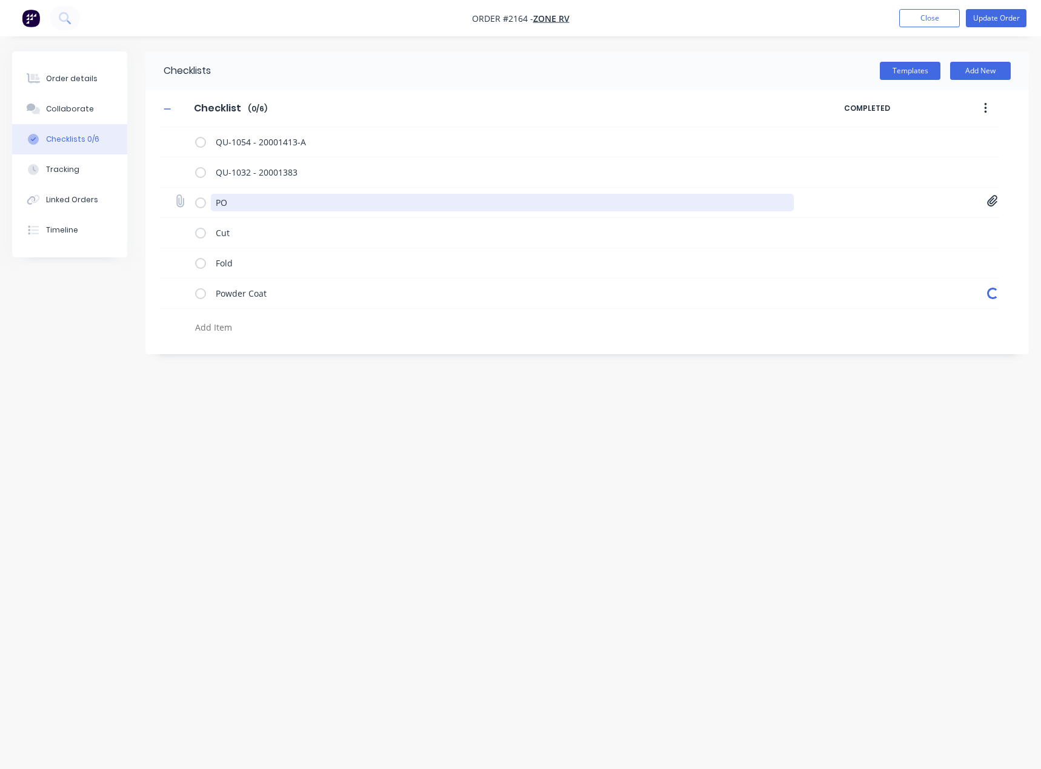
type textarea "x"
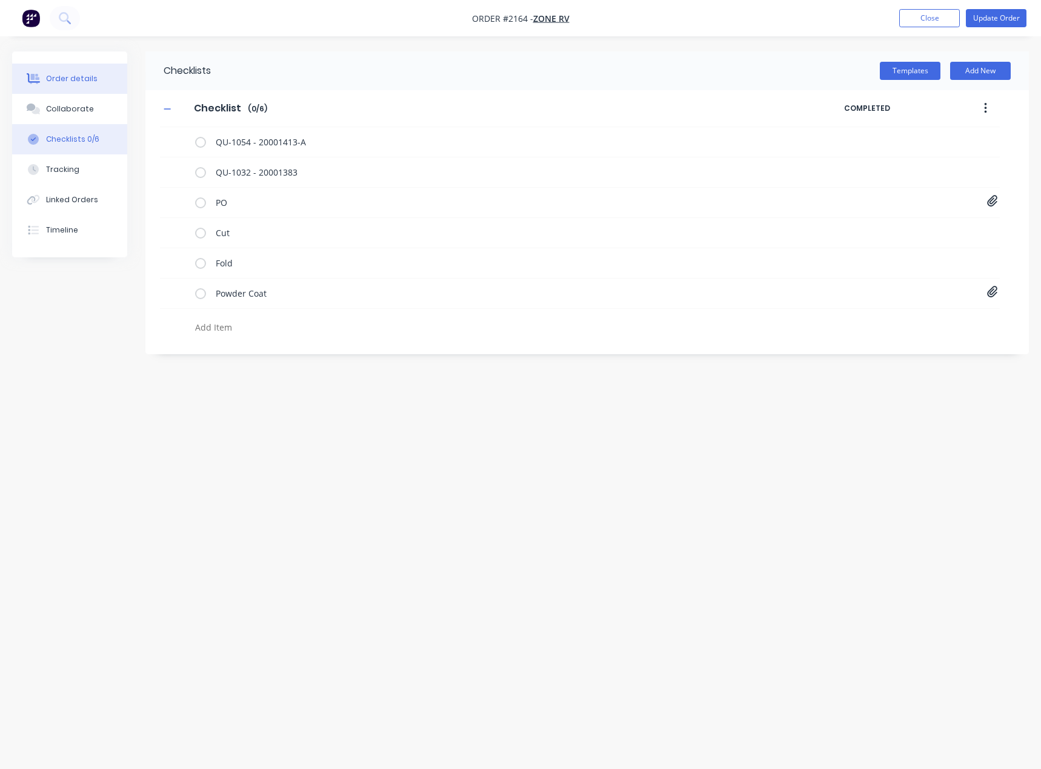
click at [61, 86] on button "Order details" at bounding box center [69, 79] width 115 height 30
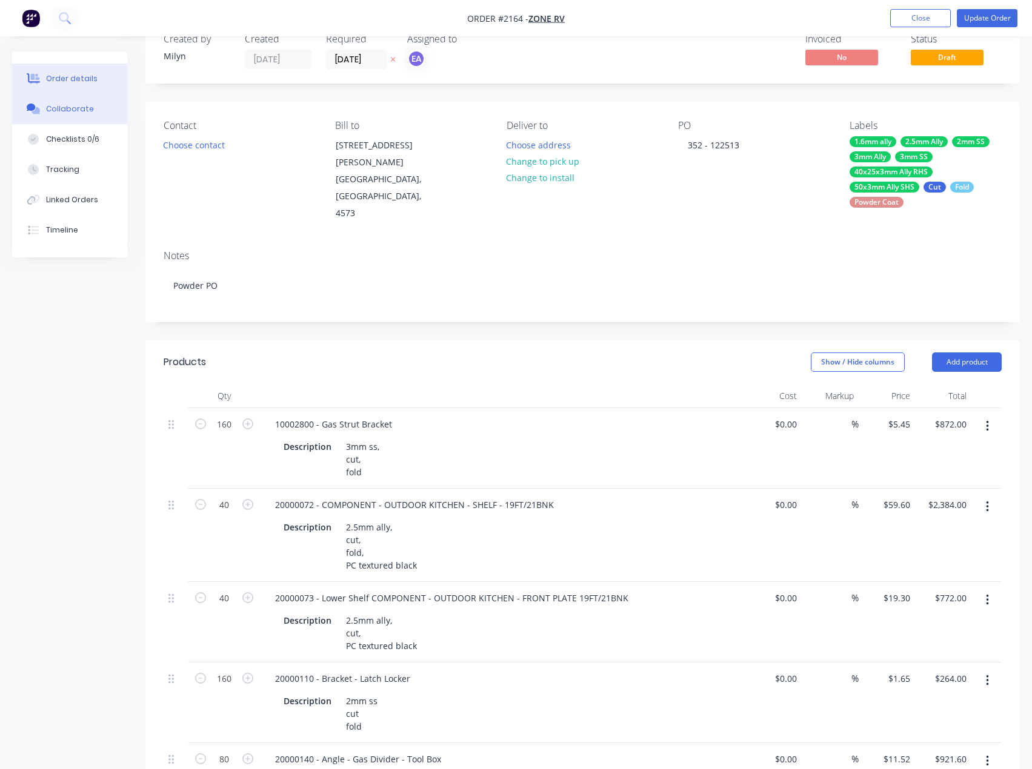
scroll to position [30, 0]
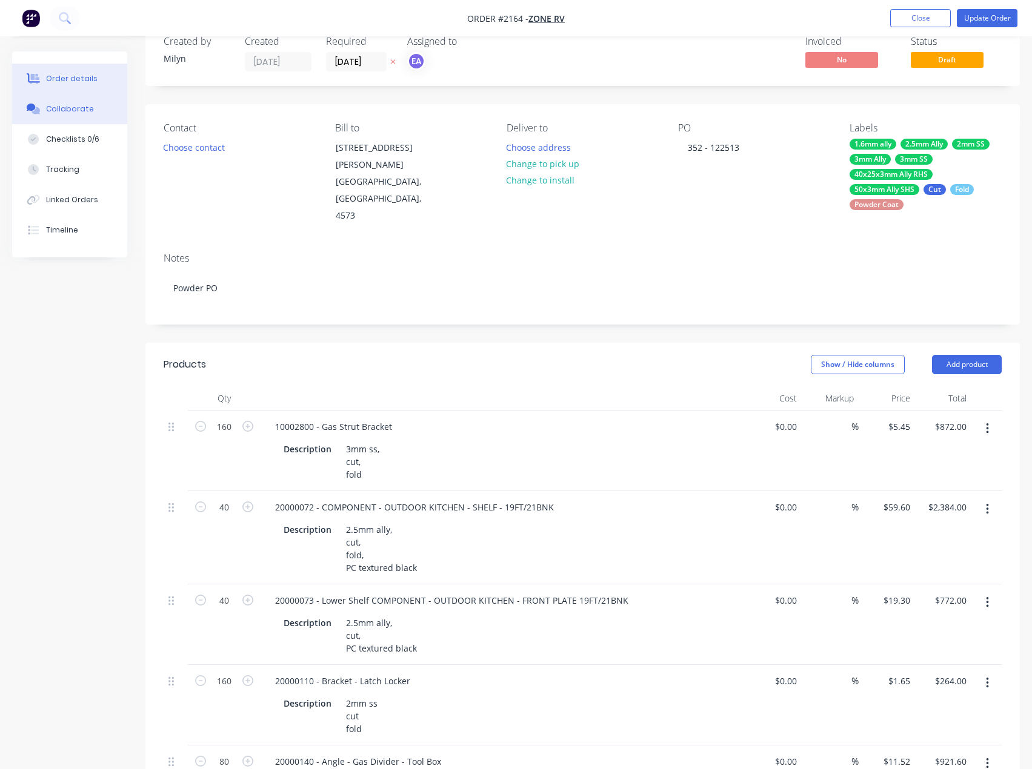
click at [84, 119] on button "Collaborate" at bounding box center [69, 109] width 115 height 30
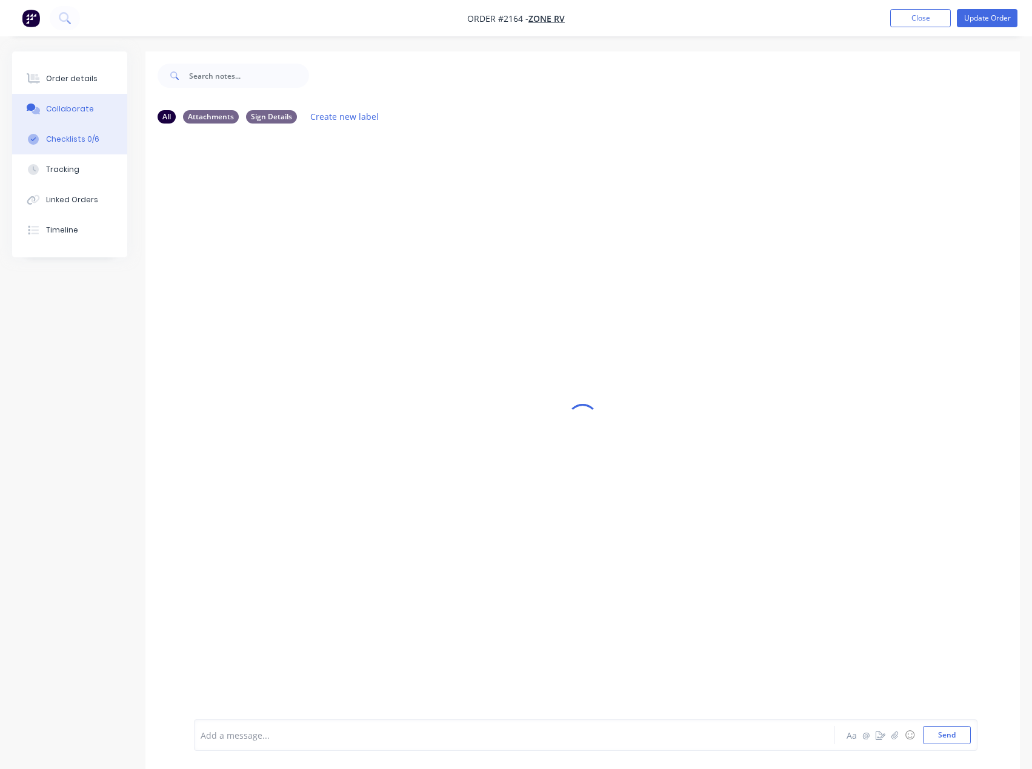
click at [50, 138] on div "Checklists 0/6" at bounding box center [72, 139] width 53 height 11
type textarea "x"
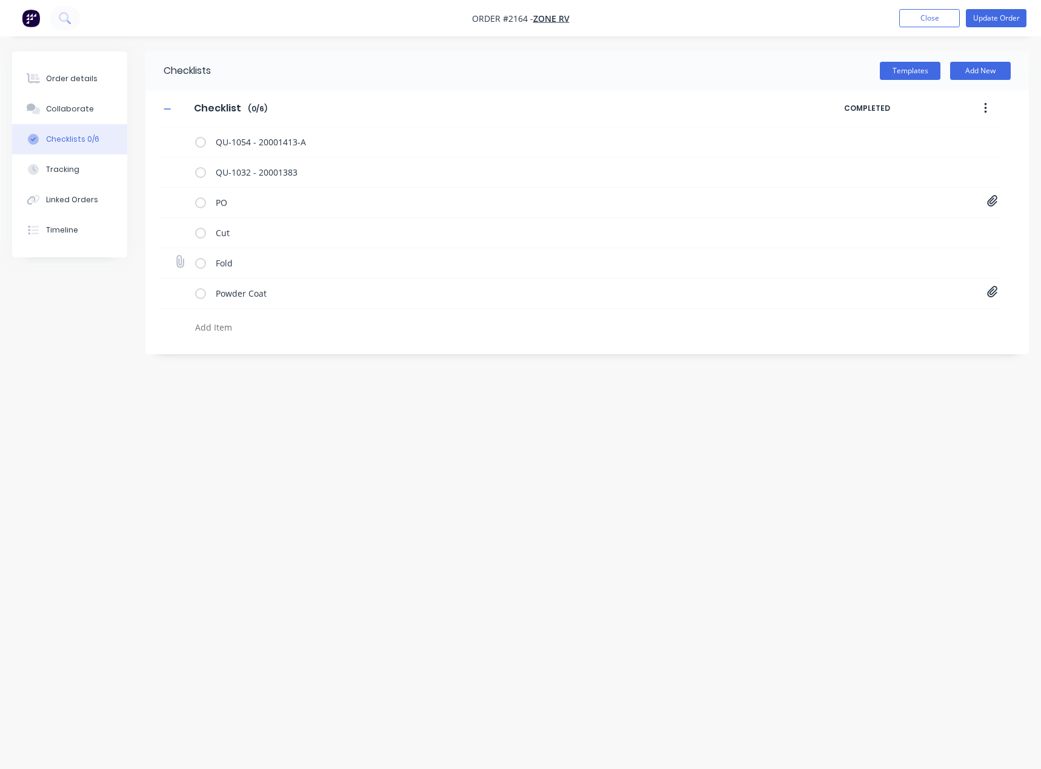
click at [186, 264] on icon at bounding box center [179, 262] width 16 height 16
click at [174, 256] on input "file" at bounding box center [174, 256] width 0 height 0
type input "C:\fakepath\20000140-A.PDF"
type textarea "x"
click at [179, 263] on icon at bounding box center [180, 262] width 16 height 16
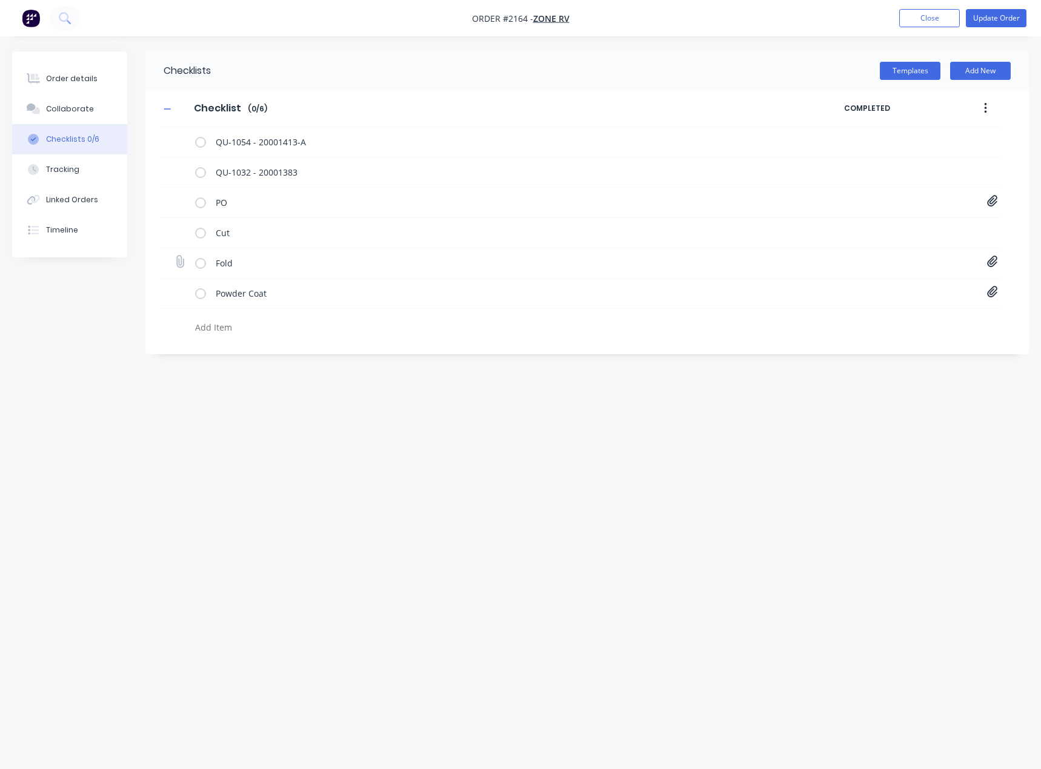
click at [174, 256] on input "file" at bounding box center [174, 256] width 0 height 0
type input "C:\fakepath\20000072-C.PDF"
type textarea "x"
click at [179, 261] on icon at bounding box center [180, 262] width 16 height 16
click at [174, 256] on input "file" at bounding box center [174, 256] width 0 height 0
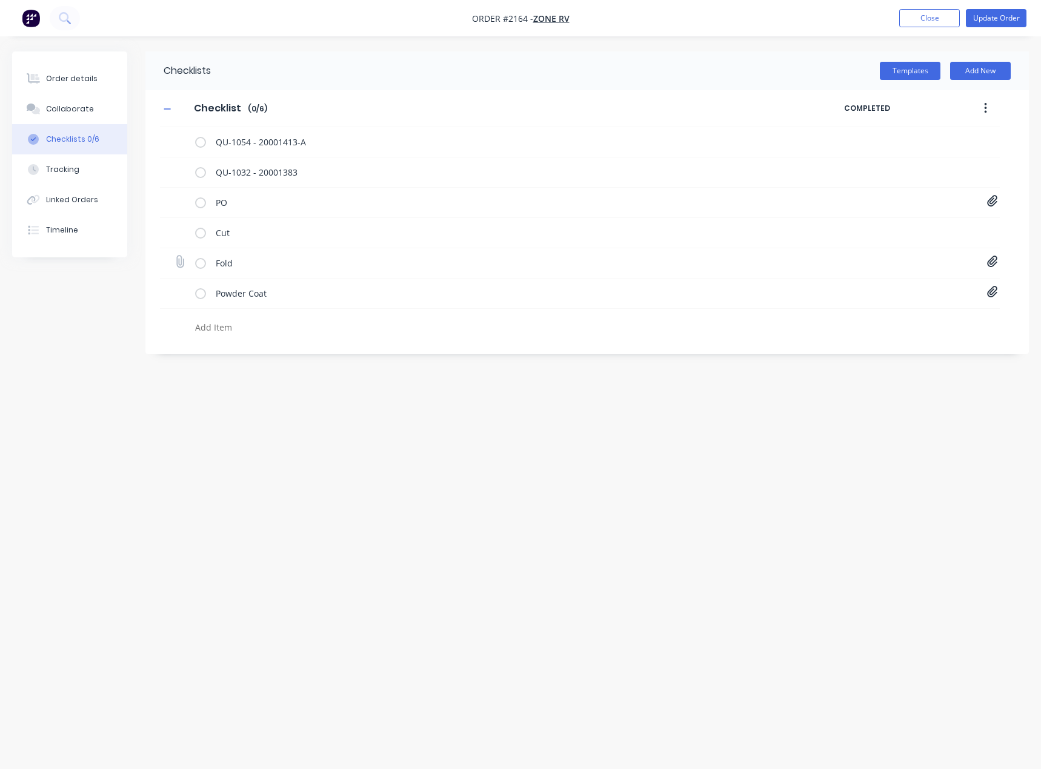
type input "C:\fakepath\20000110-A.PDF"
type textarea "x"
click at [179, 263] on icon at bounding box center [180, 262] width 16 height 16
click at [174, 256] on input "file" at bounding box center [174, 256] width 0 height 0
type input "C:\fakepath\10002800-C.PDF"
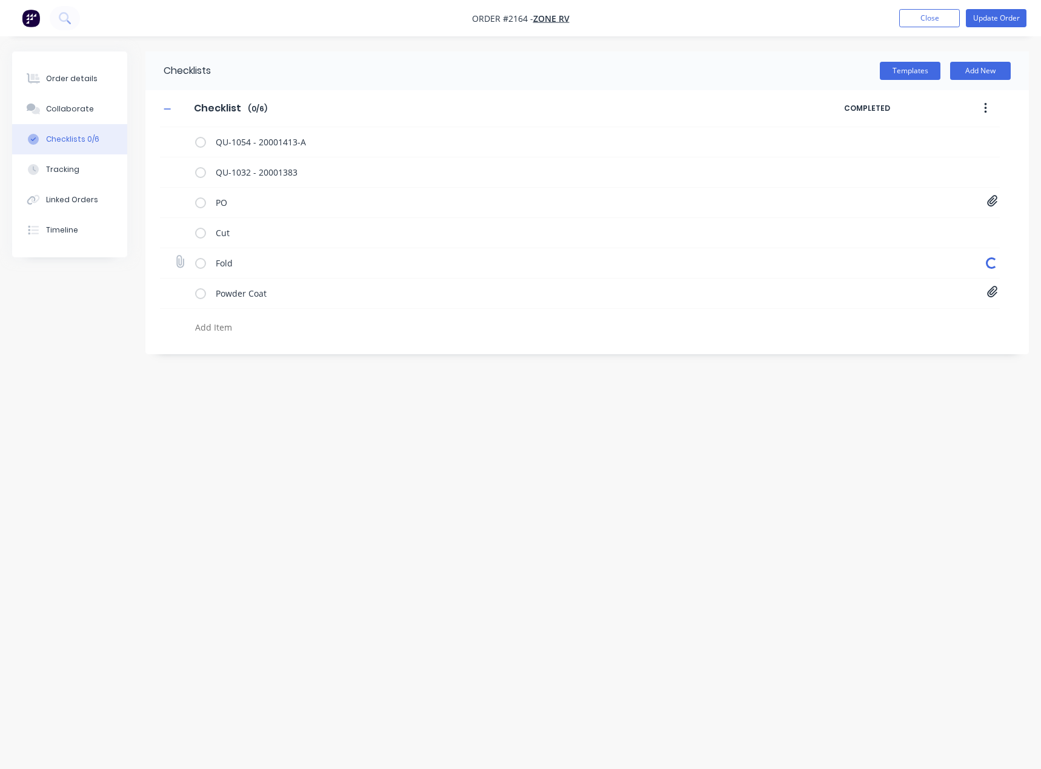
type textarea "x"
click at [176, 261] on icon at bounding box center [179, 262] width 16 height 16
click at [174, 256] on input "file" at bounding box center [174, 256] width 0 height 0
type input "C:\fakepath\SC-WST-P009-AL1.6-DUEL-R6.PDF"
type textarea "x"
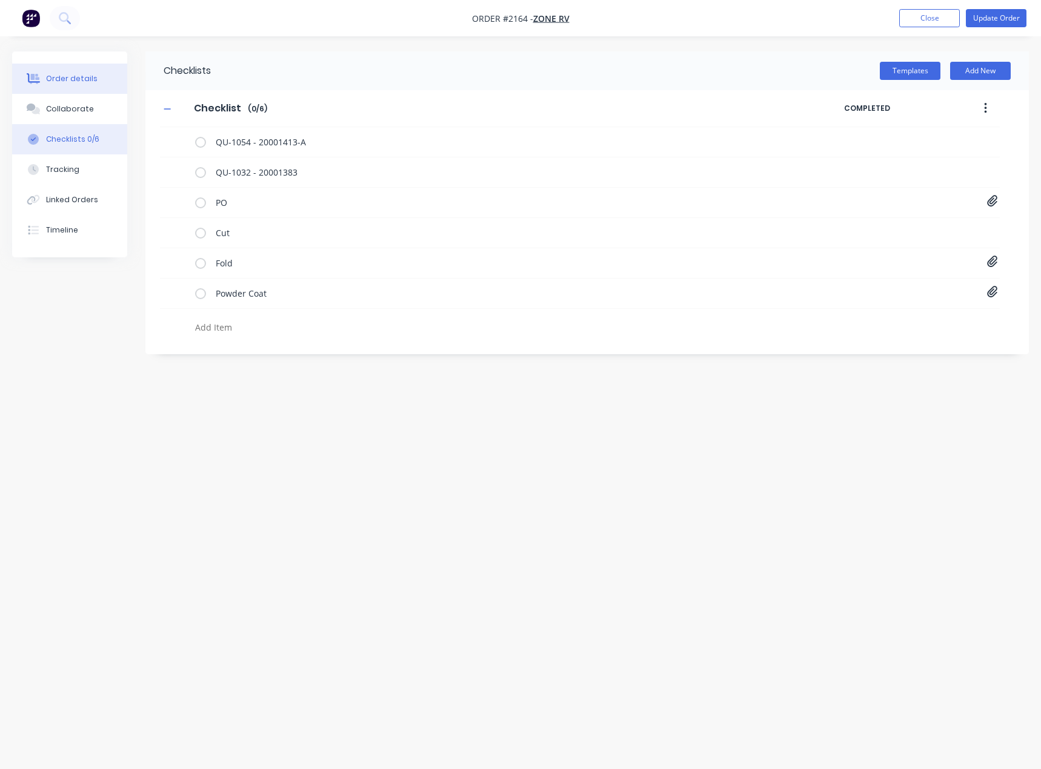
click at [85, 80] on div "Order details" at bounding box center [71, 78] width 51 height 11
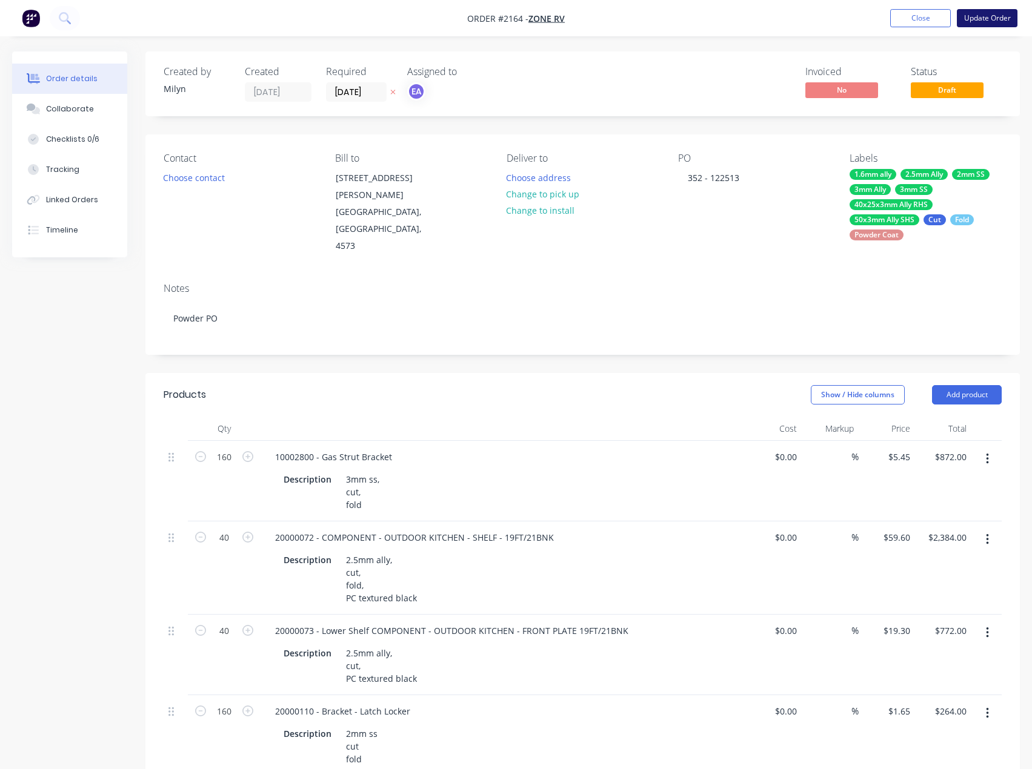
click at [976, 19] on button "Update Order" at bounding box center [986, 18] width 61 height 18
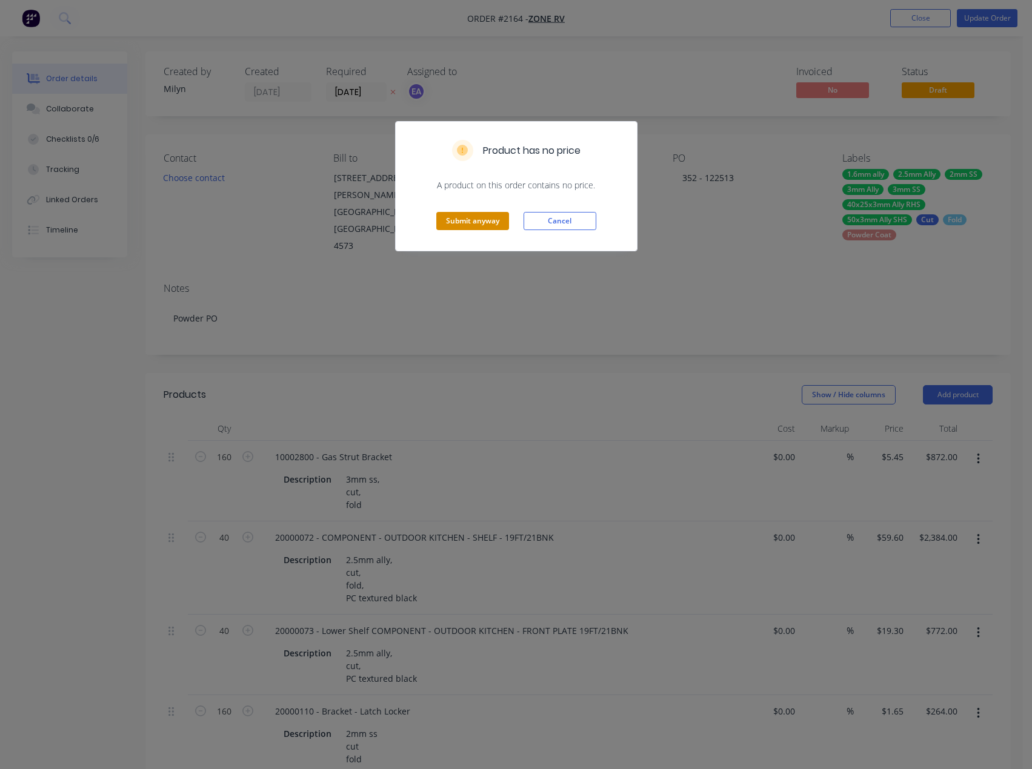
click at [476, 222] on button "Submit anyway" at bounding box center [472, 221] width 73 height 18
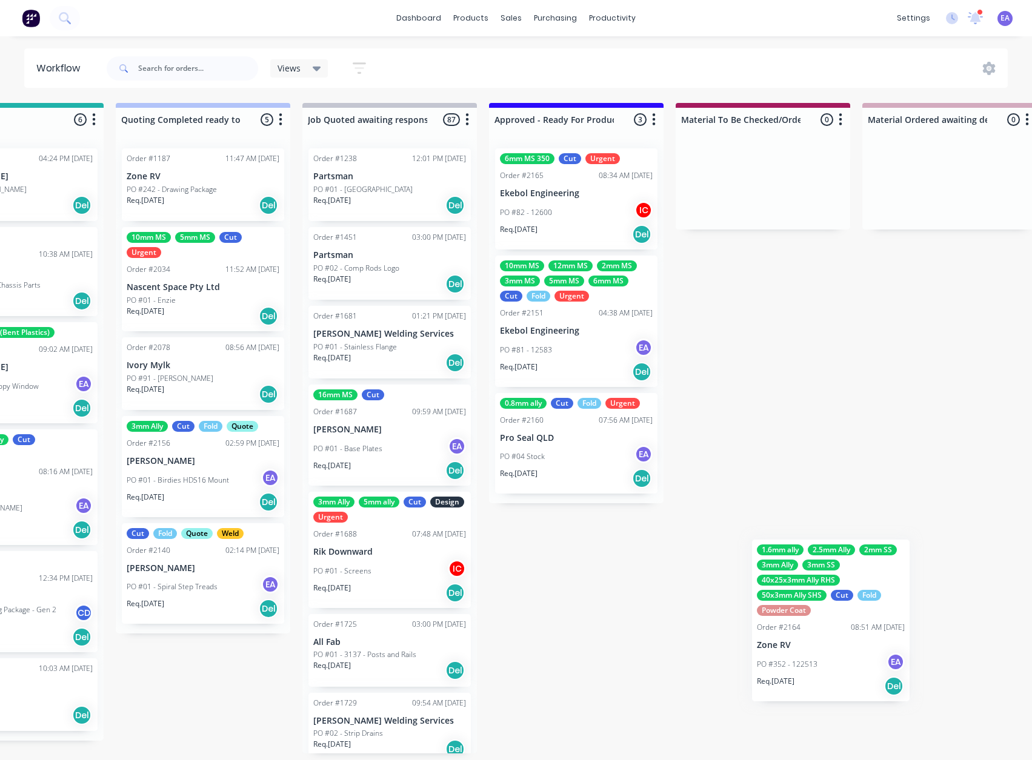
scroll to position [2, 1047]
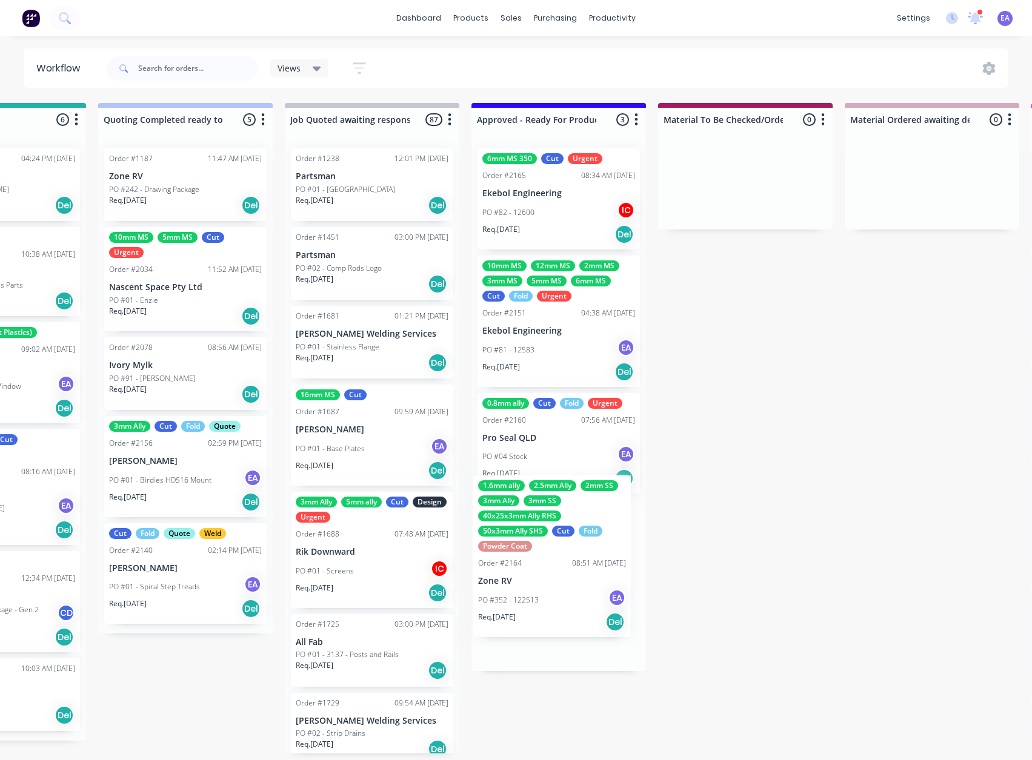
drag, startPoint x: 102, startPoint y: 649, endPoint x: 548, endPoint y: 543, distance: 457.8
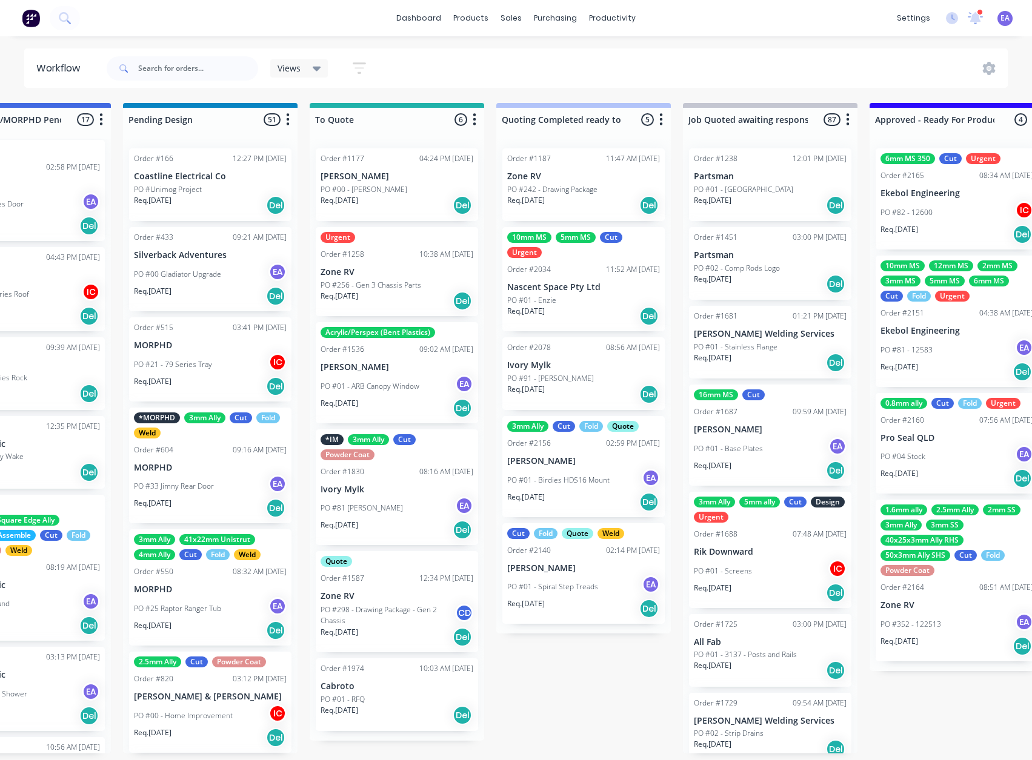
scroll to position [2, 0]
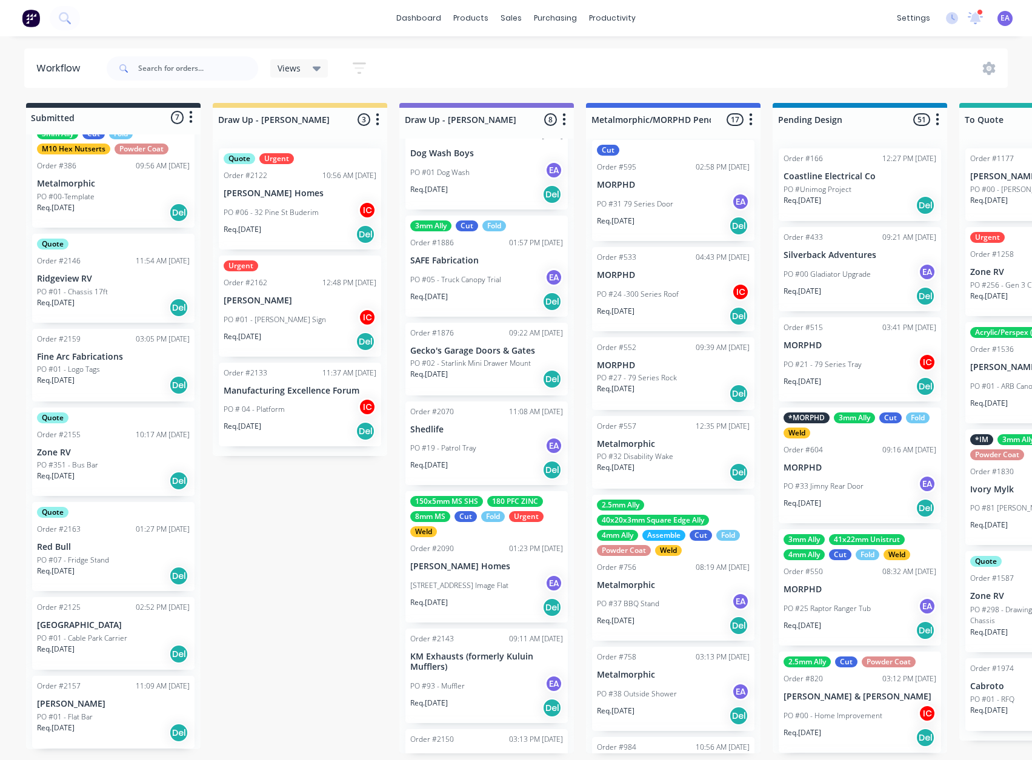
drag, startPoint x: 764, startPoint y: 530, endPoint x: 612, endPoint y: 554, distance: 153.4
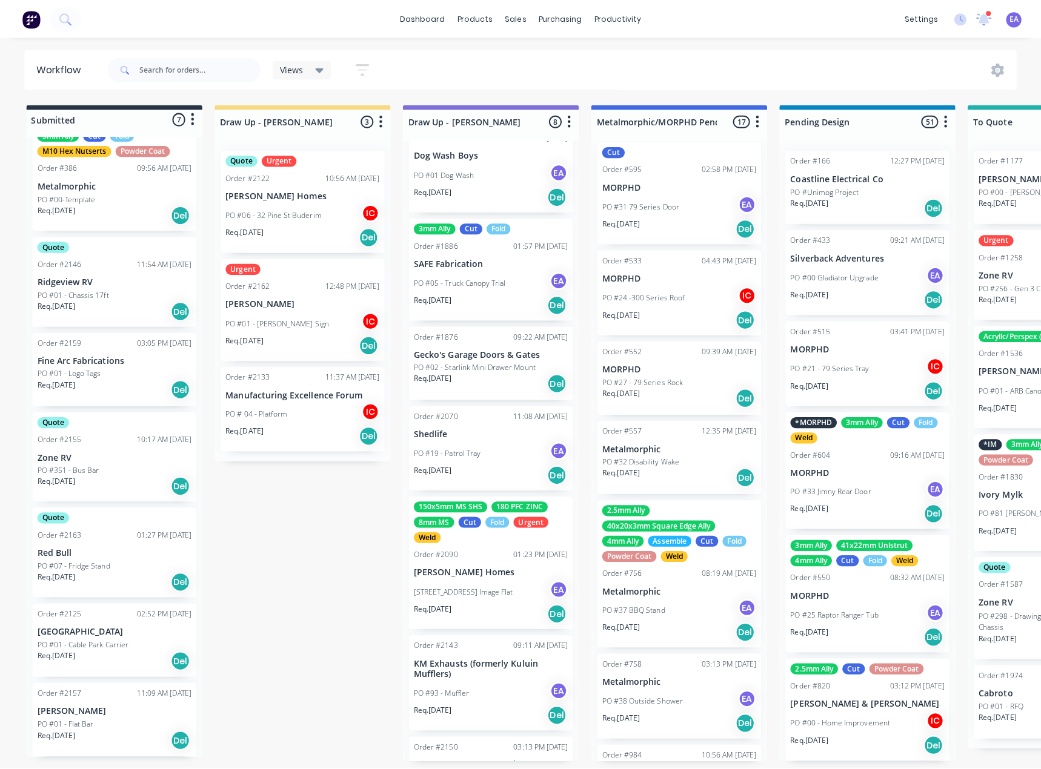
scroll to position [0, 0]
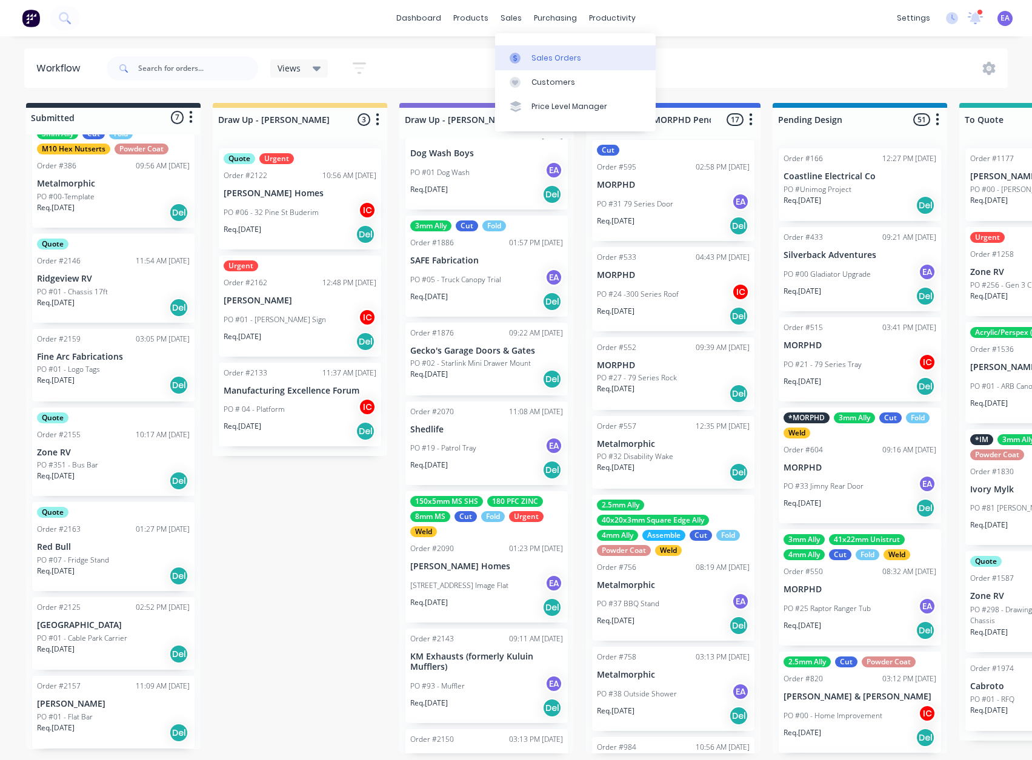
click at [534, 51] on link "Sales Orders" at bounding box center [575, 57] width 161 height 24
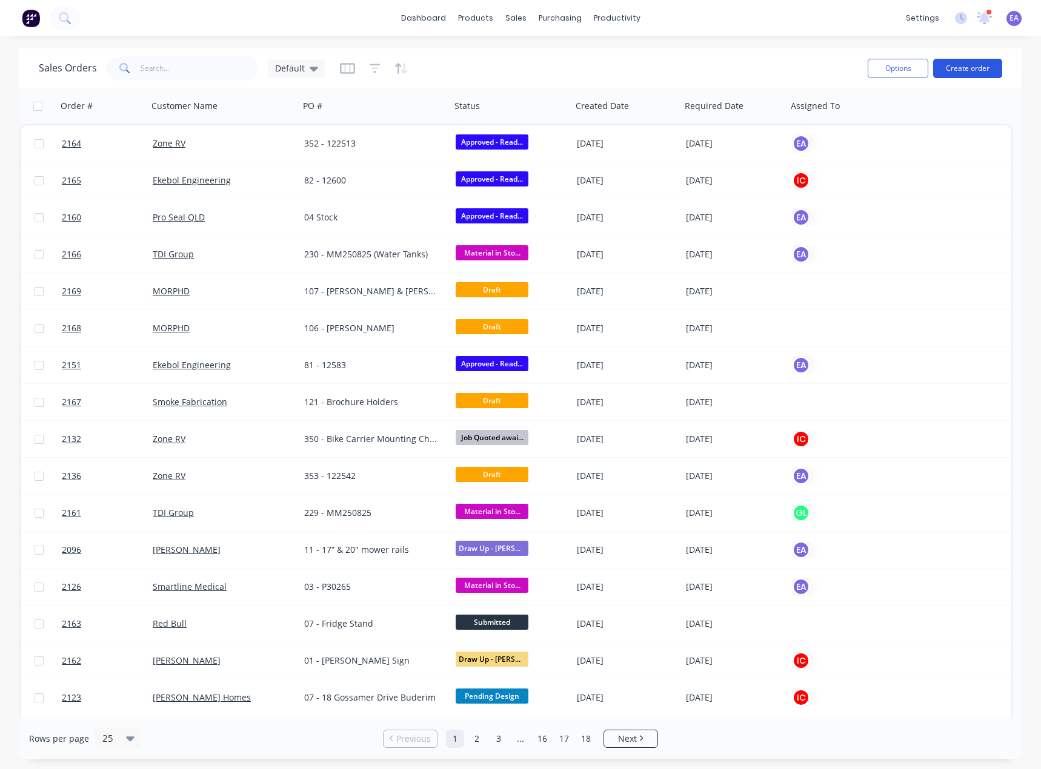
click at [977, 70] on button "Create order" at bounding box center [967, 68] width 69 height 19
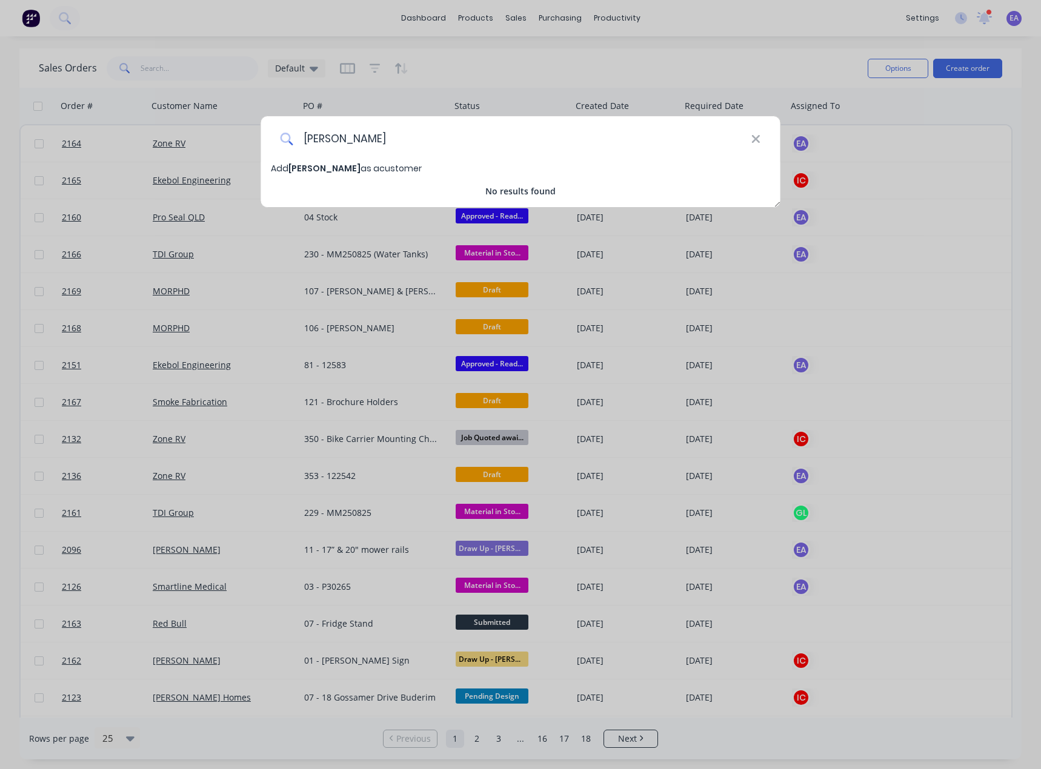
drag, startPoint x: 345, startPoint y: 140, endPoint x: 272, endPoint y: 137, distance: 73.4
click at [273, 137] on div "[PERSON_NAME]" at bounding box center [520, 138] width 519 height 45
type input "HJ Plumbing"
click at [357, 170] on span "Add HJ Plumbing as a customer" at bounding box center [338, 168] width 134 height 12
select select "AU"
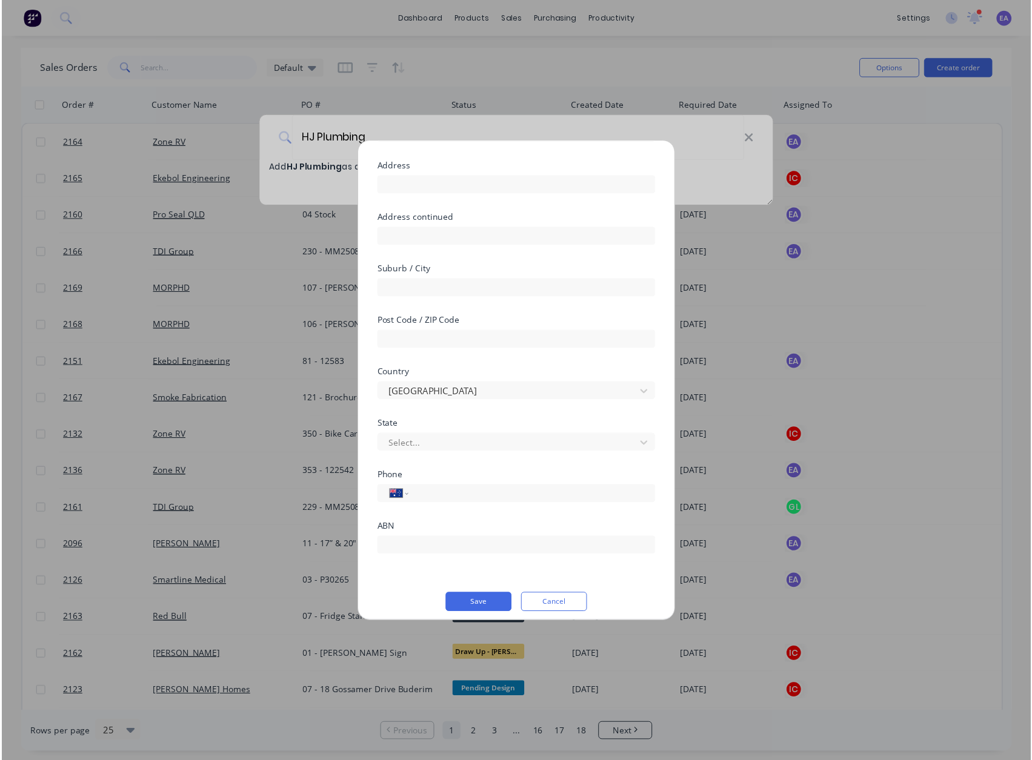
scroll to position [91, 0]
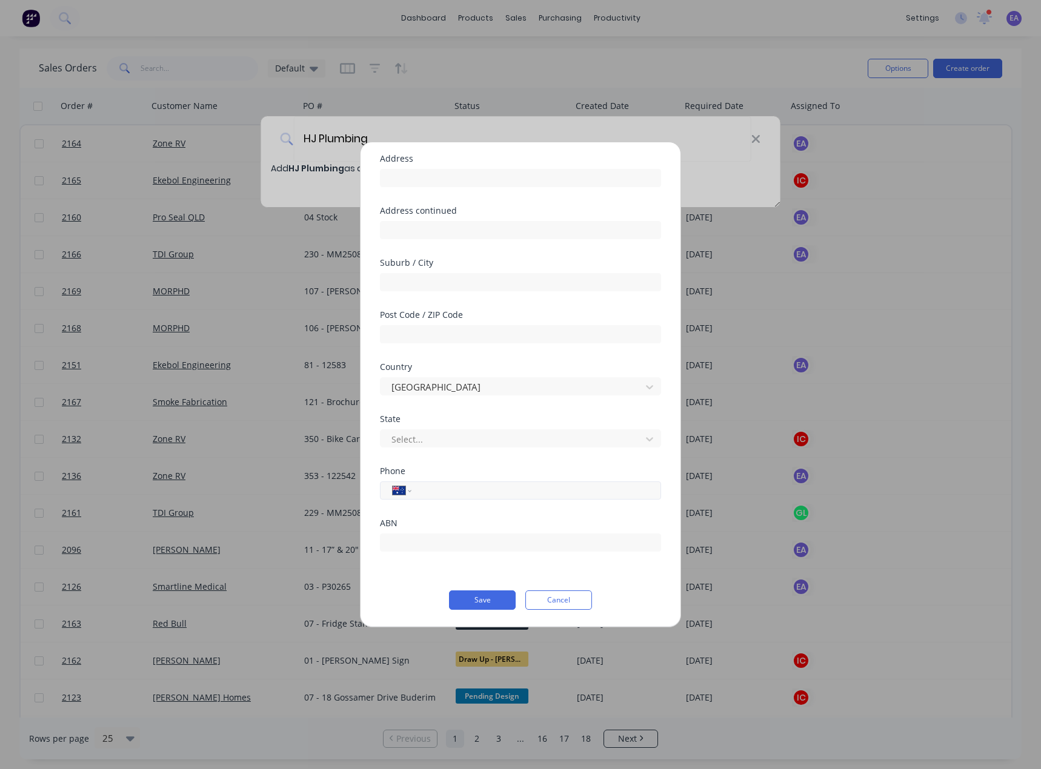
click at [433, 491] on input "tel" at bounding box center [534, 491] width 228 height 14
type input "0466 361 530"
click at [477, 596] on button "Save" at bounding box center [482, 600] width 67 height 19
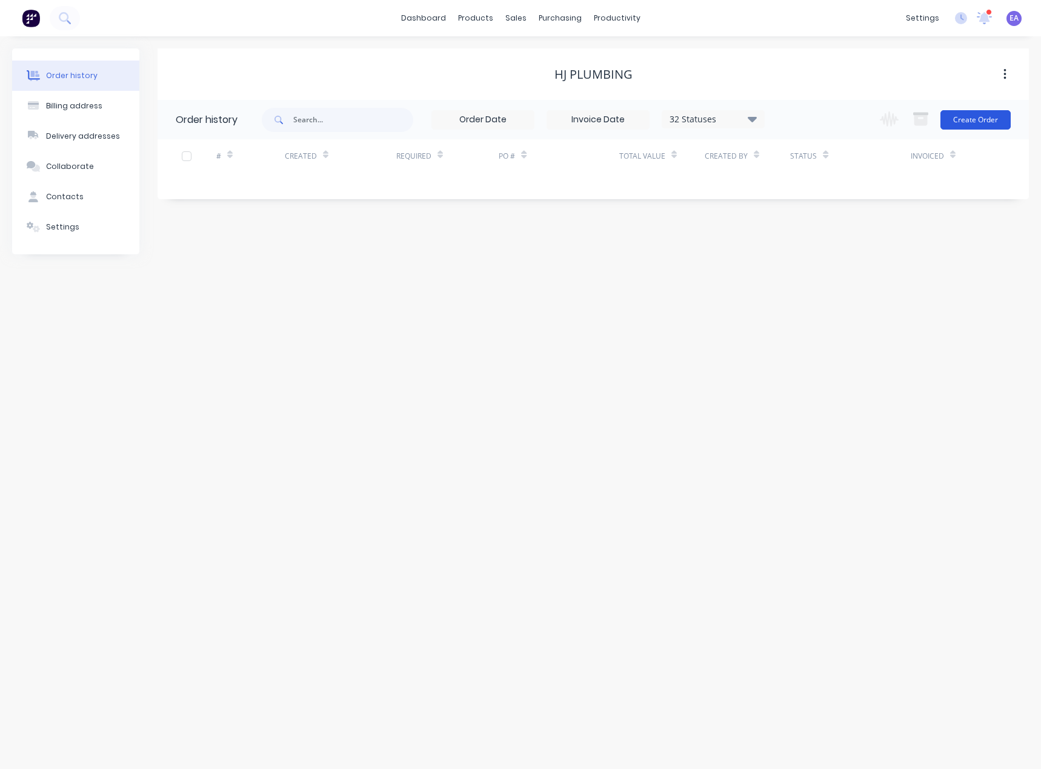
click at [990, 125] on button "Create Order" at bounding box center [975, 119] width 70 height 19
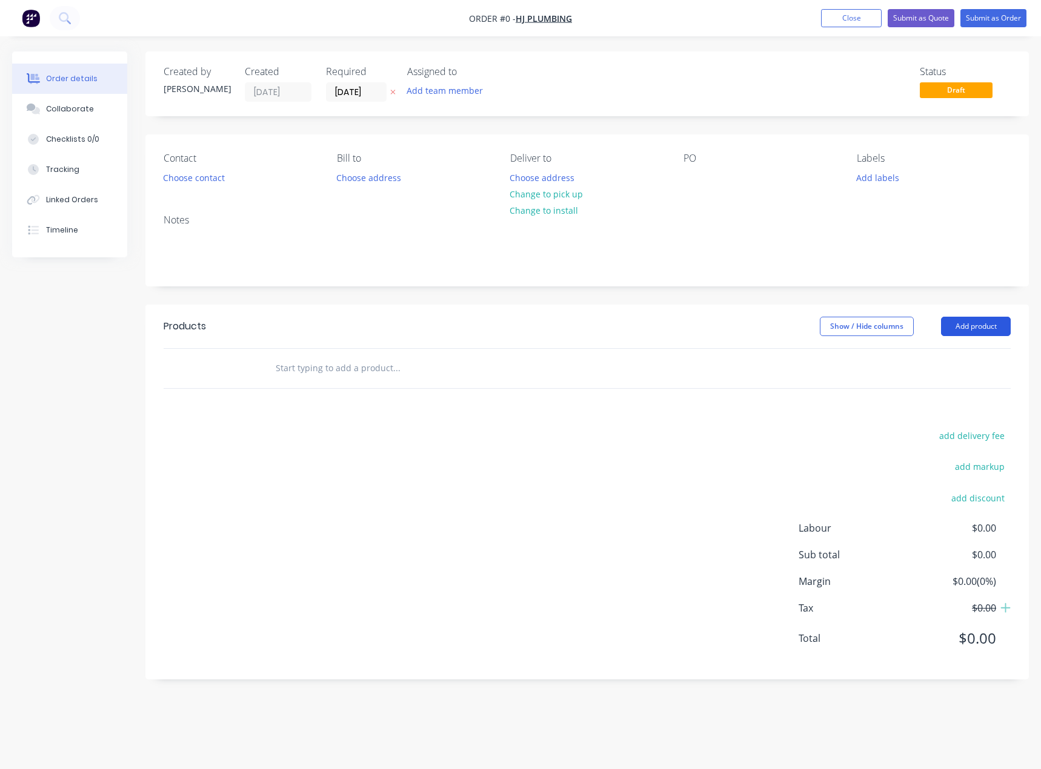
click at [986, 322] on button "Add product" at bounding box center [976, 326] width 70 height 19
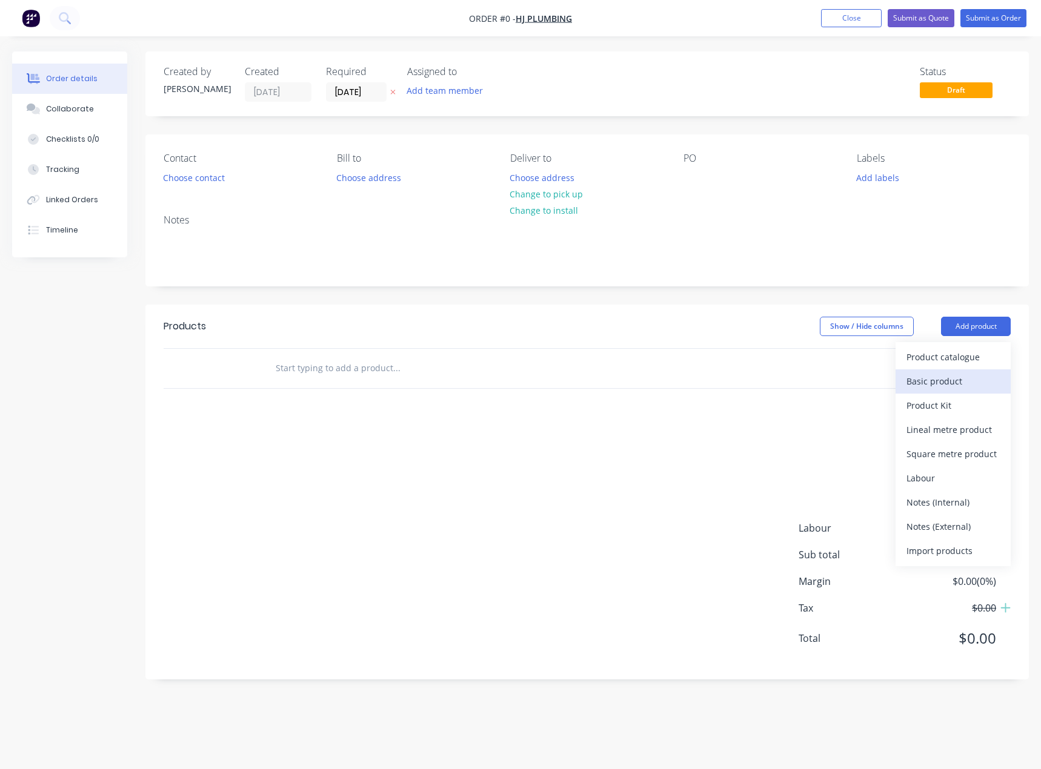
click at [944, 379] on div "Basic product" at bounding box center [952, 382] width 93 height 18
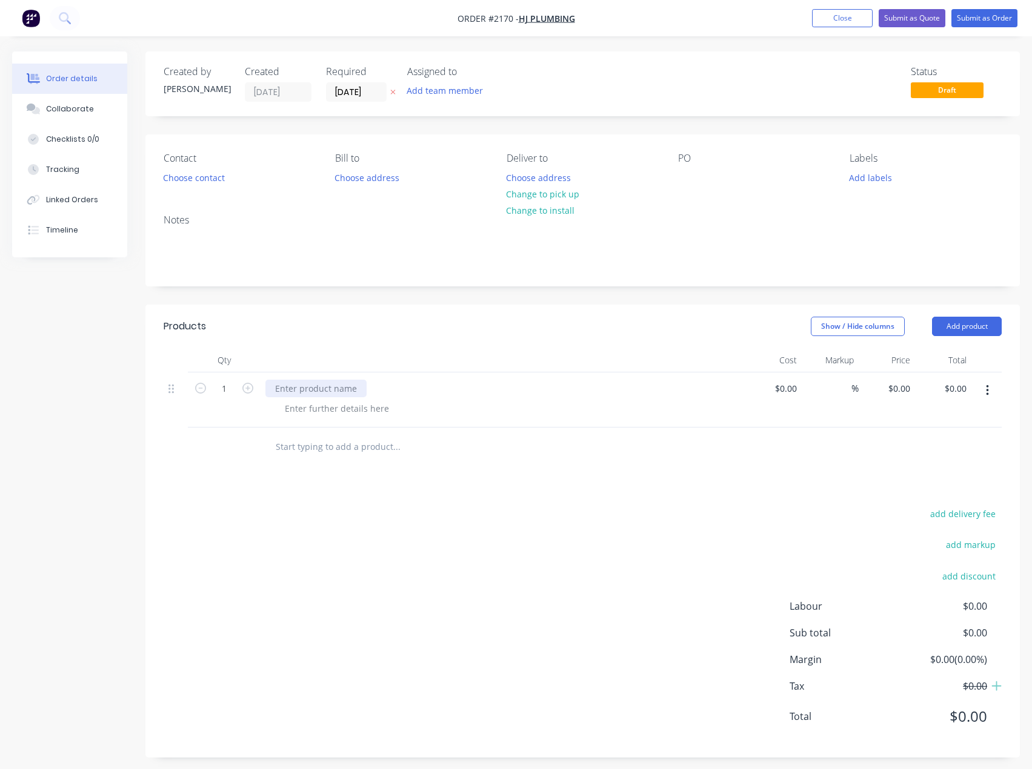
click at [315, 385] on div at bounding box center [315, 389] width 101 height 18
drag, startPoint x: 377, startPoint y: 391, endPoint x: 168, endPoint y: 392, distance: 209.0
click at [168, 392] on div "1 1300x550 Stainless Plate $0.00 $0.00 % $0.00 $0.00 $0.00 $0.00" at bounding box center [583, 400] width 838 height 55
click at [291, 408] on div at bounding box center [337, 409] width 124 height 18
click at [987, 326] on button "Add product" at bounding box center [967, 326] width 70 height 19
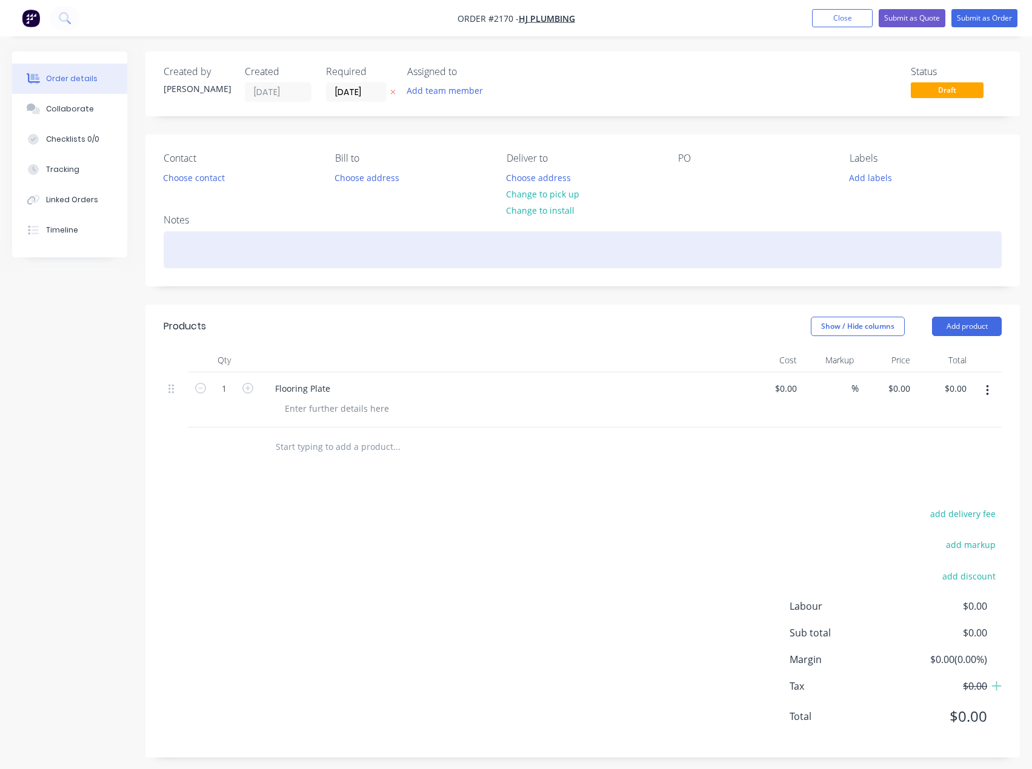
click at [194, 256] on div at bounding box center [583, 249] width 838 height 37
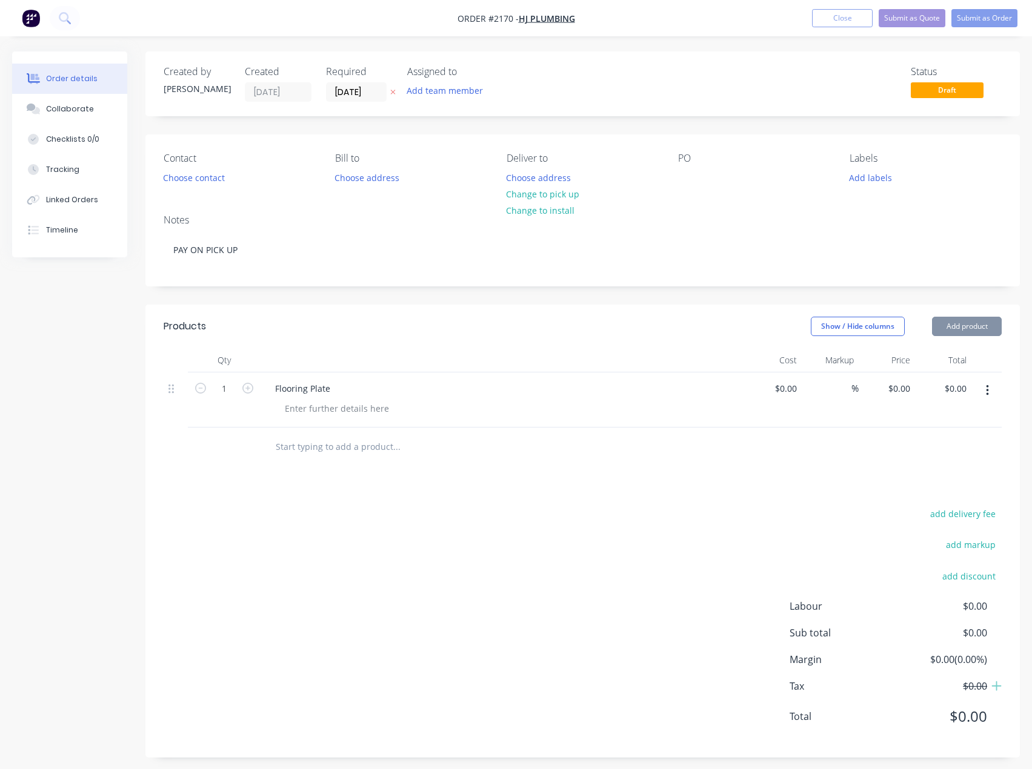
drag, startPoint x: 335, startPoint y: 409, endPoint x: 207, endPoint y: 403, distance: 128.5
click at [333, 409] on div at bounding box center [337, 409] width 124 height 18
click at [350, 412] on div at bounding box center [337, 409] width 124 height 18
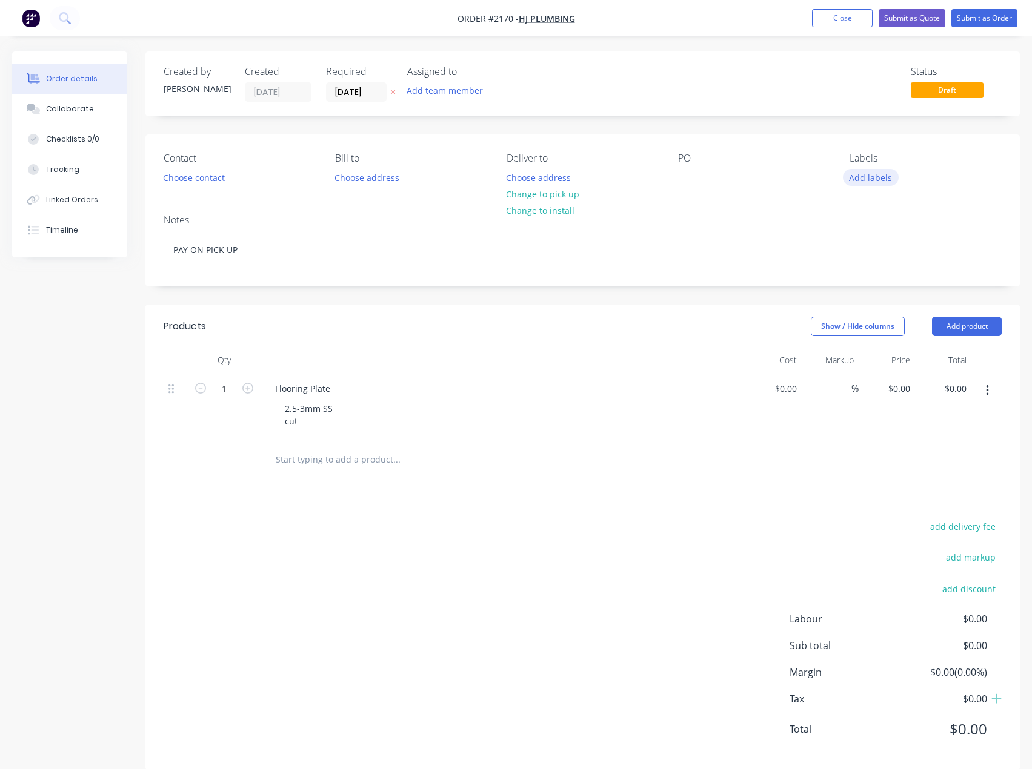
click at [863, 170] on button "Add labels" at bounding box center [871, 177] width 56 height 16
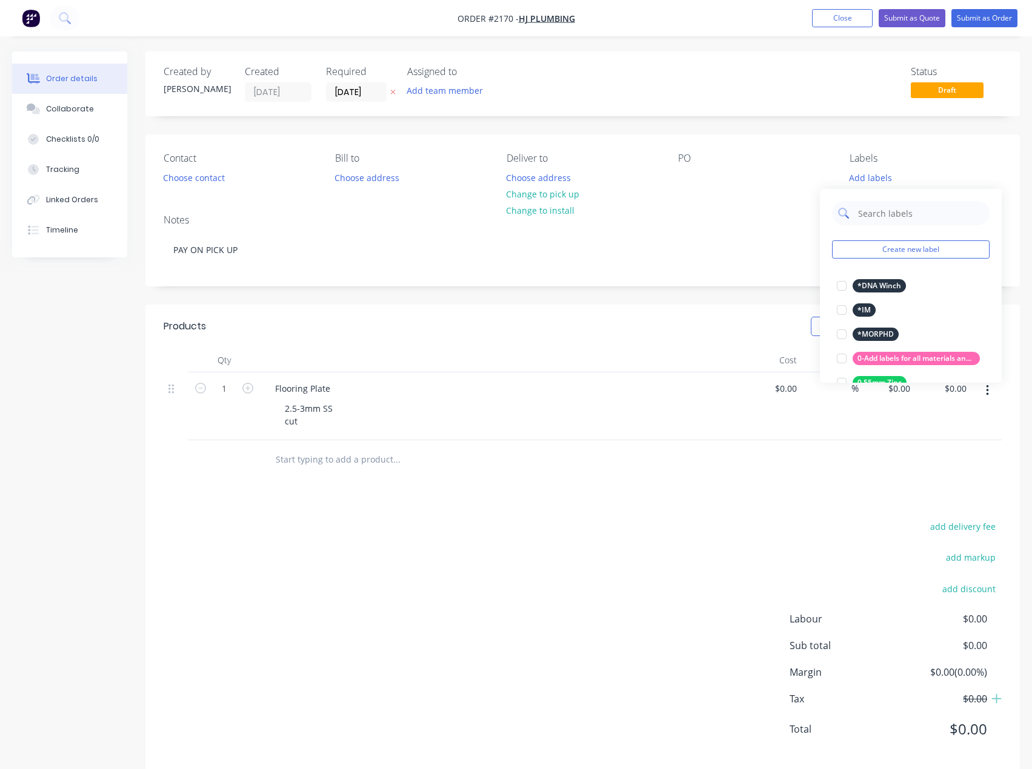
click at [887, 216] on input "text" at bounding box center [920, 213] width 127 height 24
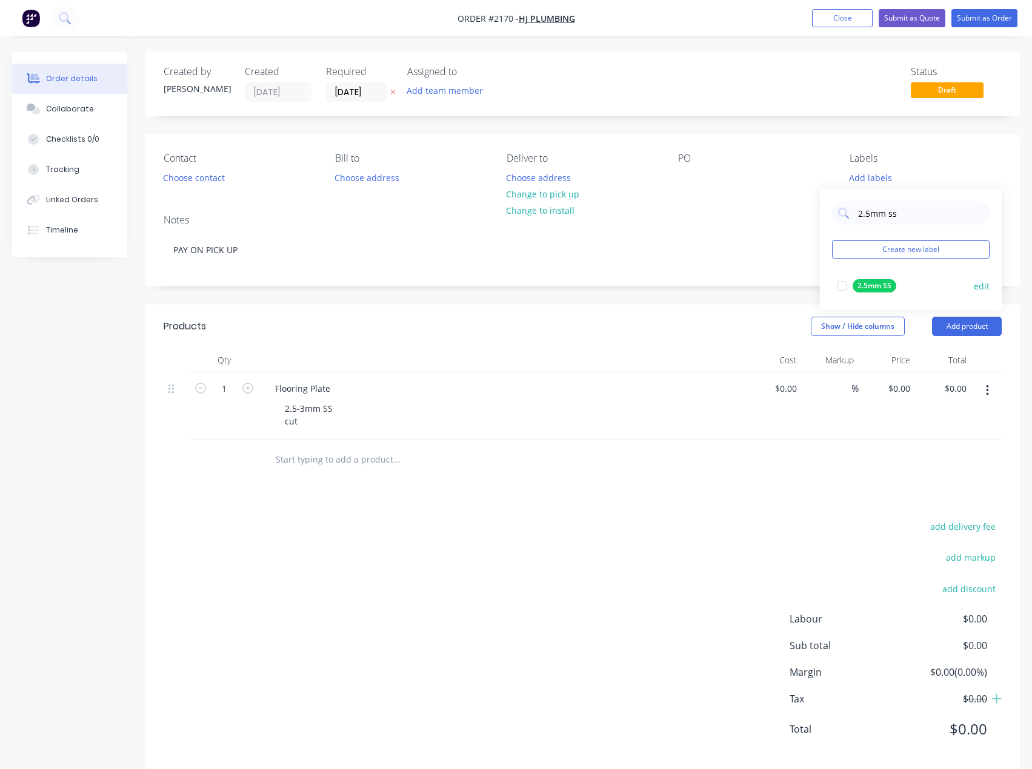
click at [843, 285] on div at bounding box center [841, 286] width 24 height 24
drag, startPoint x: 909, startPoint y: 205, endPoint x: 851, endPoint y: 204, distance: 57.6
click at [851, 204] on div "2.5mm ss" at bounding box center [910, 207] width 157 height 24
type input "cut"
click at [843, 278] on div at bounding box center [841, 280] width 24 height 24
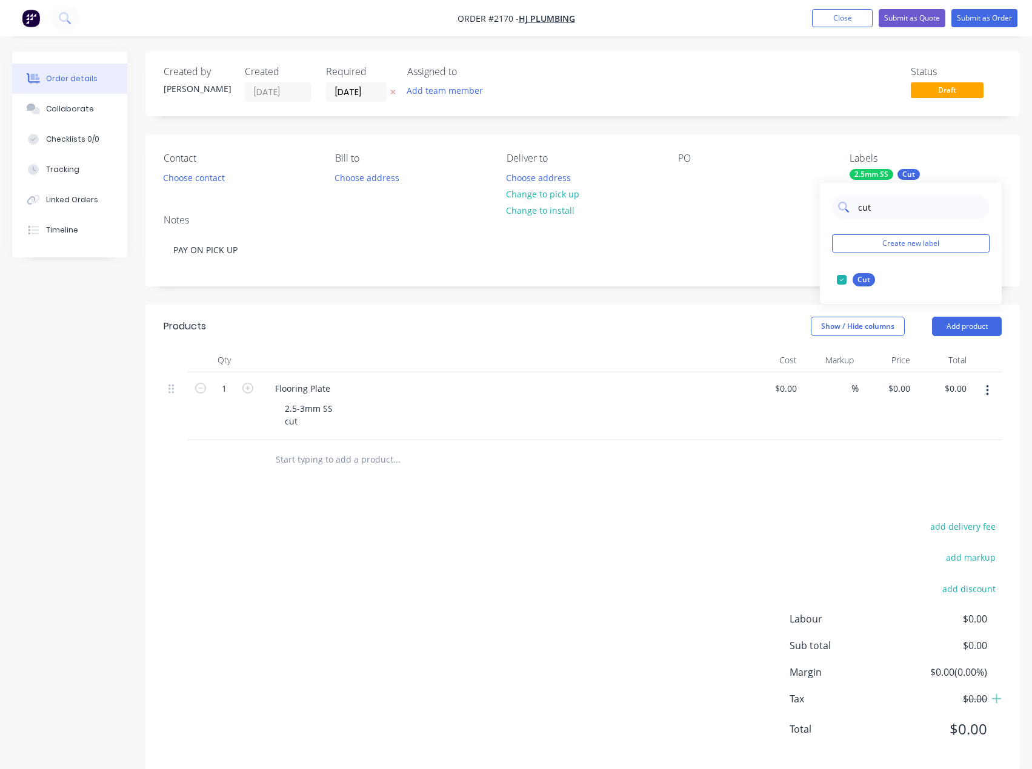
click at [855, 207] on div "cut" at bounding box center [910, 207] width 157 height 24
drag, startPoint x: 778, startPoint y: 279, endPoint x: 673, endPoint y: 181, distance: 143.2
click at [778, 279] on div "Notes PAY ON PICK UP" at bounding box center [582, 245] width 874 height 81
click at [448, 90] on button "Add team member" at bounding box center [444, 90] width 89 height 16
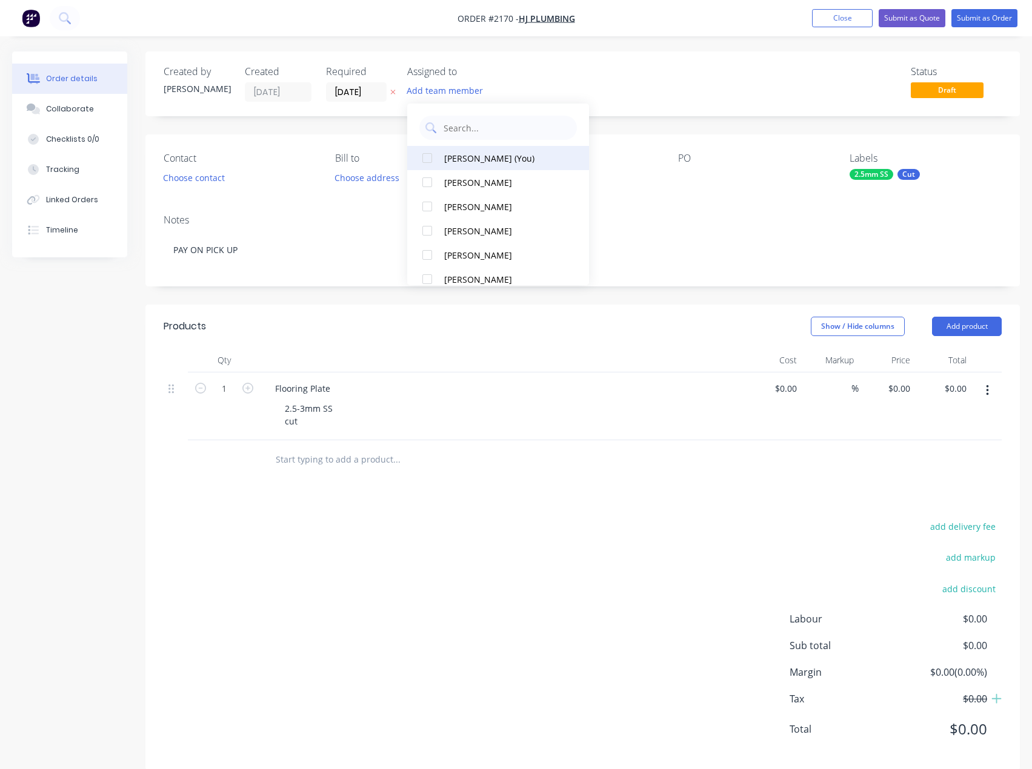
click at [469, 155] on div "[PERSON_NAME] (You)" at bounding box center [504, 158] width 121 height 13
drag, startPoint x: 689, startPoint y: 78, endPoint x: 812, endPoint y: 70, distance: 123.3
click at [689, 78] on div "Status Draft" at bounding box center [764, 84] width 473 height 36
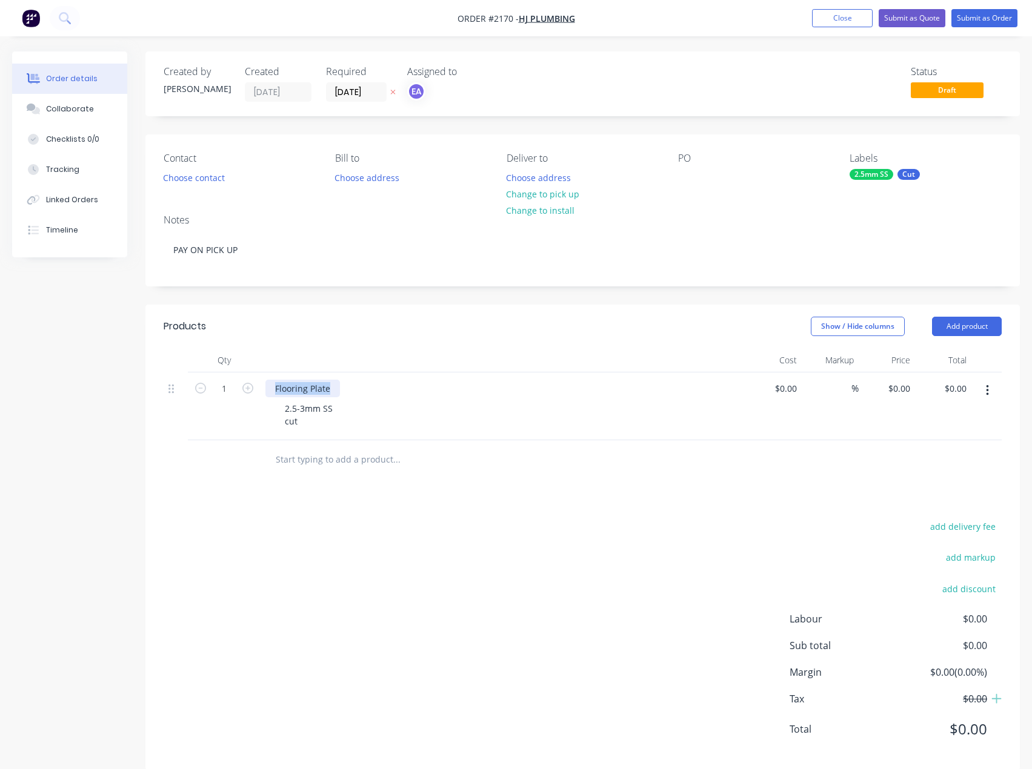
drag, startPoint x: 336, startPoint y: 382, endPoint x: 259, endPoint y: 392, distance: 77.0
click at [259, 392] on div "1 Flooring Plate 2.5-3mm SS cut $0.00 $0.00 % $0.00 $0.00 $0.00 $0.00" at bounding box center [583, 407] width 838 height 68
click at [315, 394] on div "Flooring Plate" at bounding box center [302, 389] width 75 height 18
drag, startPoint x: 334, startPoint y: 388, endPoint x: 256, endPoint y: 389, distance: 78.2
click at [256, 389] on div "1 Flooring Plate 2.5-3mm SS cut $0.00 $0.00 % $0.00 $0.00 $0.00 $0.00" at bounding box center [583, 407] width 838 height 68
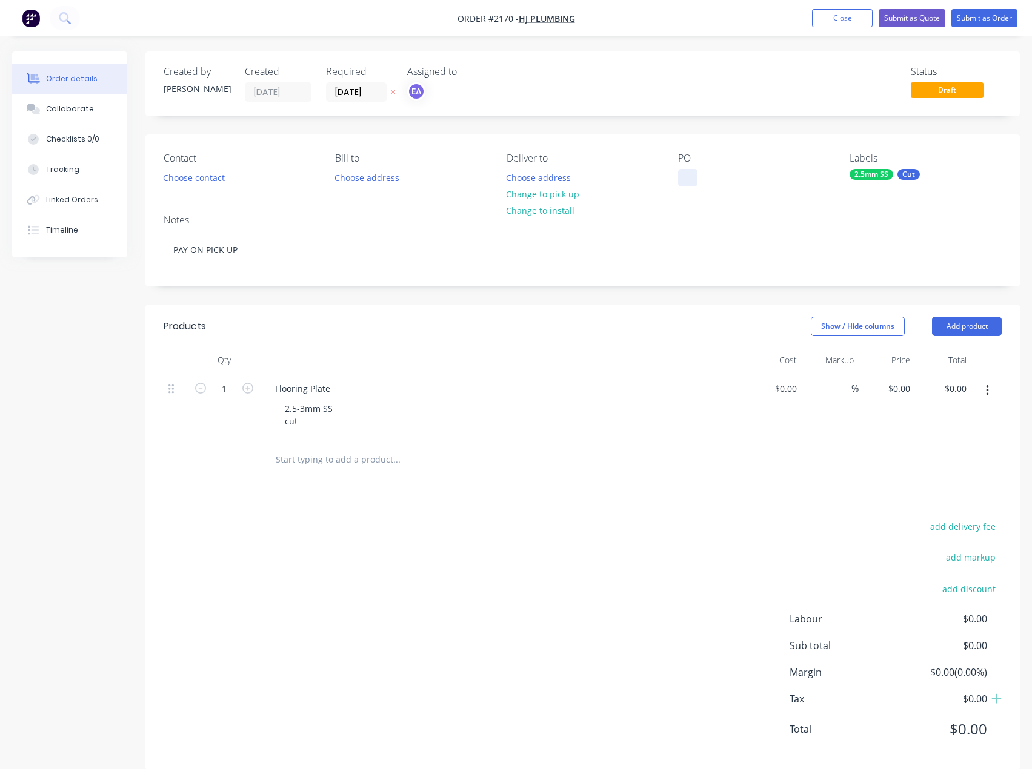
click at [680, 170] on div at bounding box center [687, 178] width 19 height 18
click at [693, 177] on div at bounding box center [687, 178] width 19 height 18
drag, startPoint x: 688, startPoint y: 175, endPoint x: 574, endPoint y: 164, distance: 114.4
click at [688, 175] on div at bounding box center [687, 178] width 19 height 18
paste div
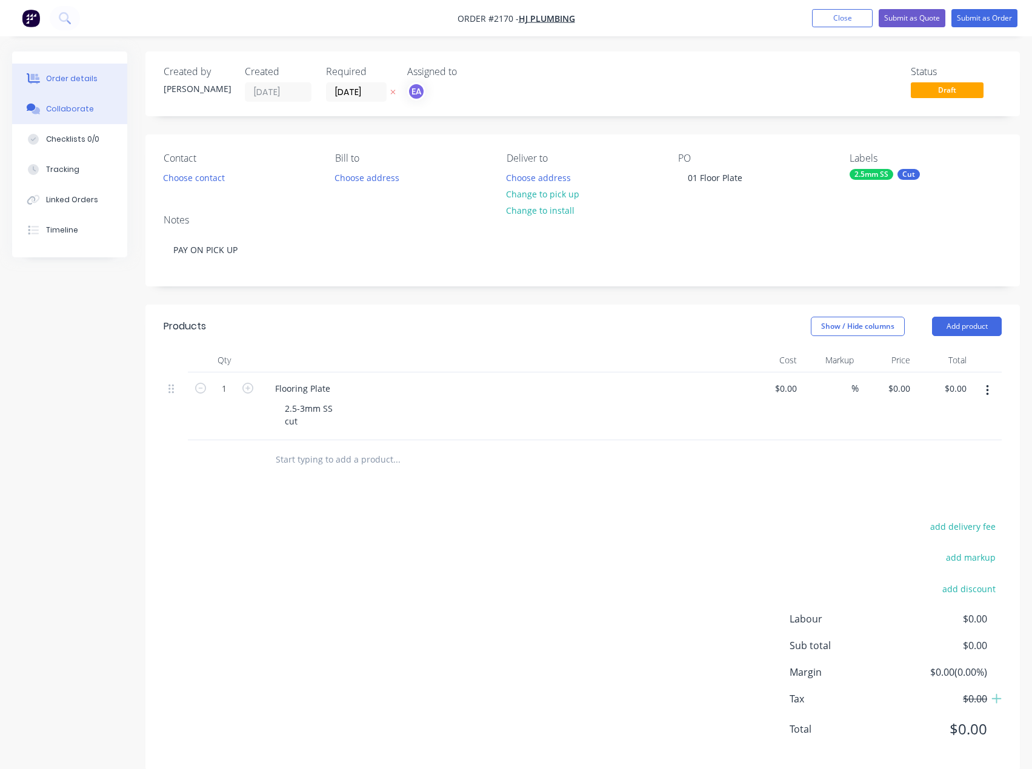
click at [77, 110] on div "Collaborate" at bounding box center [70, 109] width 48 height 11
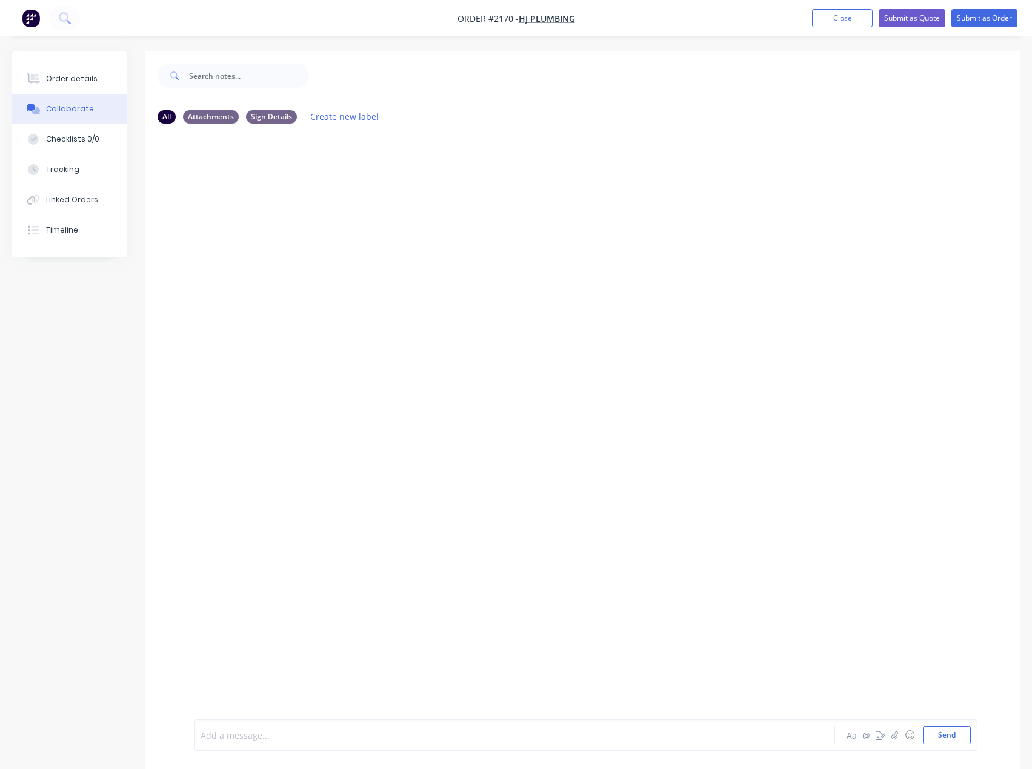
click at [253, 730] on div at bounding box center [489, 735] width 577 height 13
click at [945, 731] on button "Send" at bounding box center [947, 735] width 48 height 18
click at [235, 723] on div "Add a message... Aa @ ☺ Send" at bounding box center [585, 735] width 783 height 31
click at [223, 727] on div "Add a message..." at bounding box center [489, 735] width 577 height 18
click at [73, 82] on div "Order details" at bounding box center [71, 78] width 51 height 11
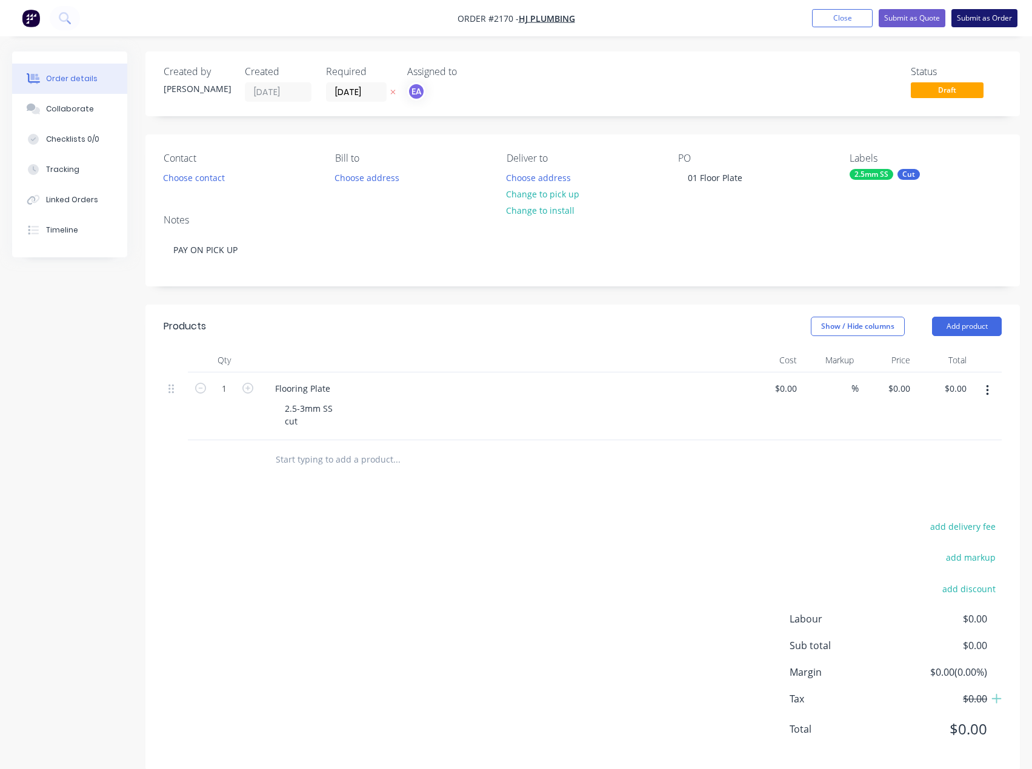
click at [987, 21] on button "Submit as Order" at bounding box center [984, 18] width 66 height 18
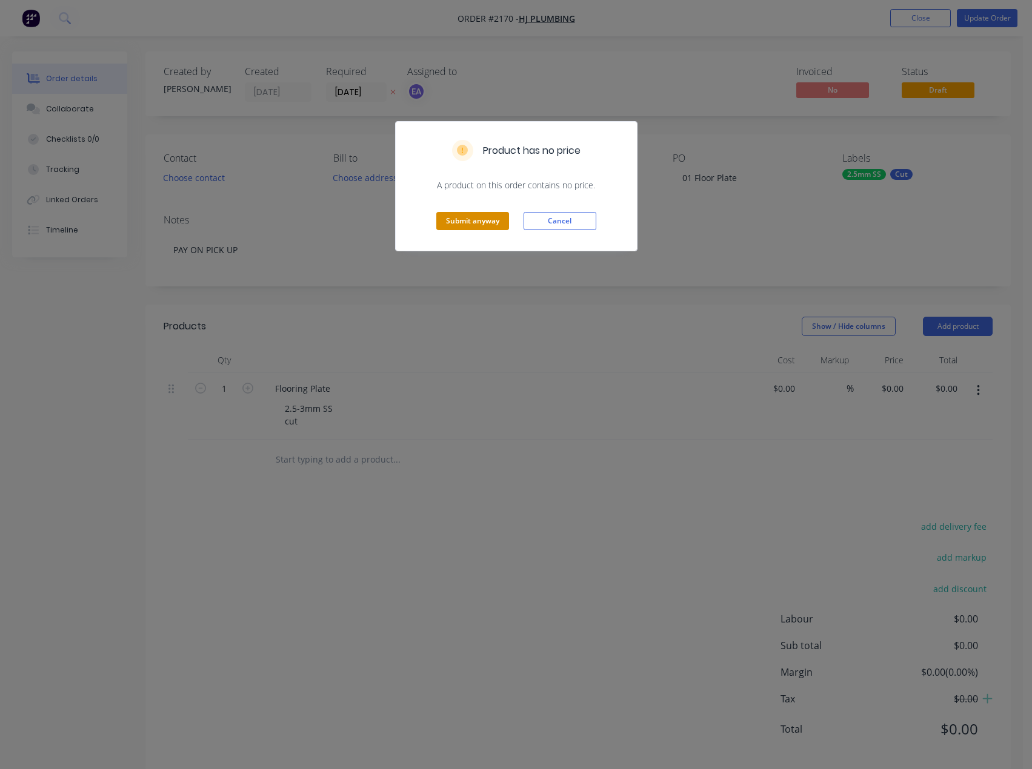
click at [476, 220] on button "Submit anyway" at bounding box center [472, 221] width 73 height 18
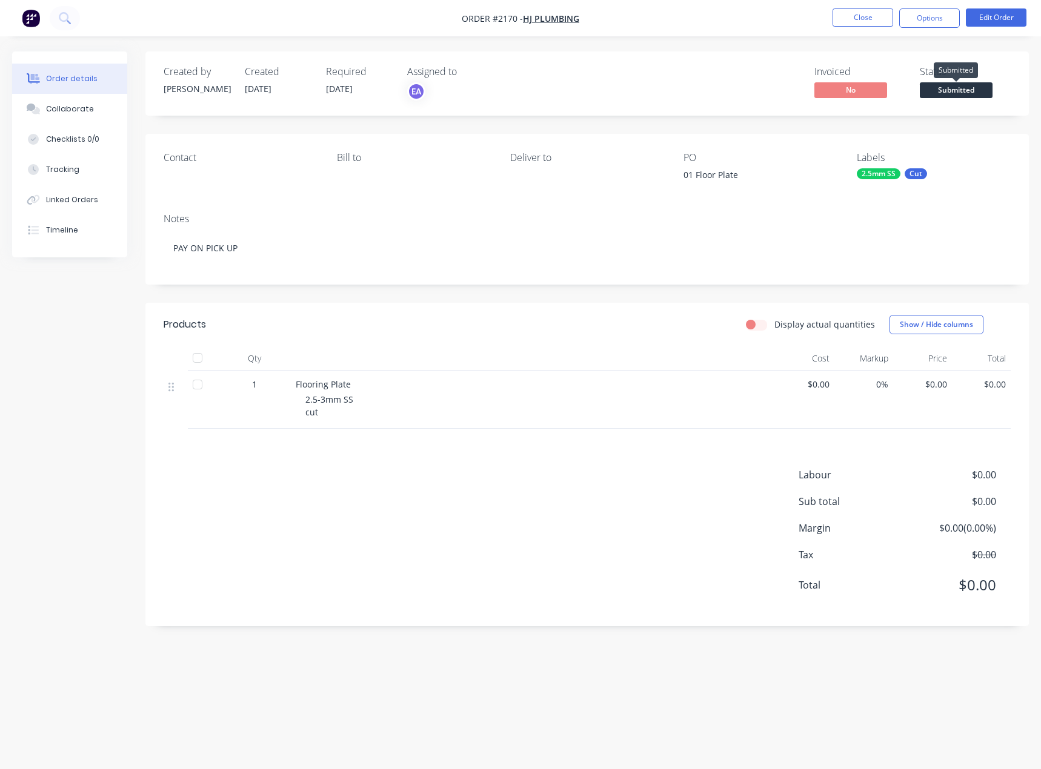
click at [967, 89] on span "Submitted" at bounding box center [956, 89] width 73 height 15
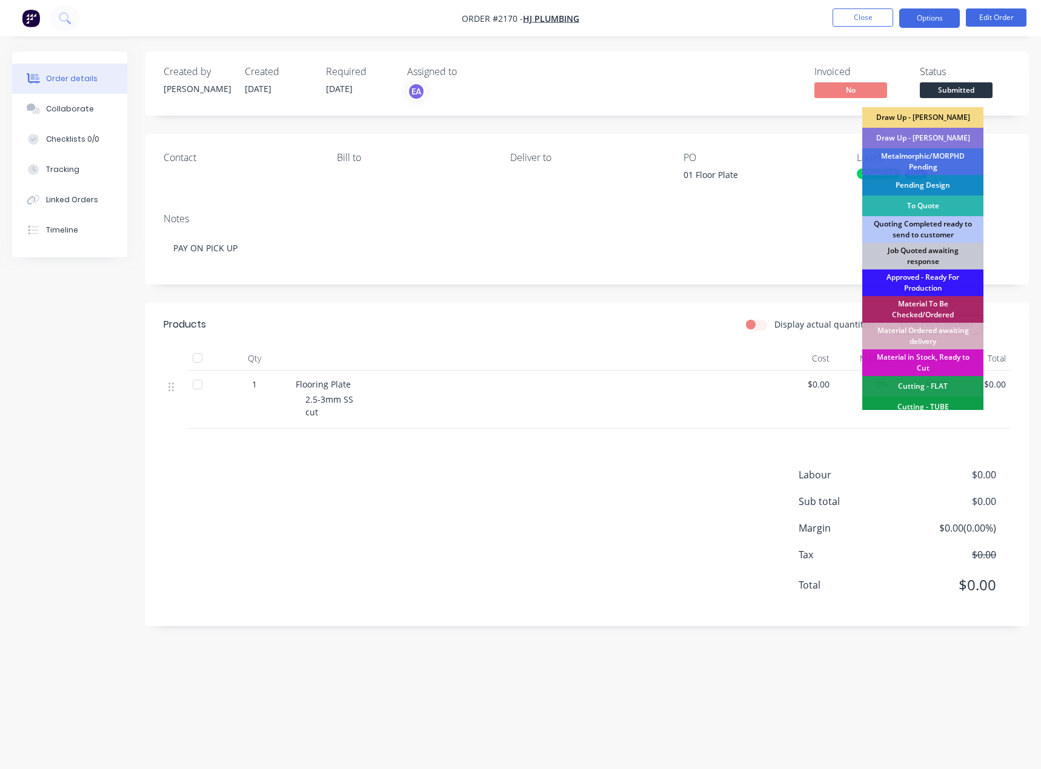
click at [930, 27] on button "Options" at bounding box center [929, 17] width 61 height 19
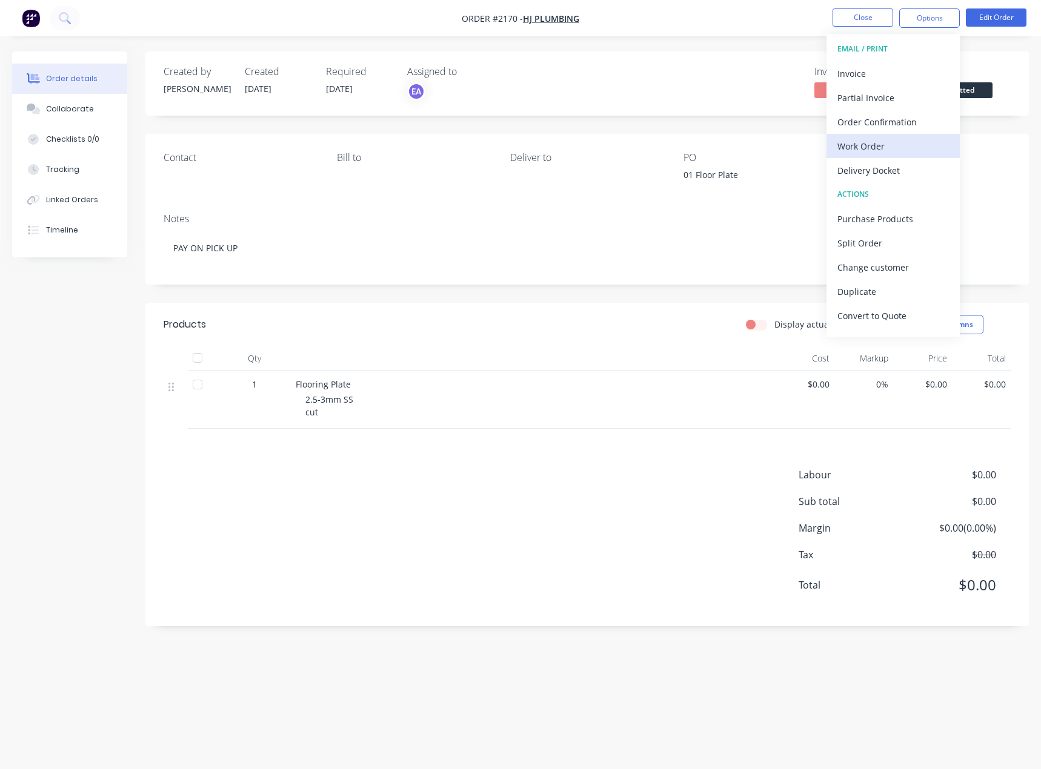
click at [894, 147] on div "Work Order" at bounding box center [892, 147] width 111 height 18
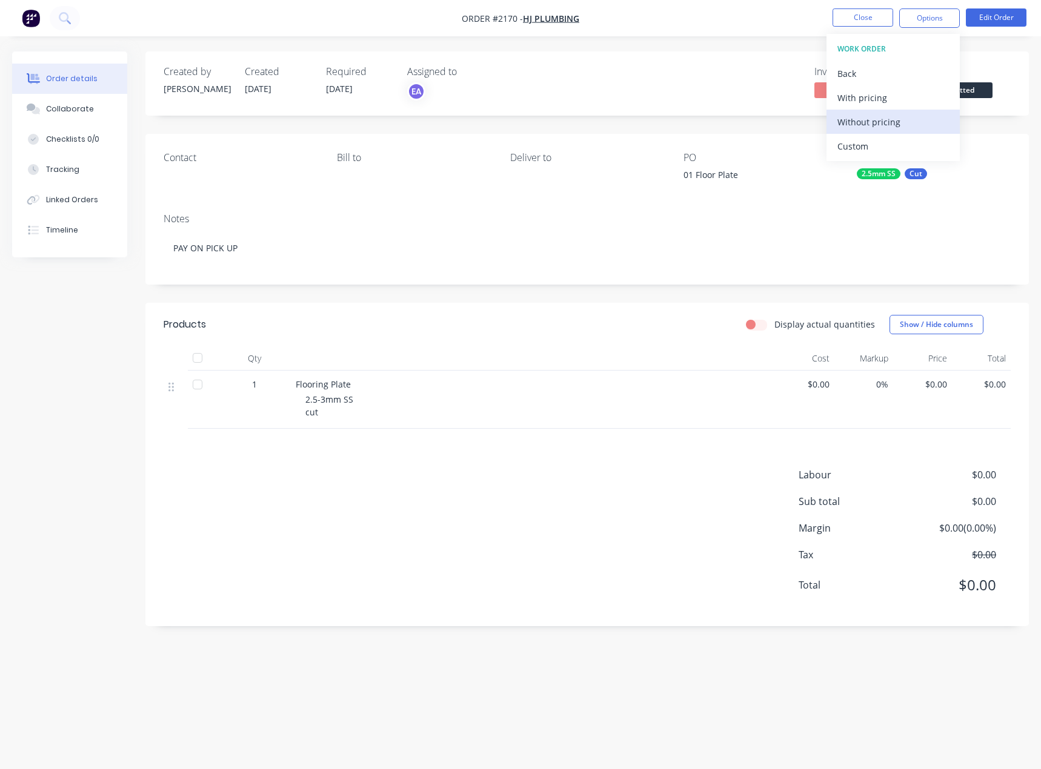
click at [875, 122] on div "Without pricing" at bounding box center [892, 122] width 111 height 18
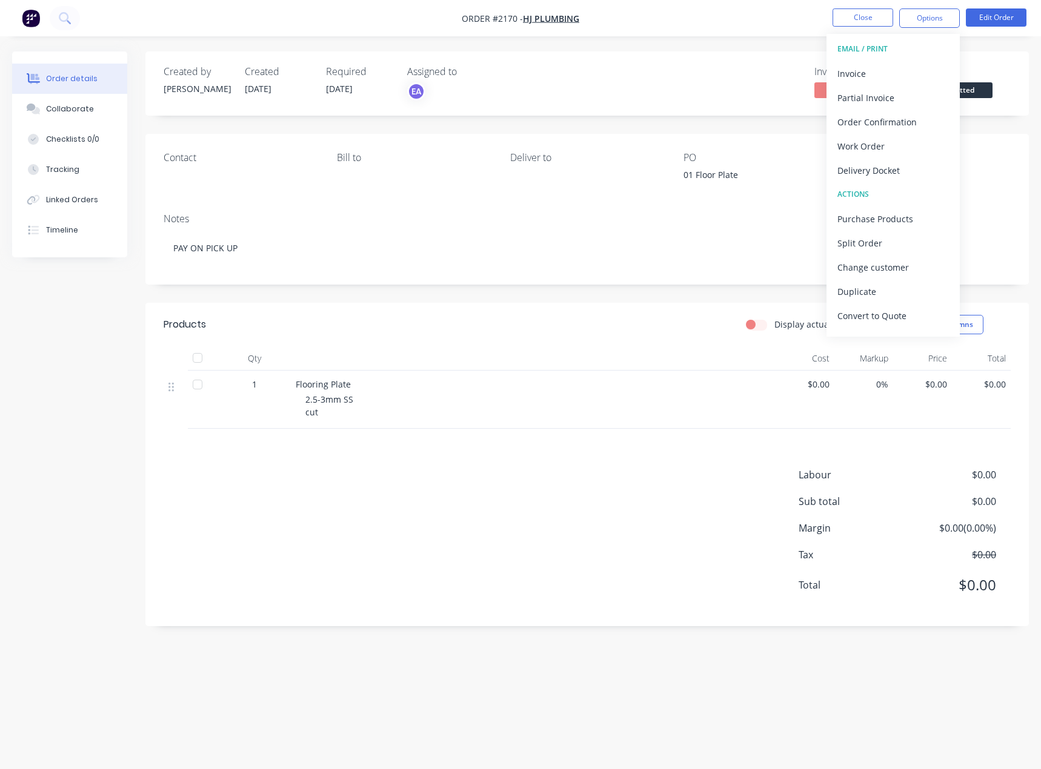
click at [751, 267] on div "Notes PAY ON PICK UP" at bounding box center [586, 244] width 883 height 81
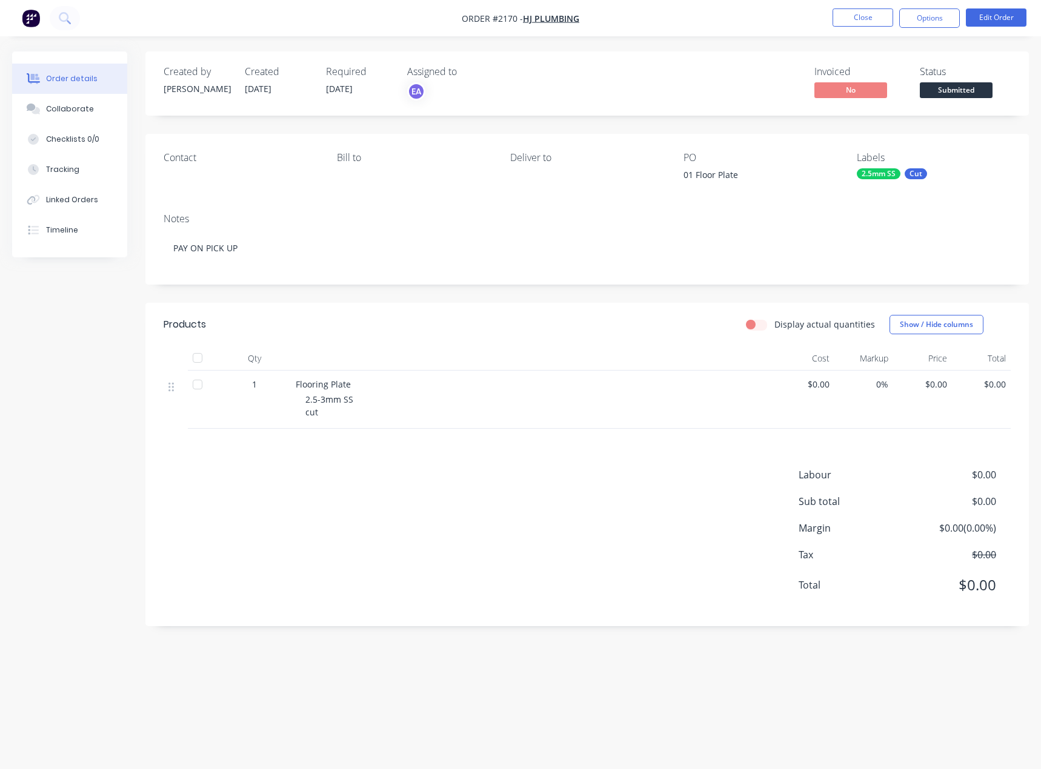
click at [959, 87] on span "Submitted" at bounding box center [956, 89] width 73 height 15
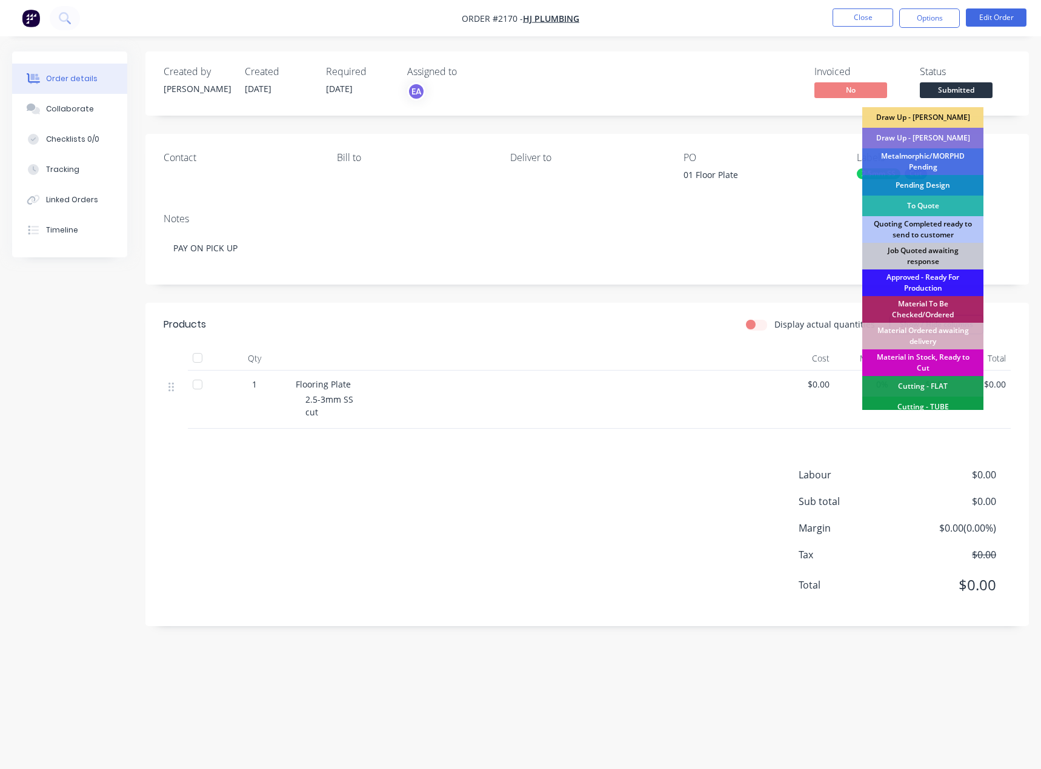
click at [915, 360] on div "Material in Stock, Ready to Cut" at bounding box center [922, 363] width 121 height 27
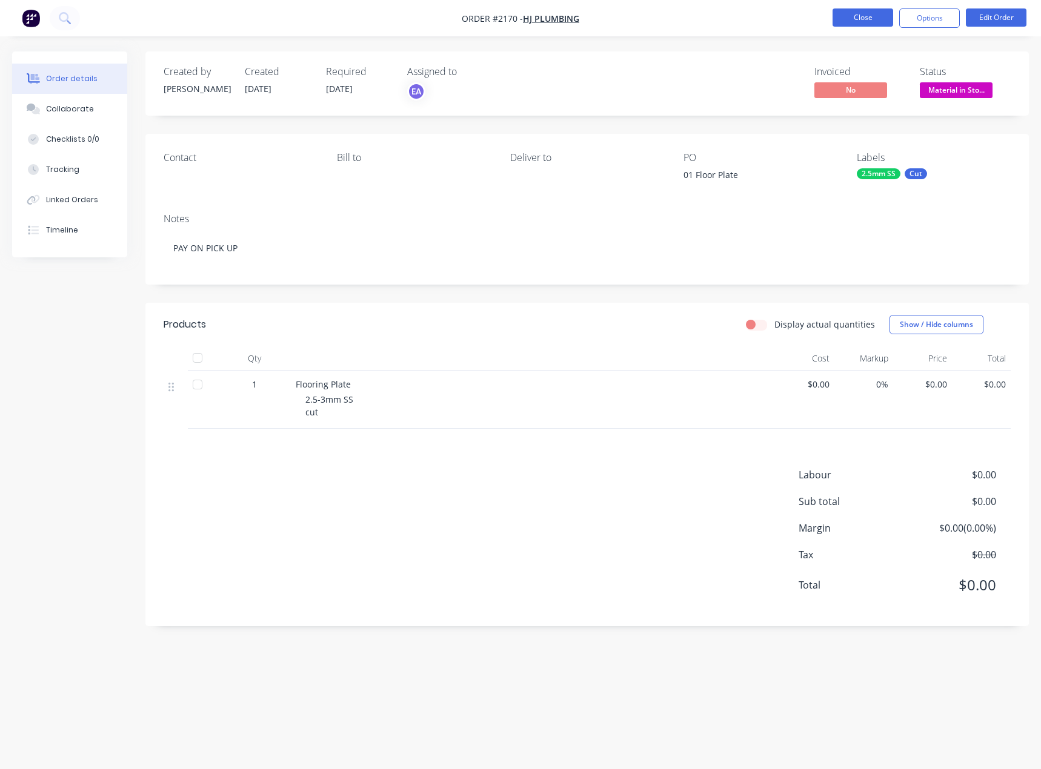
click at [849, 16] on button "Close" at bounding box center [862, 17] width 61 height 18
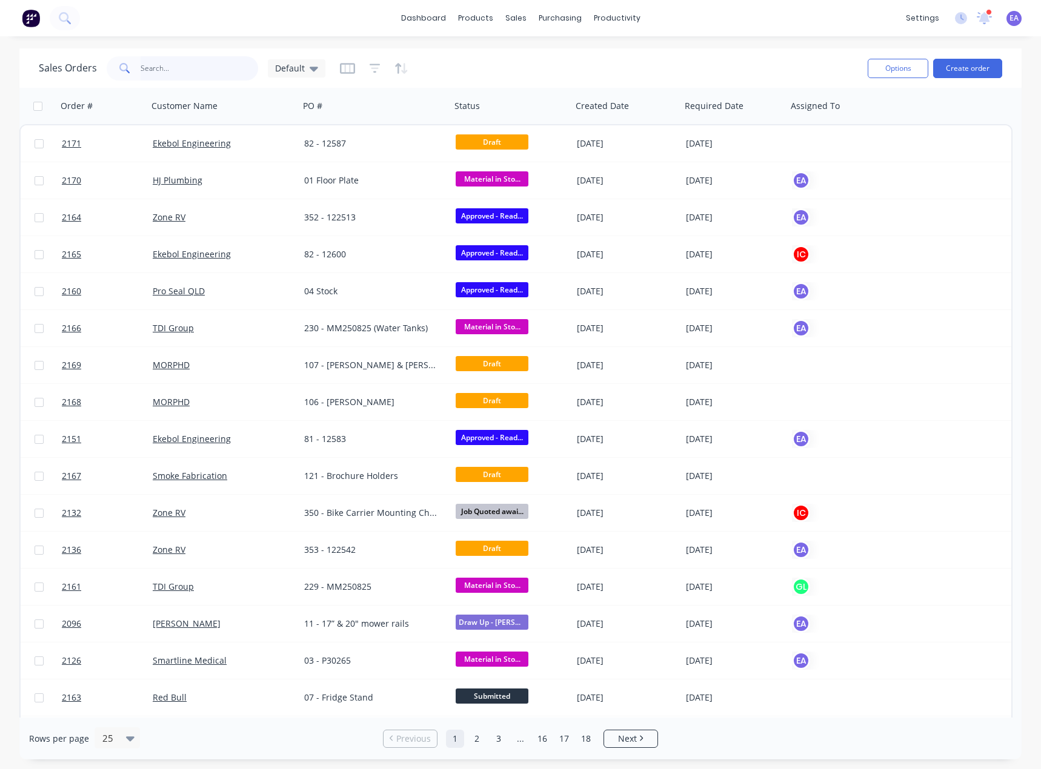
click at [153, 68] on input "text" at bounding box center [200, 68] width 118 height 24
type input "ash"
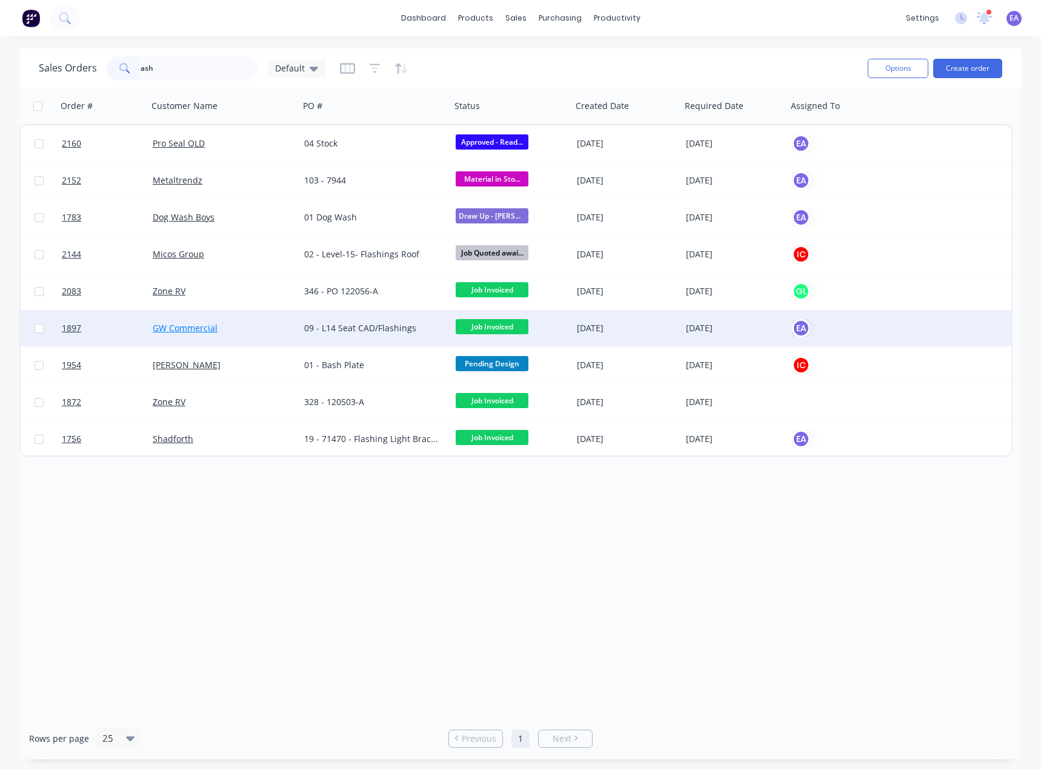
click at [211, 323] on link "GW Commercial" at bounding box center [185, 328] width 65 height 12
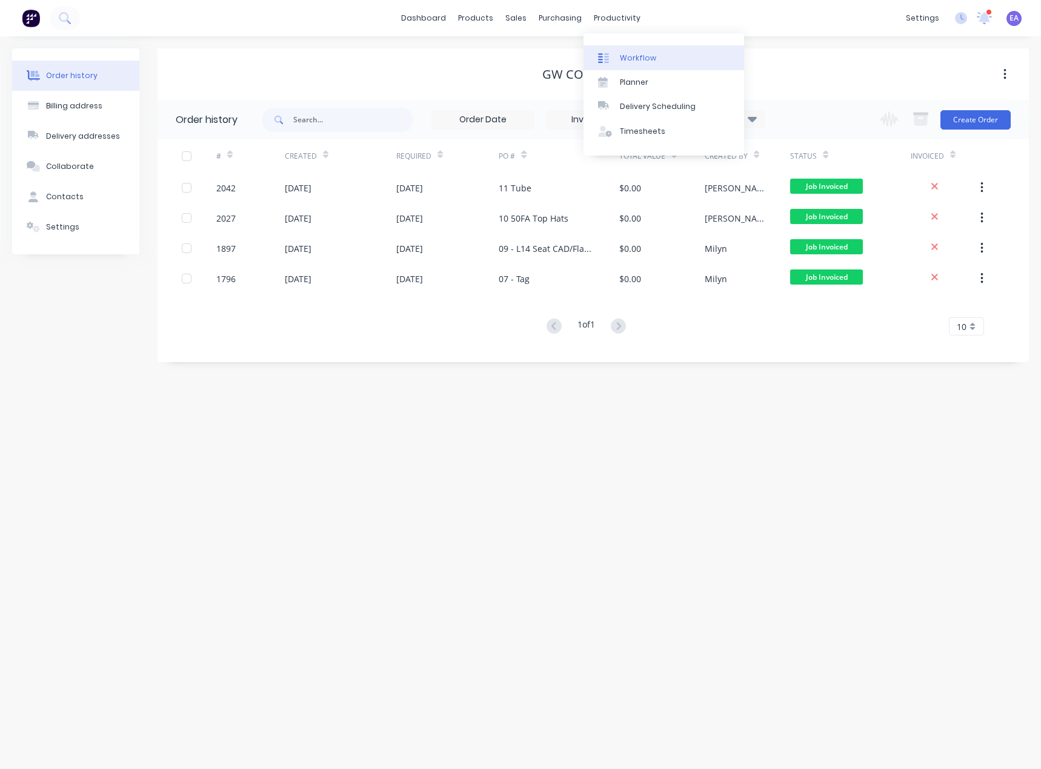
click at [623, 51] on link "Workflow" at bounding box center [663, 57] width 161 height 24
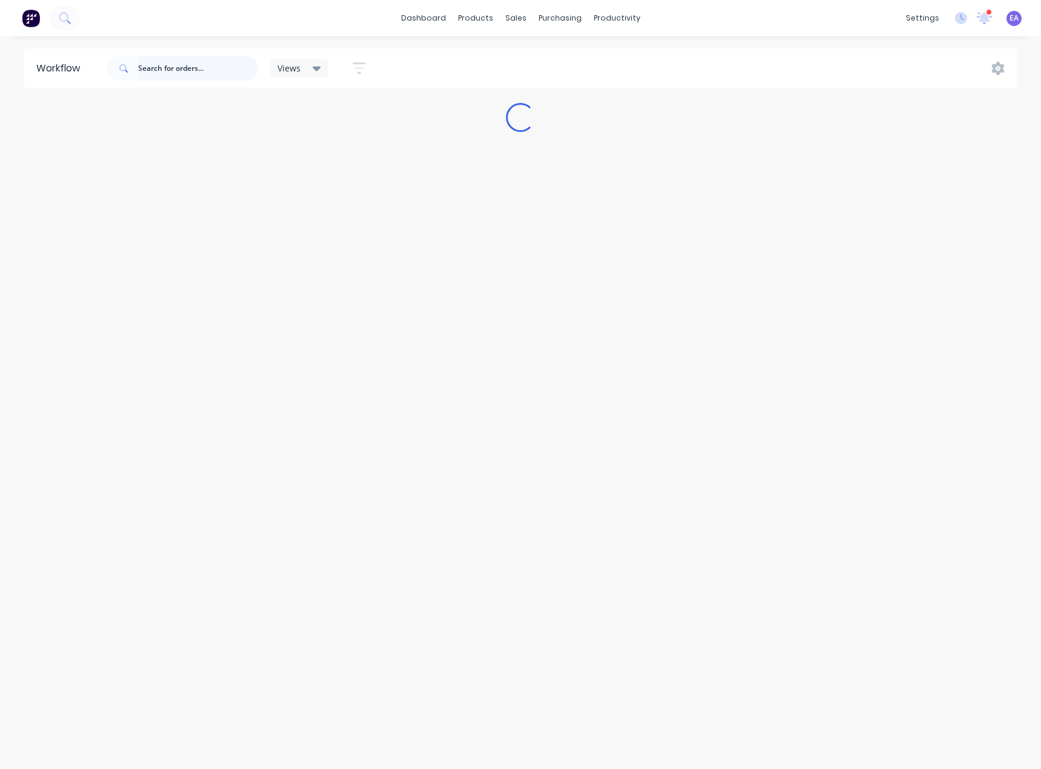
click at [210, 65] on input "text" at bounding box center [198, 68] width 120 height 24
type input "z"
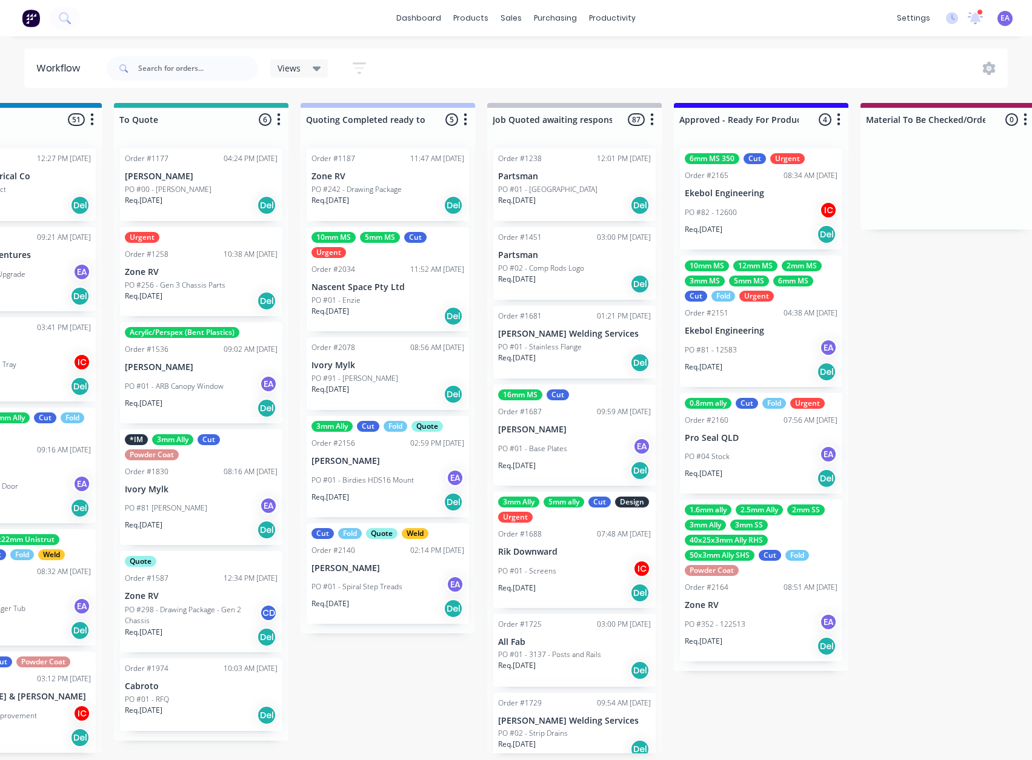
scroll to position [2, 971]
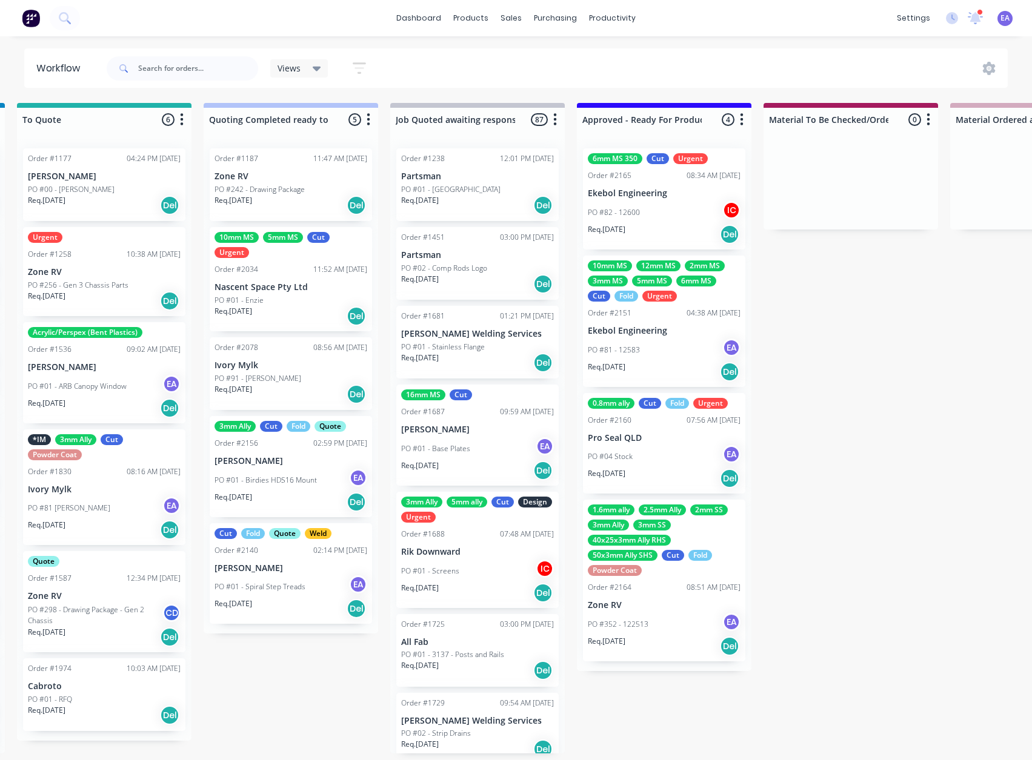
drag, startPoint x: 314, startPoint y: 454, endPoint x: 385, endPoint y: 456, distance: 70.3
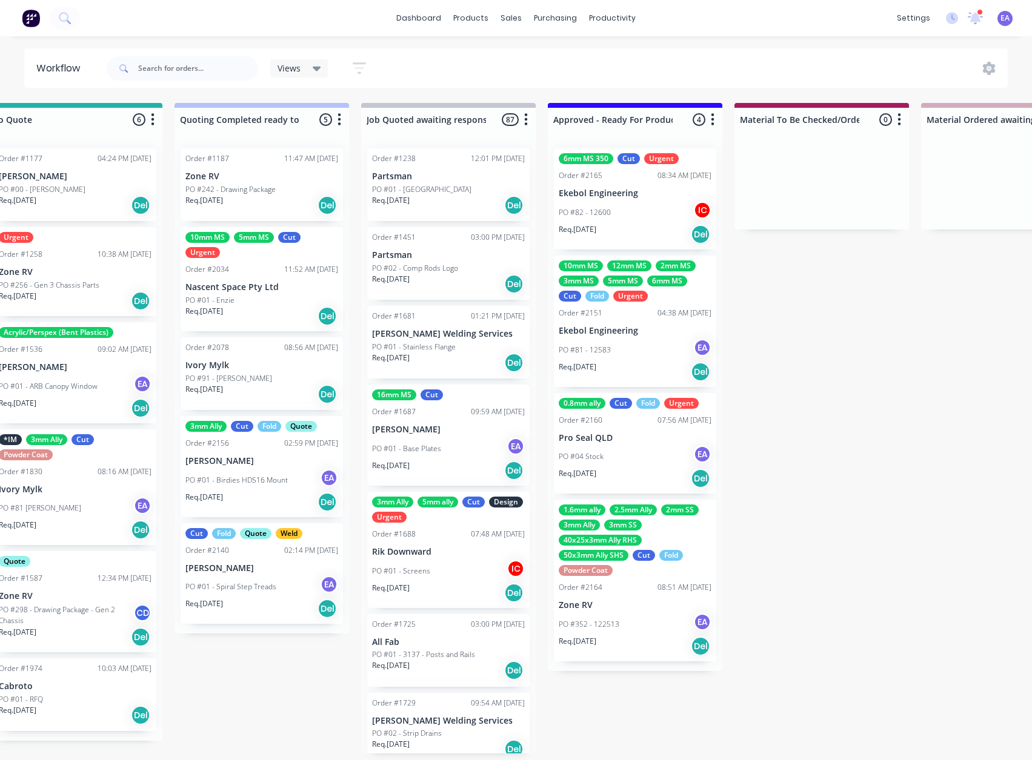
click at [656, 646] on div "Req. [DATE] Del" at bounding box center [634, 646] width 153 height 21
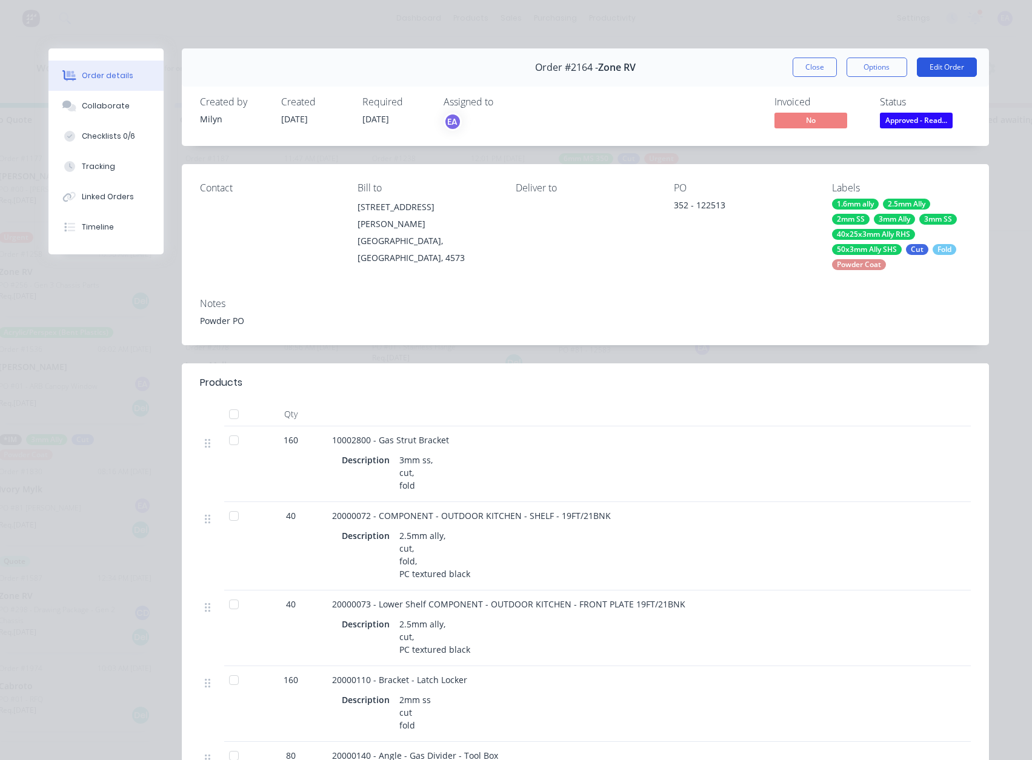
click at [966, 61] on button "Edit Order" at bounding box center [946, 67] width 60 height 19
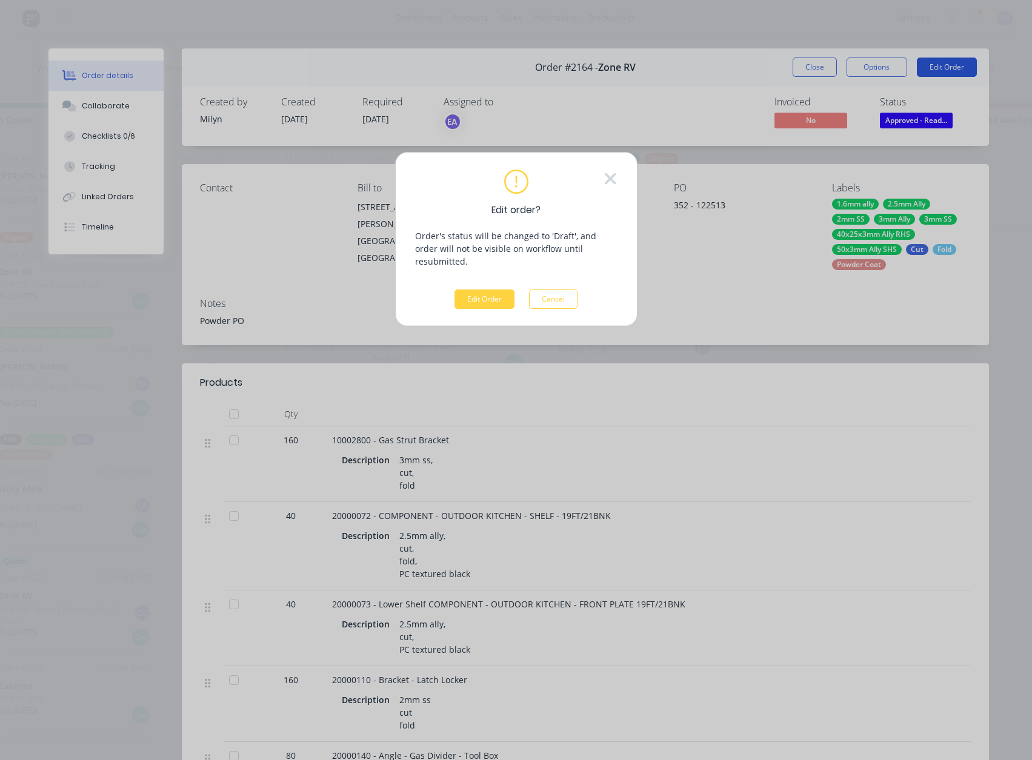
scroll to position [0, 971]
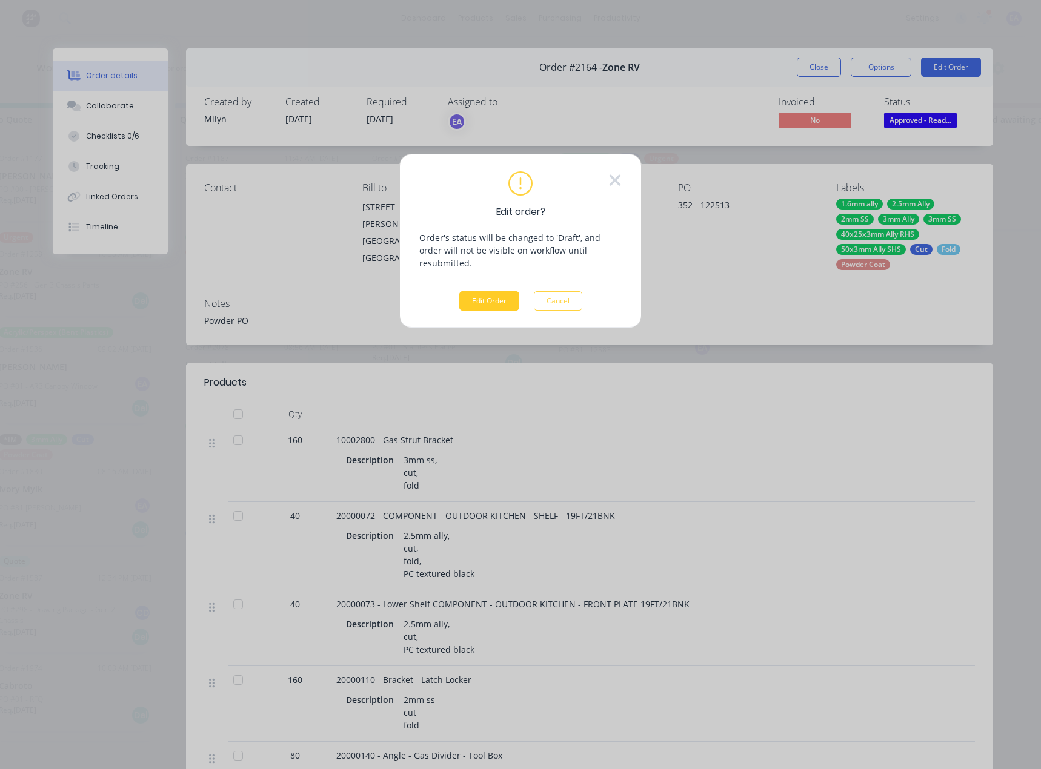
click at [492, 291] on button "Edit Order" at bounding box center [489, 300] width 60 height 19
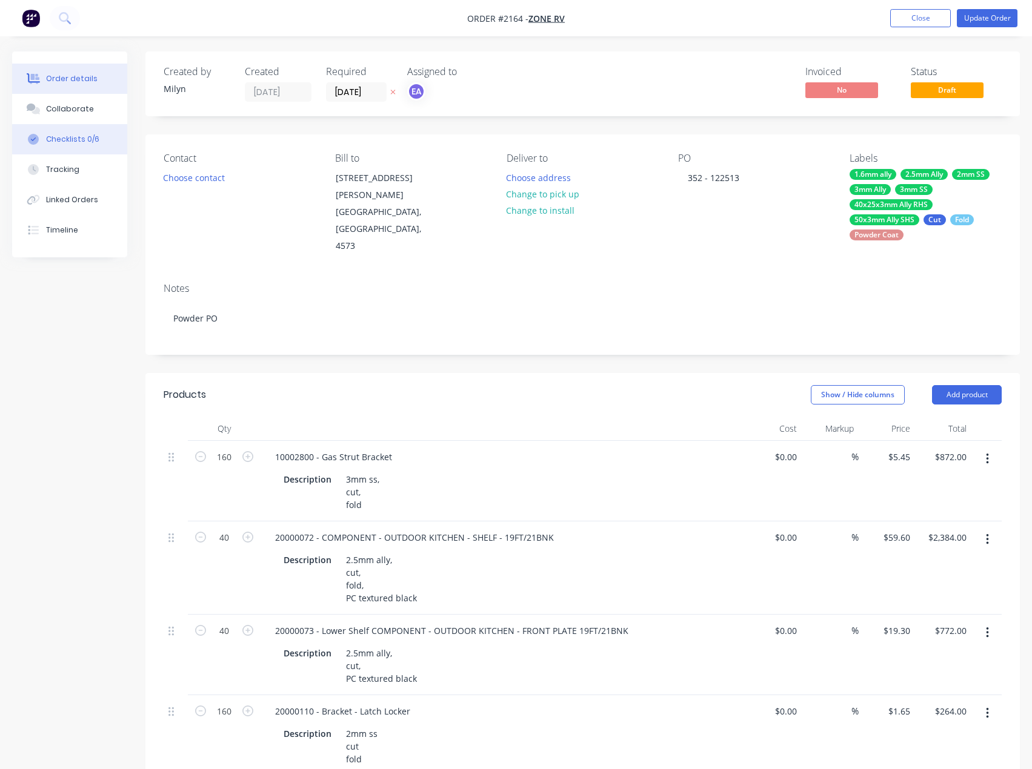
click at [78, 134] on div "Checklists 0/6" at bounding box center [72, 139] width 53 height 11
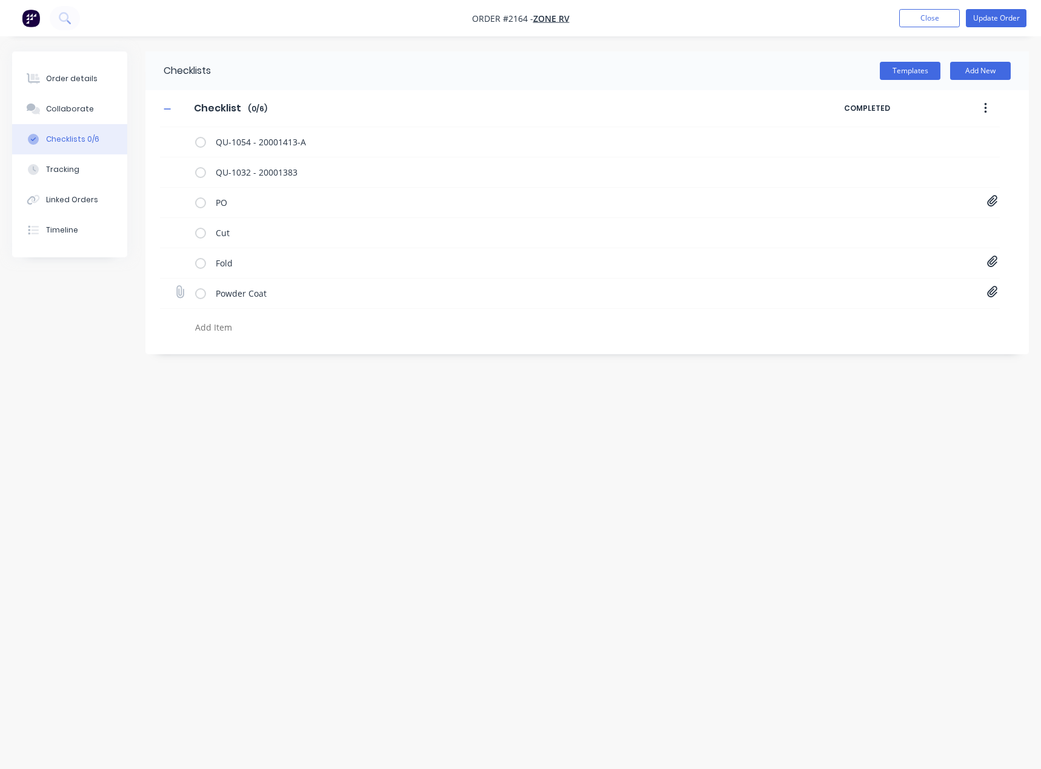
click at [995, 291] on icon at bounding box center [992, 293] width 10 height 12
drag, startPoint x: 63, startPoint y: 76, endPoint x: 90, endPoint y: 91, distance: 31.0
click at [63, 76] on div "Order details" at bounding box center [71, 78] width 51 height 11
type textarea "x"
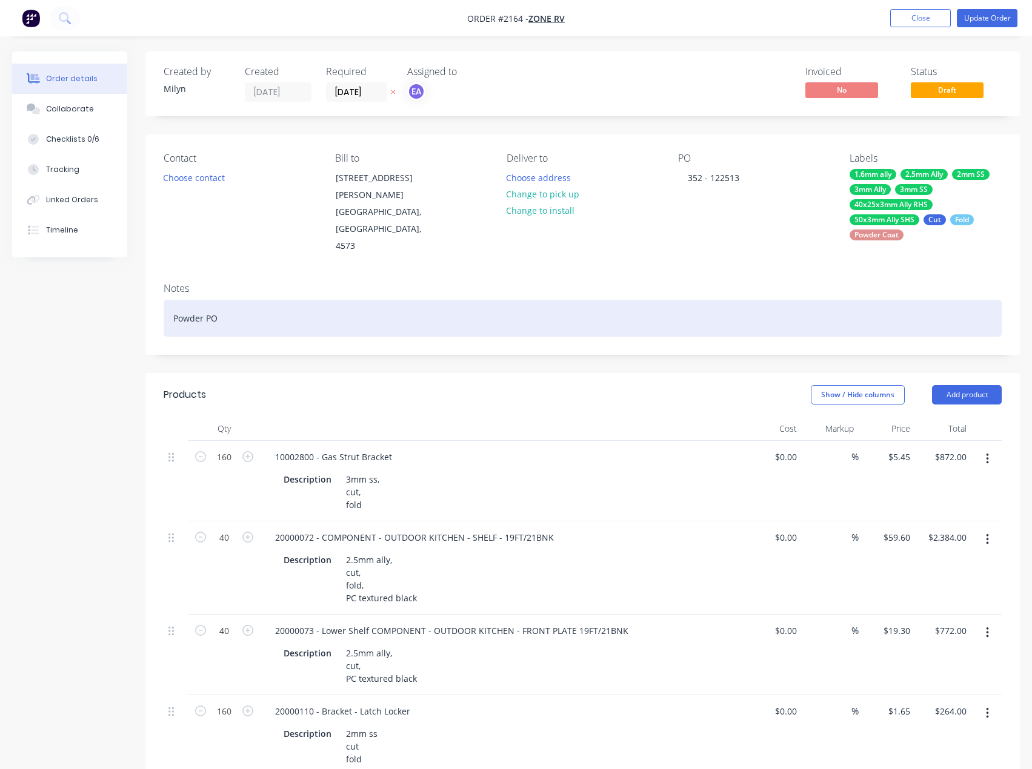
click at [241, 307] on div "Powder PO" at bounding box center [583, 318] width 838 height 37
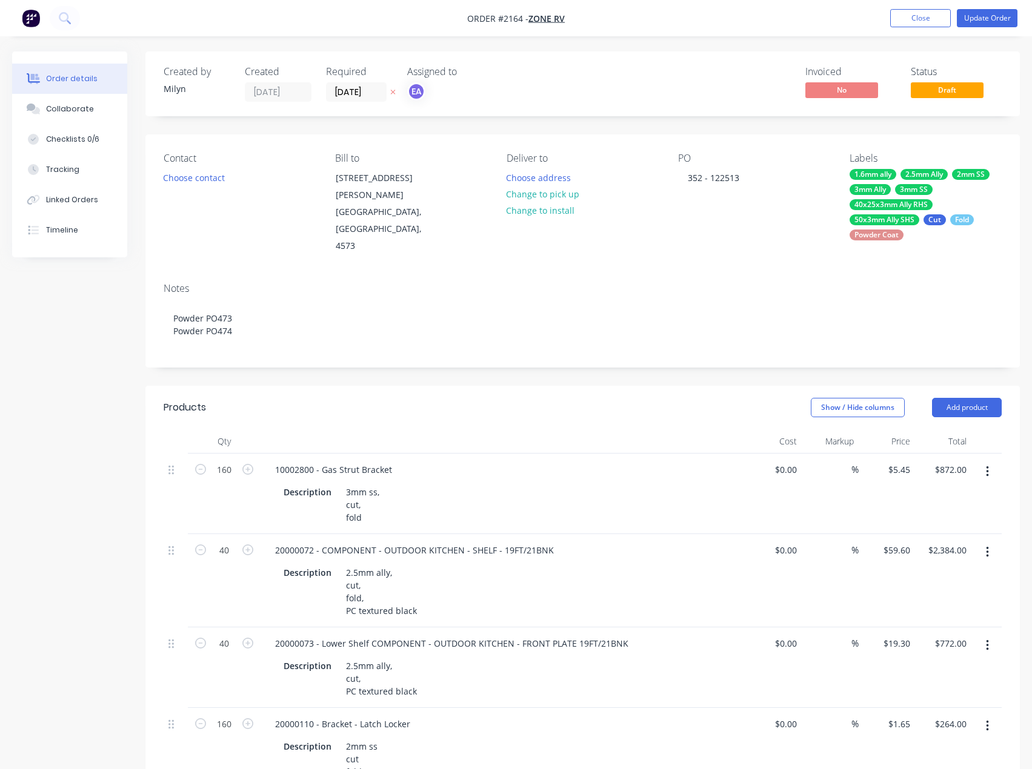
click at [987, 4] on nav "Order #2164 - Zone RV Add product Close Update Order" at bounding box center [516, 18] width 1032 height 36
click at [984, 13] on button "Update Order" at bounding box center [986, 18] width 61 height 18
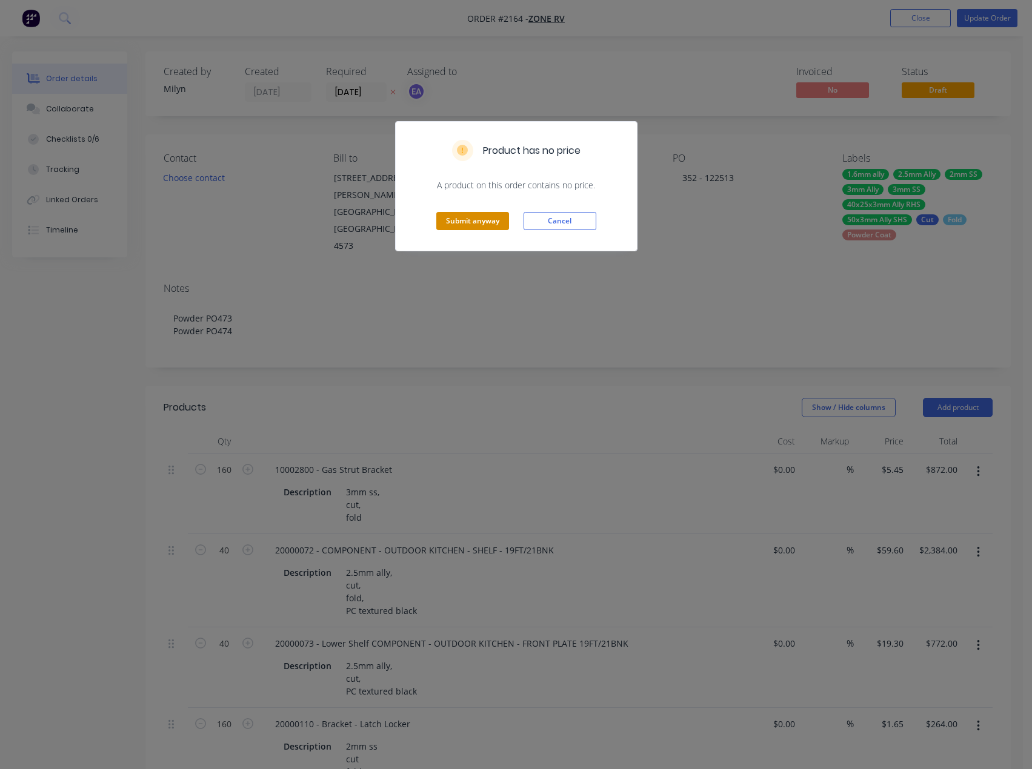
click at [460, 212] on button "Submit anyway" at bounding box center [472, 221] width 73 height 18
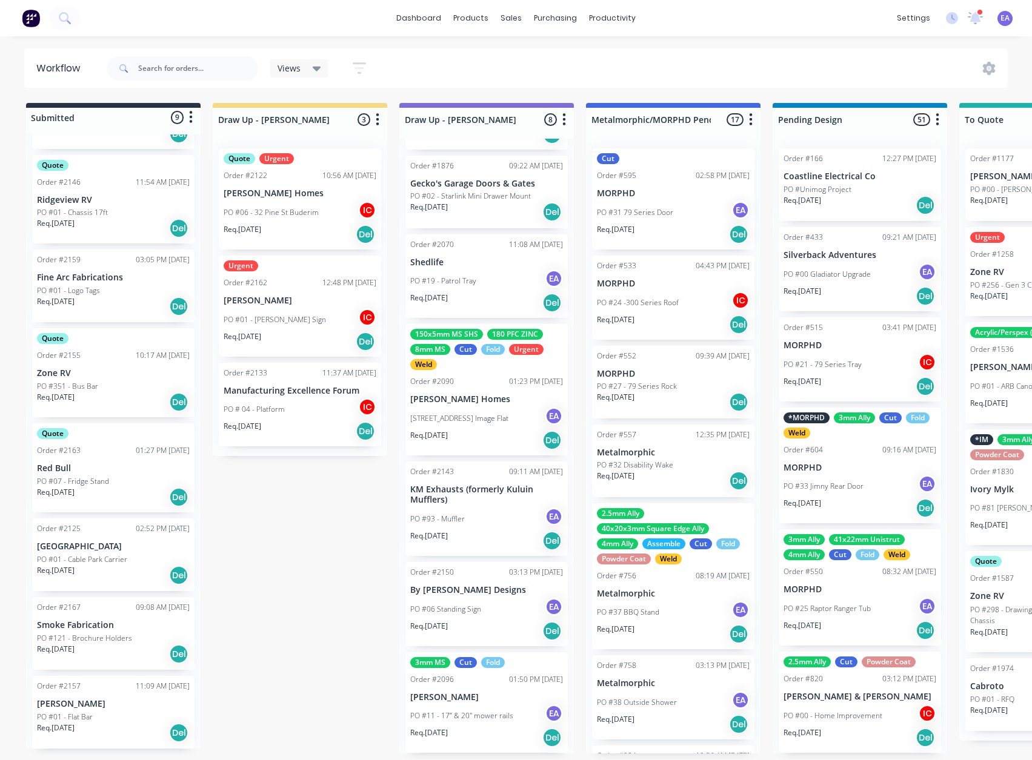
scroll to position [2, 0]
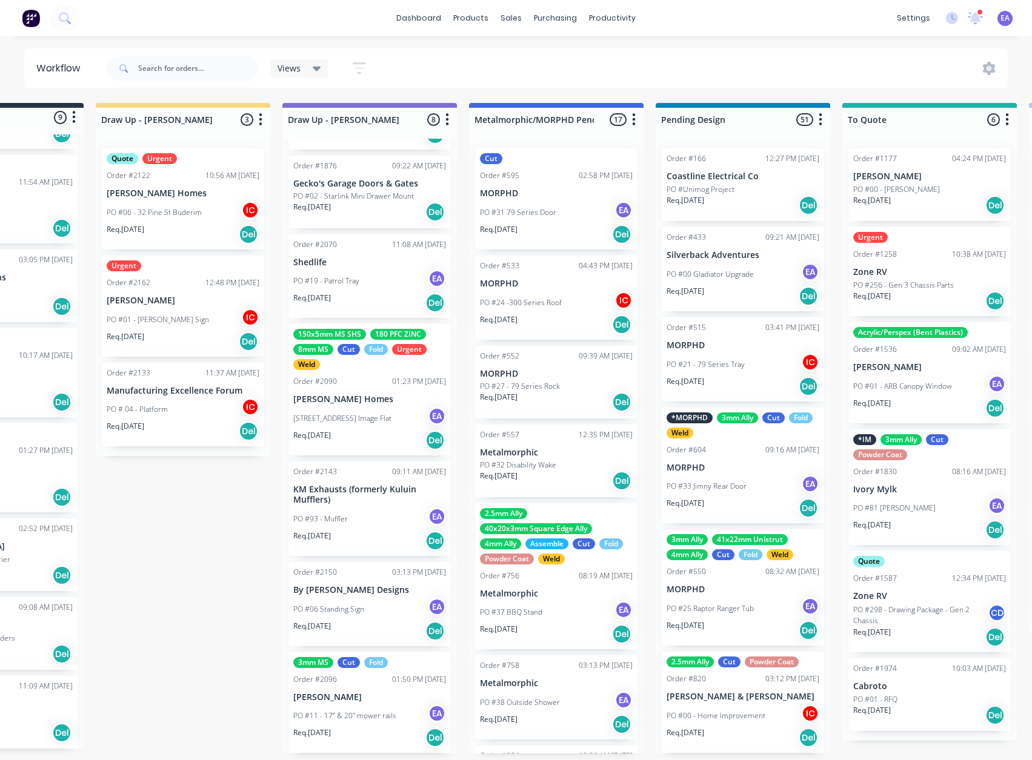
drag, startPoint x: 336, startPoint y: 577, endPoint x: 356, endPoint y: 577, distance: 20.0
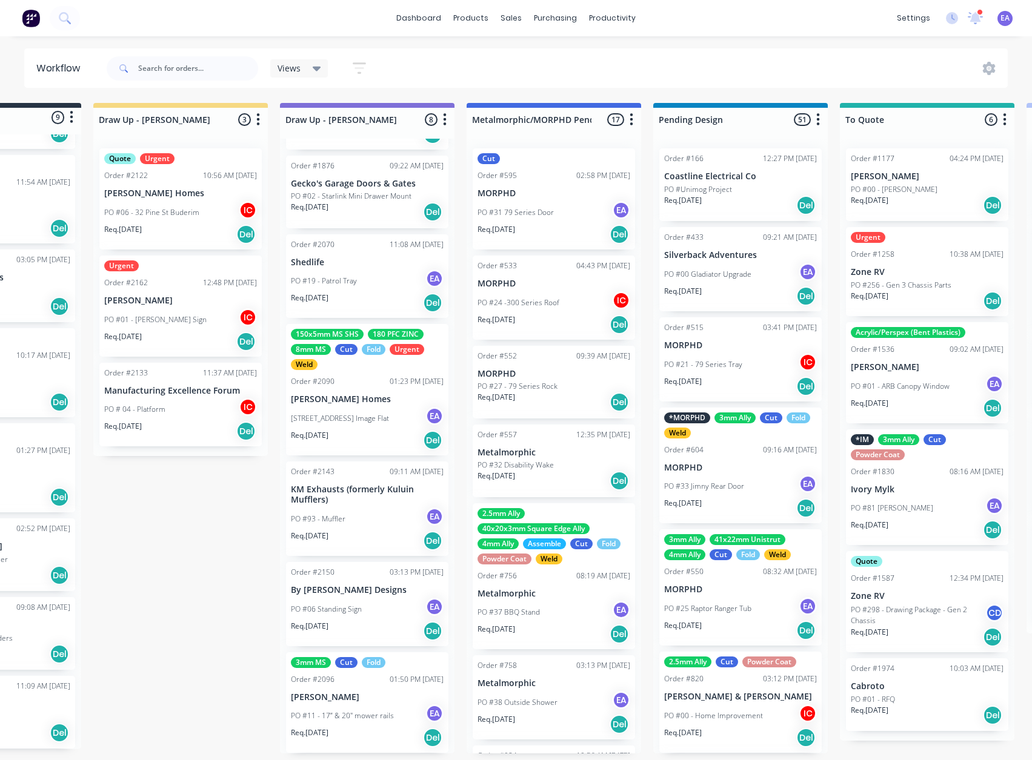
click at [387, 704] on div "PO #11 - 17” & 20" mower rails EA" at bounding box center [367, 715] width 153 height 23
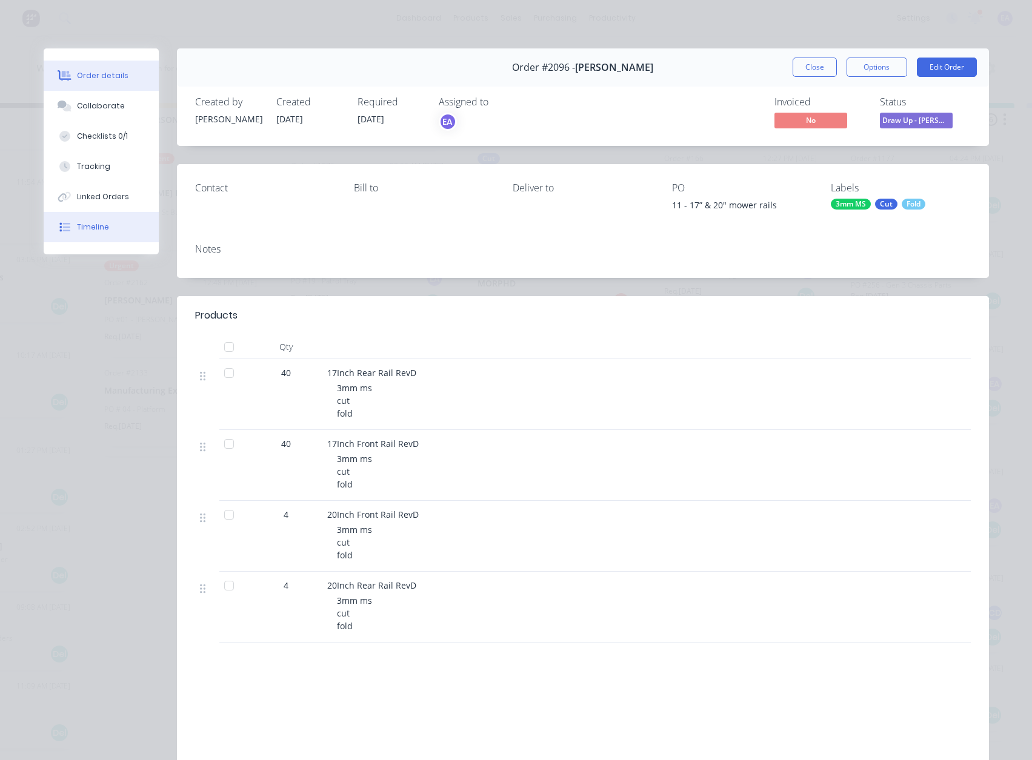
click at [97, 226] on div "Timeline" at bounding box center [93, 227] width 32 height 11
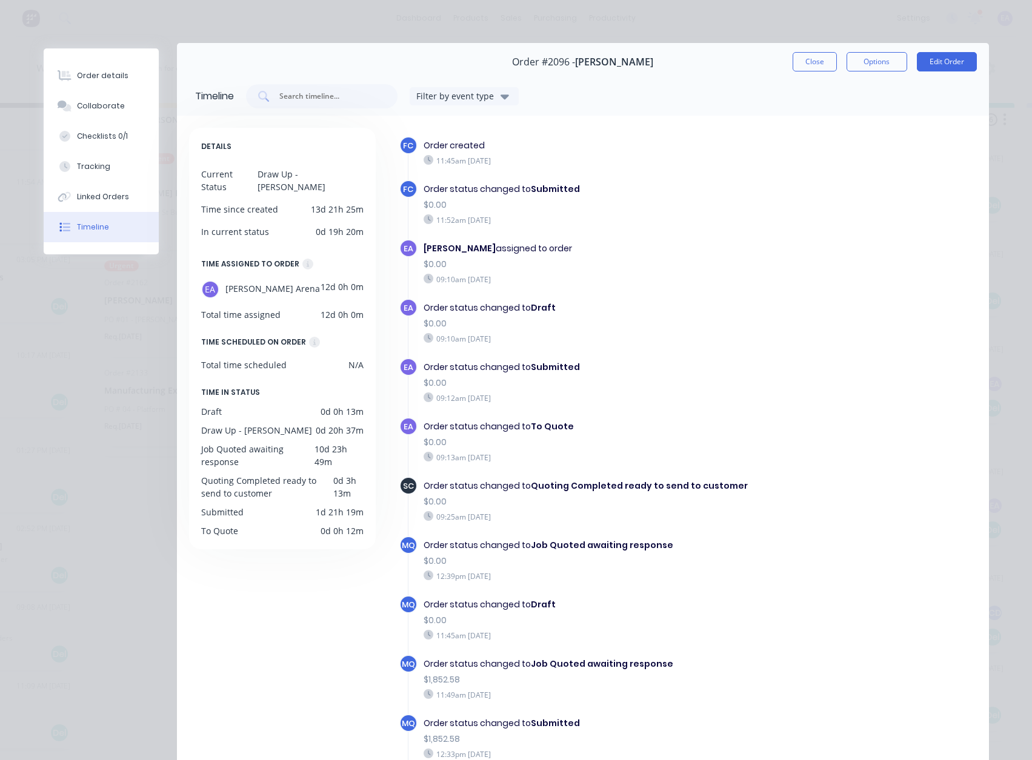
scroll to position [0, 0]
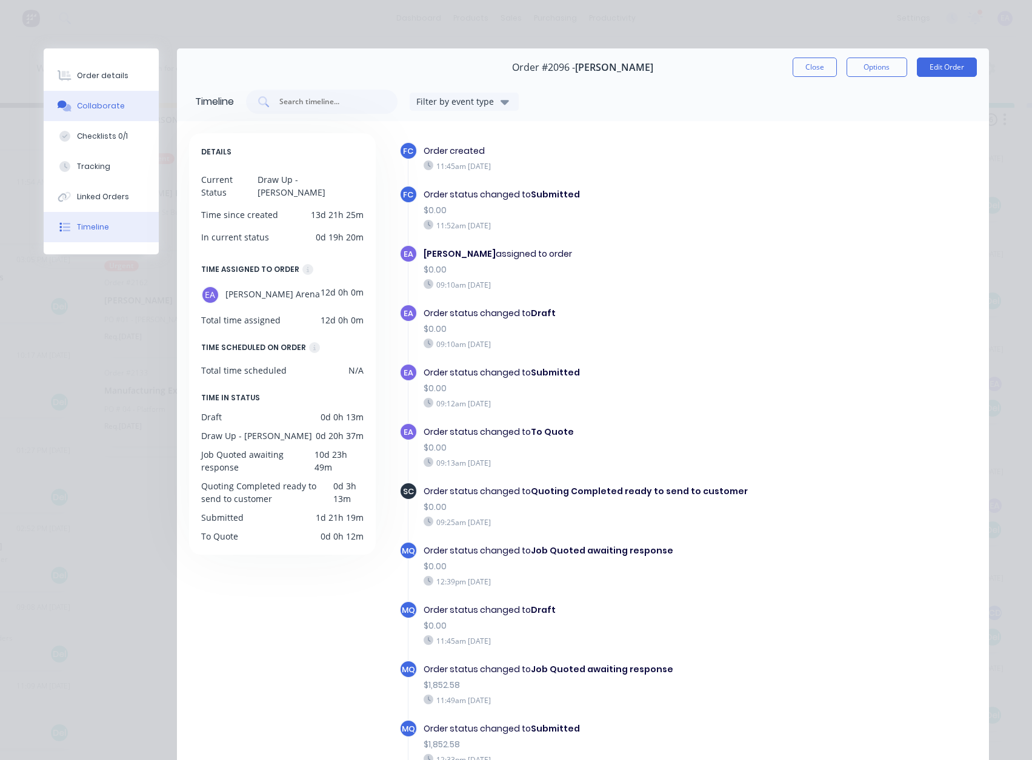
click at [102, 108] on div "Collaborate" at bounding box center [101, 106] width 48 height 11
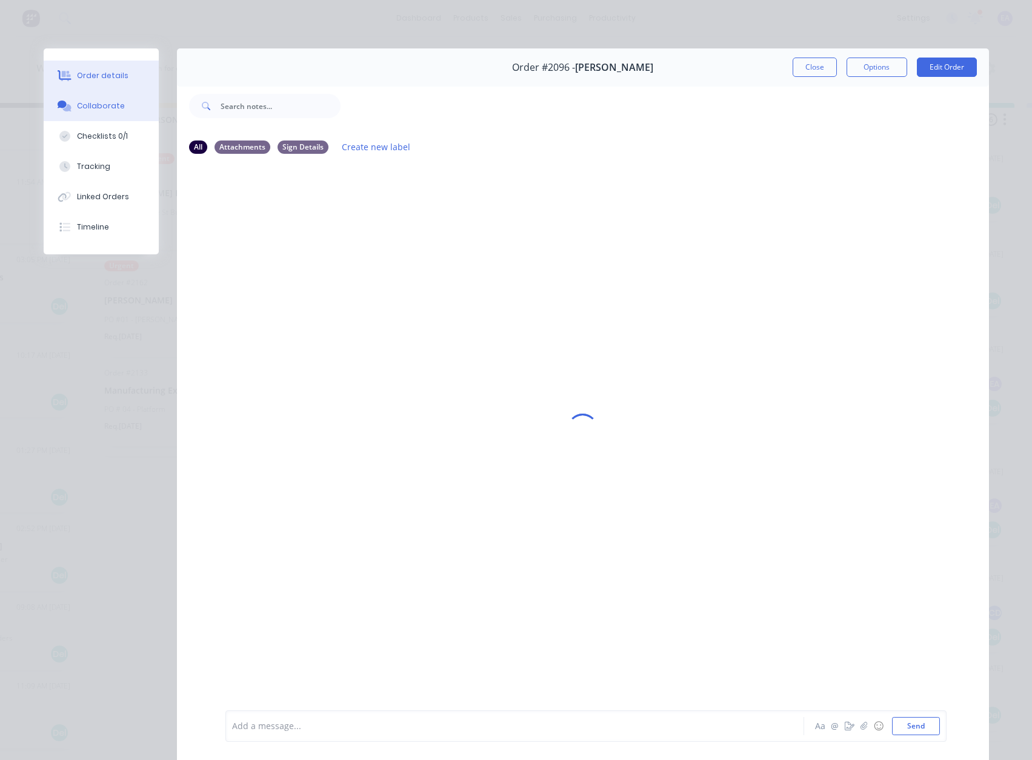
click at [102, 75] on div "Order details" at bounding box center [102, 75] width 51 height 11
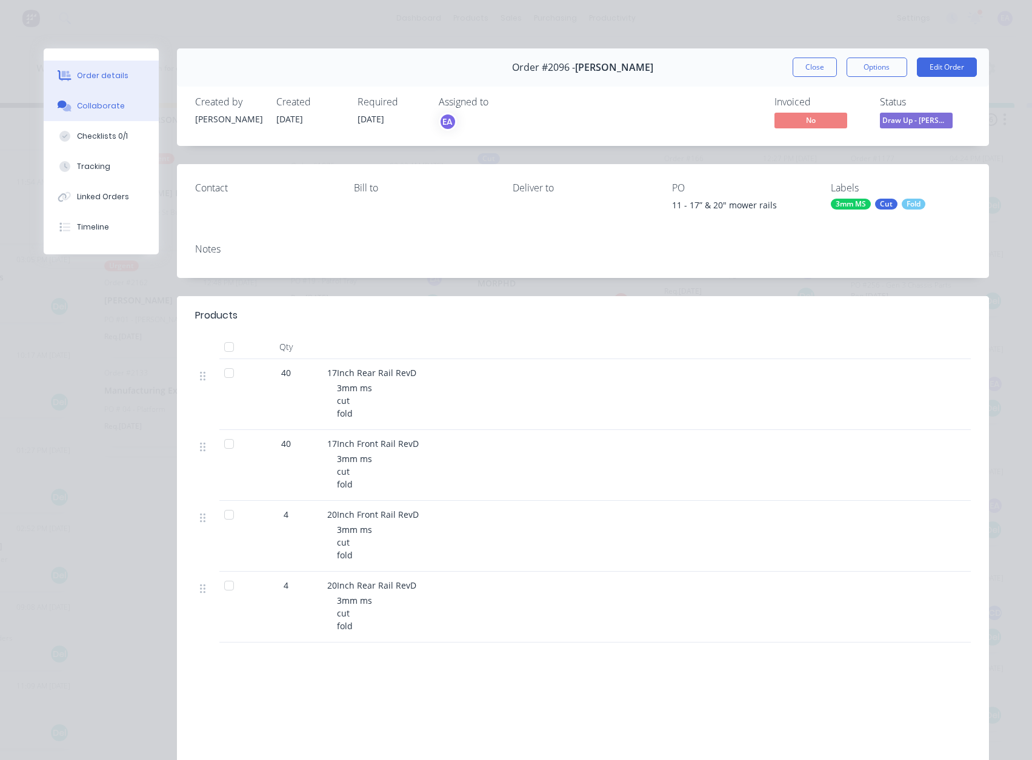
click at [98, 113] on button "Collaborate" at bounding box center [101, 106] width 115 height 30
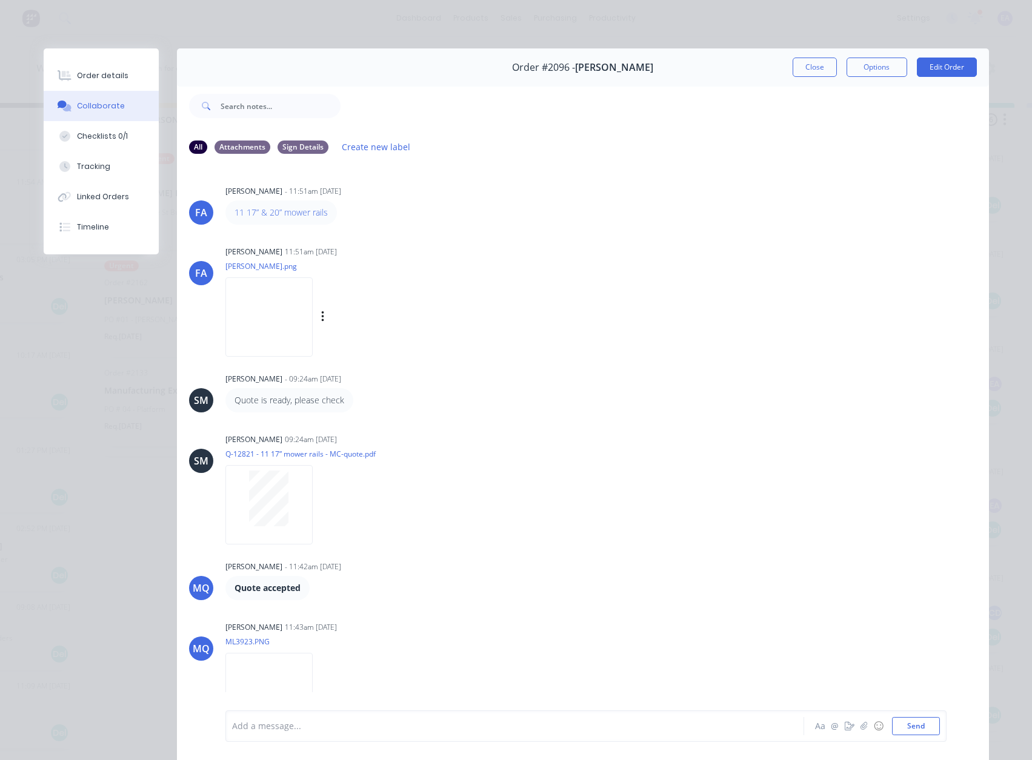
click at [253, 342] on img at bounding box center [268, 316] width 87 height 79
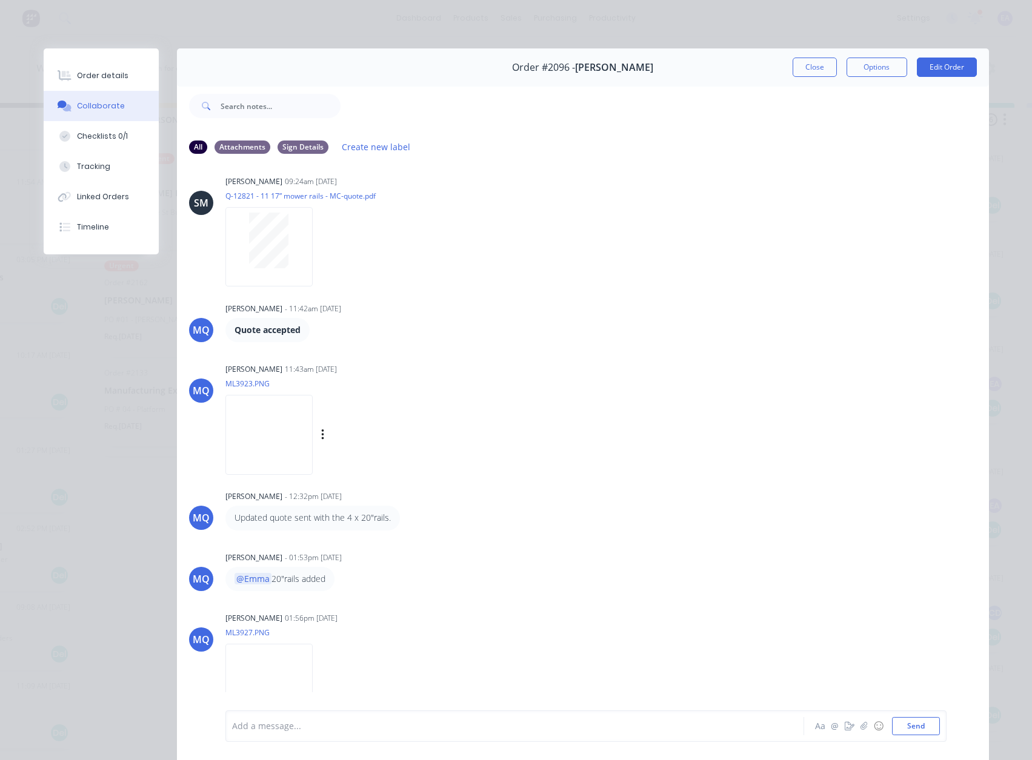
scroll to position [269, 0]
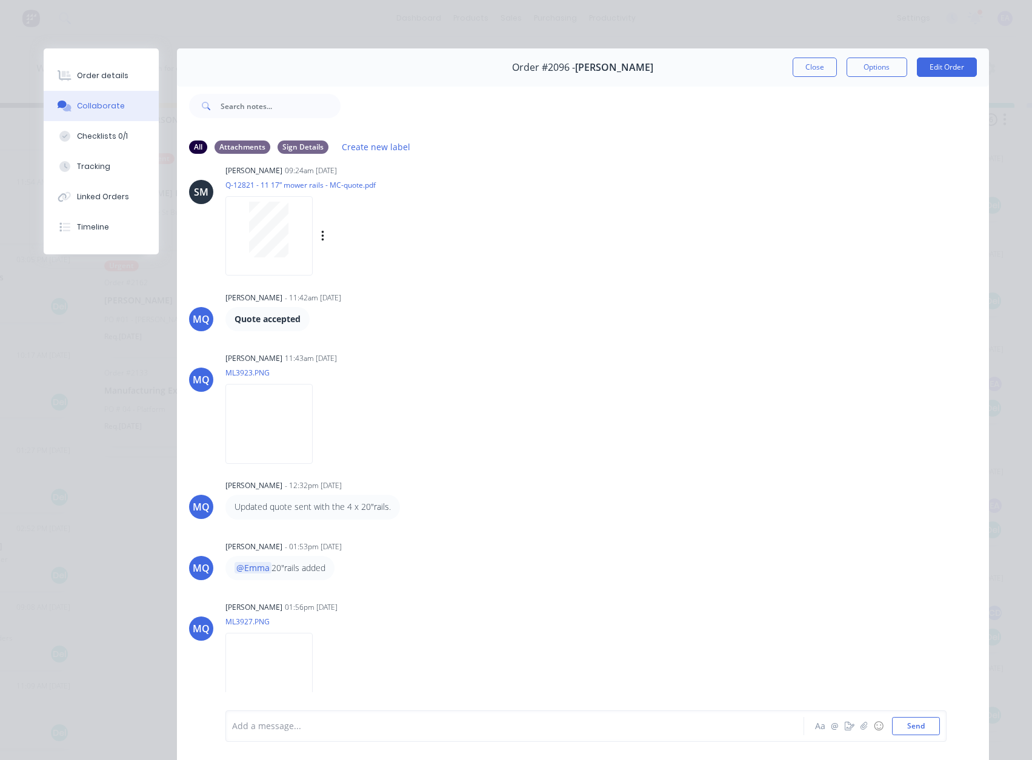
click at [234, 235] on div at bounding box center [269, 230] width 76 height 56
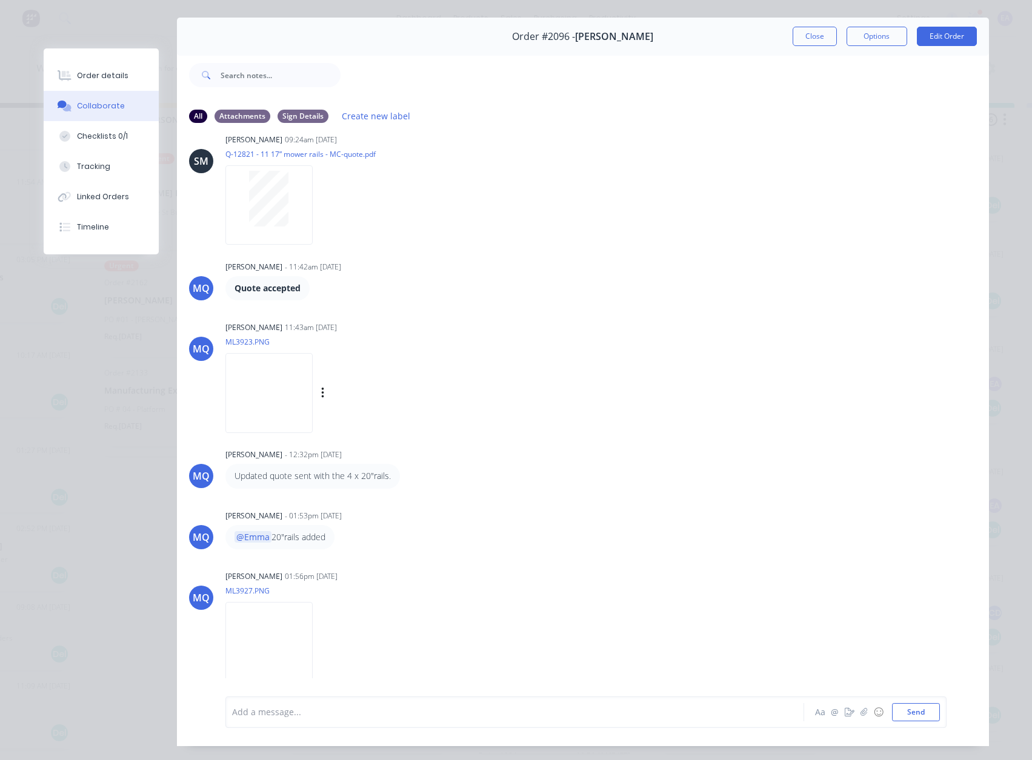
scroll to position [61, 0]
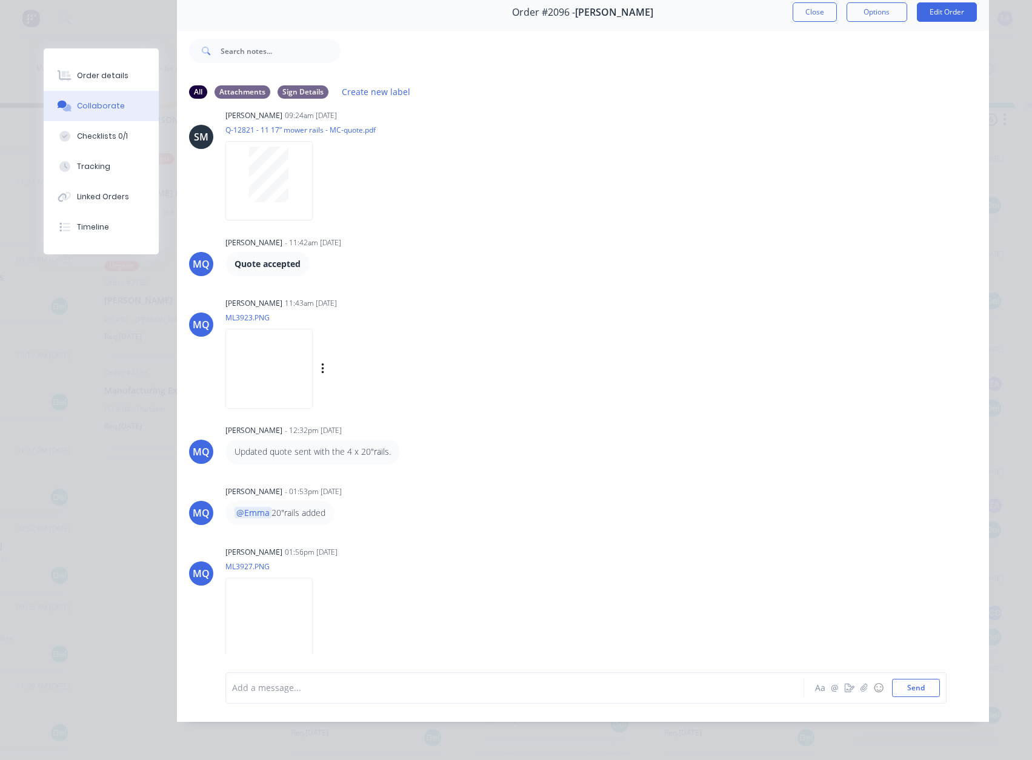
click at [313, 393] on img at bounding box center [268, 368] width 87 height 79
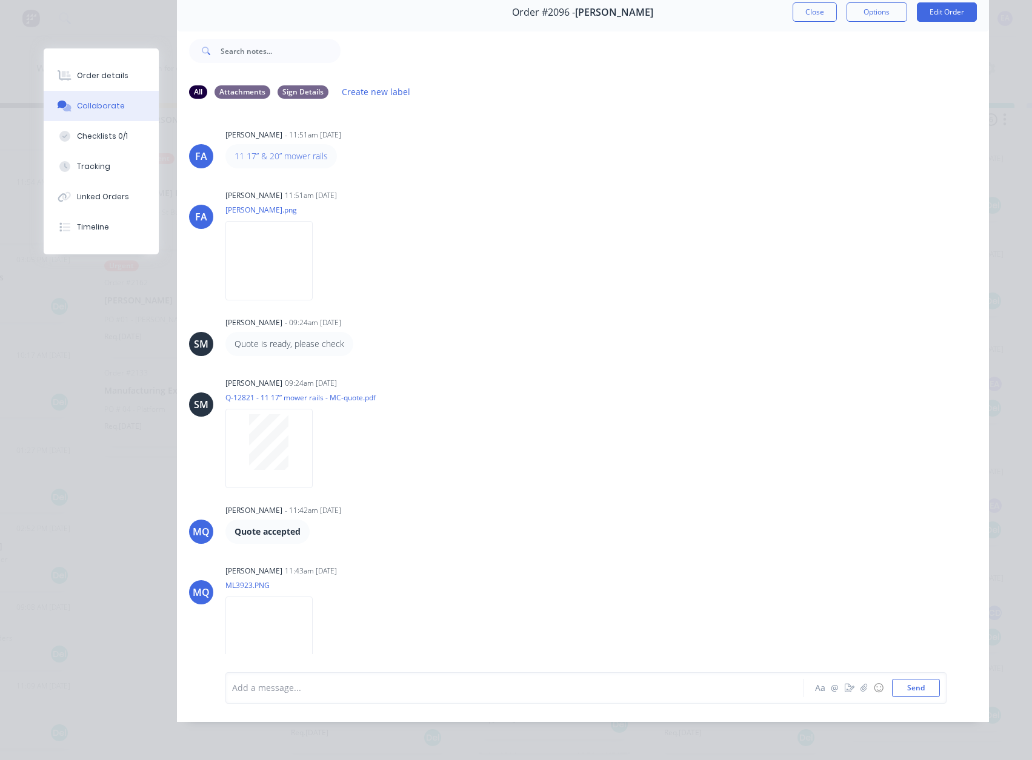
scroll to position [0, 0]
click at [244, 247] on img at bounding box center [268, 261] width 87 height 79
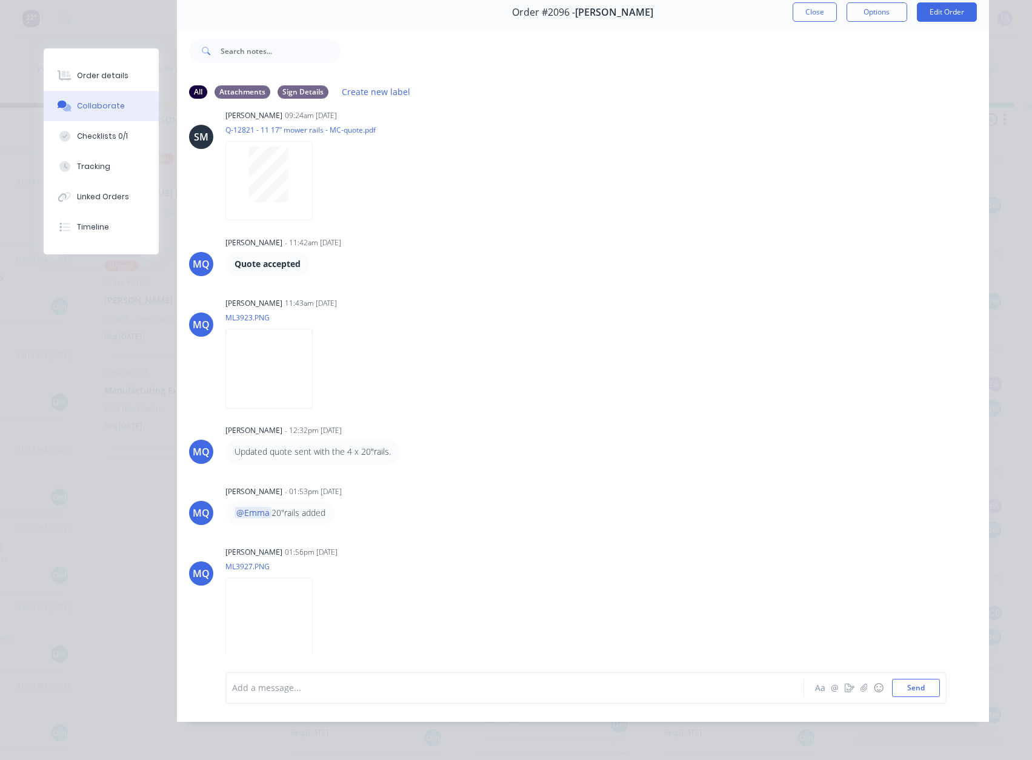
scroll to position [64, 0]
click at [313, 594] on img at bounding box center [268, 617] width 87 height 79
click at [102, 80] on div "Order details" at bounding box center [102, 75] width 51 height 11
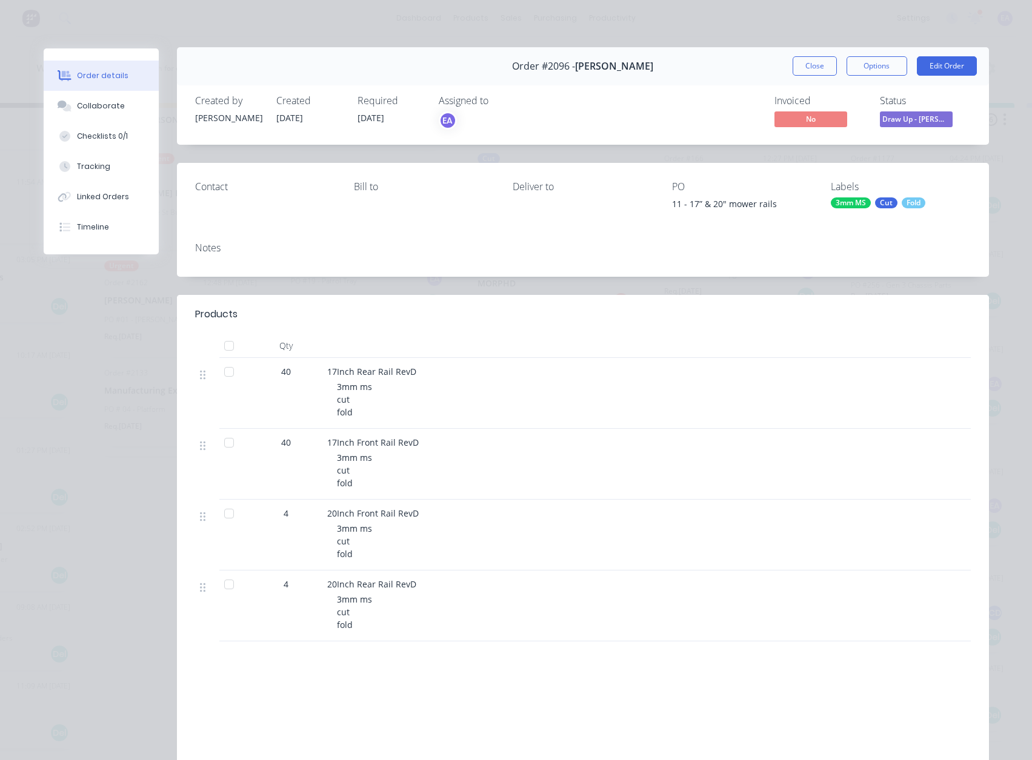
scroll to position [0, 0]
click at [912, 122] on span "Draw Up - [PERSON_NAME]" at bounding box center [916, 120] width 73 height 15
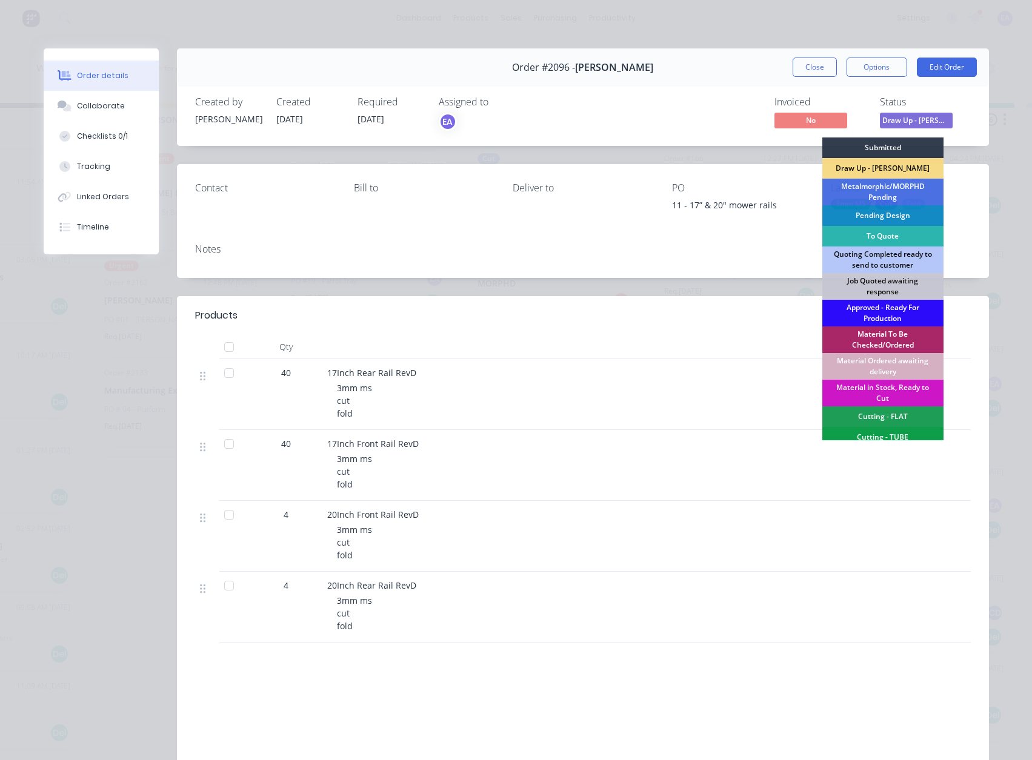
click at [863, 308] on div "Approved - Ready For Production" at bounding box center [882, 313] width 121 height 27
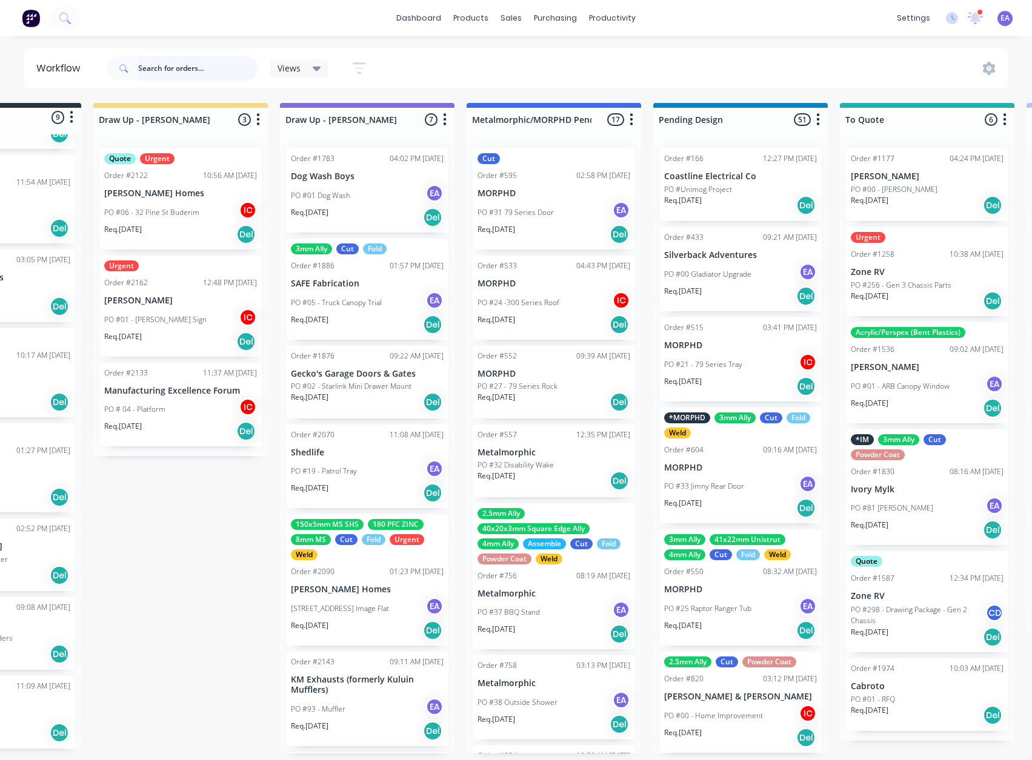
click at [207, 73] on input "text" at bounding box center [198, 68] width 120 height 24
type input "ivory"
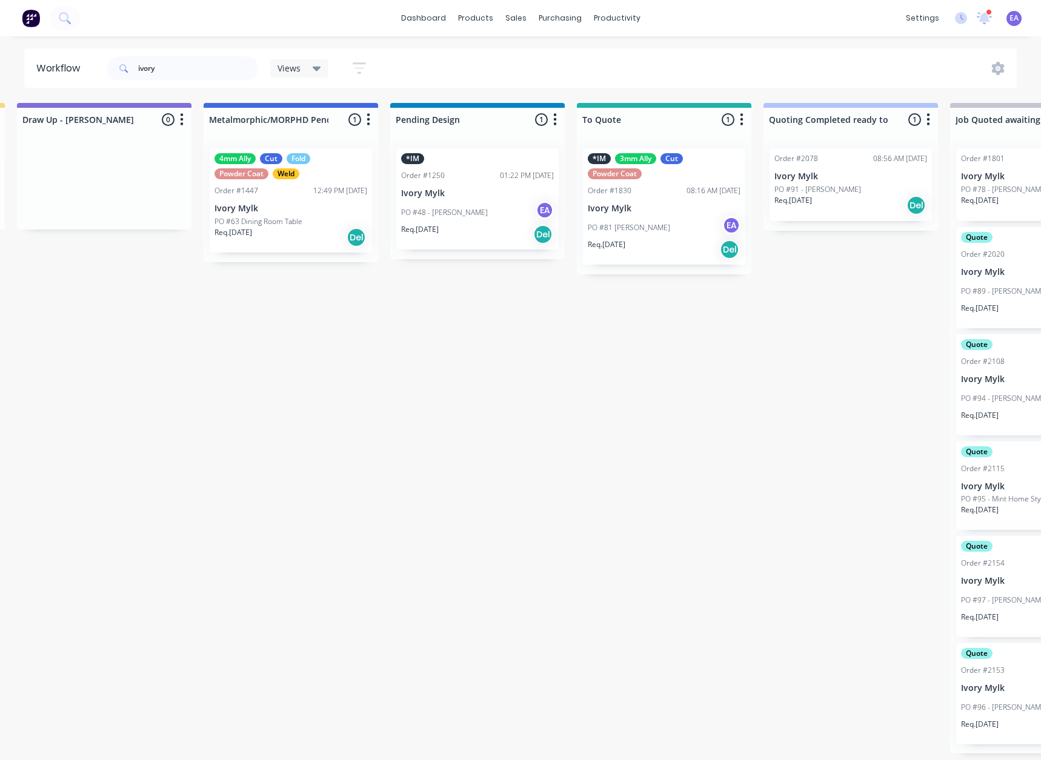
scroll to position [0, 737]
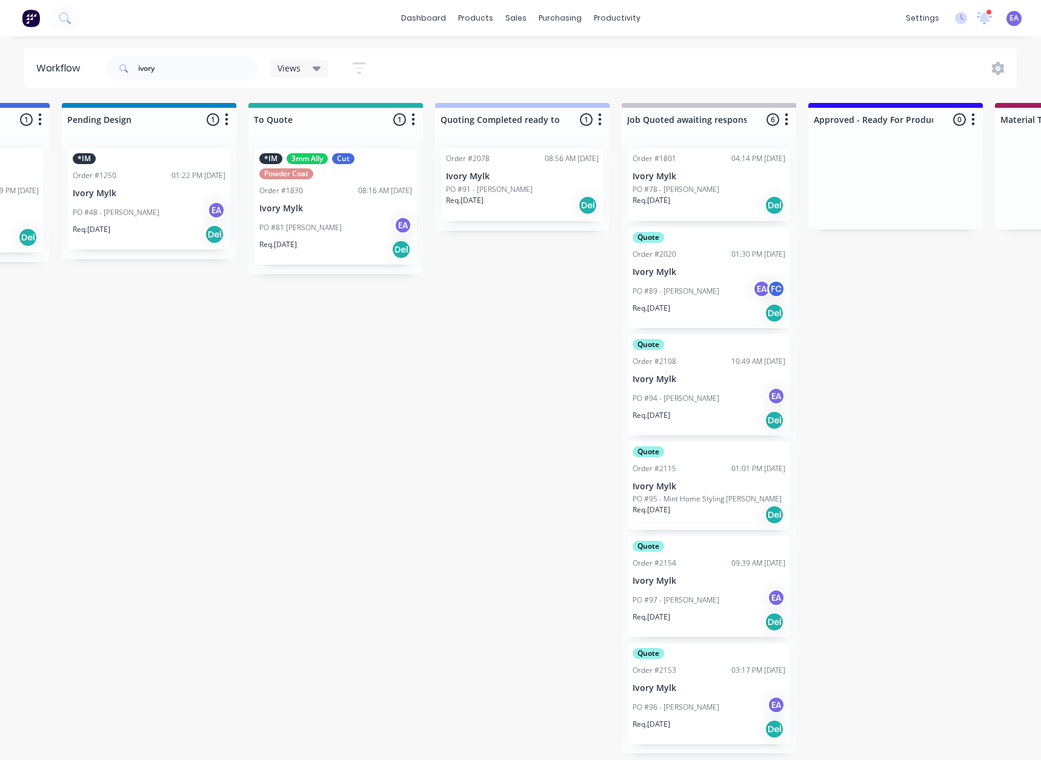
drag, startPoint x: 639, startPoint y: 383, endPoint x: 728, endPoint y: 391, distance: 89.4
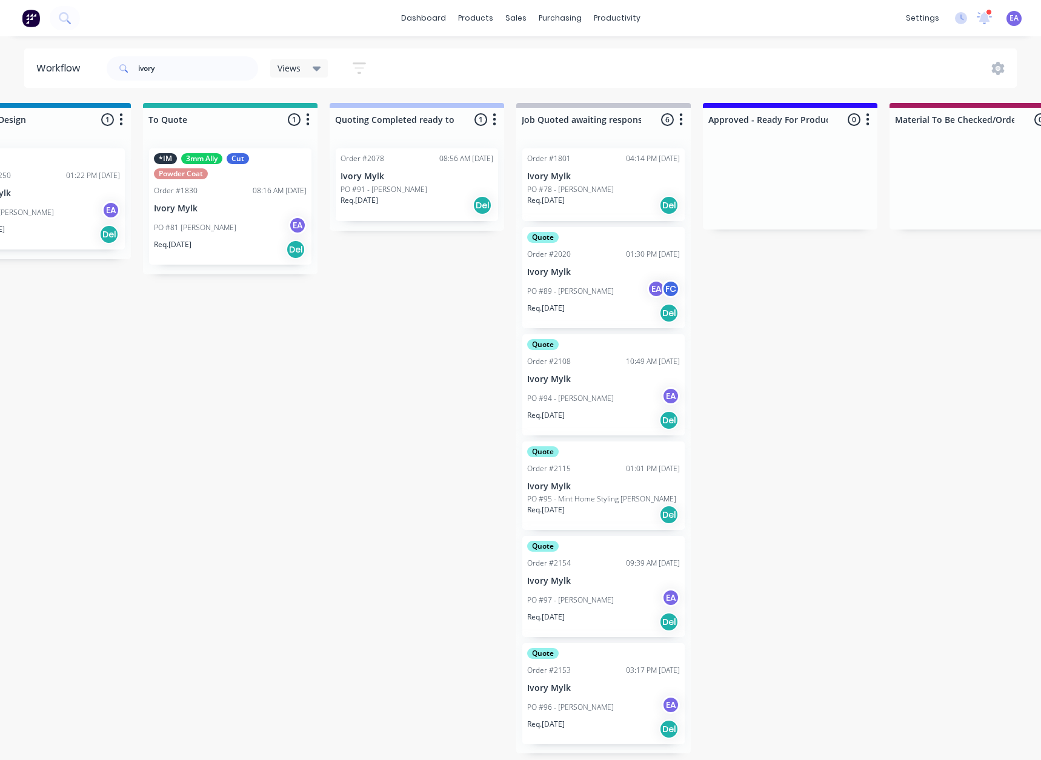
drag, startPoint x: 501, startPoint y: 294, endPoint x: 551, endPoint y: 303, distance: 50.6
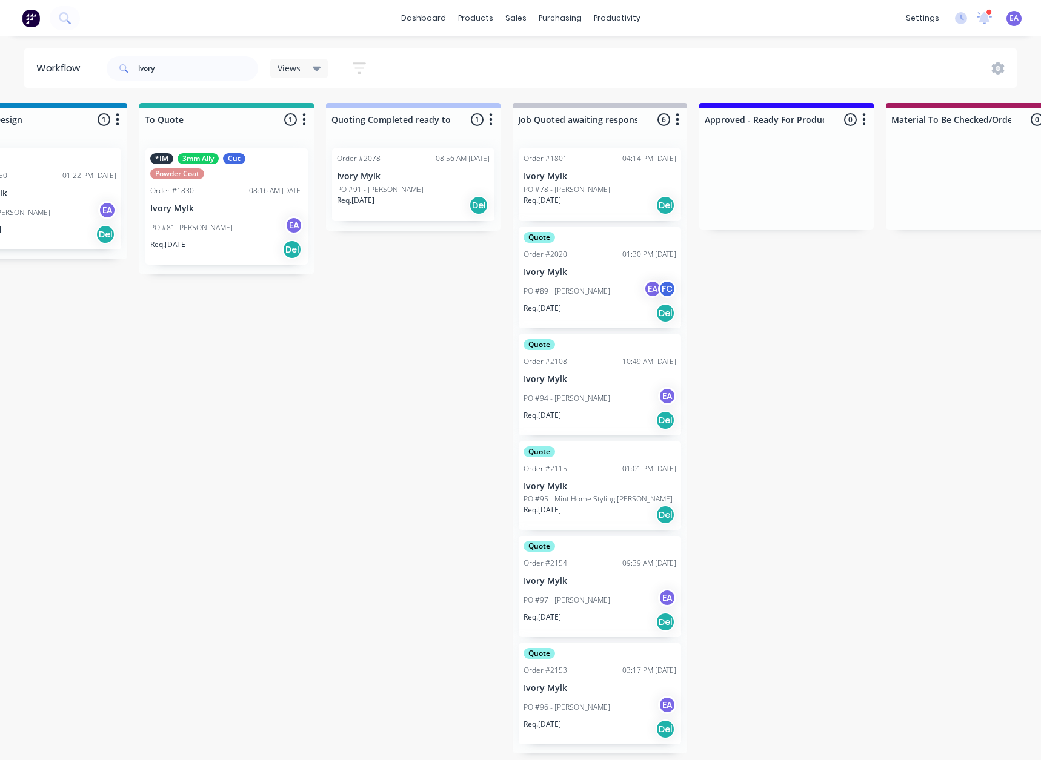
click at [583, 609] on div "PO #97 - Charity [PERSON_NAME]" at bounding box center [599, 600] width 153 height 23
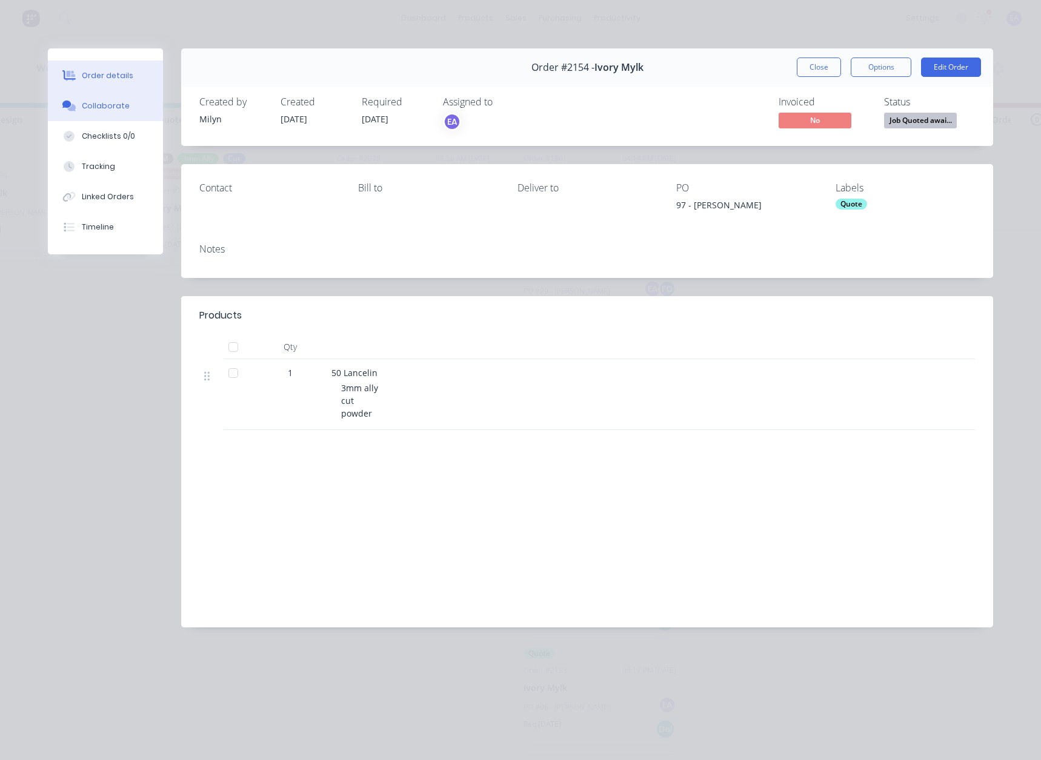
click at [104, 110] on div "Collaborate" at bounding box center [106, 106] width 48 height 11
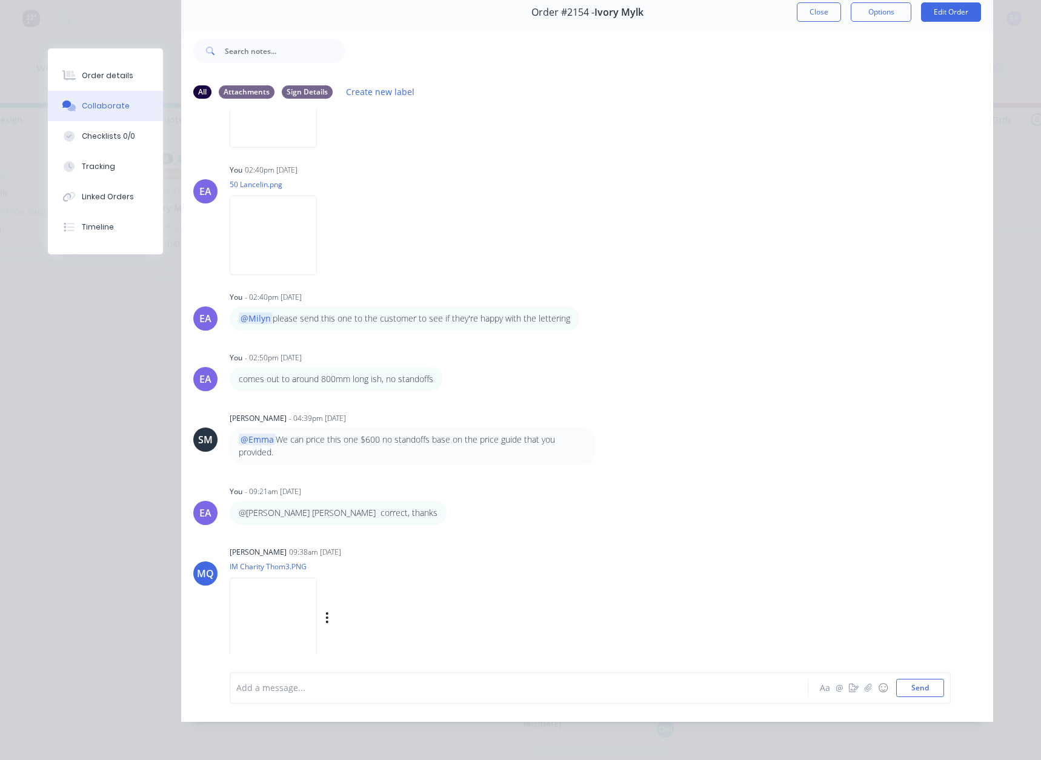
scroll to position [64, 0]
click at [317, 600] on img at bounding box center [273, 617] width 87 height 79
